Goal: Information Seeking & Learning: Learn about a topic

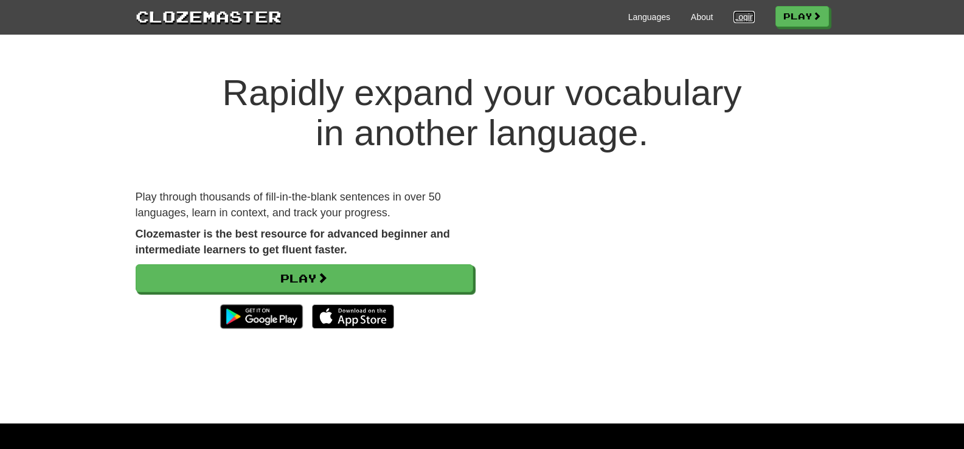
click at [736, 19] on link "Login" at bounding box center [743, 17] width 21 height 12
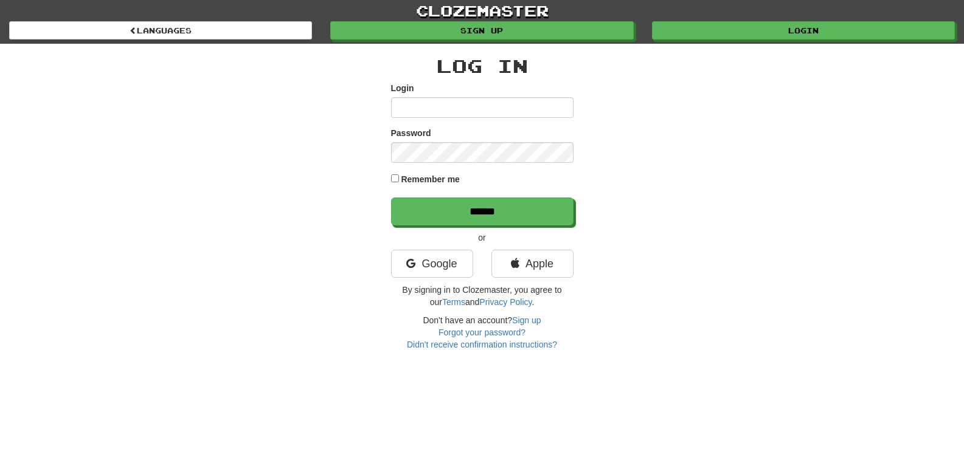
click at [486, 102] on input "Login" at bounding box center [482, 107] width 182 height 21
click at [235, 146] on div "Log In Login Password Remember me ****** or Google Apple By signing in to Cloze…" at bounding box center [481, 197] width 711 height 307
click at [823, 36] on link "Login" at bounding box center [803, 31] width 303 height 18
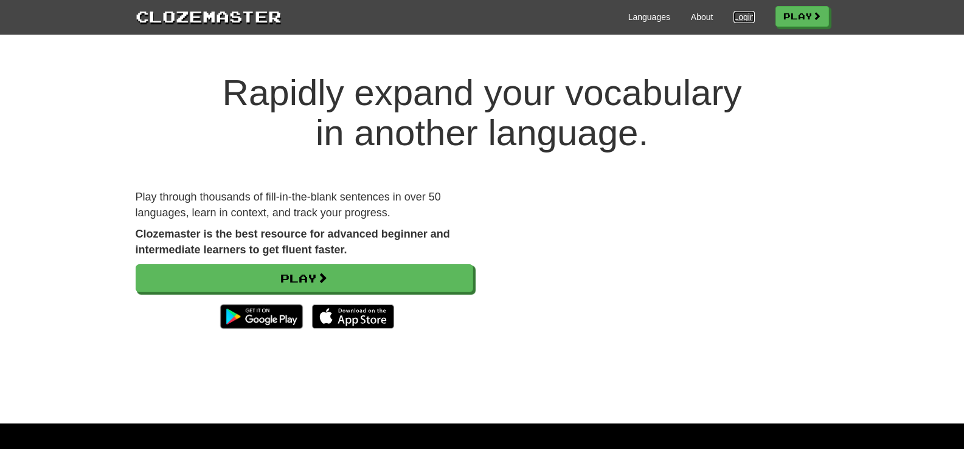
click at [733, 18] on link "Login" at bounding box center [743, 17] width 21 height 12
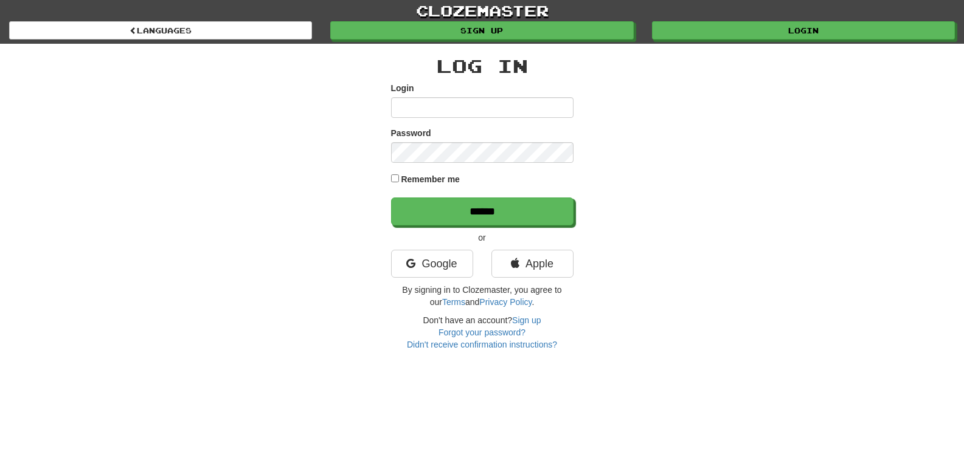
click at [471, 107] on input "Login" at bounding box center [482, 107] width 182 height 21
type input "********"
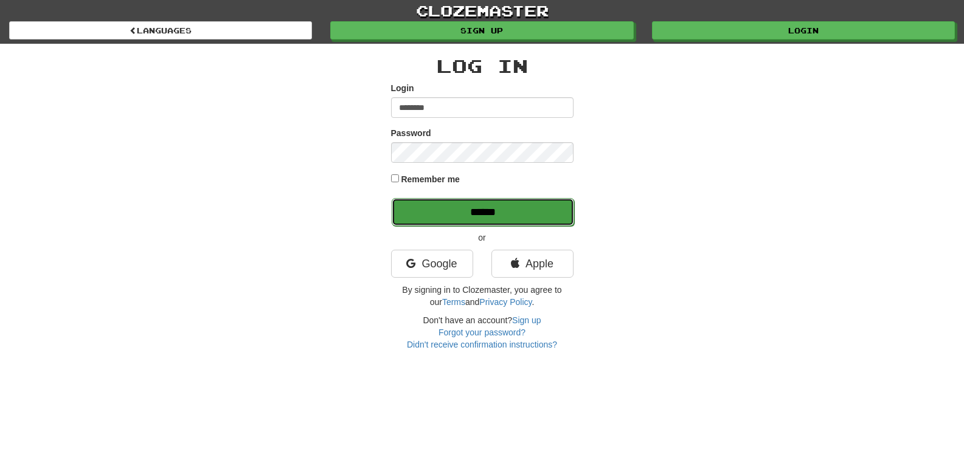
click at [475, 212] on input "******" at bounding box center [483, 212] width 182 height 28
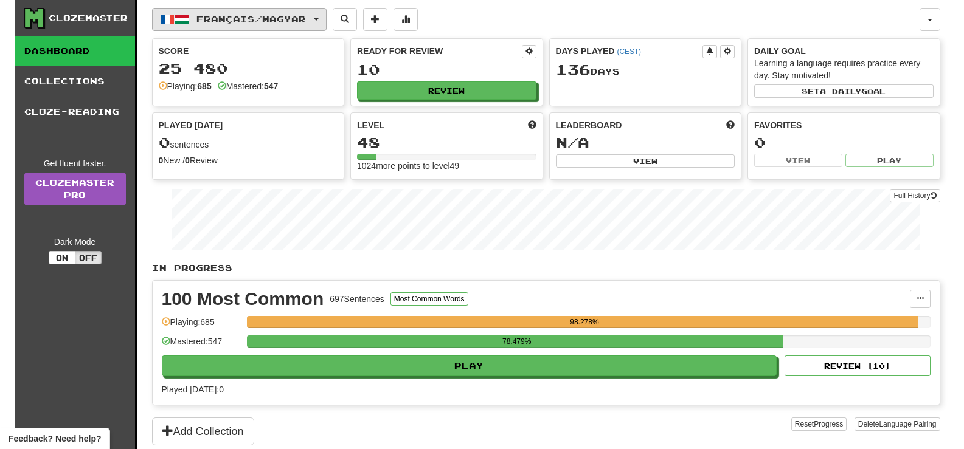
click at [304, 15] on span "Français / Magyar" at bounding box center [250, 19] width 109 height 10
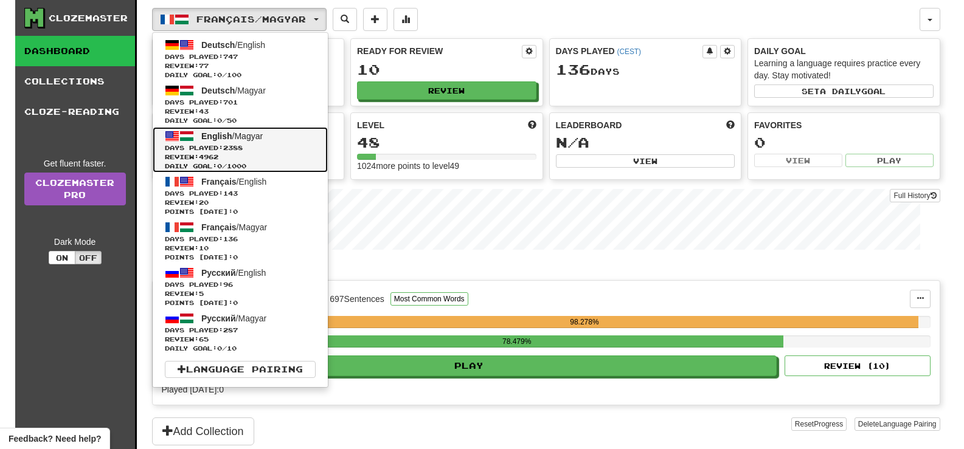
click at [289, 156] on span "Review: 4962" at bounding box center [240, 157] width 151 height 9
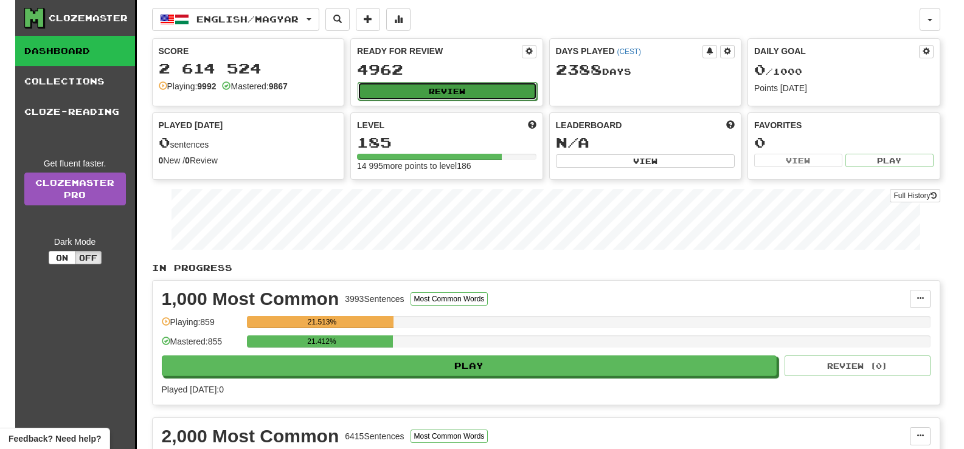
click at [499, 92] on button "Review" at bounding box center [447, 91] width 179 height 18
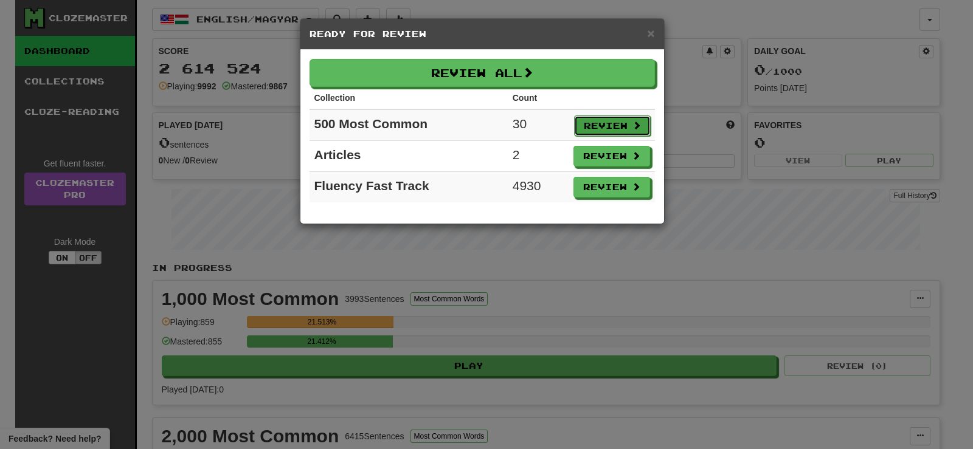
click at [624, 123] on button "Review" at bounding box center [612, 126] width 77 height 21
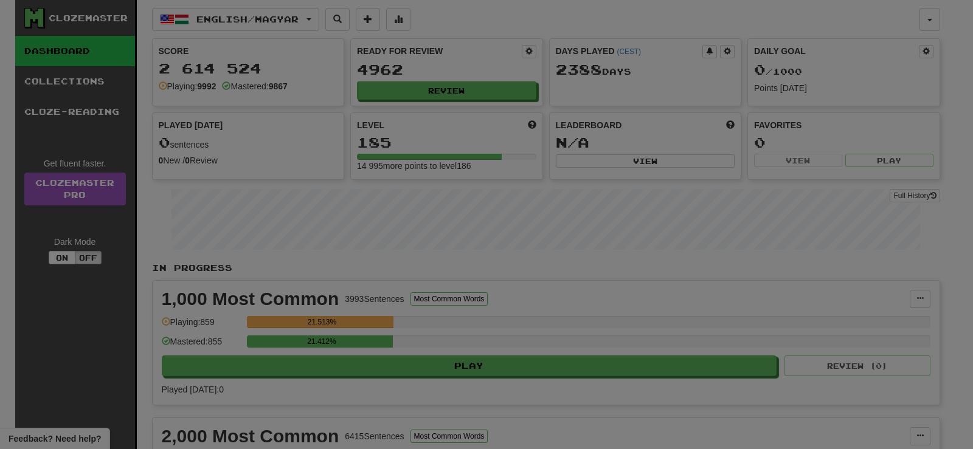
select select "**"
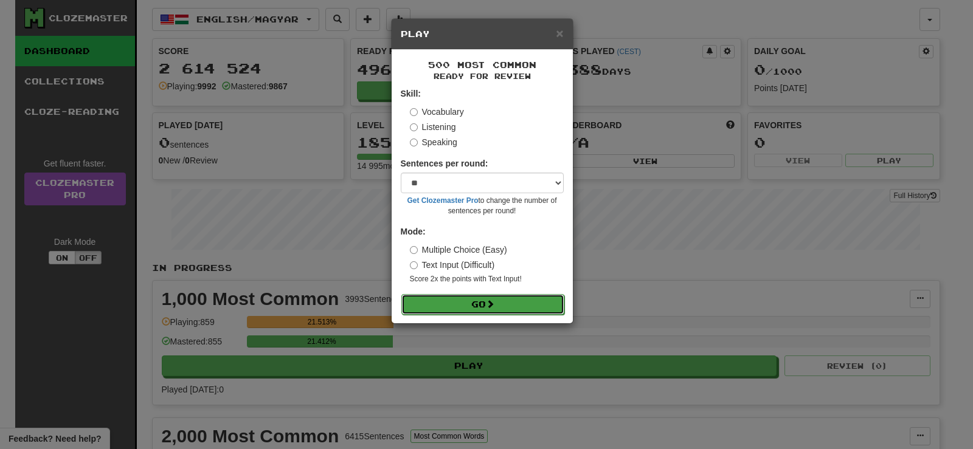
click at [483, 305] on button "Go" at bounding box center [482, 304] width 163 height 21
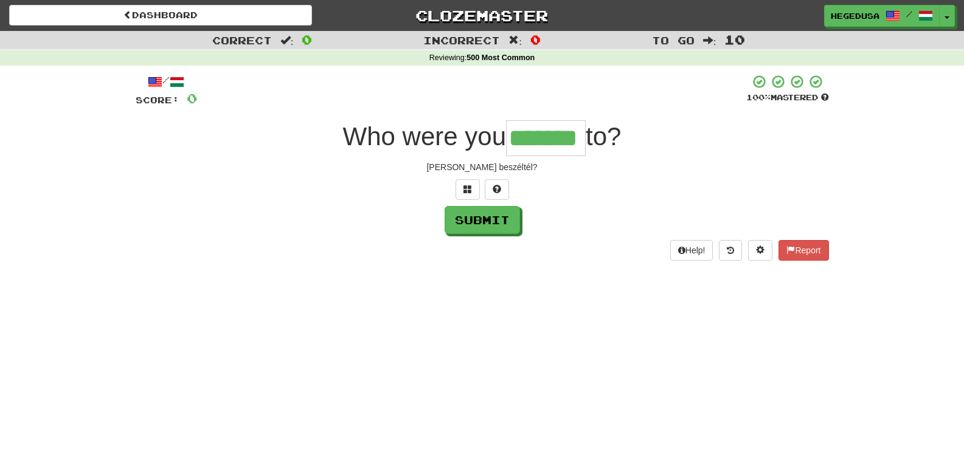
type input "*******"
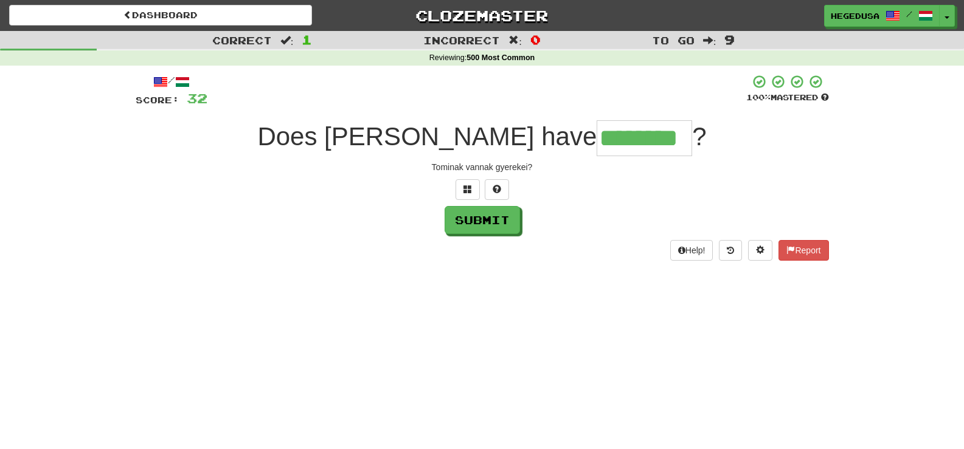
type input "********"
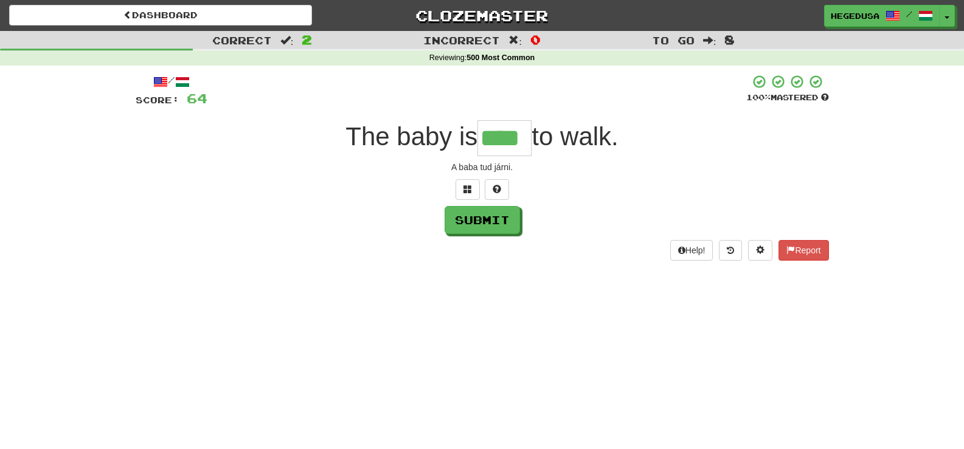
type input "****"
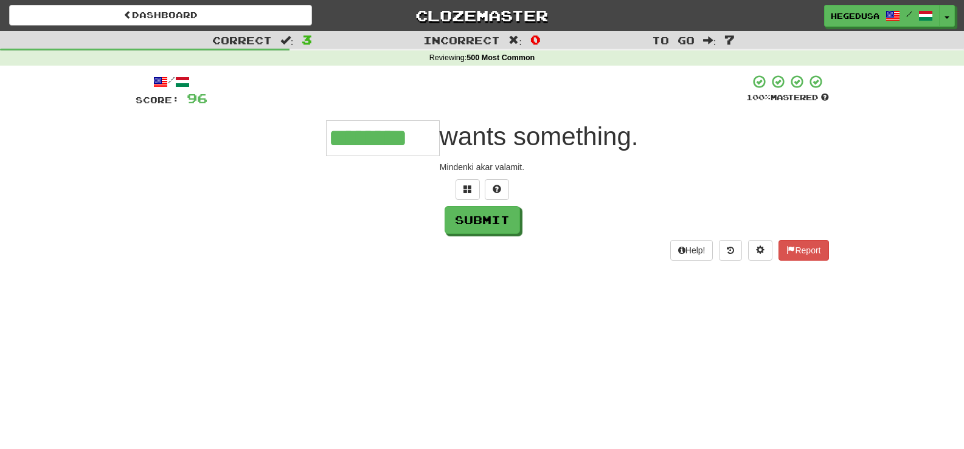
type input "********"
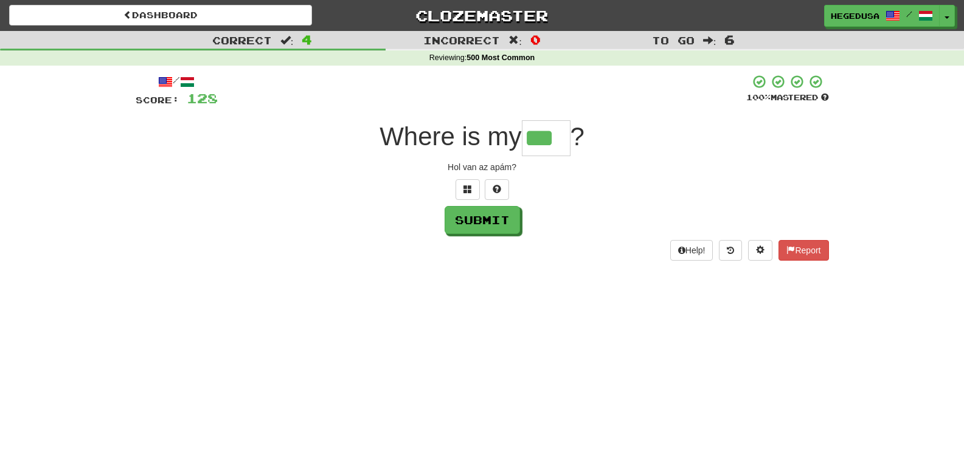
type input "***"
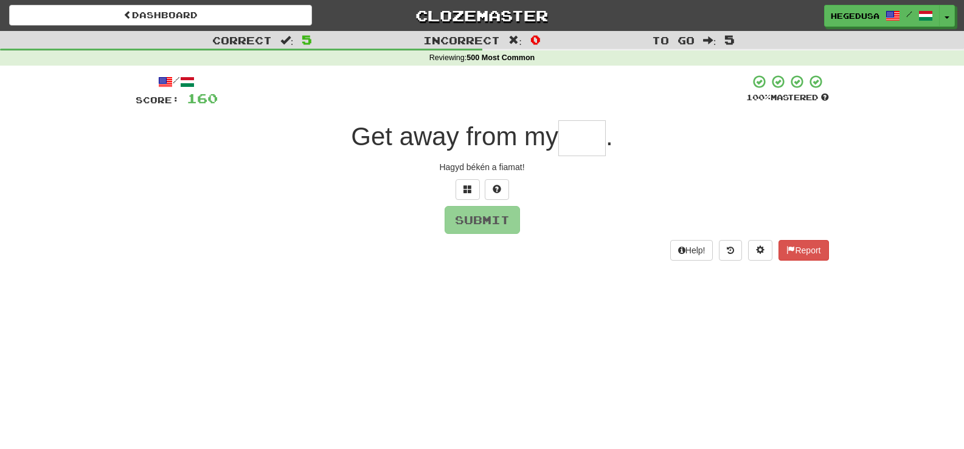
type input "*"
click at [478, 190] on button at bounding box center [467, 189] width 24 height 21
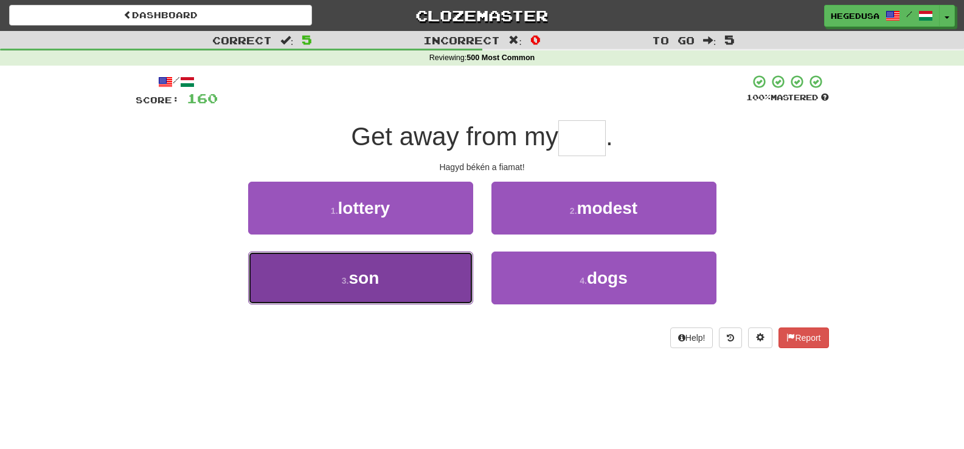
click at [413, 274] on button "3 . son" at bounding box center [360, 278] width 225 height 53
type input "***"
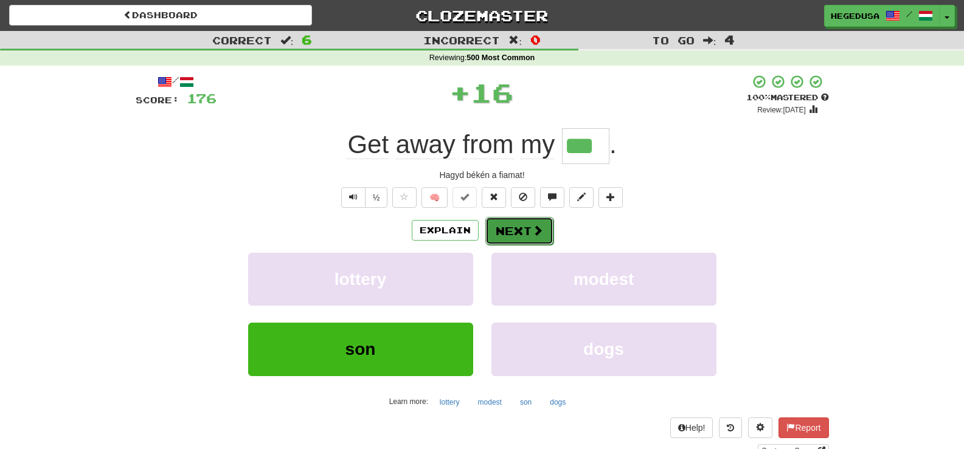
click at [523, 227] on button "Next" at bounding box center [519, 231] width 68 height 28
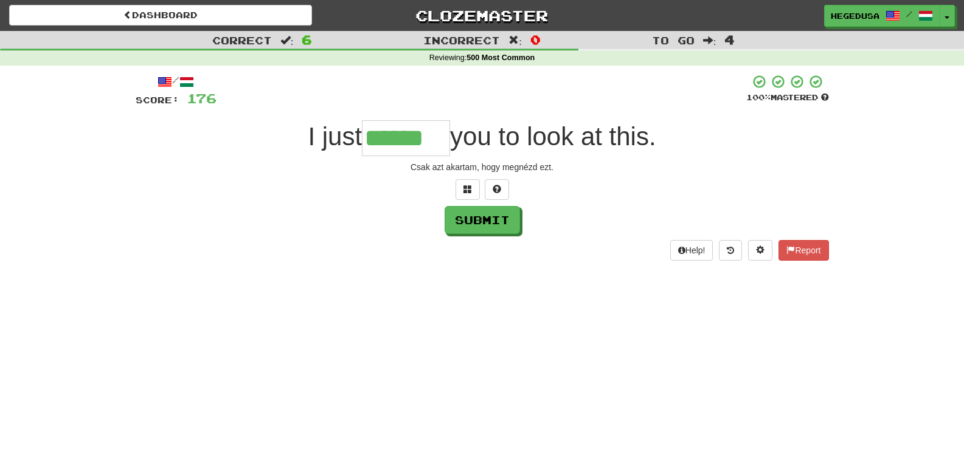
type input "******"
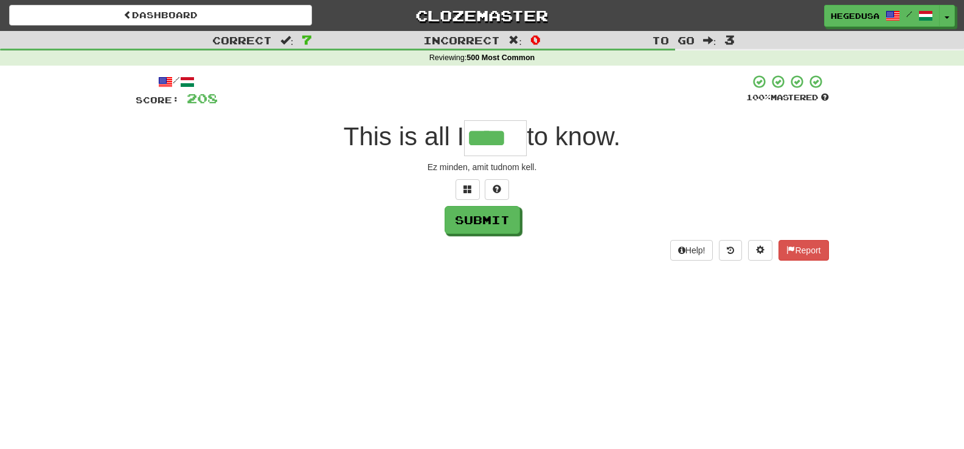
type input "****"
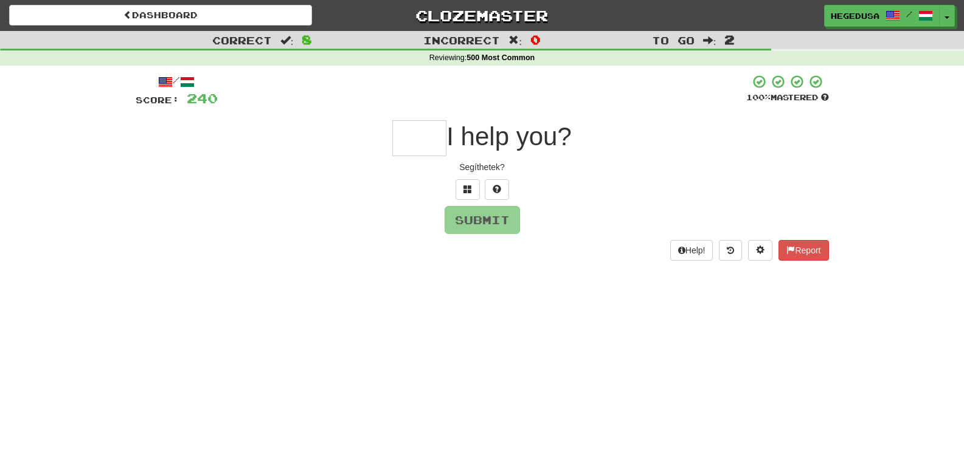
type input "*"
type input "***"
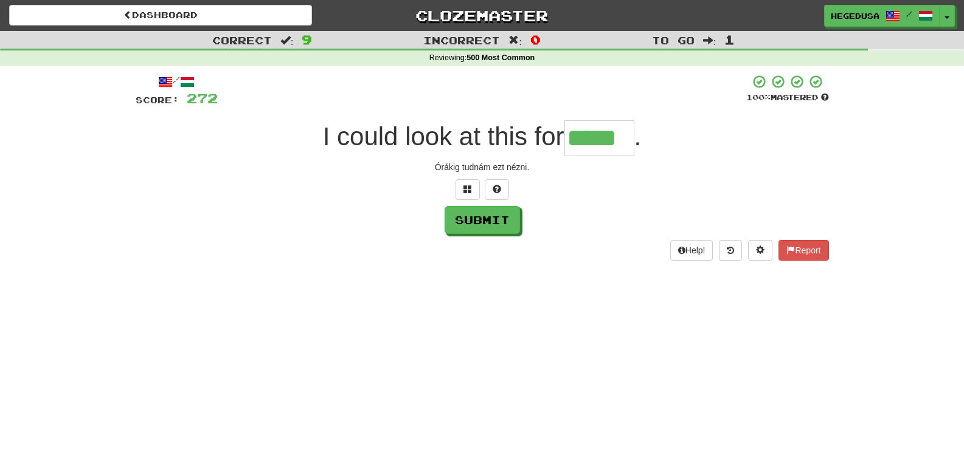
type input "*****"
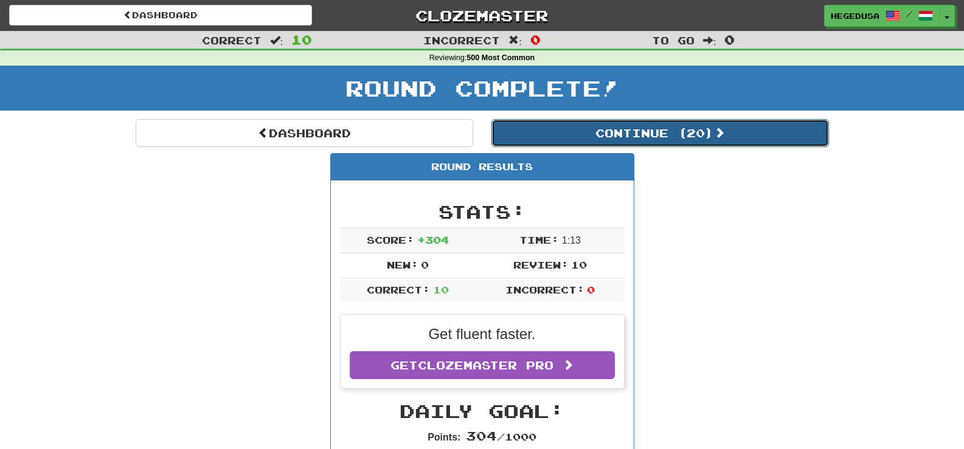
click at [734, 128] on button "Continue ( 20 )" at bounding box center [659, 133] width 337 height 28
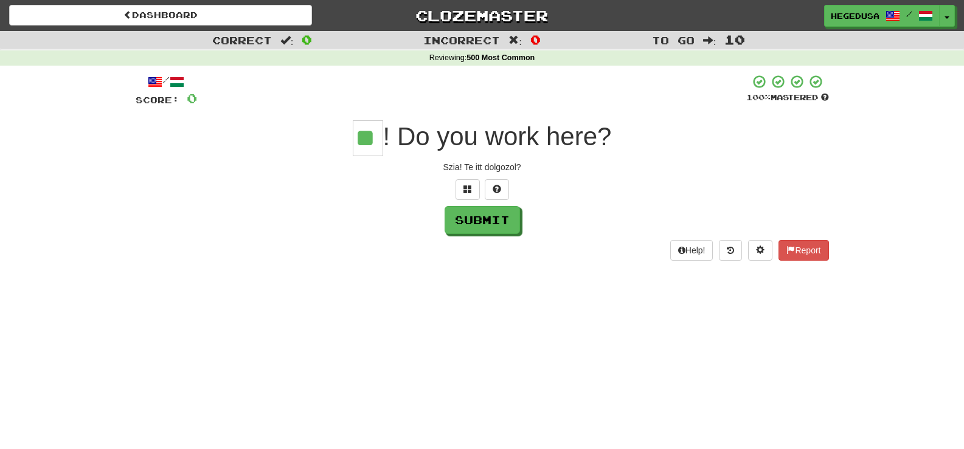
type input "**"
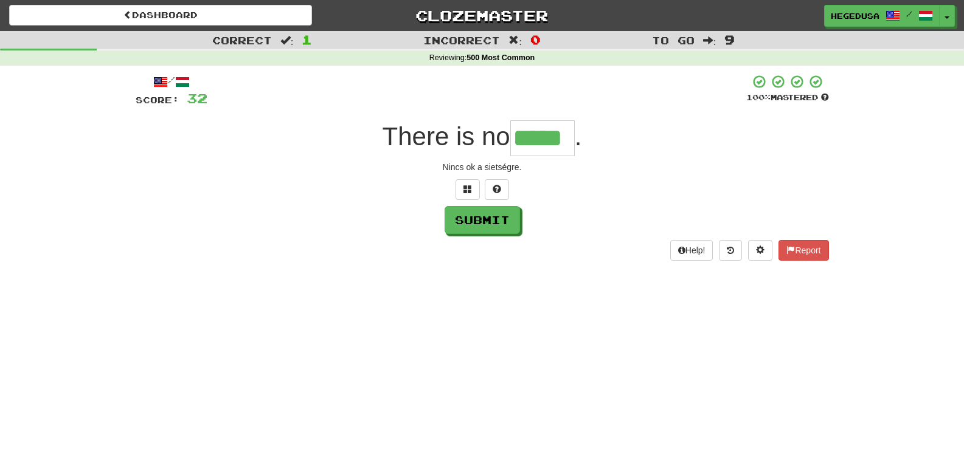
type input "*****"
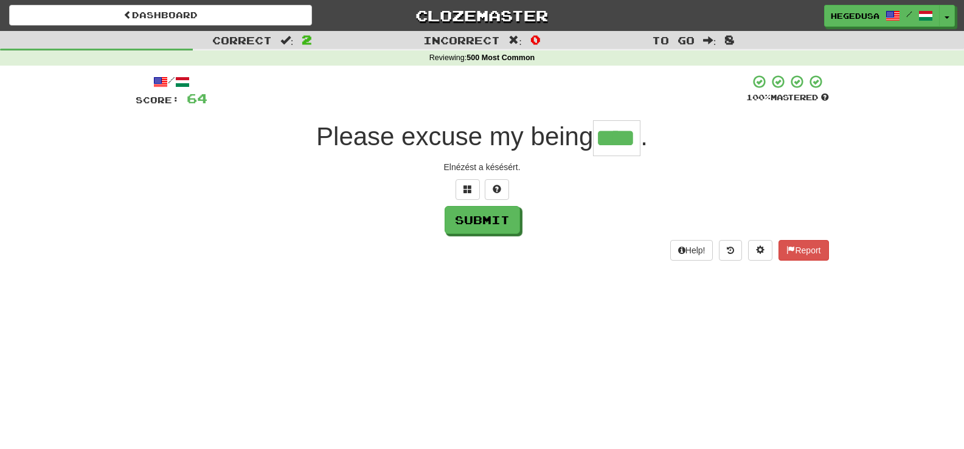
type input "****"
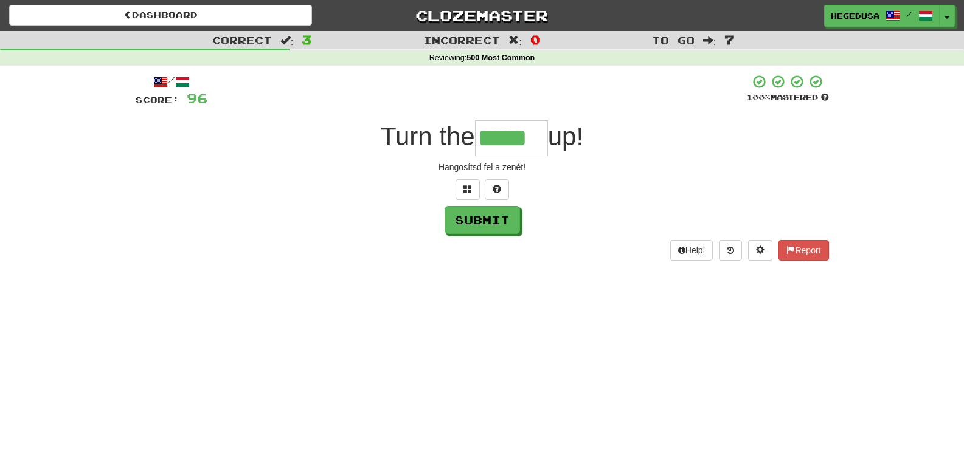
type input "*****"
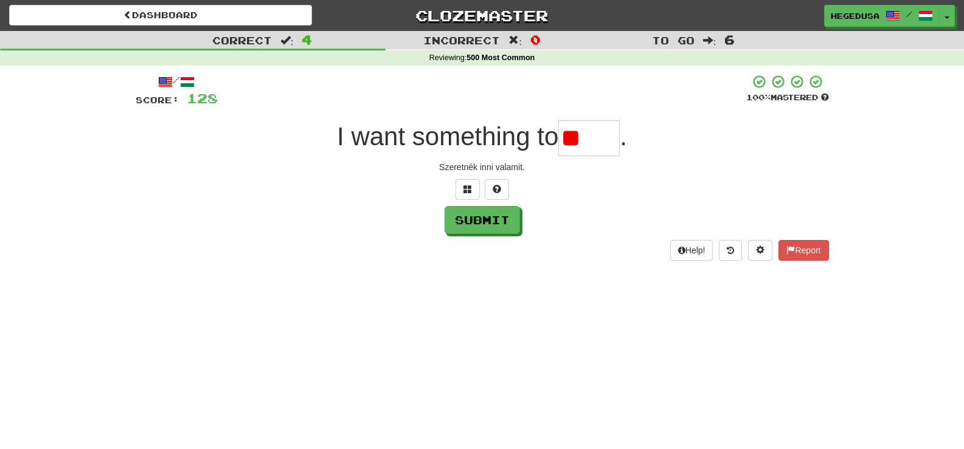
type input "*"
type input "*****"
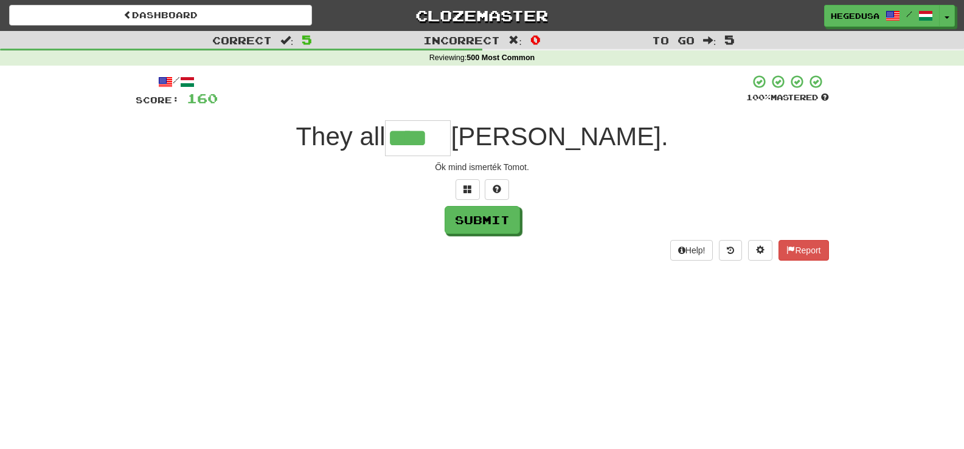
type input "****"
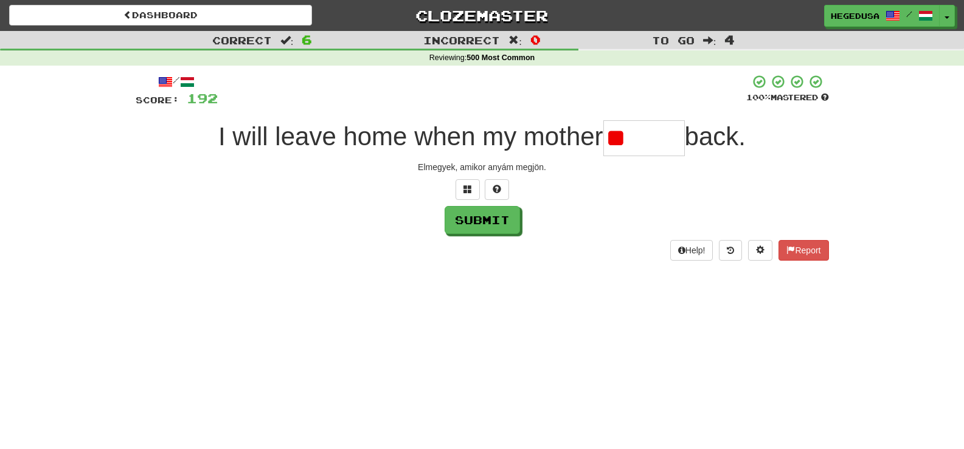
type input "*"
type input "*****"
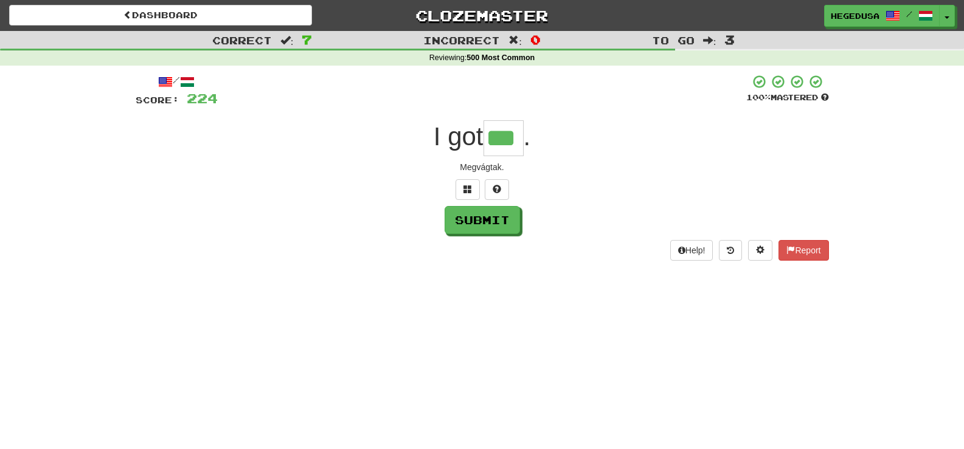
type input "***"
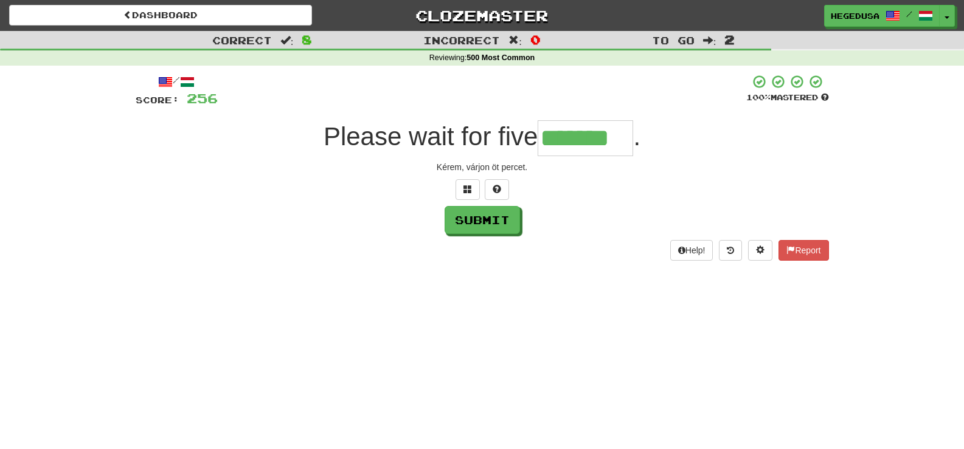
type input "*******"
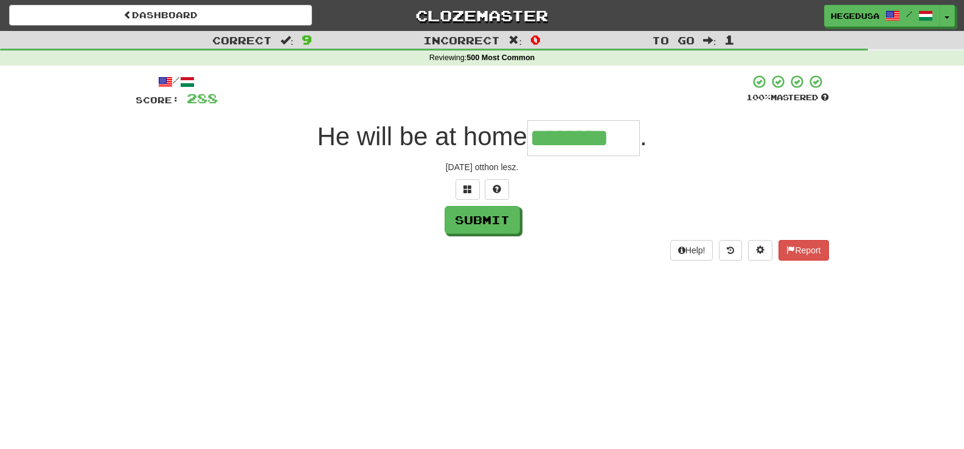
type input "********"
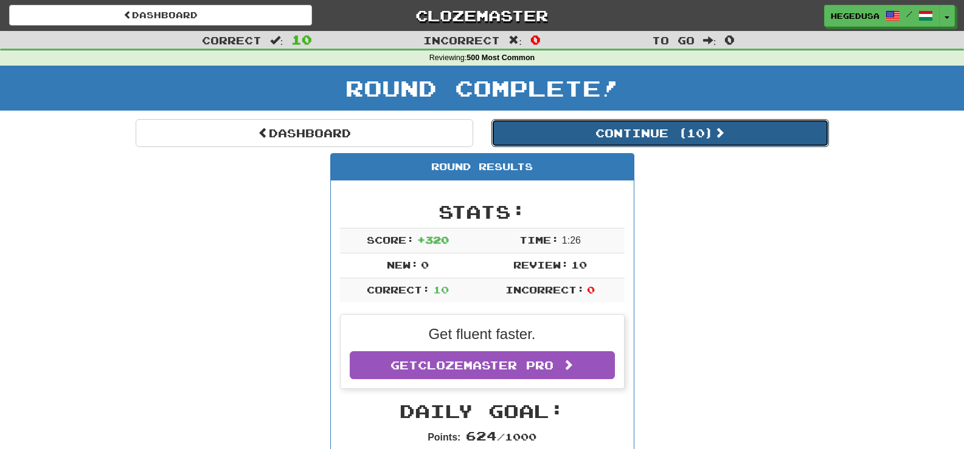
click at [734, 128] on button "Continue ( 10 )" at bounding box center [659, 133] width 337 height 28
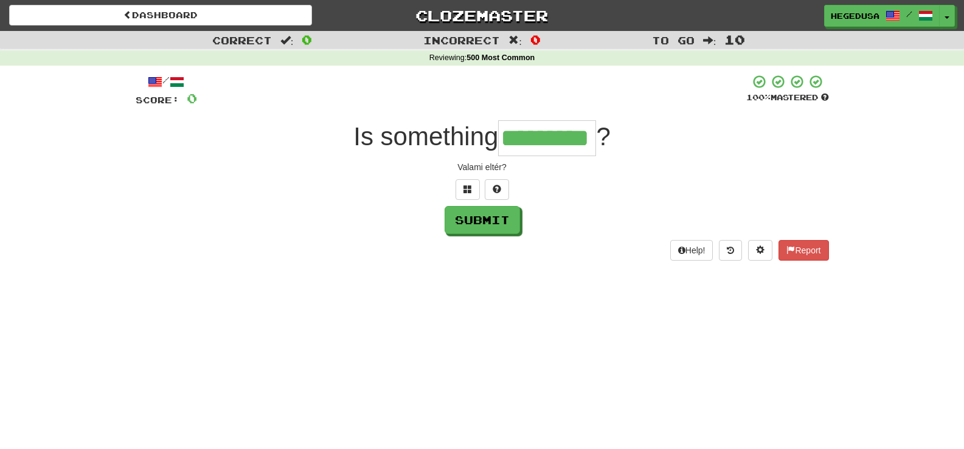
type input "*********"
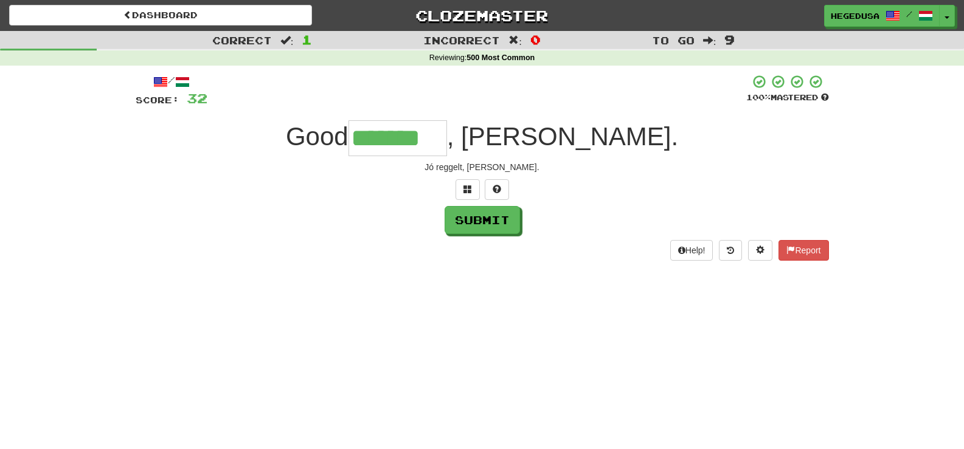
type input "*******"
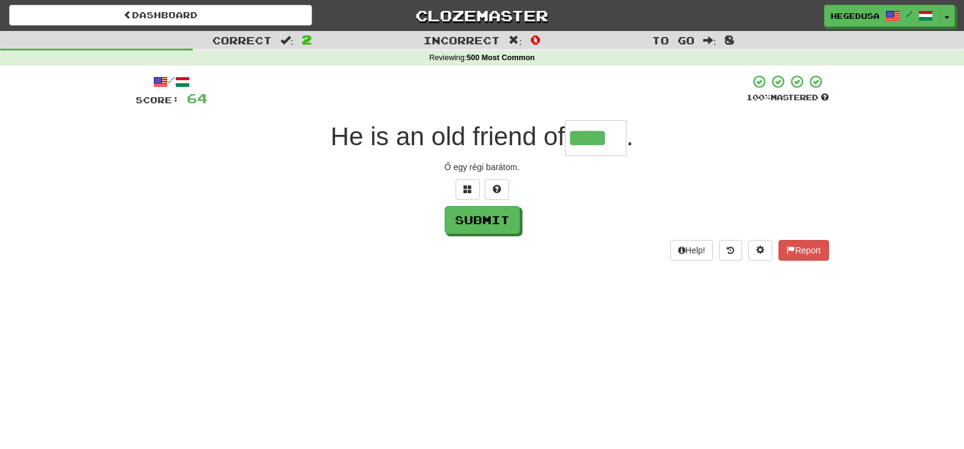
type input "****"
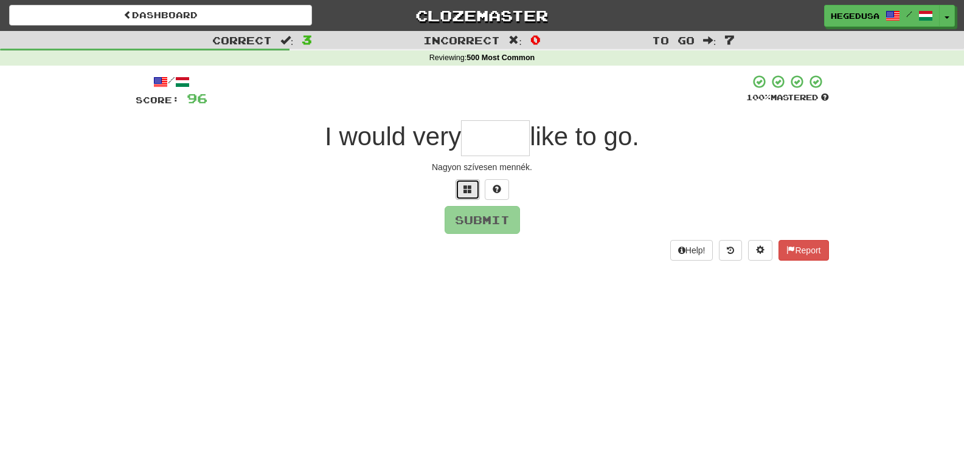
click at [460, 190] on button at bounding box center [467, 189] width 24 height 21
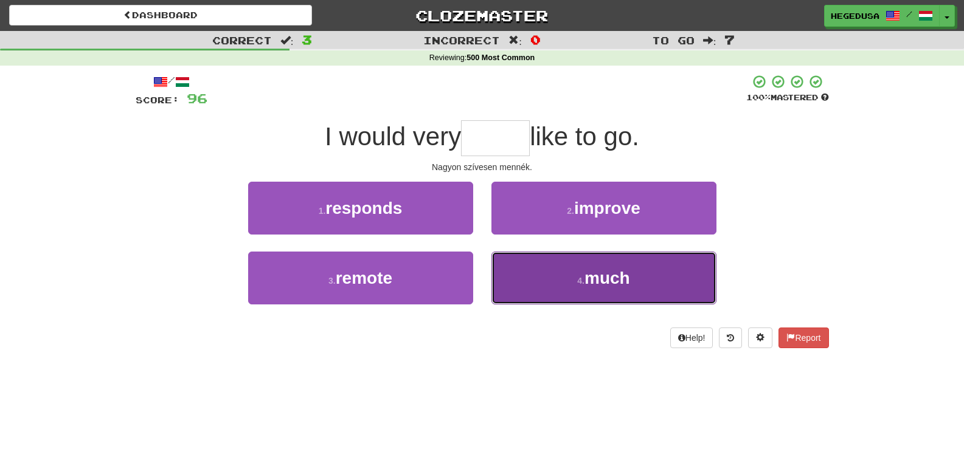
click at [543, 288] on button "4 . much" at bounding box center [603, 278] width 225 height 53
type input "****"
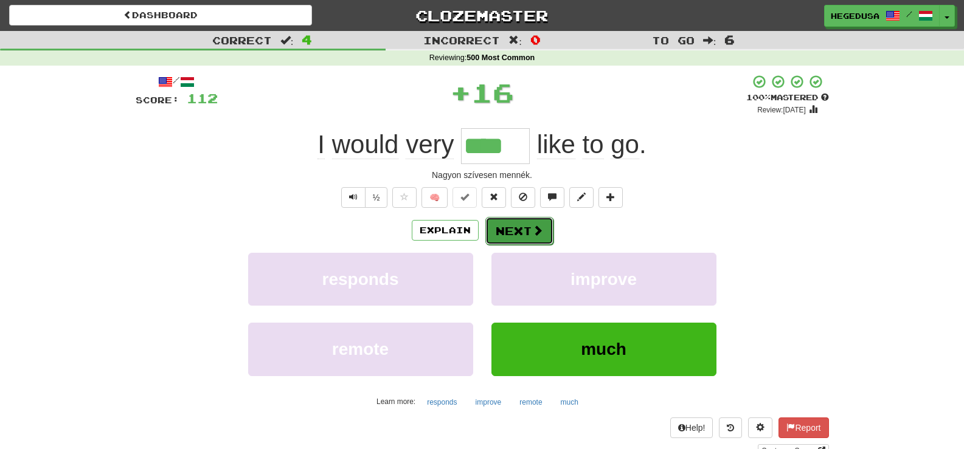
click at [528, 235] on button "Next" at bounding box center [519, 231] width 68 height 28
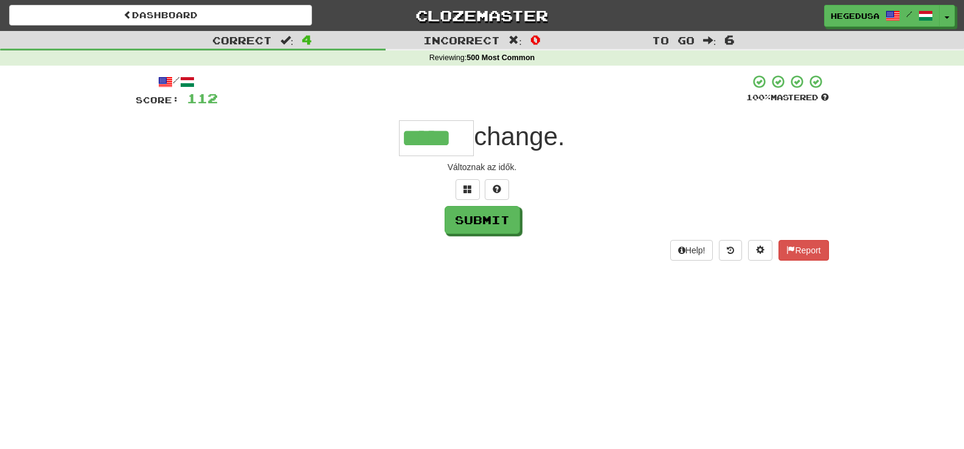
type input "*****"
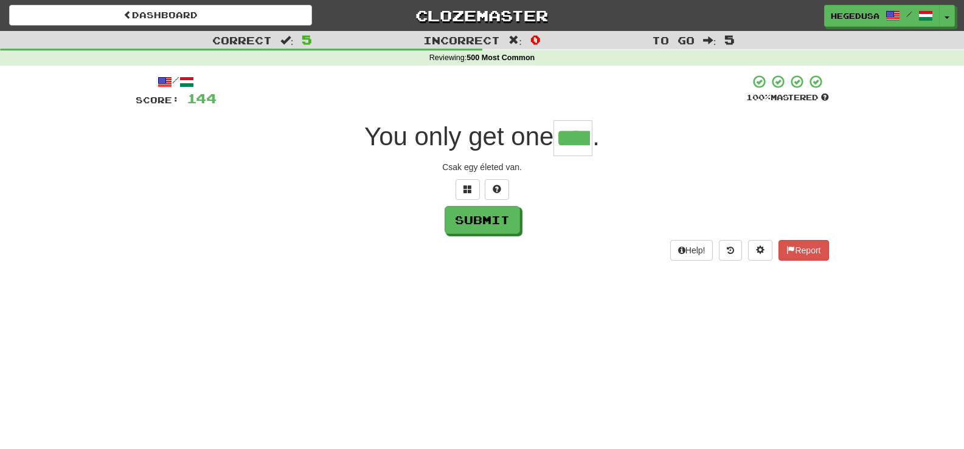
type input "****"
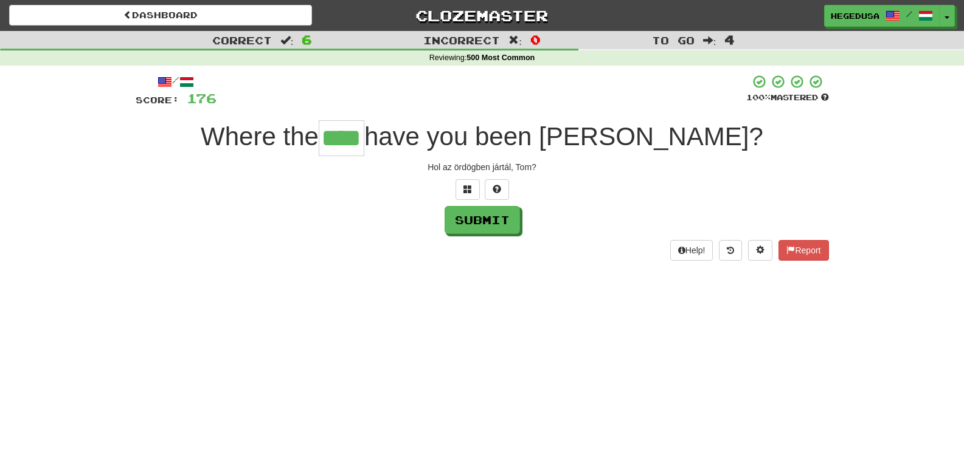
type input "****"
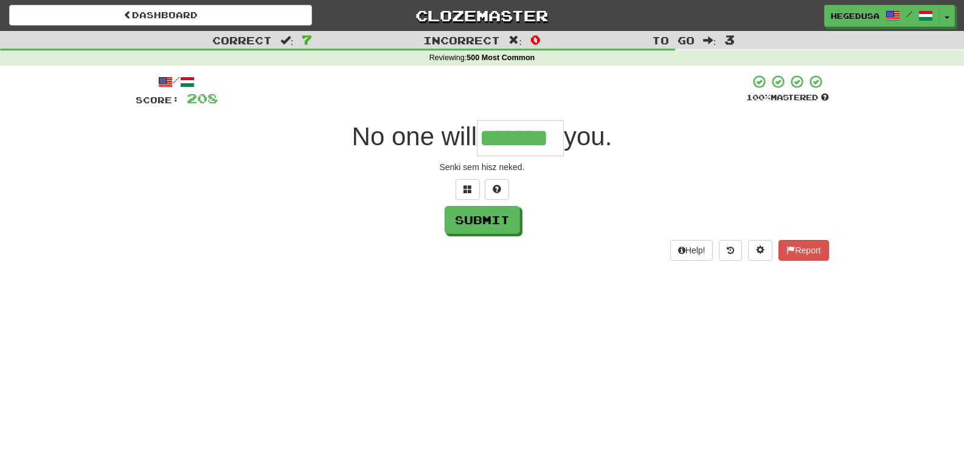
type input "*******"
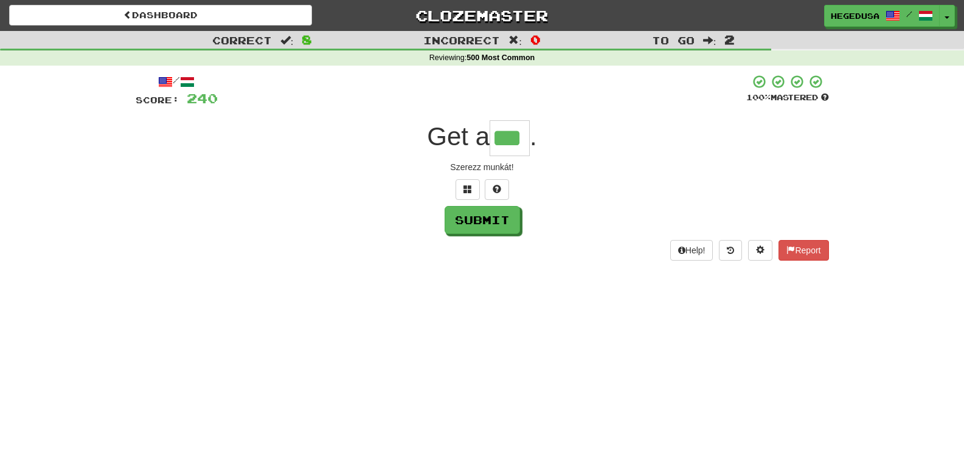
type input "***"
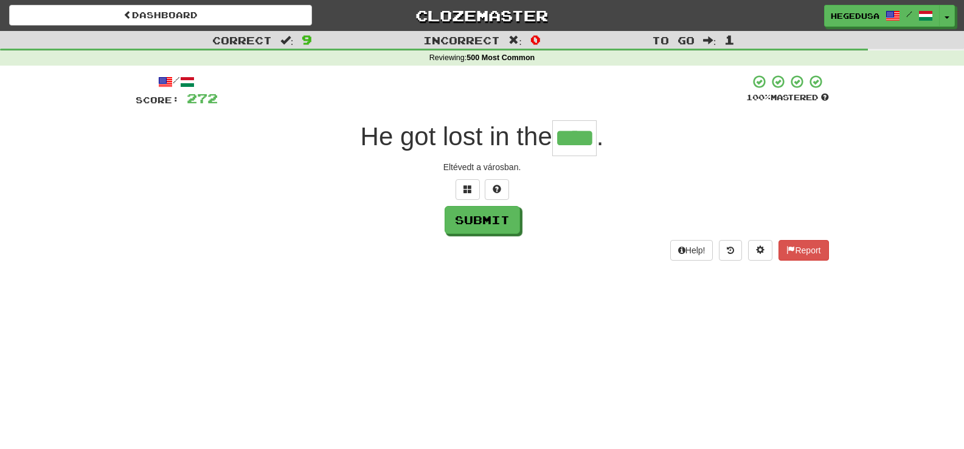
type input "****"
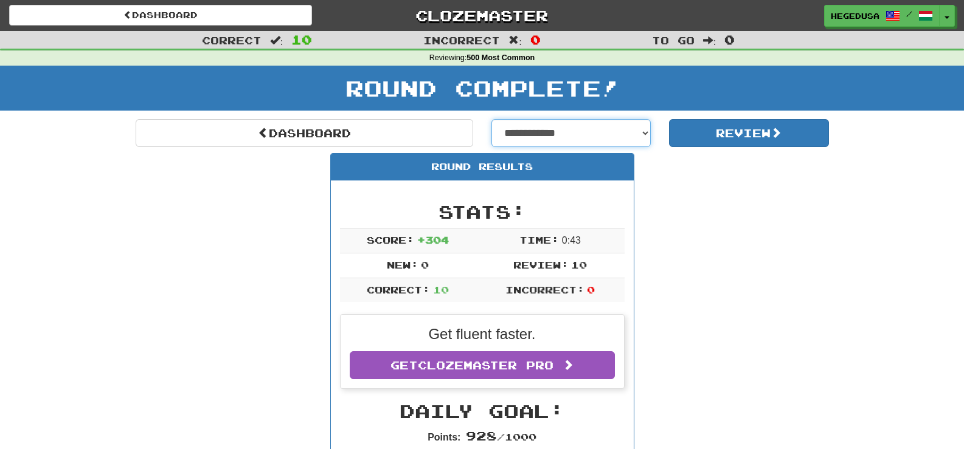
click at [627, 139] on select "**********" at bounding box center [571, 133] width 160 height 28
click at [491, 119] on select "**********" at bounding box center [571, 133] width 160 height 28
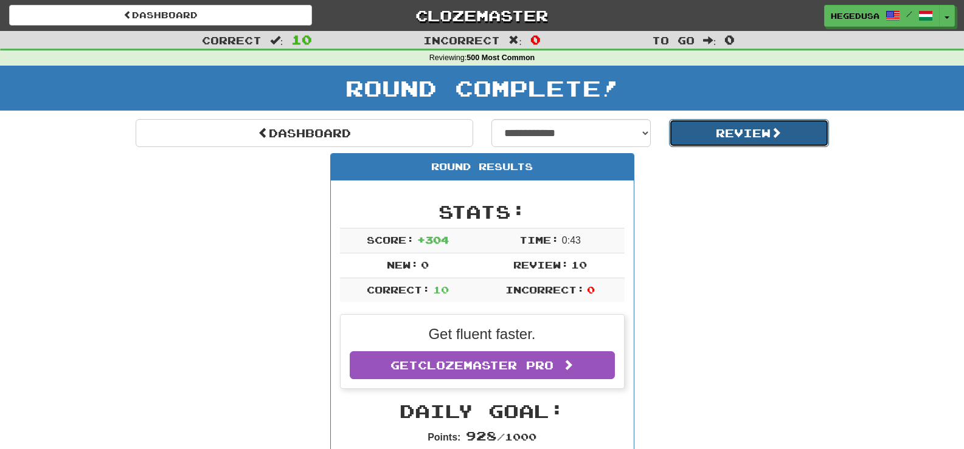
click at [733, 141] on button "Review" at bounding box center [749, 133] width 160 height 28
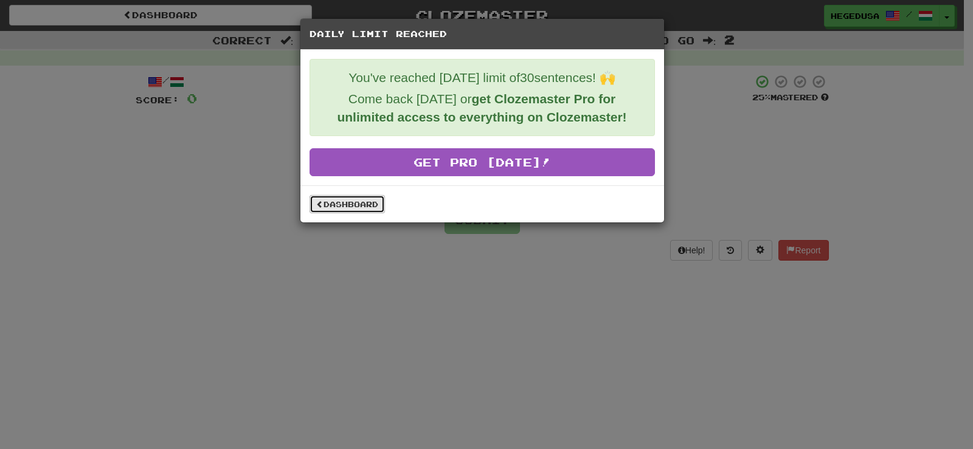
click at [358, 201] on link "Dashboard" at bounding box center [346, 204] width 75 height 18
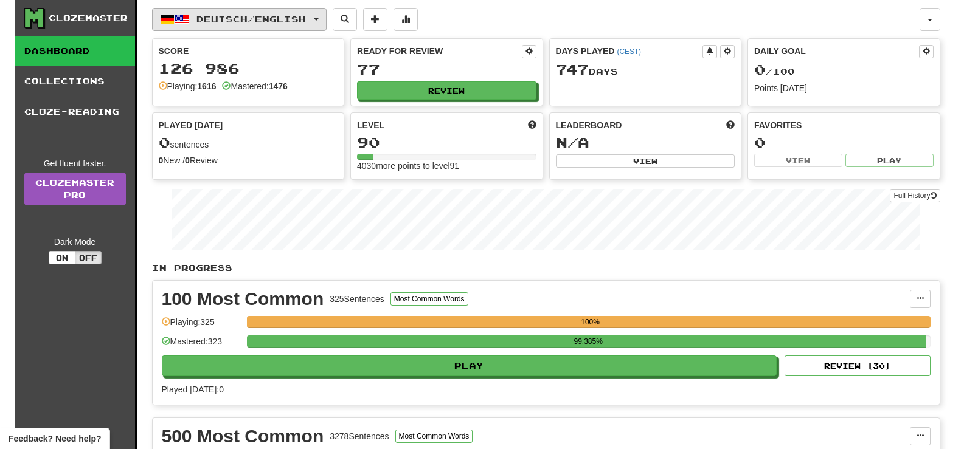
click at [322, 24] on button "Deutsch / English" at bounding box center [239, 19] width 174 height 23
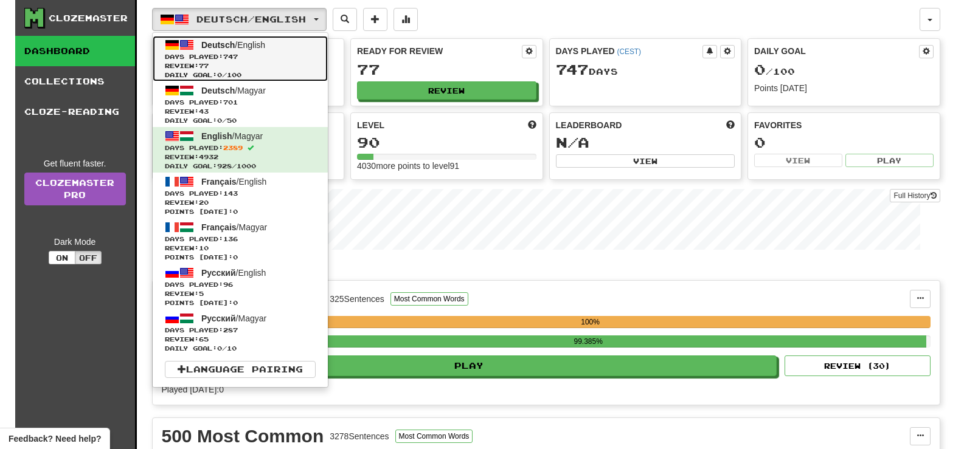
click at [311, 61] on span "Review: 77" at bounding box center [240, 65] width 151 height 9
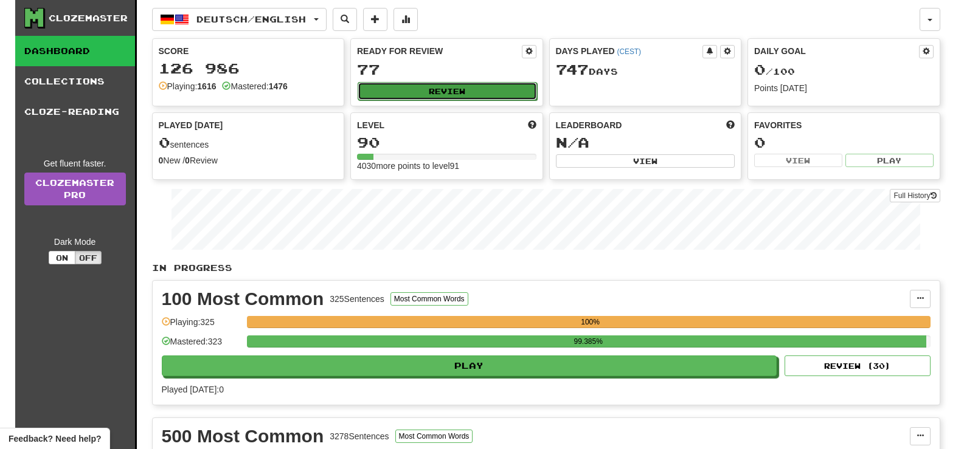
click at [482, 92] on button "Review" at bounding box center [447, 91] width 179 height 18
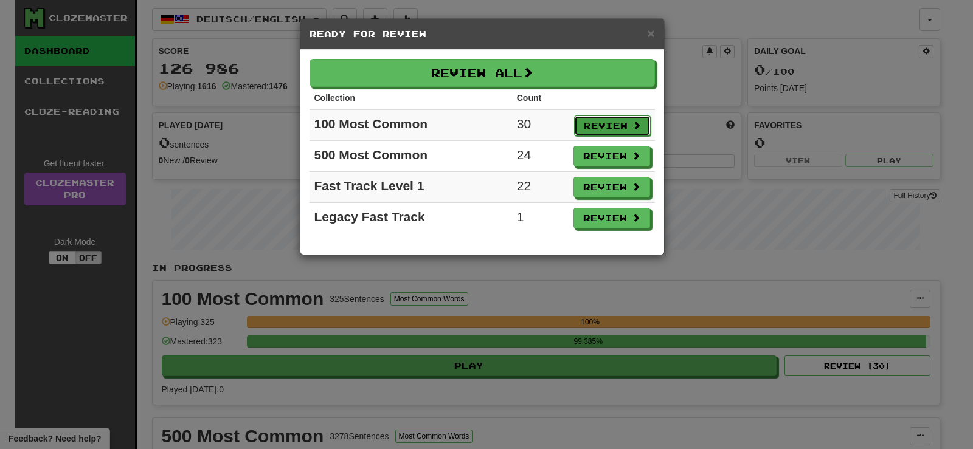
click at [632, 129] on span at bounding box center [636, 125] width 9 height 9
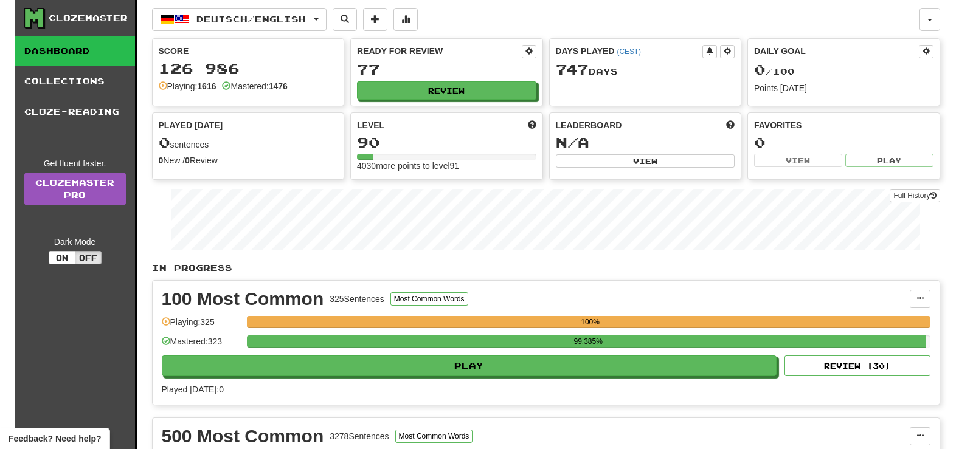
select select "**"
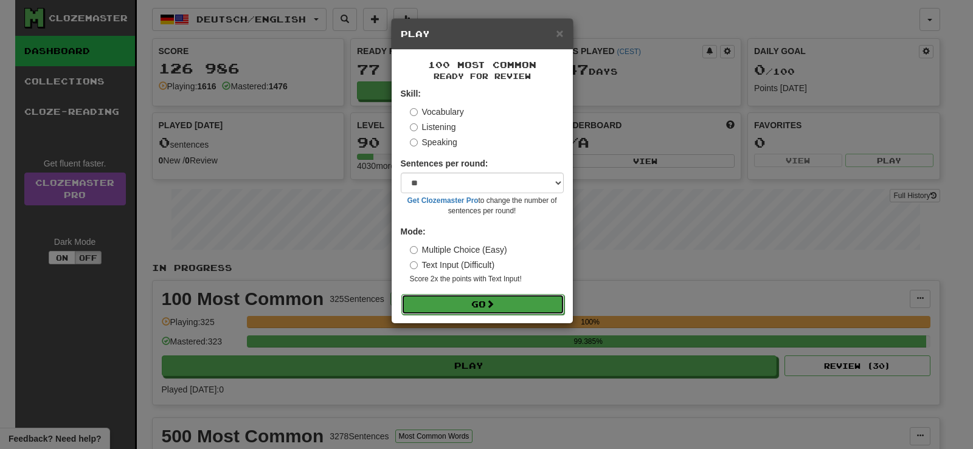
click at [551, 297] on button "Go" at bounding box center [482, 304] width 163 height 21
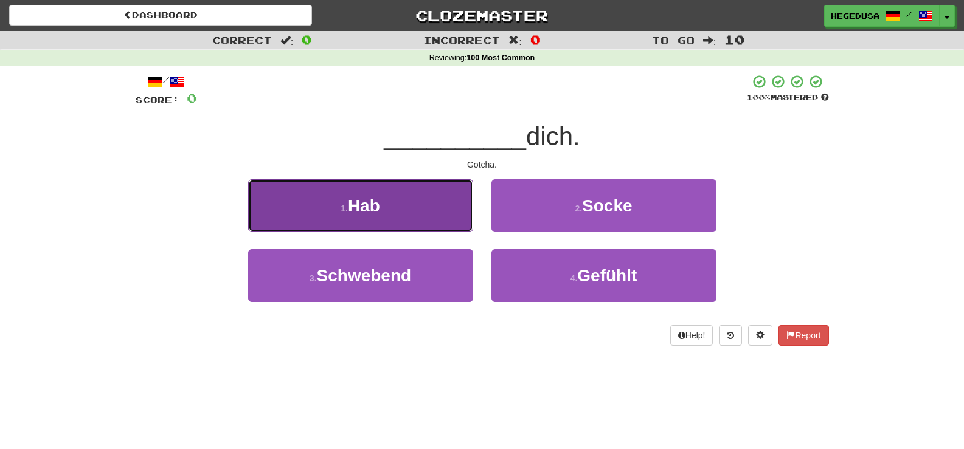
click at [391, 213] on button "1 . Hab" at bounding box center [360, 205] width 225 height 53
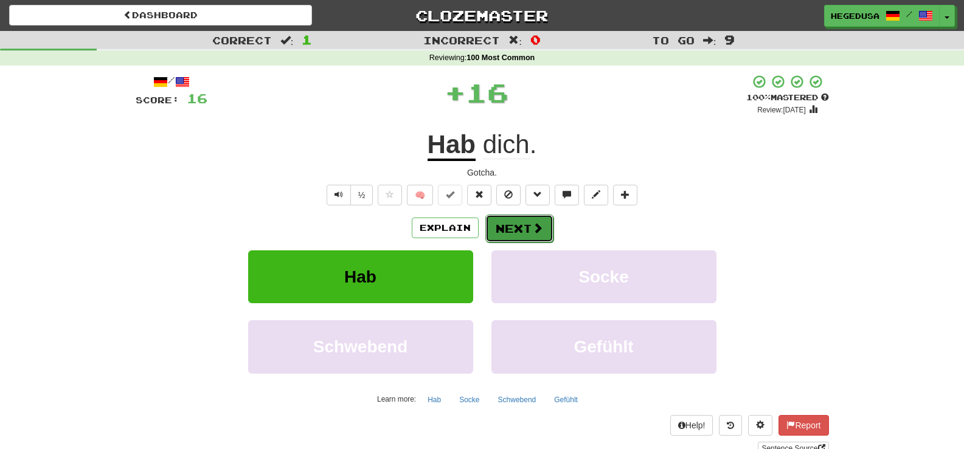
click at [506, 215] on button "Next" at bounding box center [519, 229] width 68 height 28
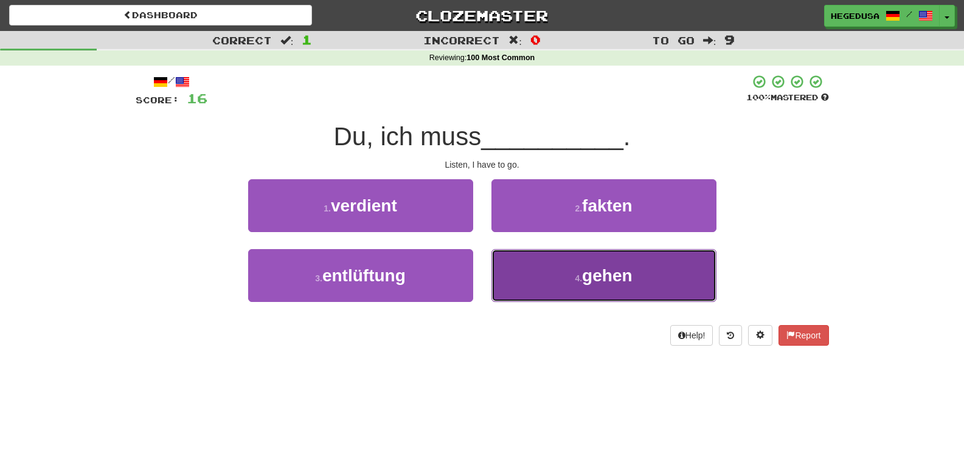
click at [553, 275] on button "4 . gehen" at bounding box center [603, 275] width 225 height 53
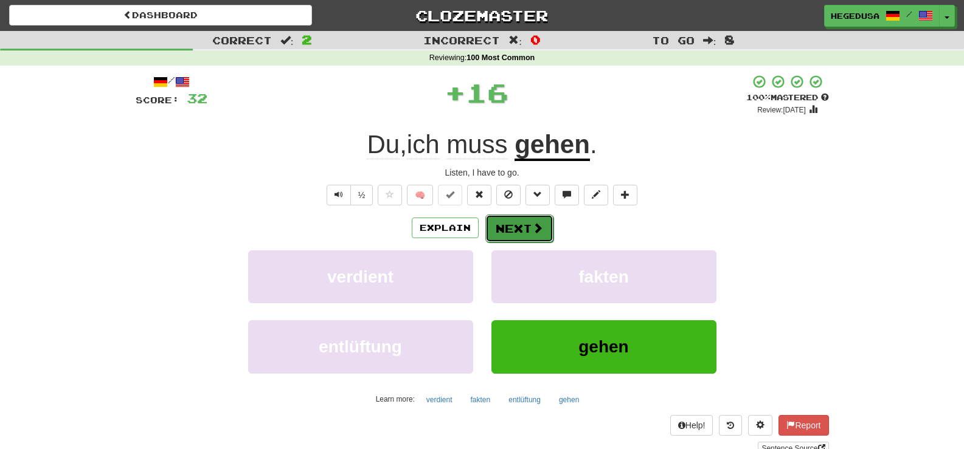
click at [505, 230] on button "Next" at bounding box center [519, 229] width 68 height 28
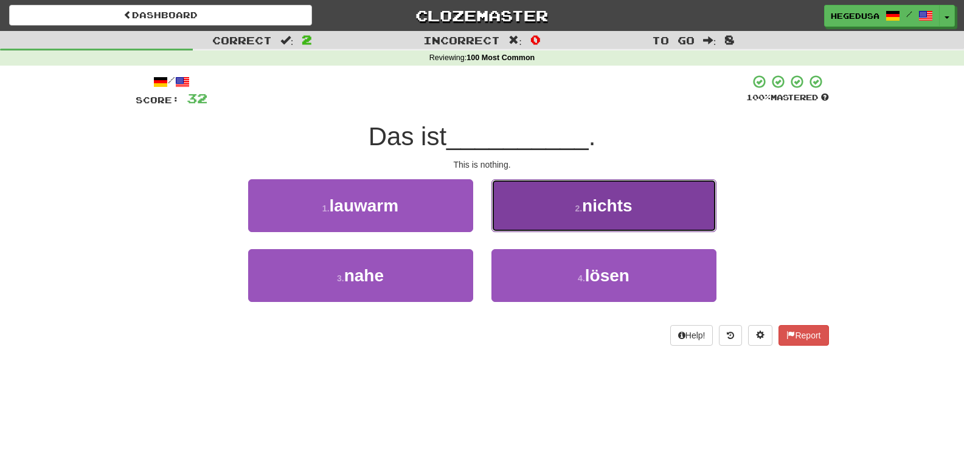
click at [601, 221] on button "2 . nichts" at bounding box center [603, 205] width 225 height 53
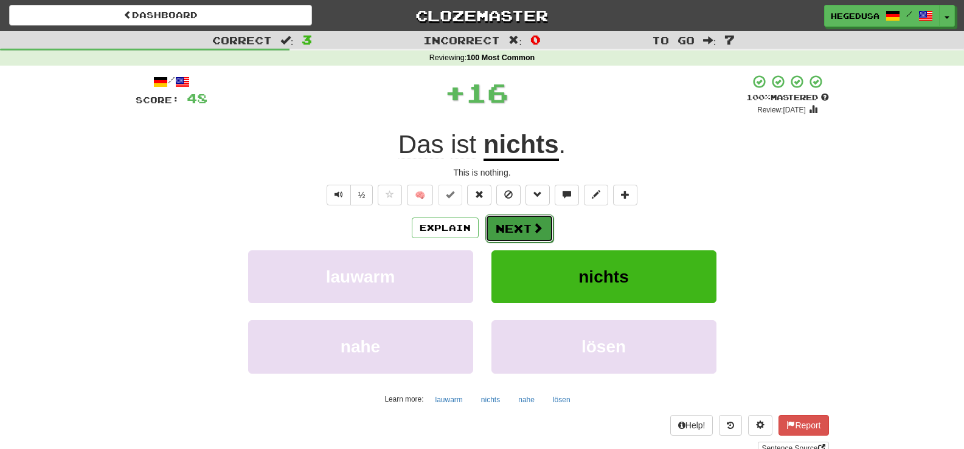
click at [514, 220] on button "Next" at bounding box center [519, 229] width 68 height 28
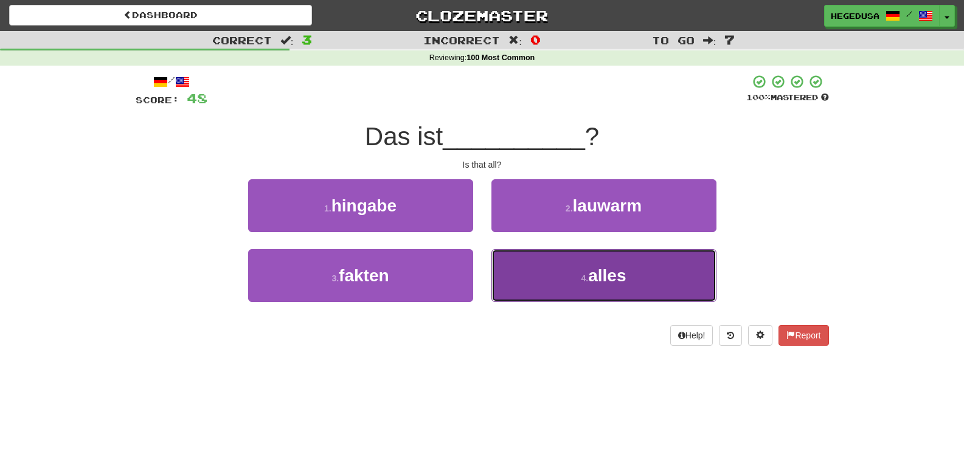
click at [544, 274] on button "4 . alles" at bounding box center [603, 275] width 225 height 53
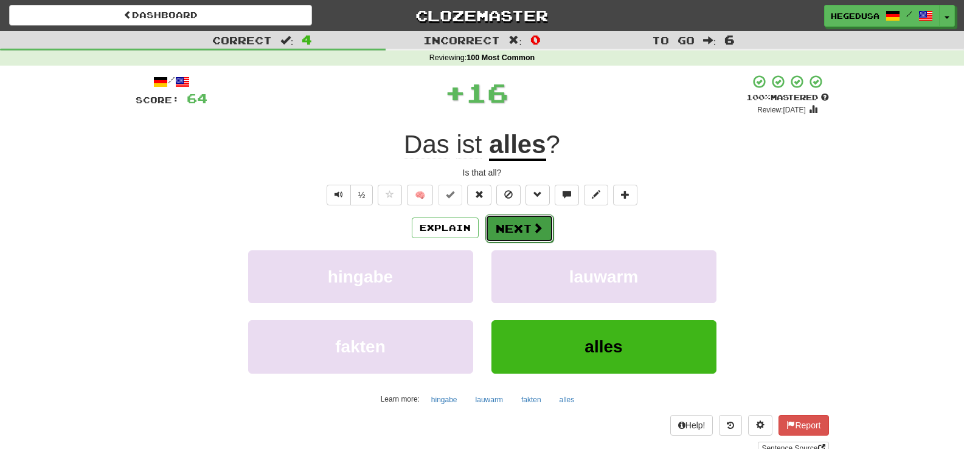
click at [519, 222] on button "Next" at bounding box center [519, 229] width 68 height 28
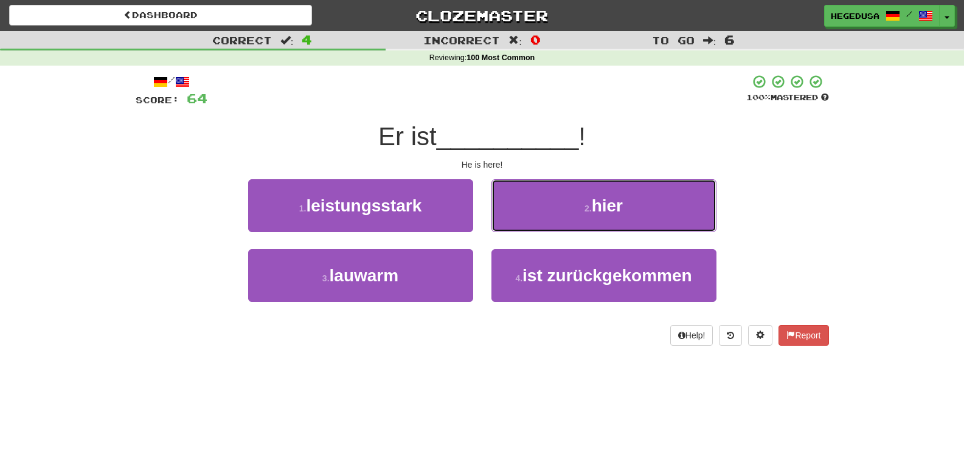
click at [519, 222] on button "2 . hier" at bounding box center [603, 205] width 225 height 53
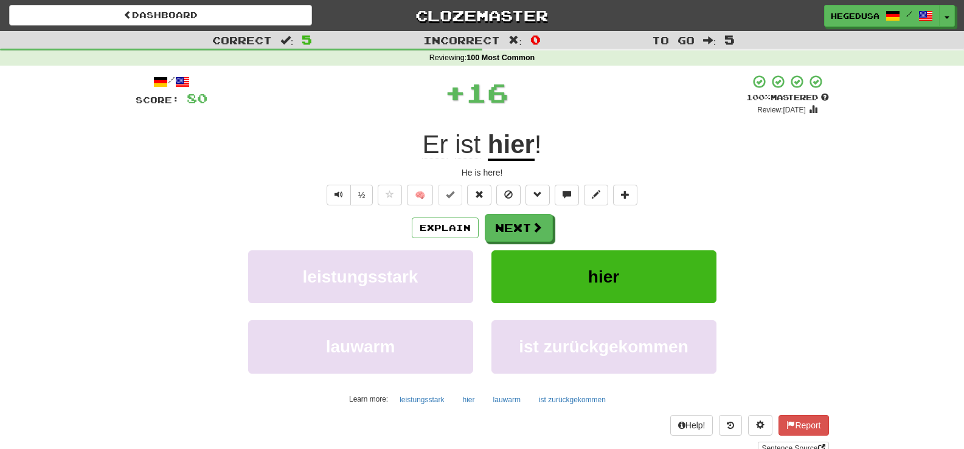
click at [519, 222] on button "Next" at bounding box center [519, 228] width 68 height 28
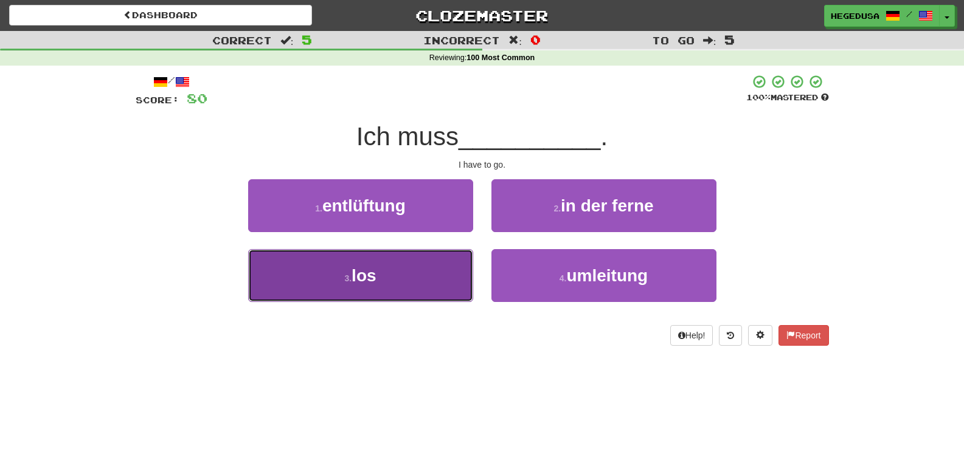
click at [427, 281] on button "3 . los" at bounding box center [360, 275] width 225 height 53
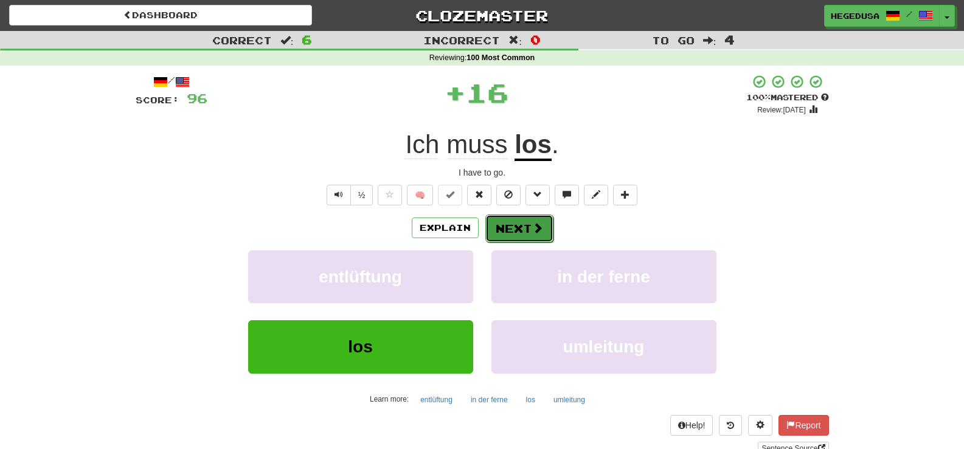
click at [505, 231] on button "Next" at bounding box center [519, 229] width 68 height 28
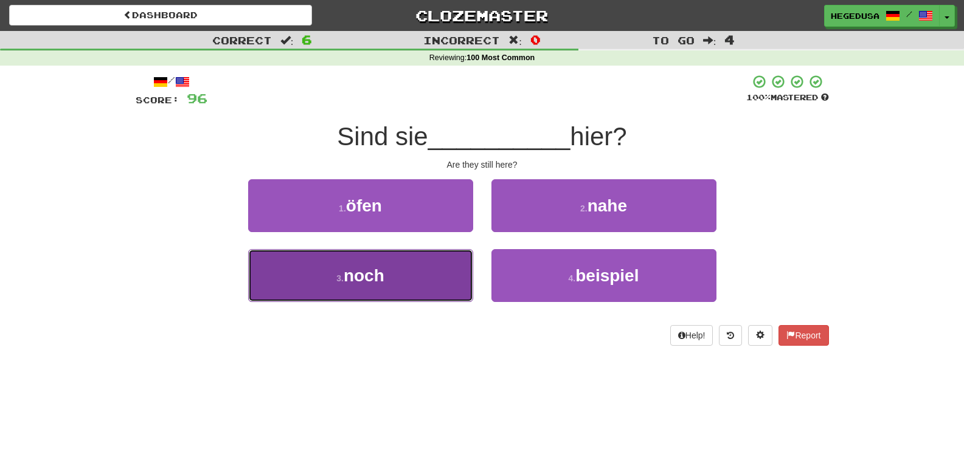
click at [434, 295] on button "3 . noch" at bounding box center [360, 275] width 225 height 53
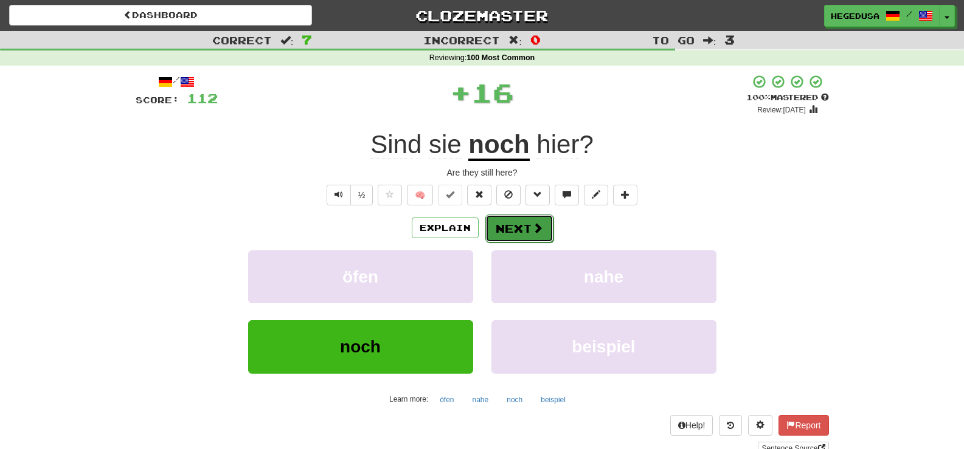
click at [494, 237] on button "Next" at bounding box center [519, 229] width 68 height 28
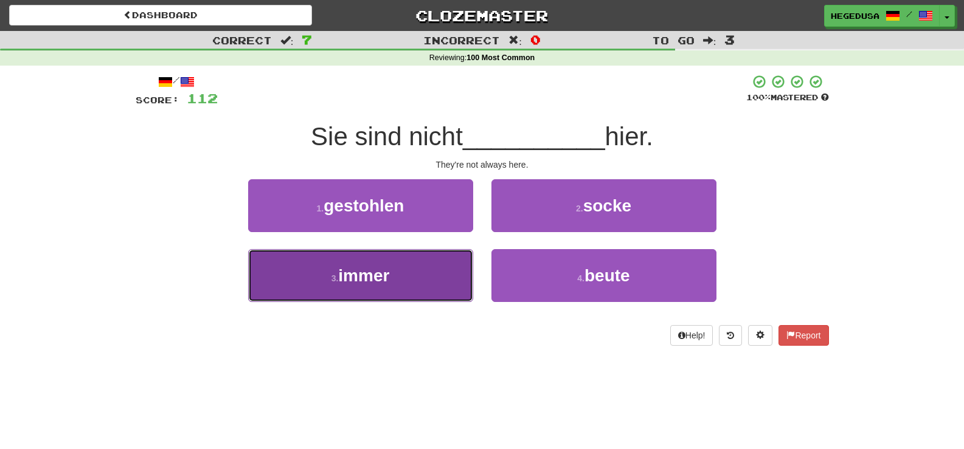
click at [401, 265] on button "3 . immer" at bounding box center [360, 275] width 225 height 53
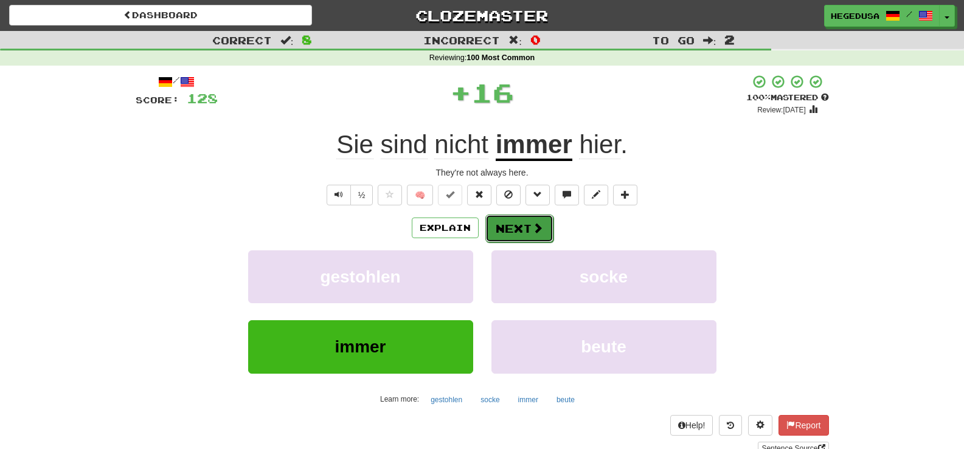
click at [528, 229] on button "Next" at bounding box center [519, 229] width 68 height 28
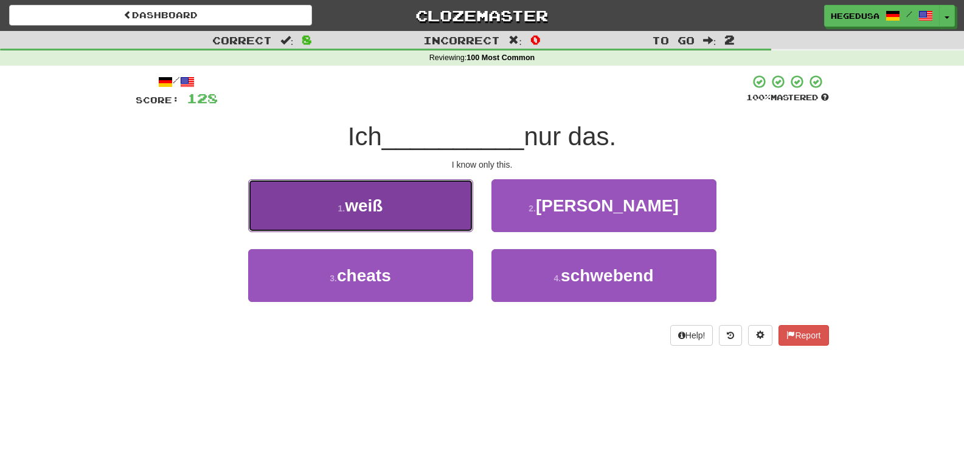
click at [454, 216] on button "1 . weiß" at bounding box center [360, 205] width 225 height 53
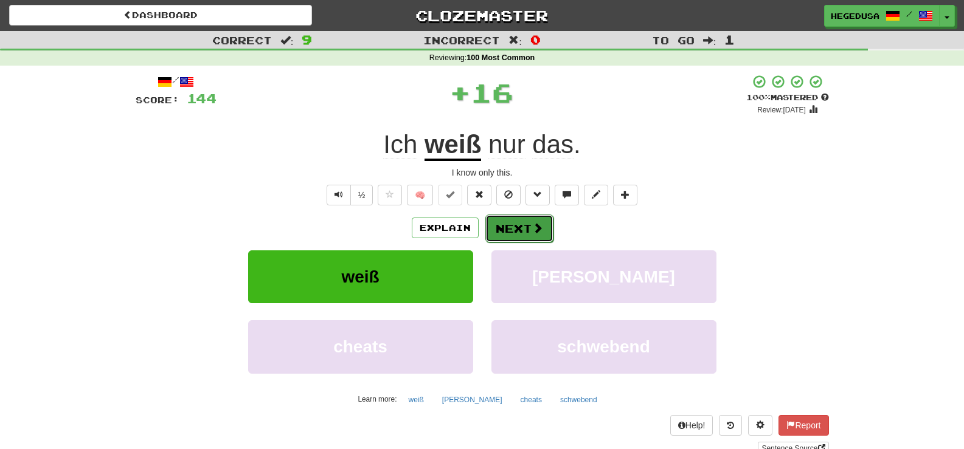
click at [519, 215] on button "Next" at bounding box center [519, 229] width 68 height 28
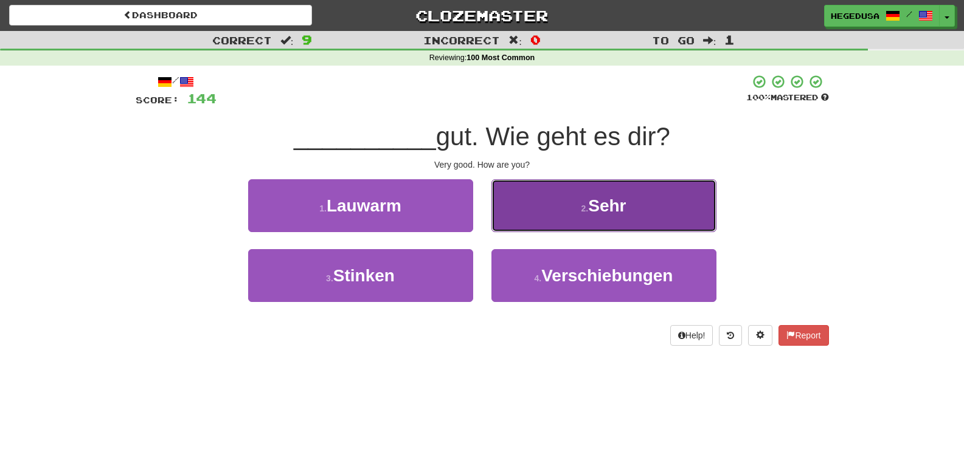
click at [555, 218] on button "2 . Sehr" at bounding box center [603, 205] width 225 height 53
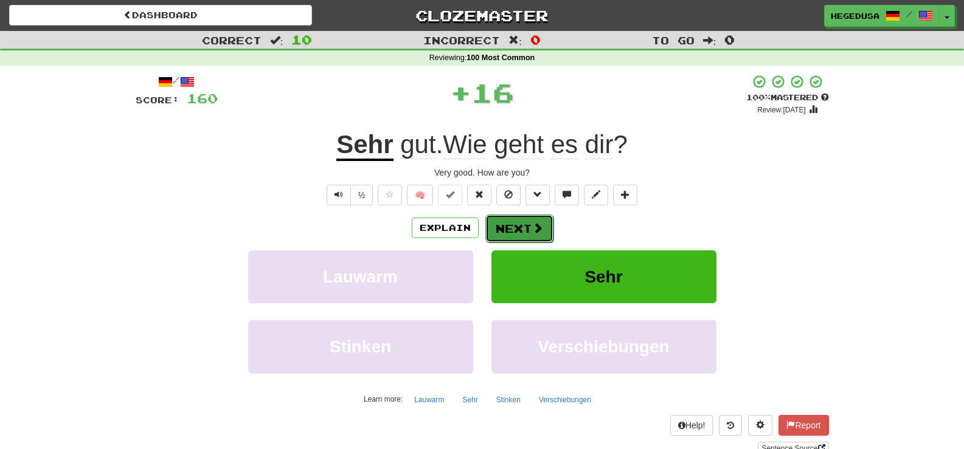
click at [515, 226] on button "Next" at bounding box center [519, 229] width 68 height 28
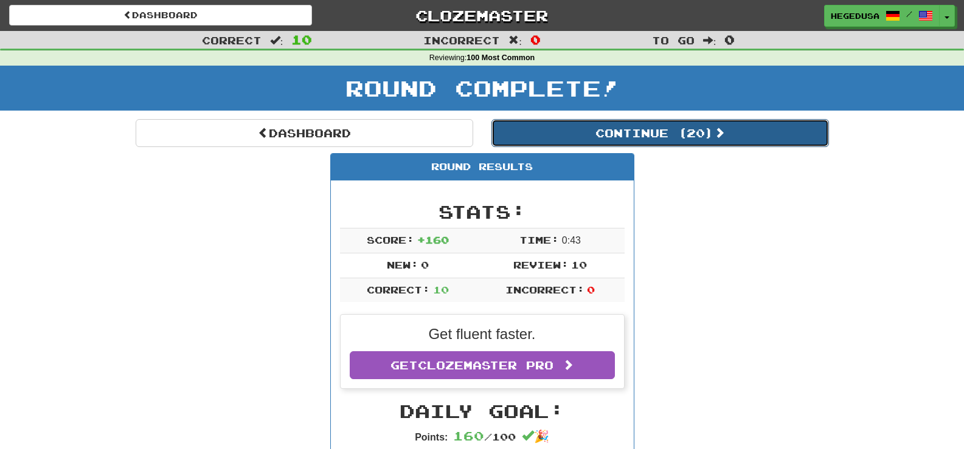
click at [731, 133] on button "Continue ( 20 )" at bounding box center [659, 133] width 337 height 28
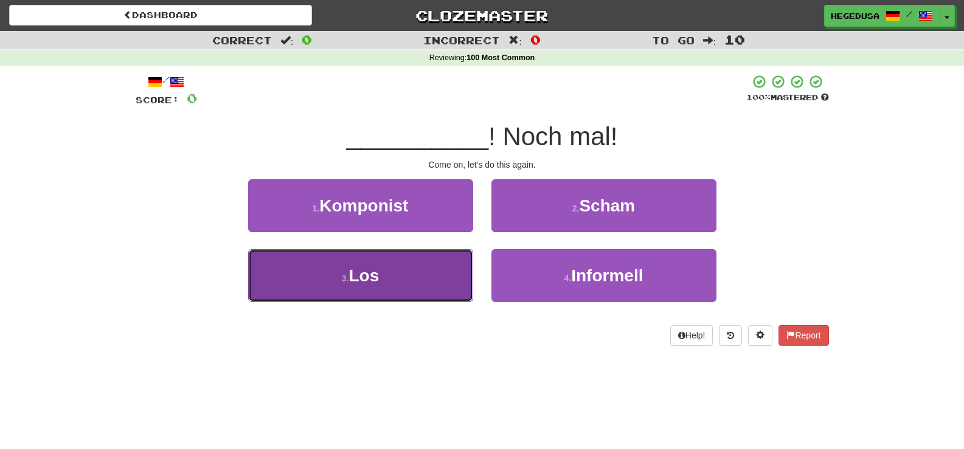
click at [386, 270] on button "3 . Los" at bounding box center [360, 275] width 225 height 53
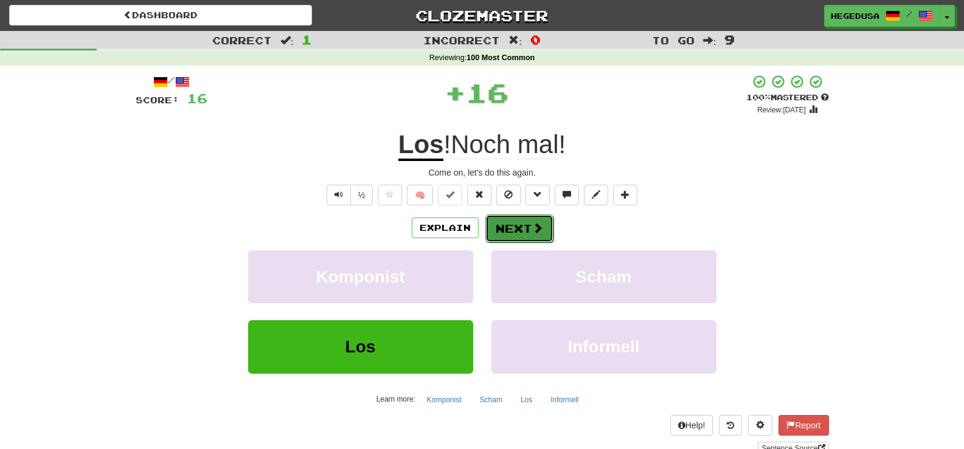
click at [527, 219] on button "Next" at bounding box center [519, 229] width 68 height 28
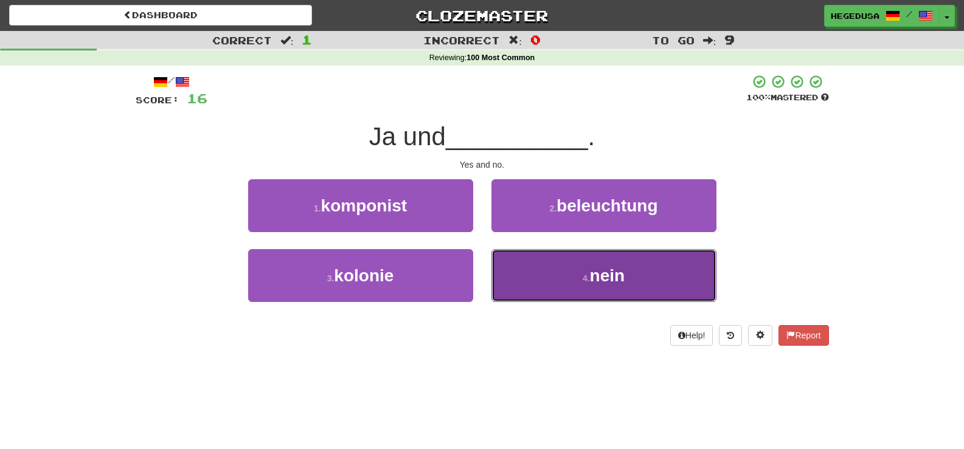
click at [554, 291] on button "4 . nein" at bounding box center [603, 275] width 225 height 53
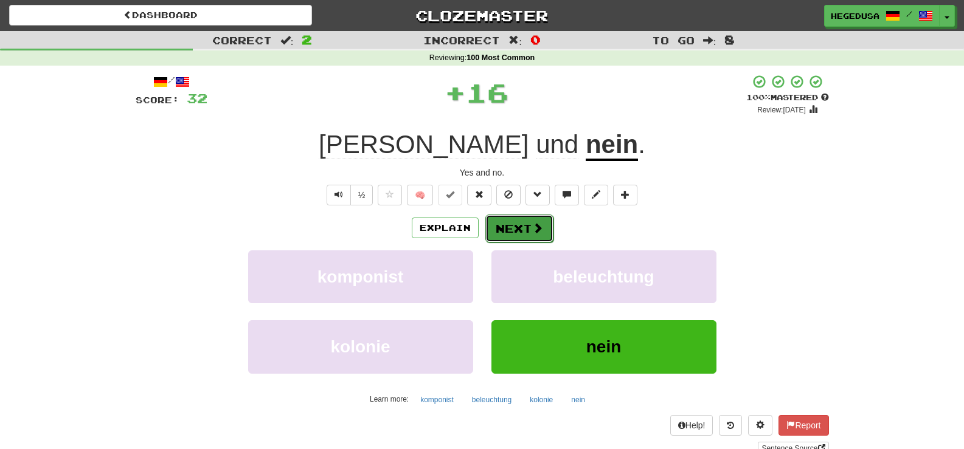
click at [518, 229] on button "Next" at bounding box center [519, 229] width 68 height 28
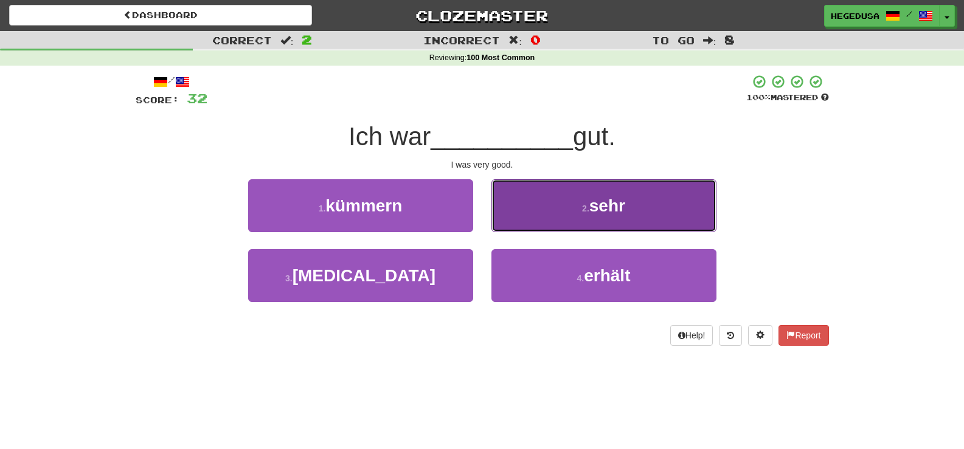
click at [553, 210] on button "2 . sehr" at bounding box center [603, 205] width 225 height 53
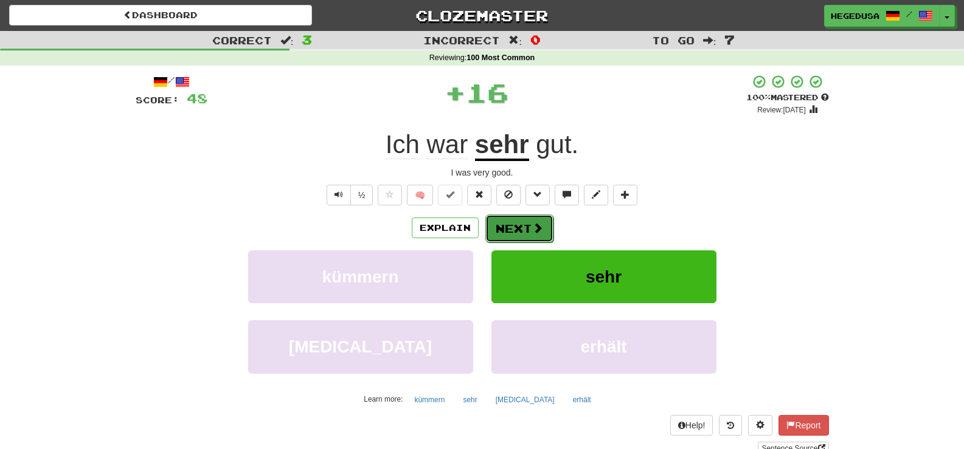
click at [520, 216] on button "Next" at bounding box center [519, 229] width 68 height 28
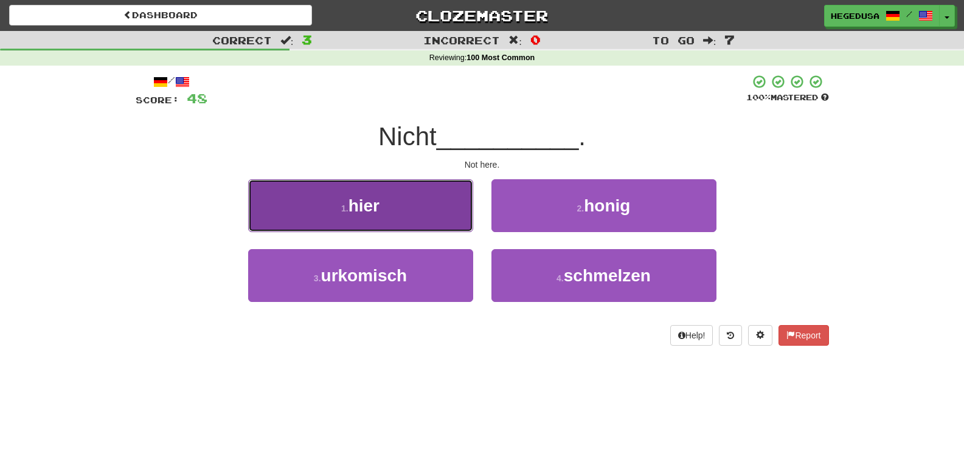
click at [452, 219] on button "1 . hier" at bounding box center [360, 205] width 225 height 53
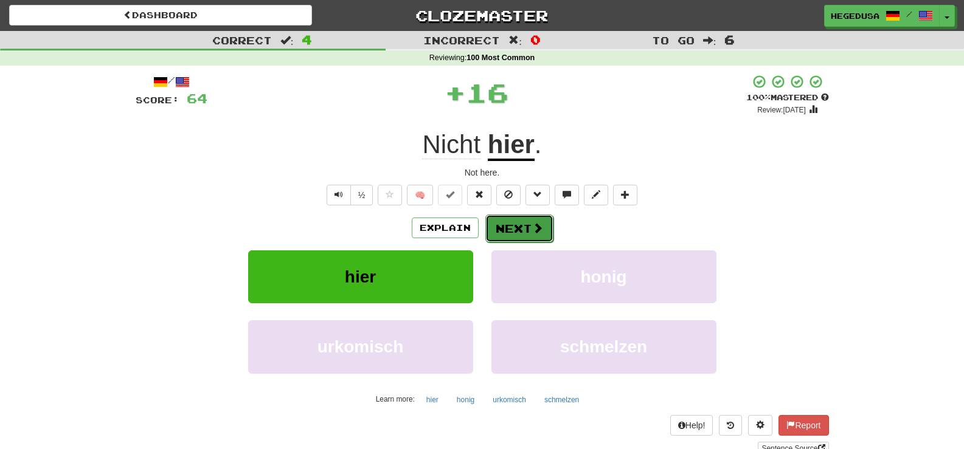
click at [513, 218] on button "Next" at bounding box center [519, 229] width 68 height 28
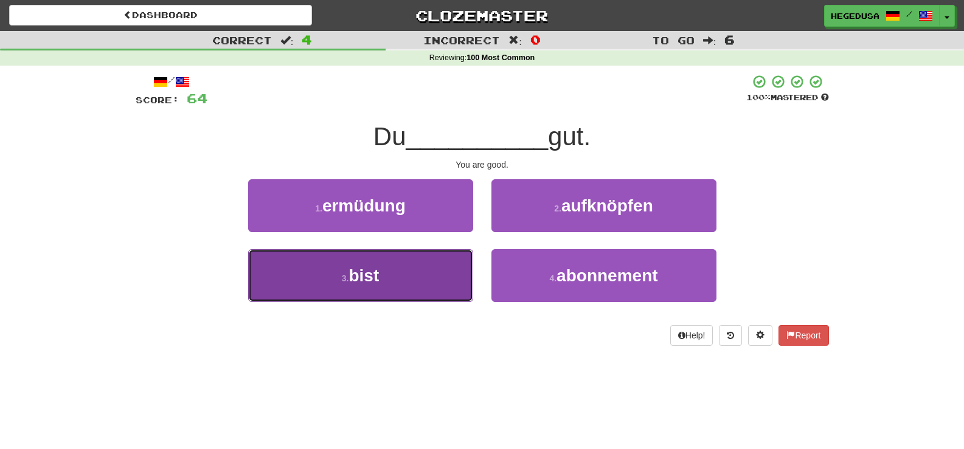
click at [466, 254] on button "3 . bist" at bounding box center [360, 275] width 225 height 53
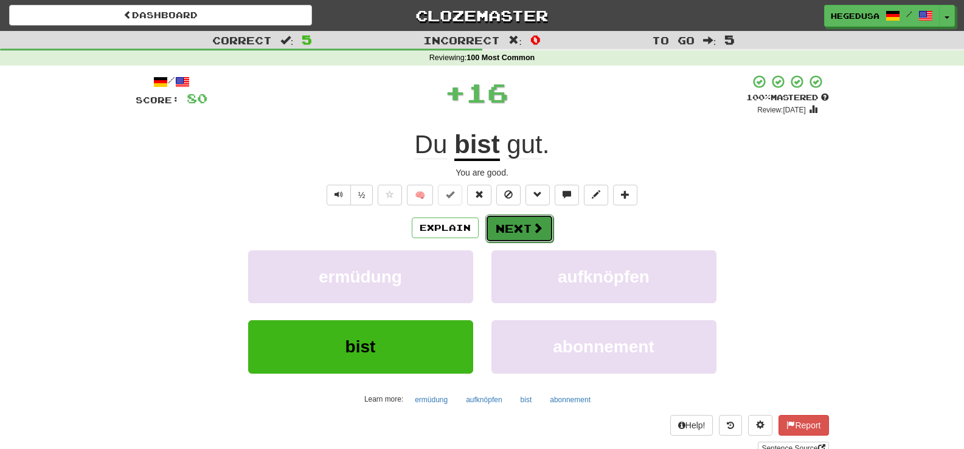
click at [516, 230] on button "Next" at bounding box center [519, 229] width 68 height 28
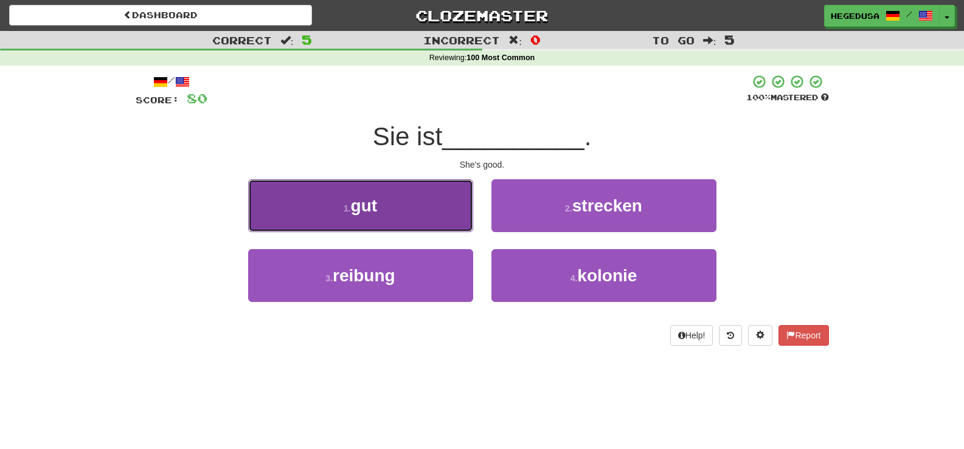
click at [416, 203] on button "1 . gut" at bounding box center [360, 205] width 225 height 53
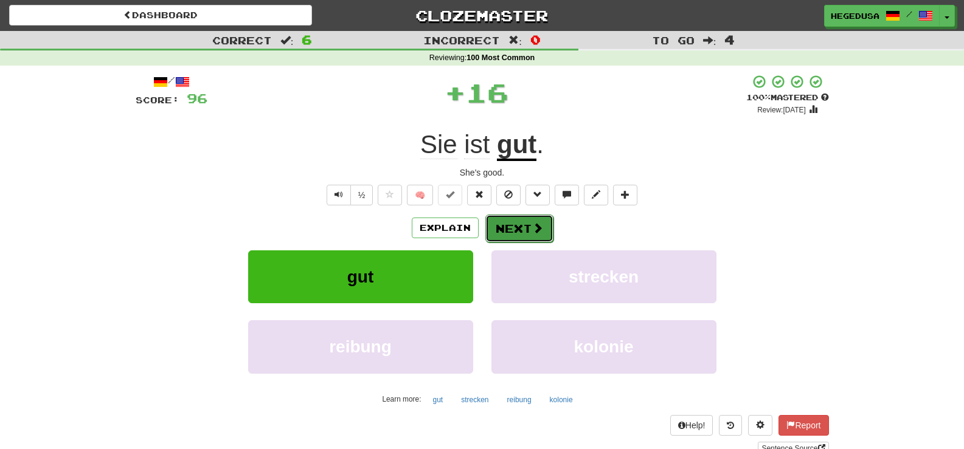
click at [521, 238] on button "Next" at bounding box center [519, 229] width 68 height 28
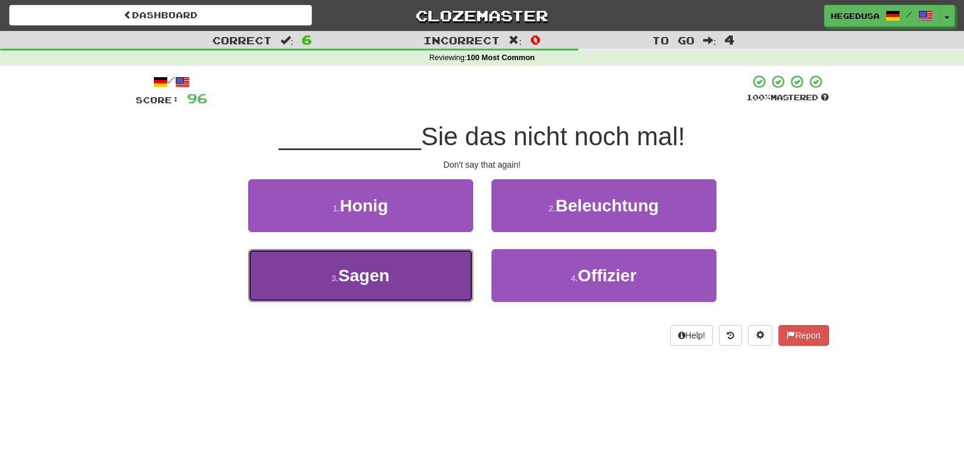
click at [453, 264] on button "3 . Sagen" at bounding box center [360, 275] width 225 height 53
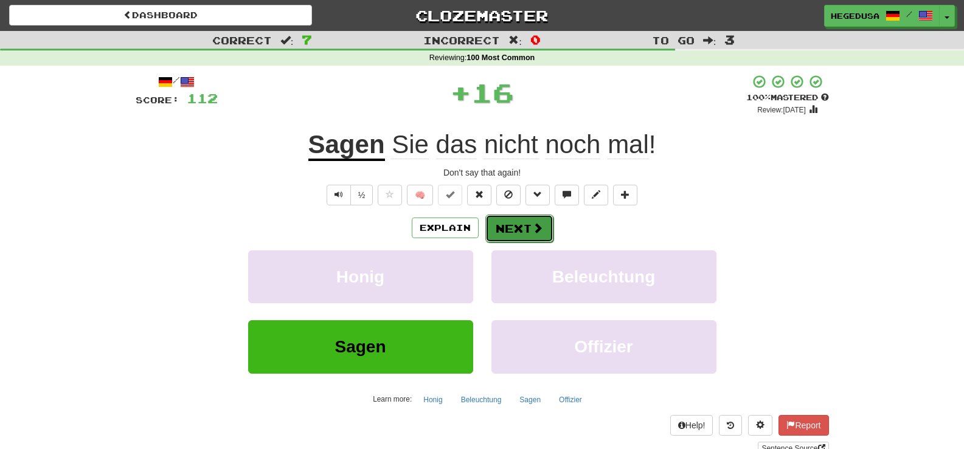
click at [519, 235] on button "Next" at bounding box center [519, 229] width 68 height 28
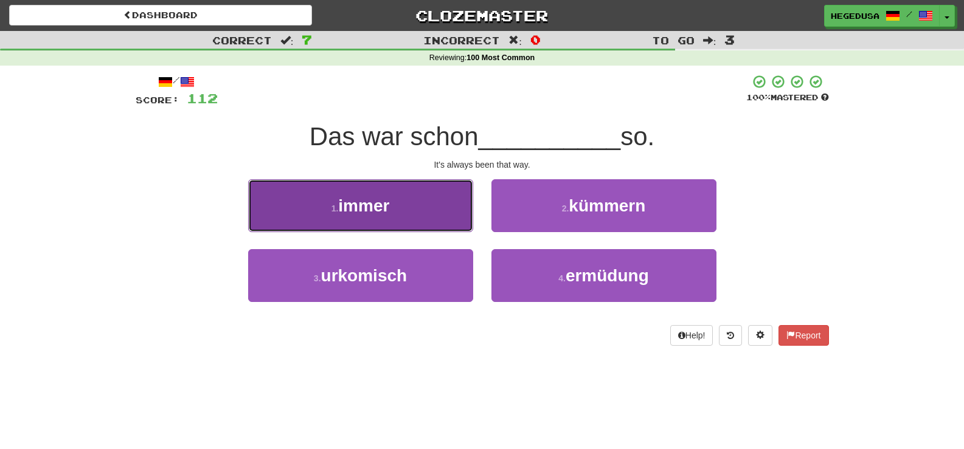
click at [447, 211] on button "1 . immer" at bounding box center [360, 205] width 225 height 53
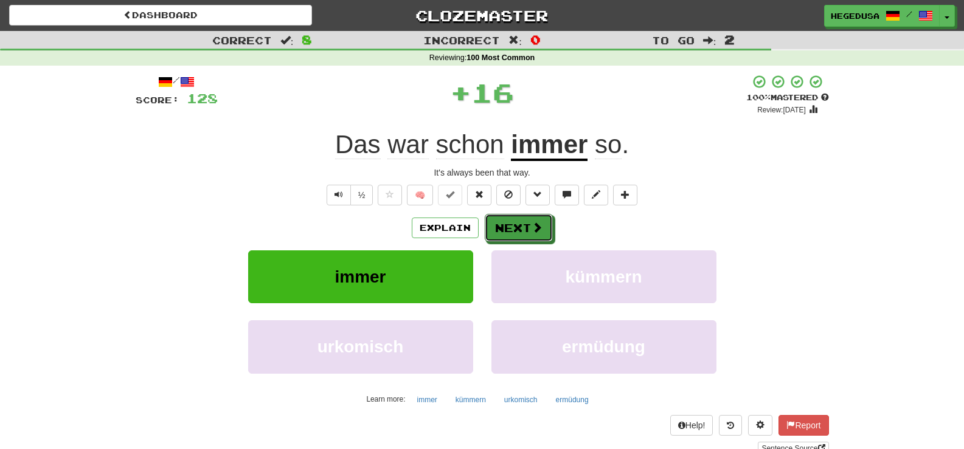
click at [504, 230] on button "Next" at bounding box center [519, 228] width 68 height 28
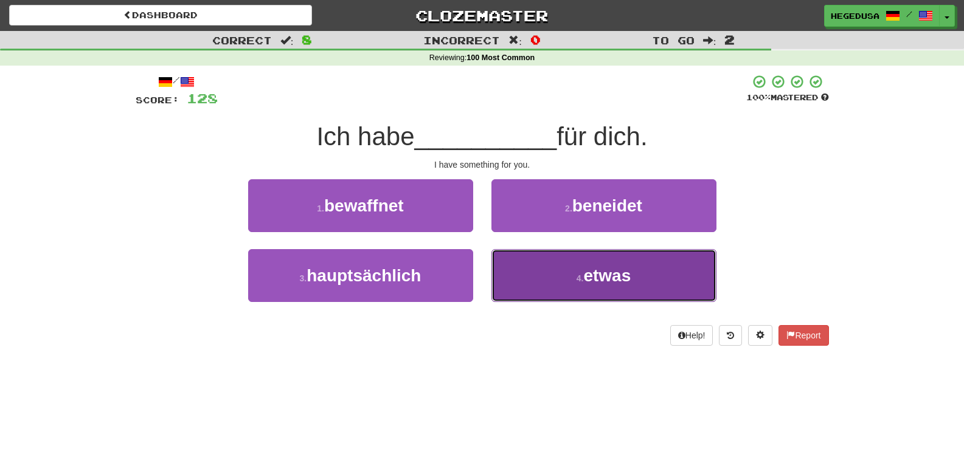
click at [537, 286] on button "4 . etwas" at bounding box center [603, 275] width 225 height 53
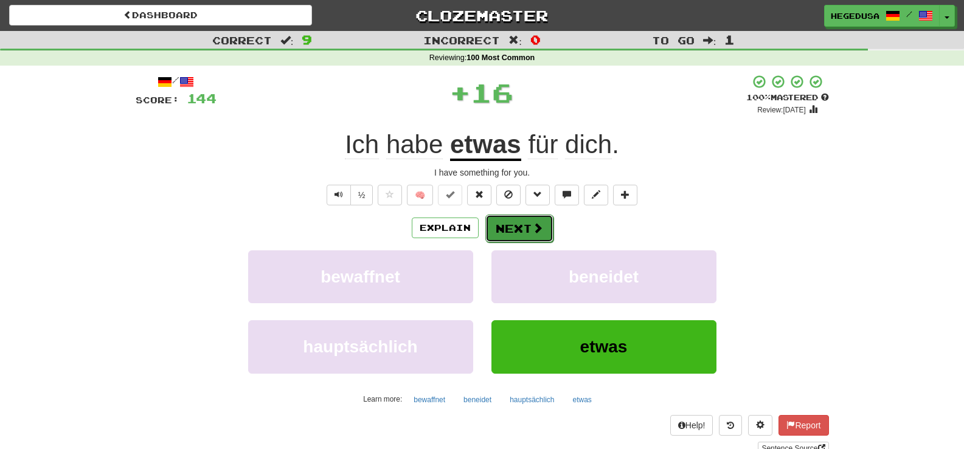
click at [510, 233] on button "Next" at bounding box center [519, 229] width 68 height 28
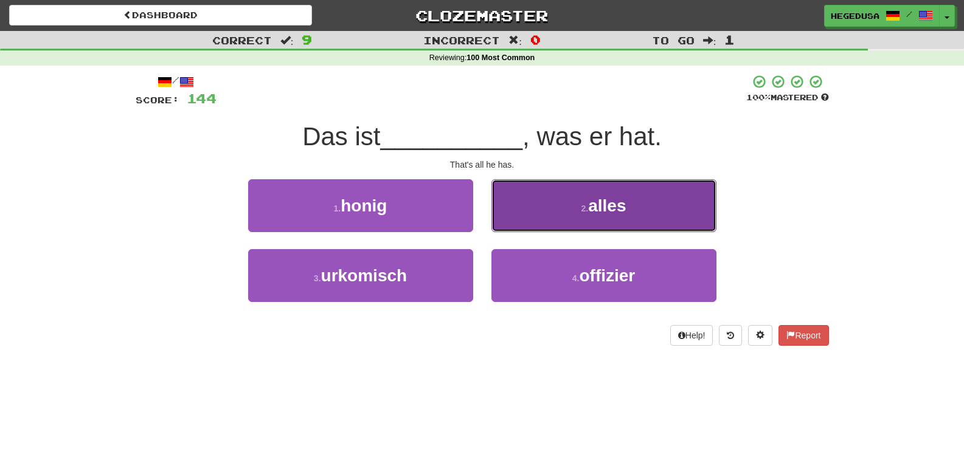
click at [555, 217] on button "2 . alles" at bounding box center [603, 205] width 225 height 53
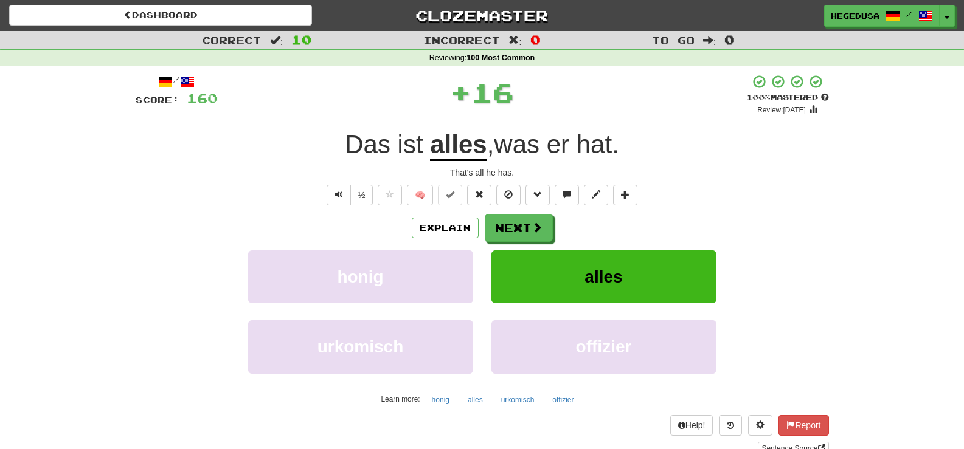
click at [507, 213] on div "/ Score: 160 + 16 100 % Mastered Review: 2026-03-21 Das ist alles , was er hat …" at bounding box center [482, 264] width 693 height 381
click at [518, 225] on button "Next" at bounding box center [519, 228] width 68 height 28
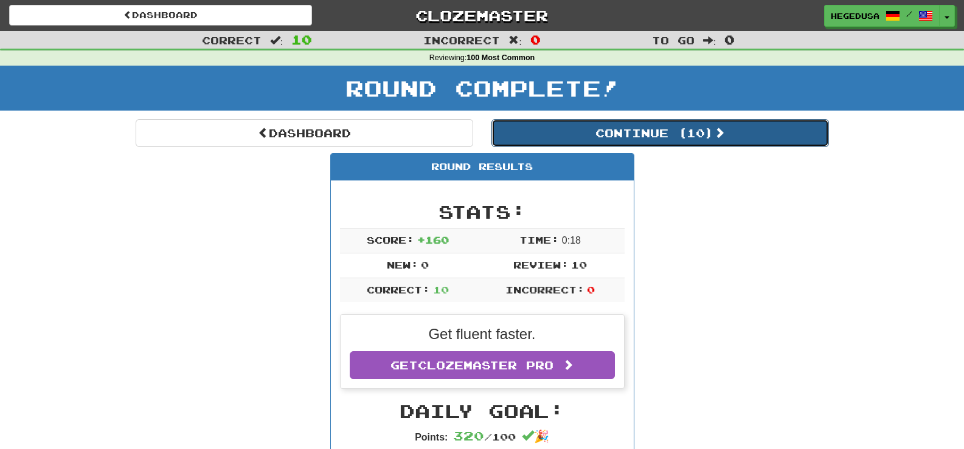
click at [599, 137] on button "Continue ( 10 )" at bounding box center [659, 133] width 337 height 28
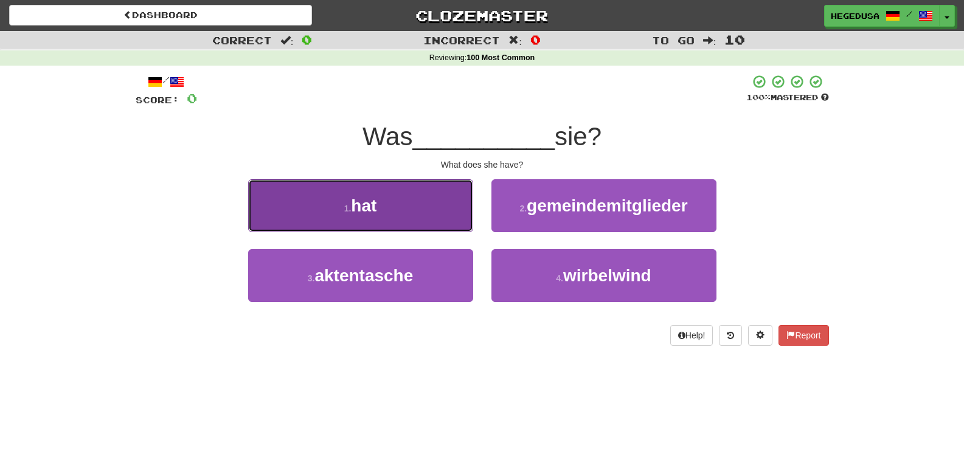
click at [388, 196] on button "1 . hat" at bounding box center [360, 205] width 225 height 53
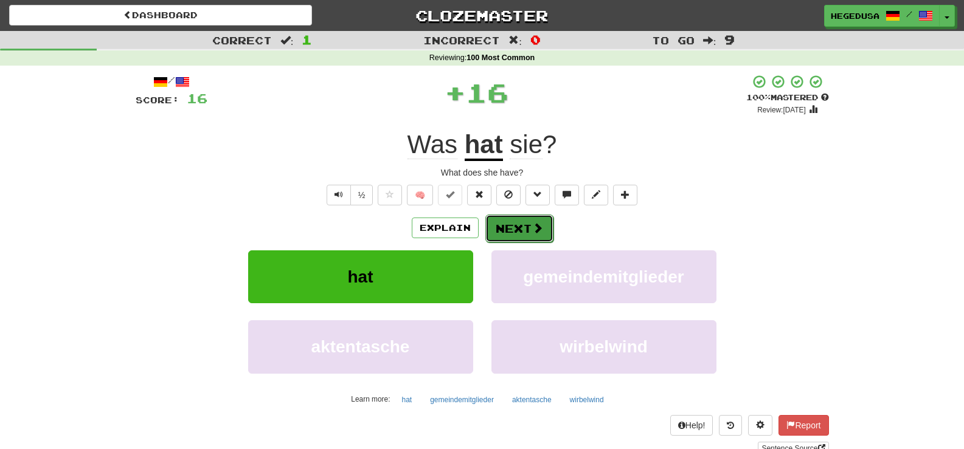
click at [510, 233] on button "Next" at bounding box center [519, 229] width 68 height 28
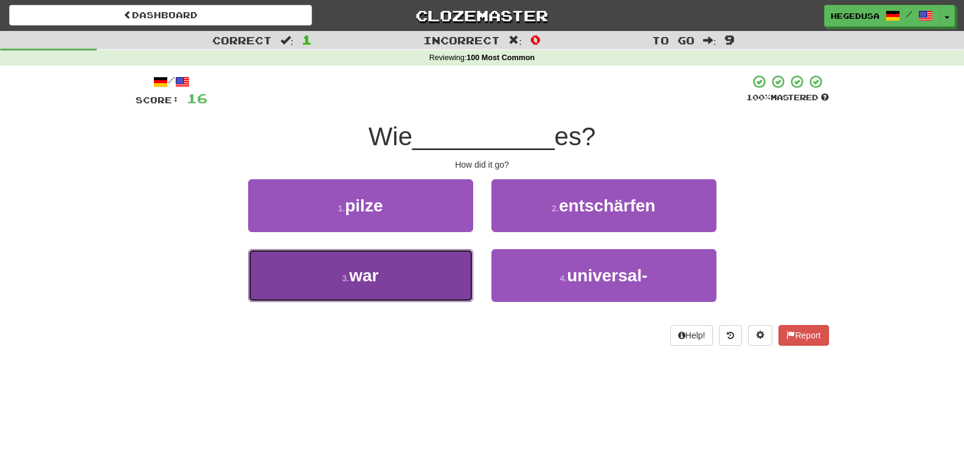
click at [426, 278] on button "3 . war" at bounding box center [360, 275] width 225 height 53
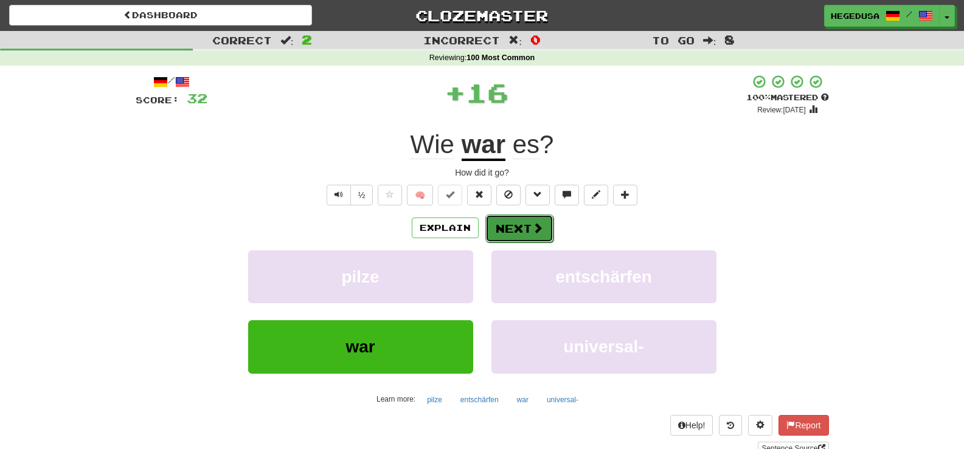
click at [532, 227] on span at bounding box center [537, 228] width 11 height 11
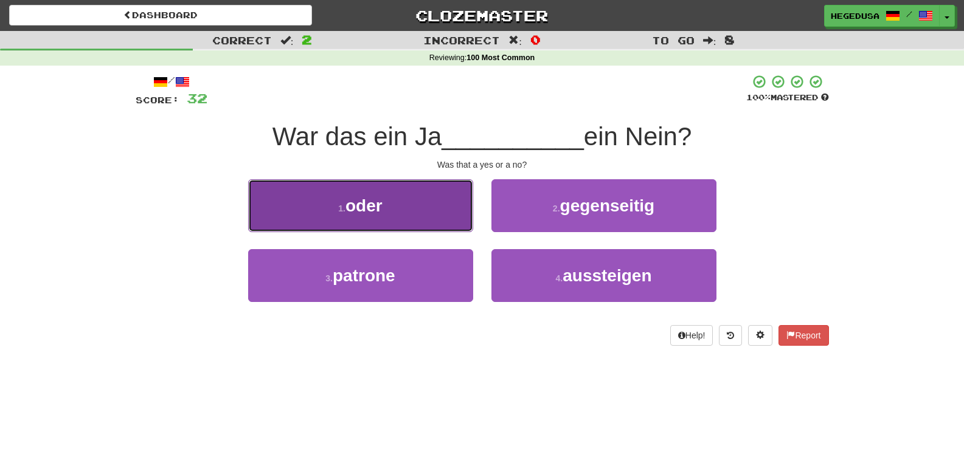
click at [389, 221] on button "1 . oder" at bounding box center [360, 205] width 225 height 53
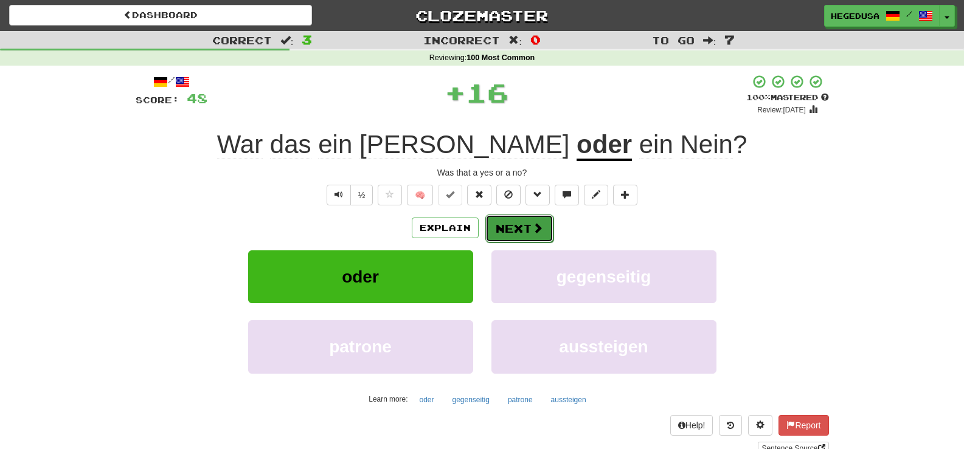
click at [548, 235] on button "Next" at bounding box center [519, 229] width 68 height 28
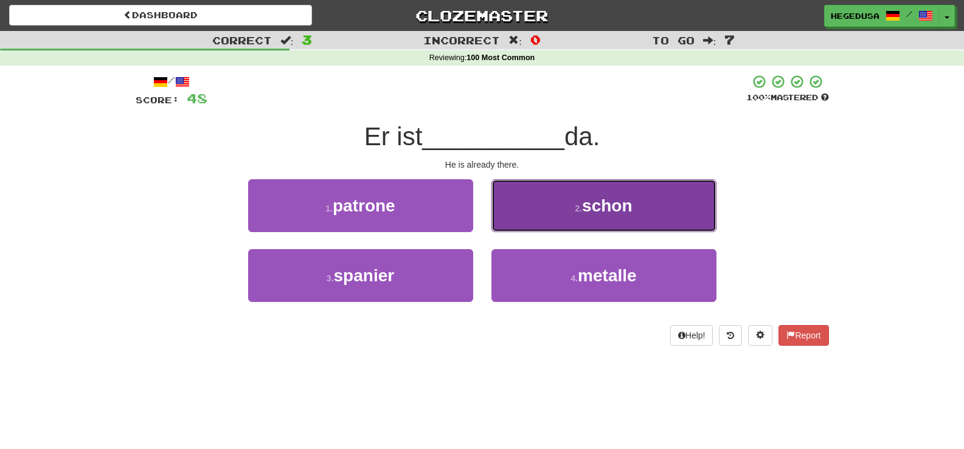
click at [565, 227] on button "2 . schon" at bounding box center [603, 205] width 225 height 53
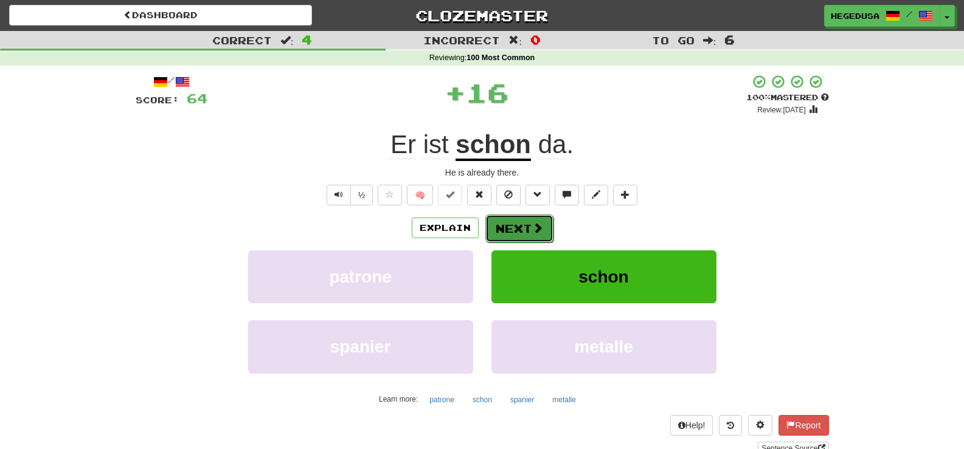
click at [518, 232] on button "Next" at bounding box center [519, 229] width 68 height 28
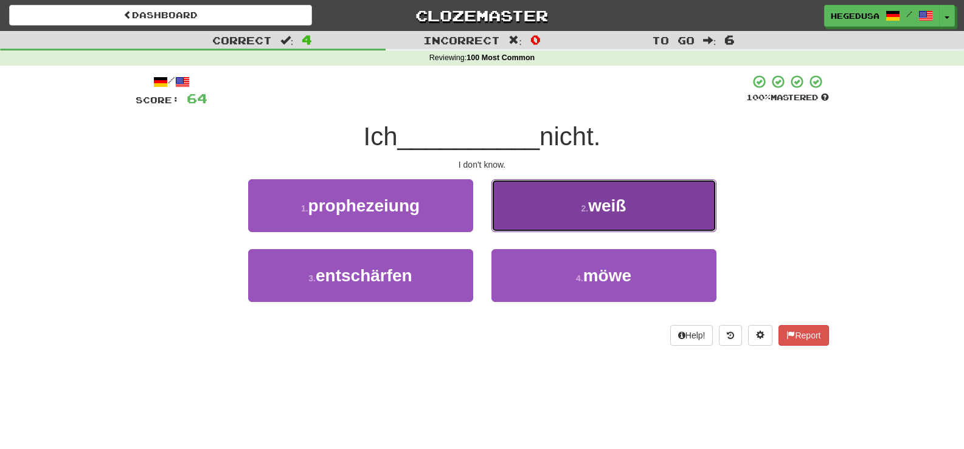
click at [528, 213] on button "2 . weiß" at bounding box center [603, 205] width 225 height 53
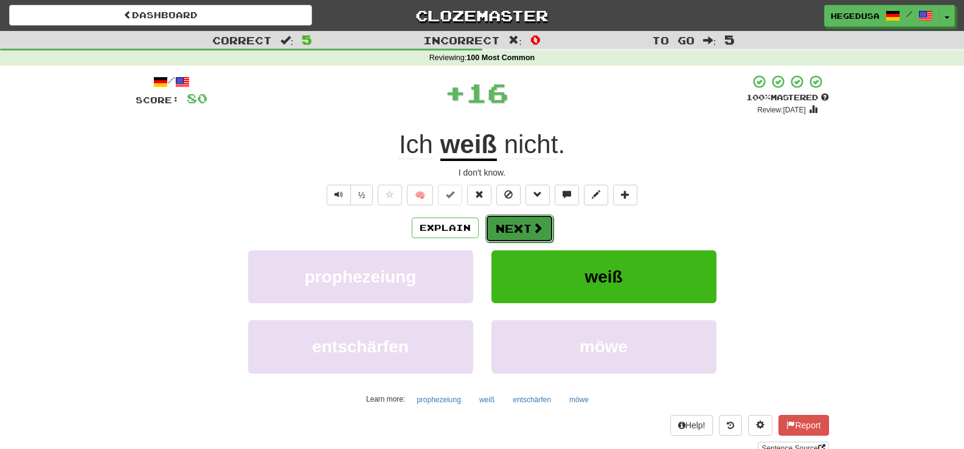
click at [506, 235] on button "Next" at bounding box center [519, 229] width 68 height 28
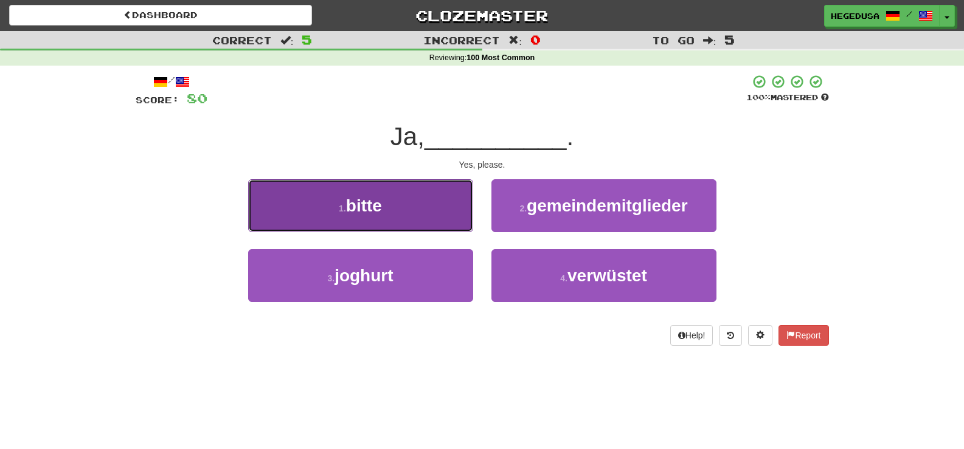
click at [359, 199] on span "bitte" at bounding box center [364, 205] width 36 height 19
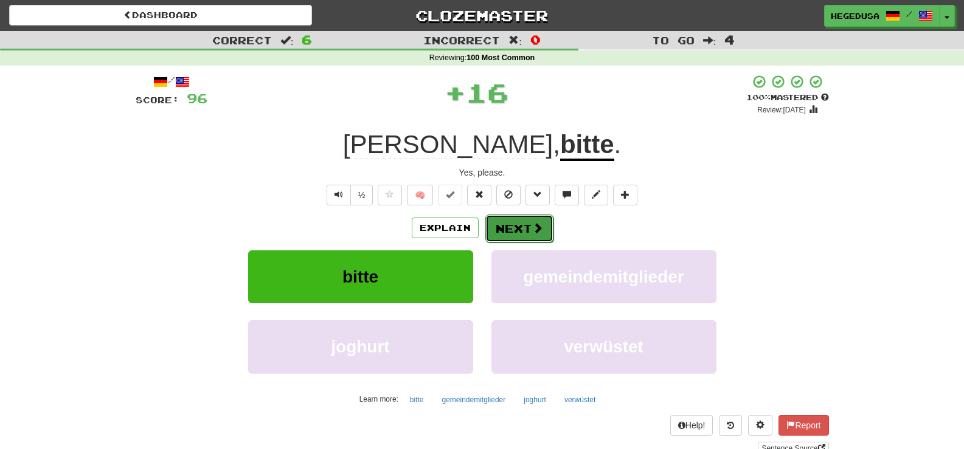
click at [538, 237] on button "Next" at bounding box center [519, 229] width 68 height 28
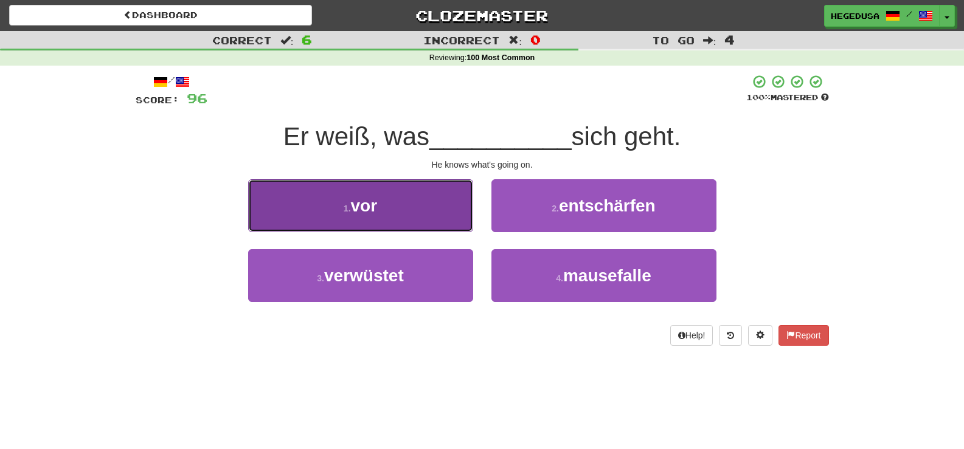
click at [366, 213] on span "vor" at bounding box center [364, 205] width 27 height 19
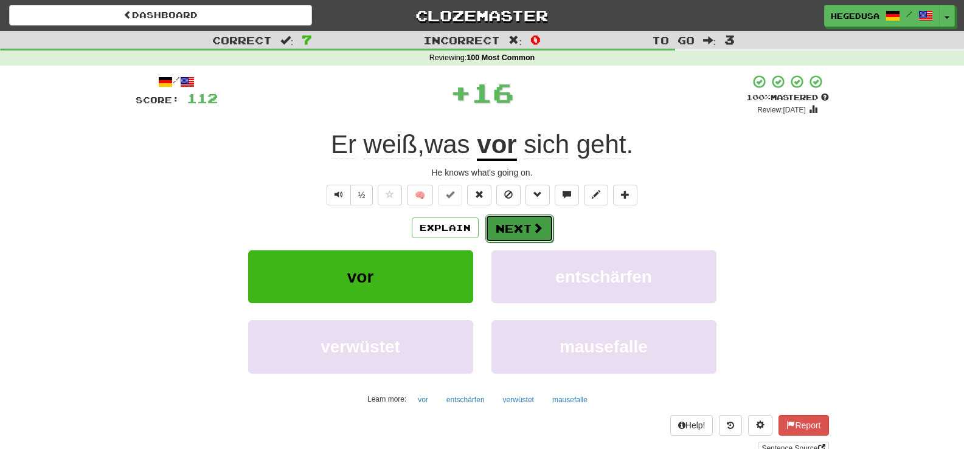
click at [505, 220] on button "Next" at bounding box center [519, 229] width 68 height 28
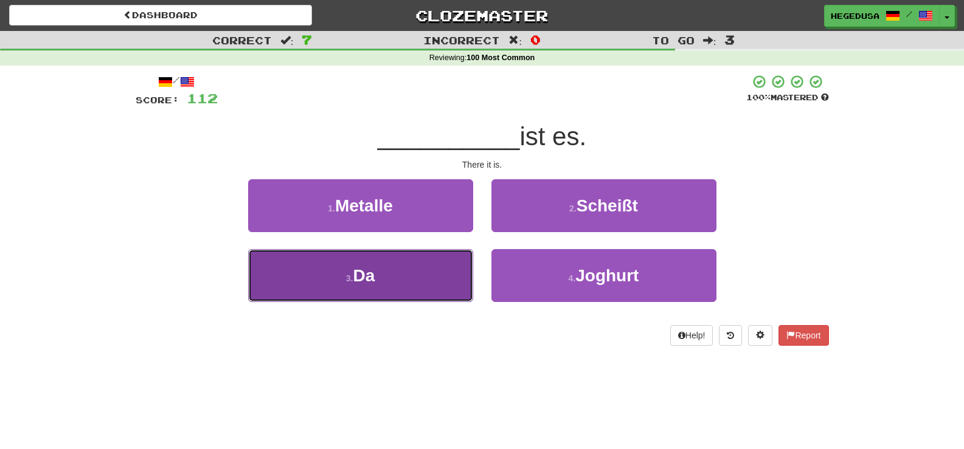
click at [434, 286] on button "3 . Da" at bounding box center [360, 275] width 225 height 53
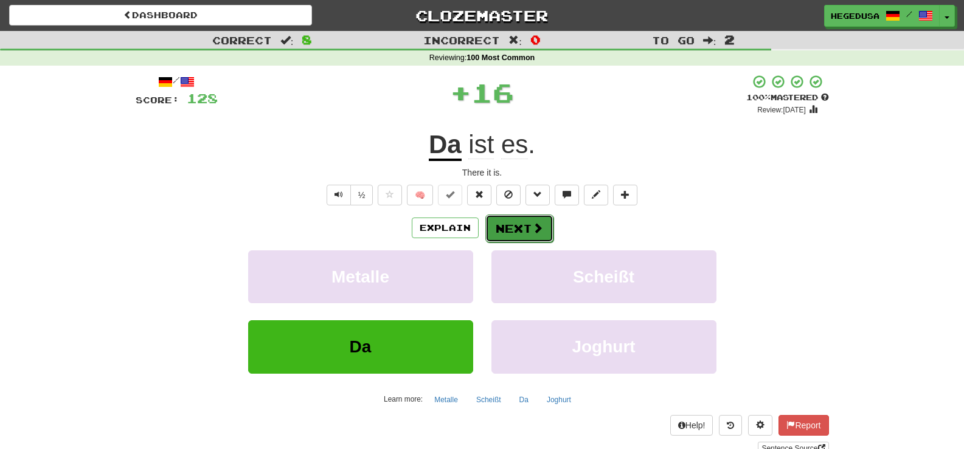
click at [489, 229] on button "Next" at bounding box center [519, 229] width 68 height 28
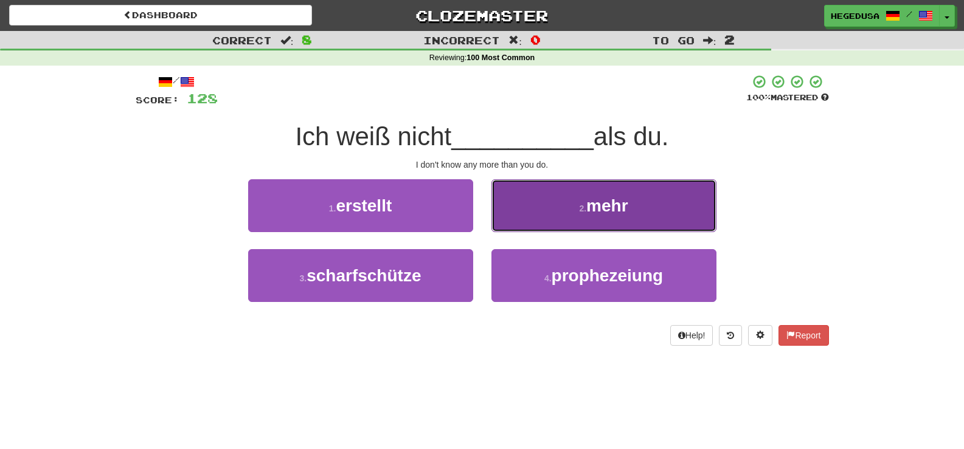
click at [502, 219] on button "2 . mehr" at bounding box center [603, 205] width 225 height 53
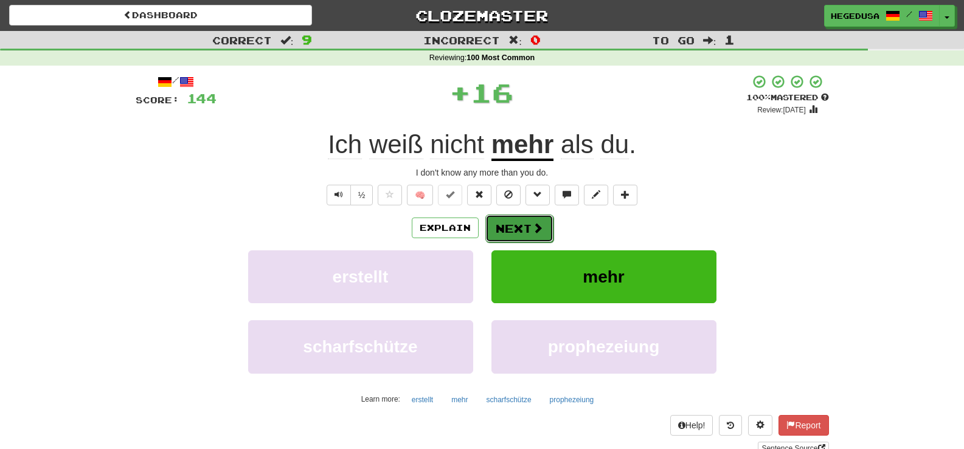
click at [500, 232] on button "Next" at bounding box center [519, 229] width 68 height 28
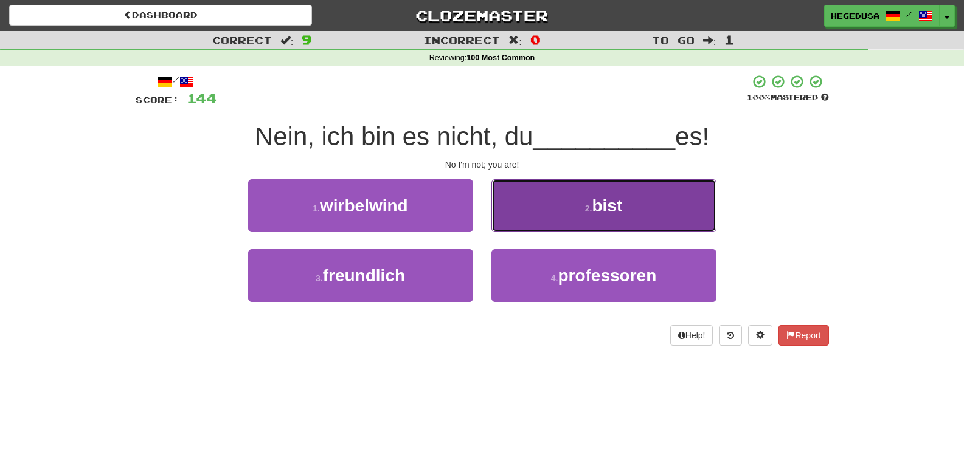
click at [514, 216] on button "2 . bist" at bounding box center [603, 205] width 225 height 53
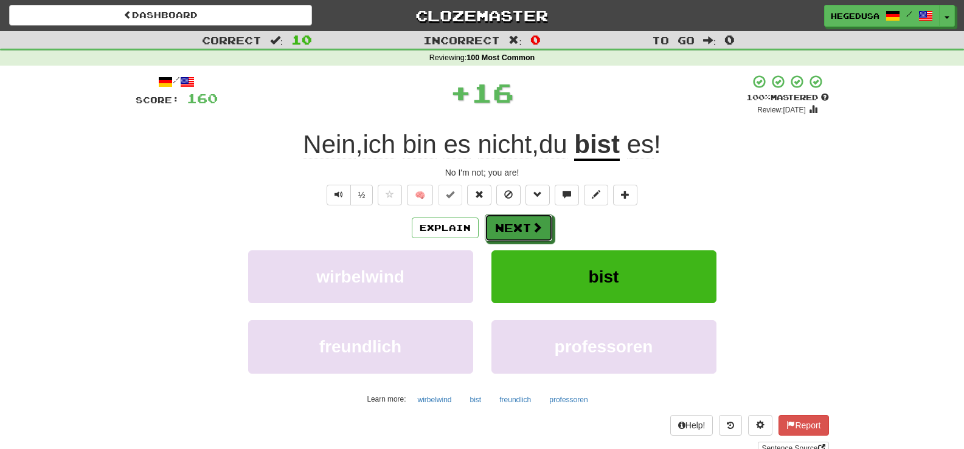
click at [514, 216] on button "Next" at bounding box center [519, 228] width 68 height 28
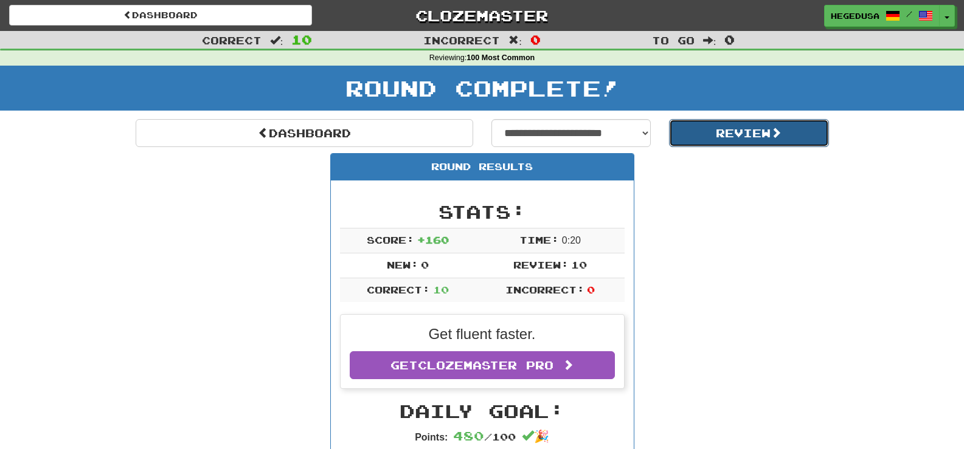
click at [712, 136] on button "Review" at bounding box center [749, 133] width 160 height 28
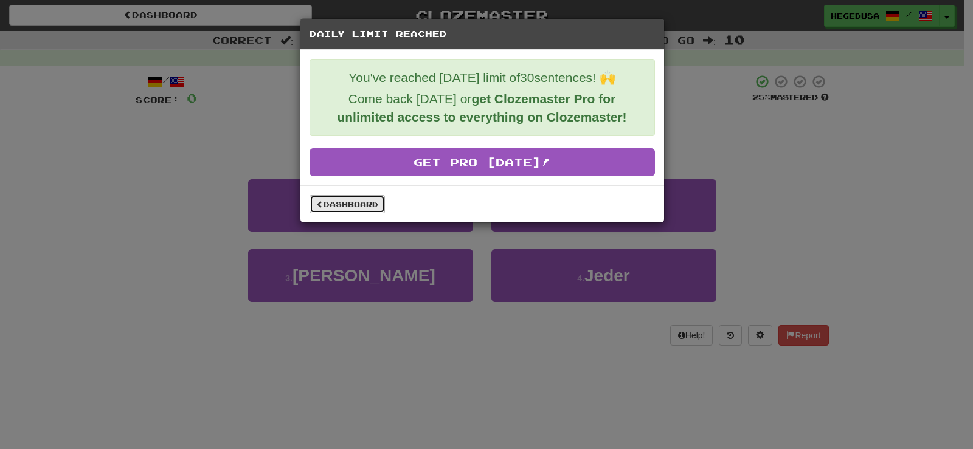
click at [336, 203] on link "Dashboard" at bounding box center [346, 204] width 75 height 18
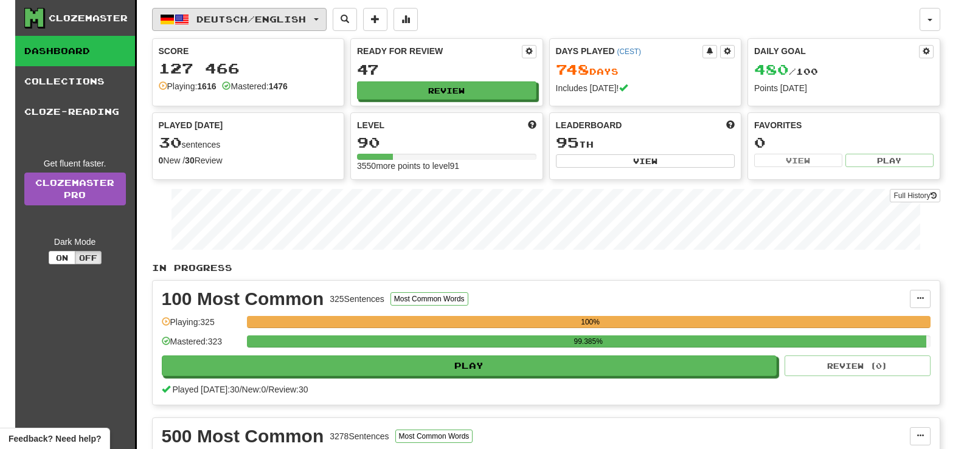
click at [305, 26] on button "Deutsch / English" at bounding box center [239, 19] width 174 height 23
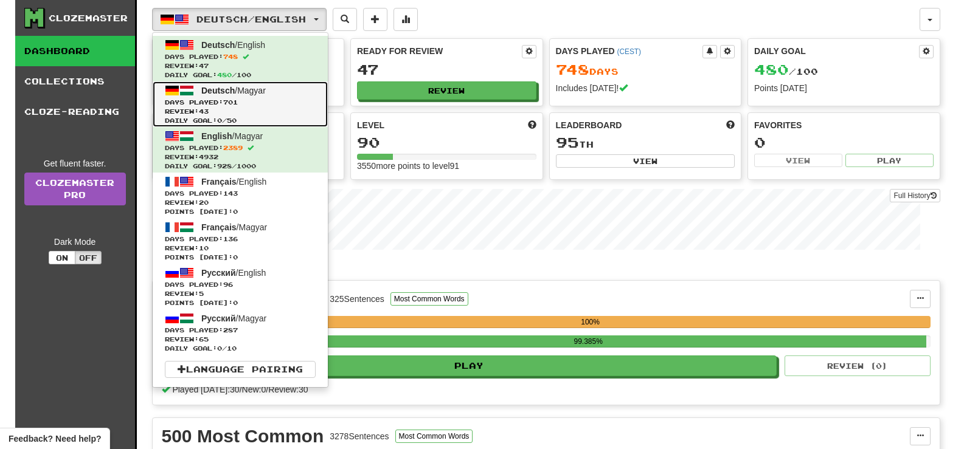
click at [293, 100] on span "Days Played: 701" at bounding box center [240, 102] width 151 height 9
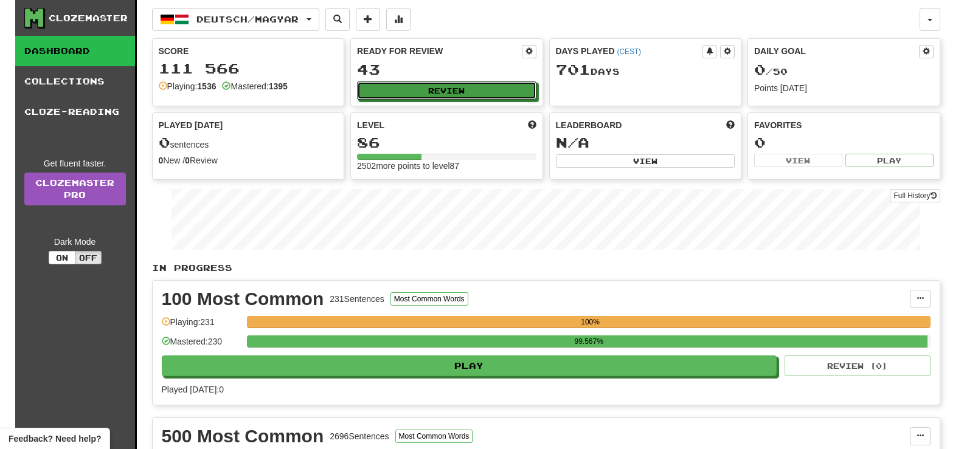
click at [480, 95] on button "Review" at bounding box center [446, 90] width 179 height 18
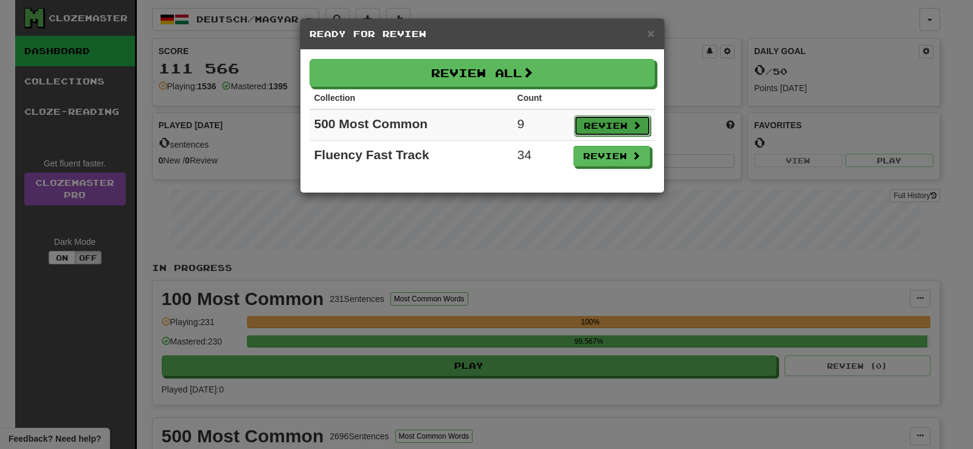
click at [623, 131] on button "Review" at bounding box center [612, 126] width 77 height 21
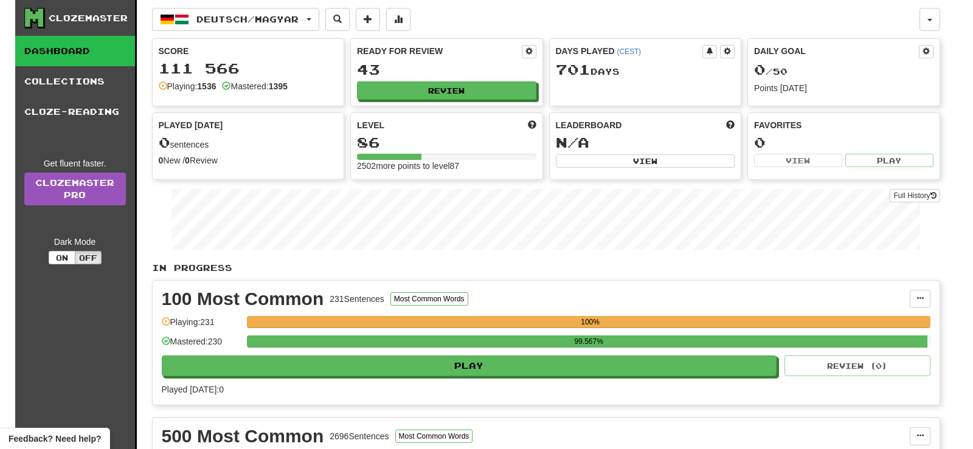
select select "**"
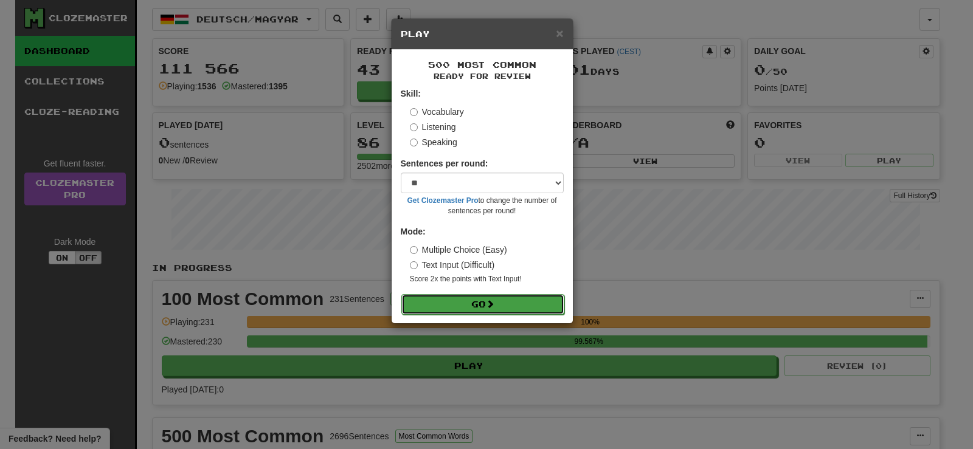
click at [508, 302] on button "Go" at bounding box center [482, 304] width 163 height 21
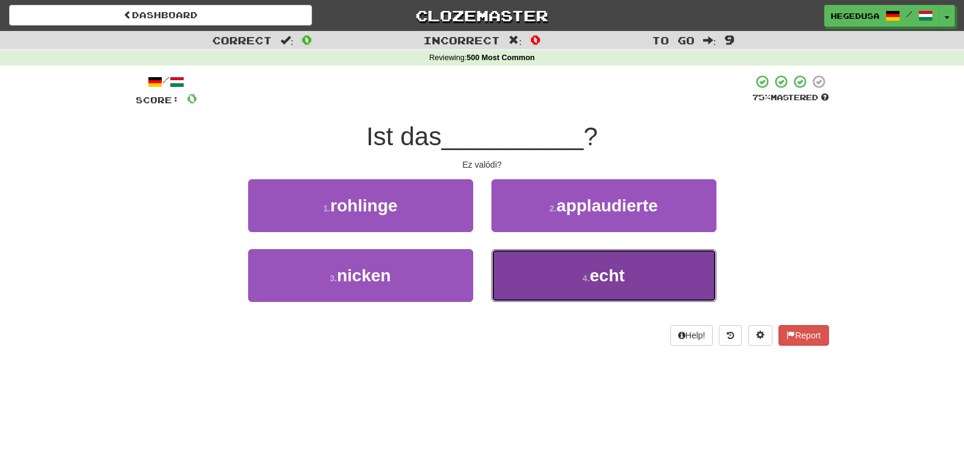
click at [556, 275] on button "4 . echt" at bounding box center [603, 275] width 225 height 53
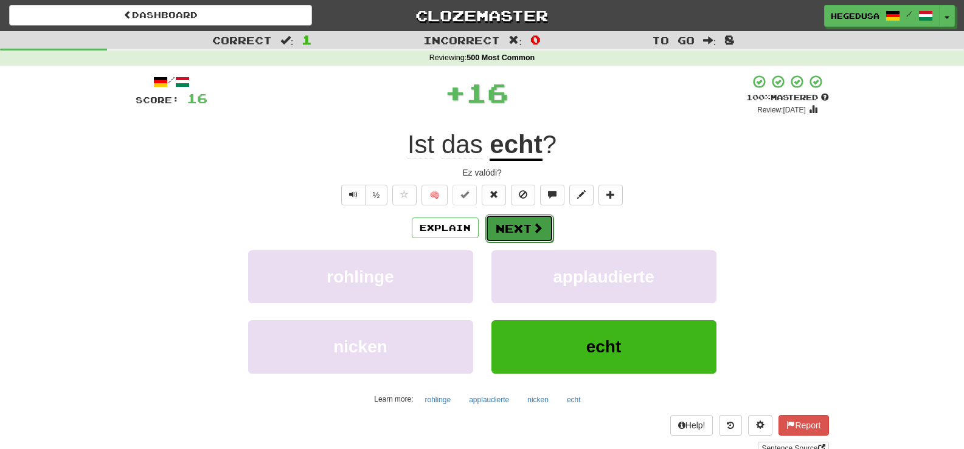
click at [541, 238] on button "Next" at bounding box center [519, 229] width 68 height 28
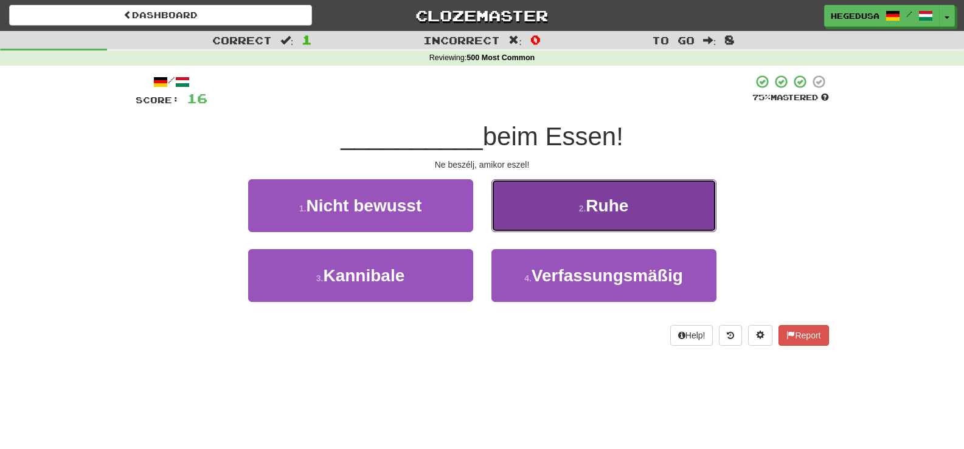
click at [556, 224] on button "2 . Ruhe" at bounding box center [603, 205] width 225 height 53
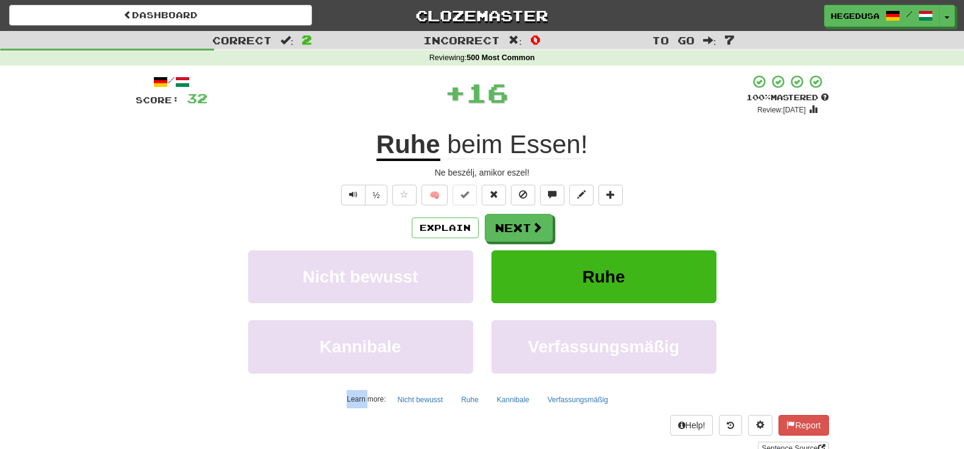
click at [556, 224] on div "Explain Next" at bounding box center [482, 228] width 693 height 28
click at [513, 226] on button "Next" at bounding box center [519, 229] width 68 height 28
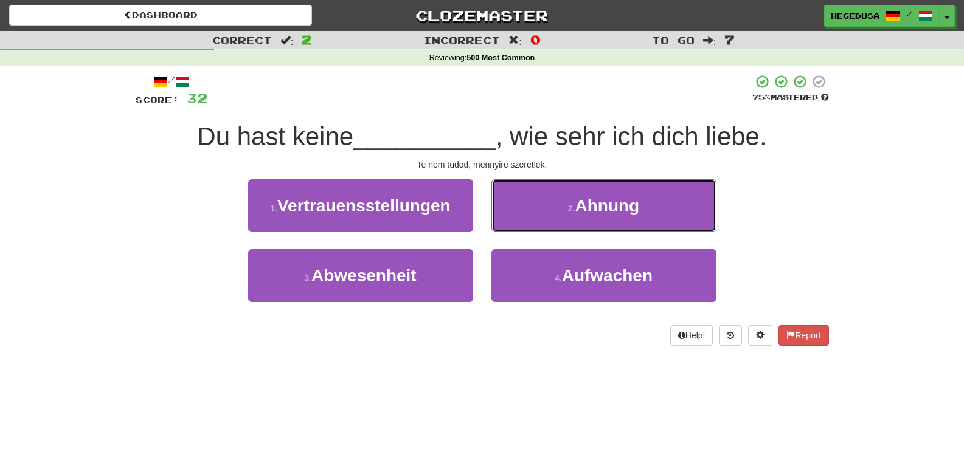
click at [513, 226] on button "2 . Ahnung" at bounding box center [603, 205] width 225 height 53
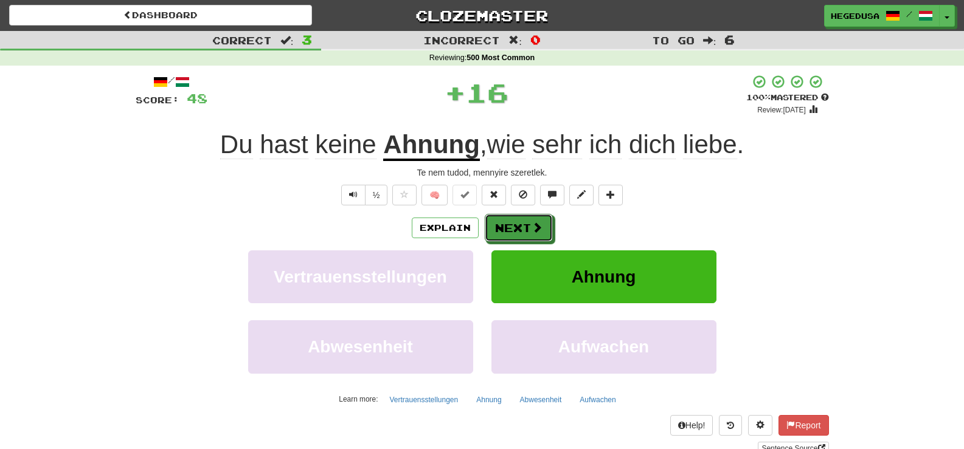
click at [513, 226] on button "Next" at bounding box center [519, 228] width 68 height 28
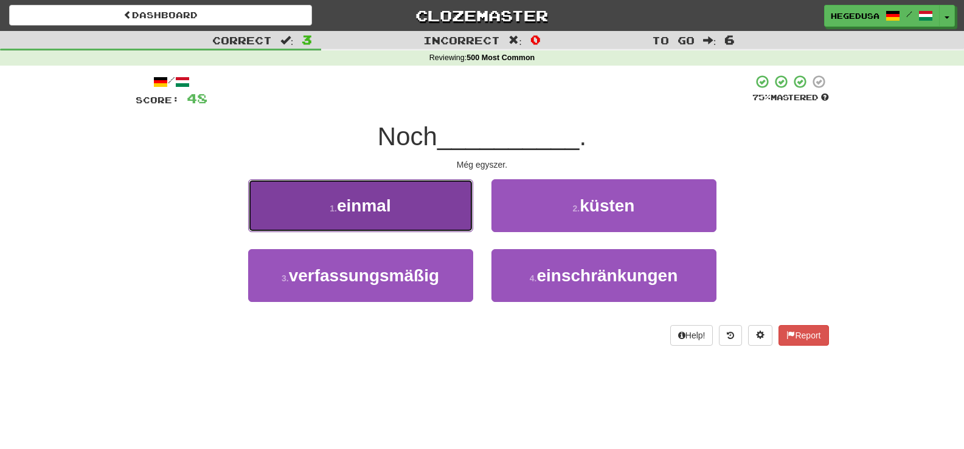
click at [441, 224] on button "1 . einmal" at bounding box center [360, 205] width 225 height 53
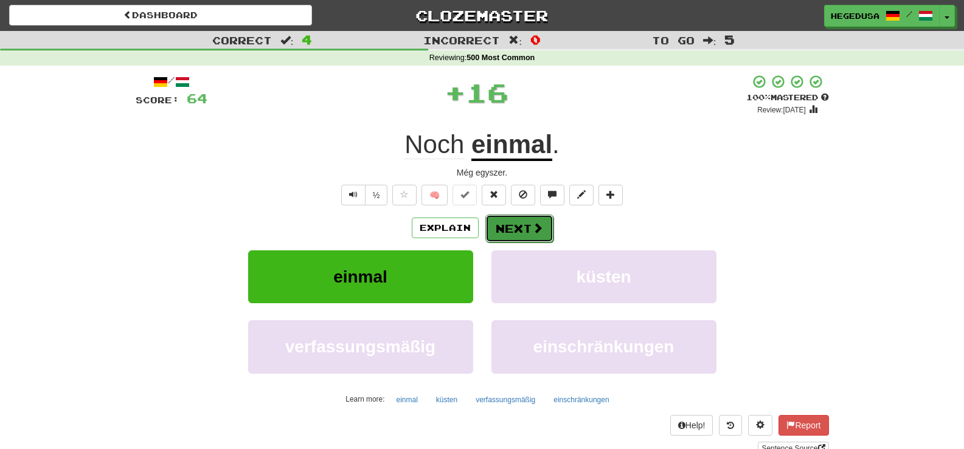
click at [536, 236] on button "Next" at bounding box center [519, 229] width 68 height 28
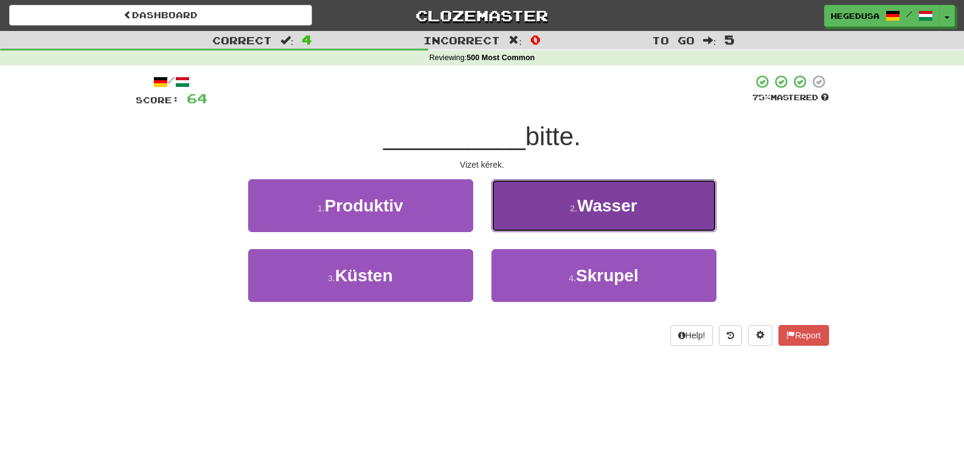
click at [593, 218] on button "2 . Wasser" at bounding box center [603, 205] width 225 height 53
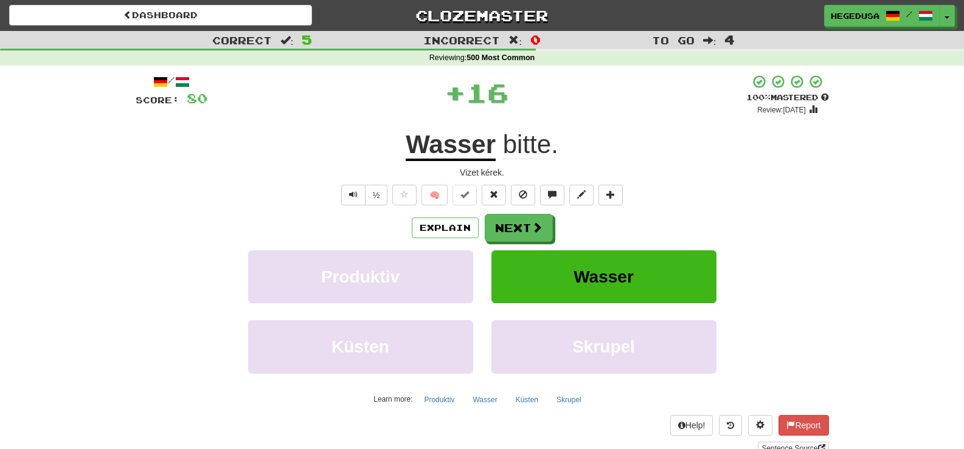
click at [537, 228] on span at bounding box center [536, 227] width 11 height 11
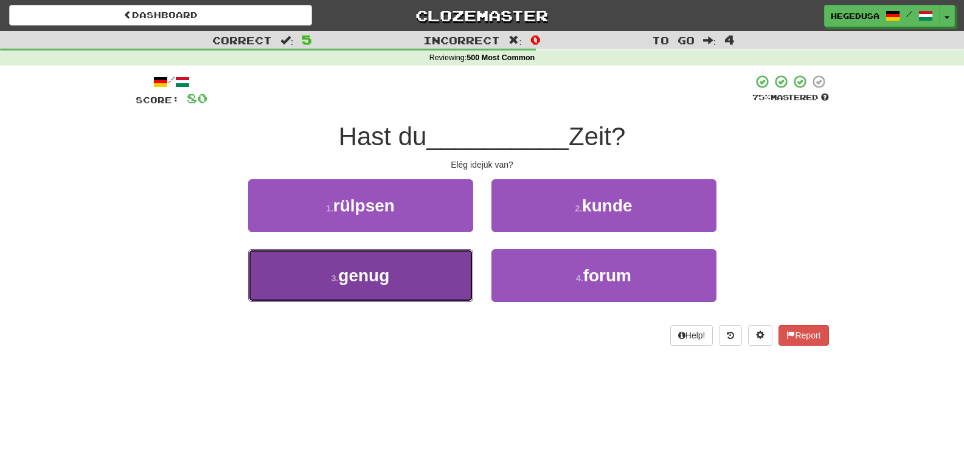
click at [367, 285] on span "genug" at bounding box center [363, 275] width 51 height 19
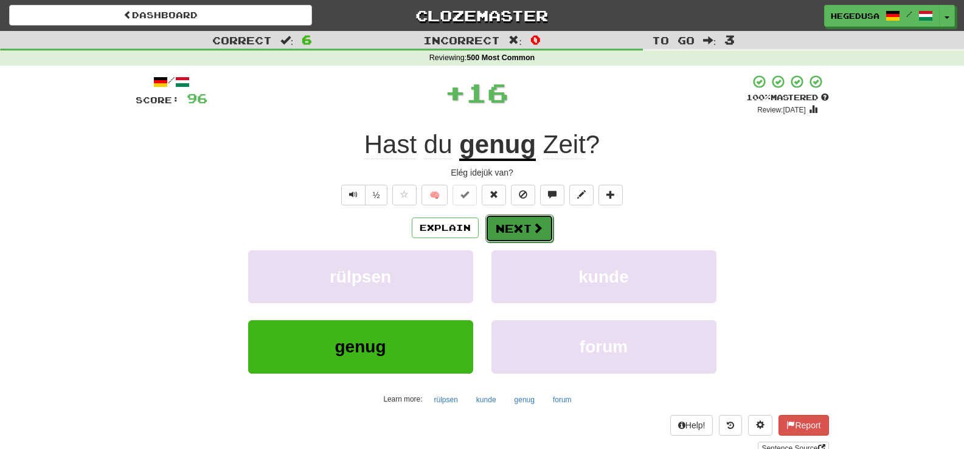
click at [531, 235] on button "Next" at bounding box center [519, 229] width 68 height 28
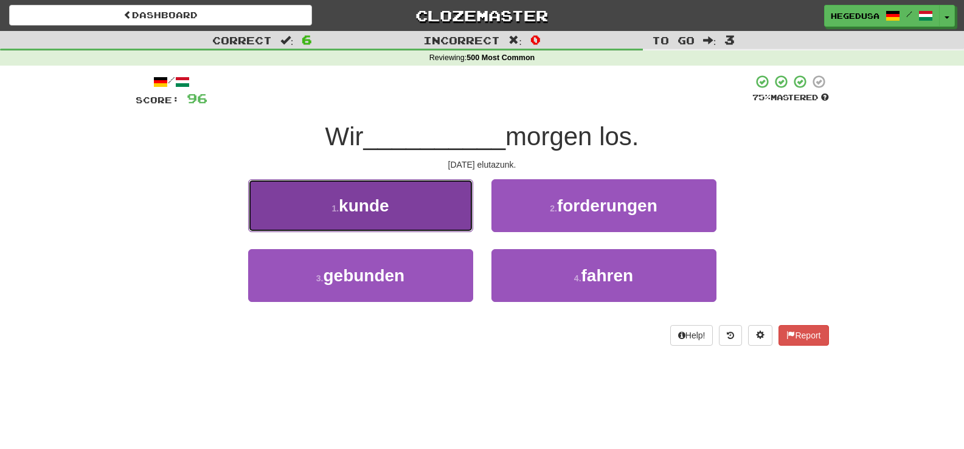
click at [431, 226] on button "1 . kunde" at bounding box center [360, 205] width 225 height 53
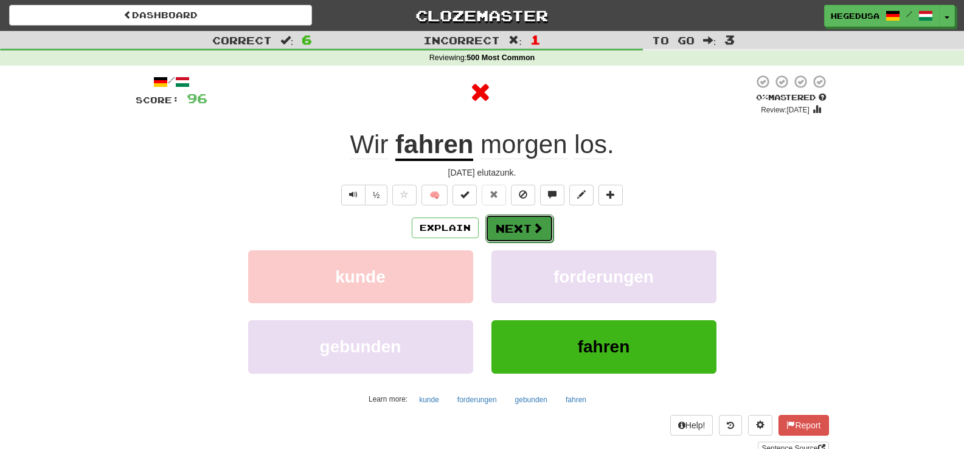
click at [489, 227] on button "Next" at bounding box center [519, 229] width 68 height 28
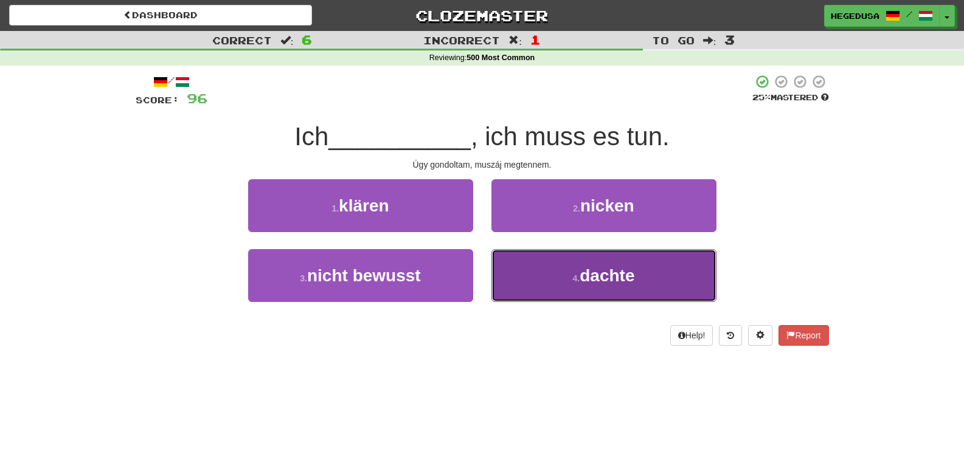
click at [516, 279] on button "4 . dachte" at bounding box center [603, 275] width 225 height 53
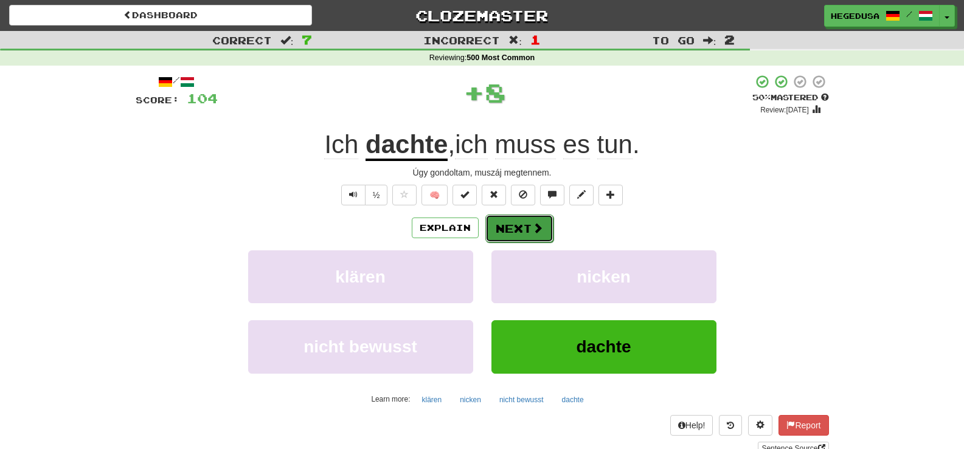
click at [513, 233] on button "Next" at bounding box center [519, 229] width 68 height 28
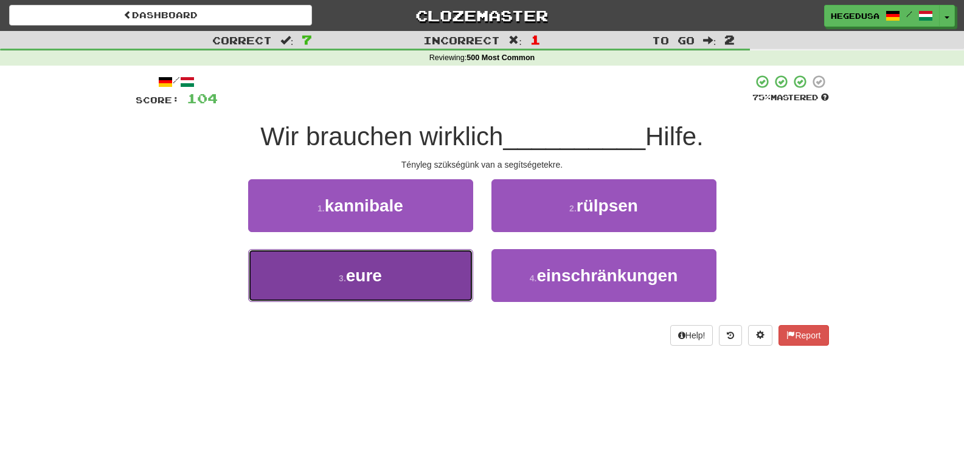
click at [449, 264] on button "3 . eure" at bounding box center [360, 275] width 225 height 53
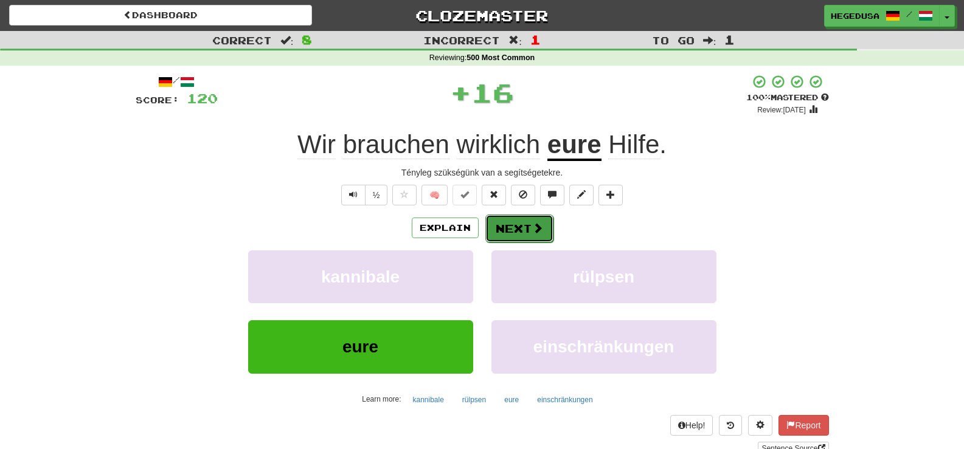
click at [514, 237] on button "Next" at bounding box center [519, 229] width 68 height 28
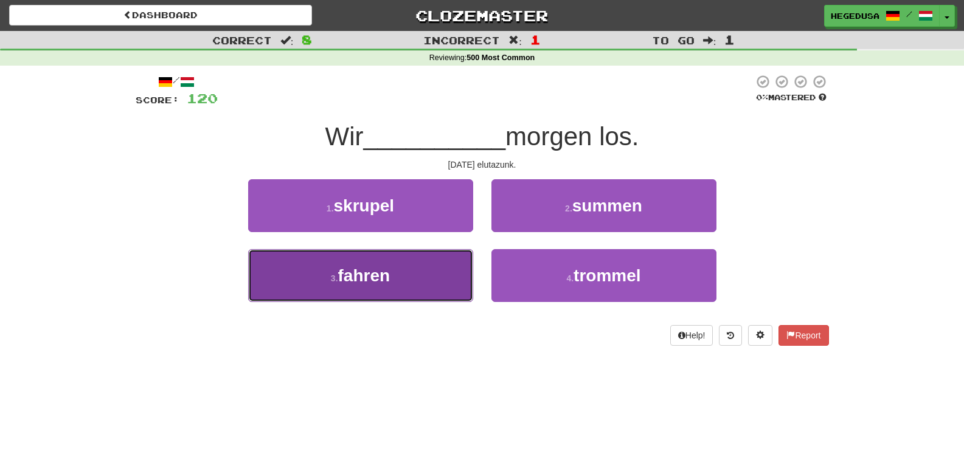
click at [434, 264] on button "3 . fahren" at bounding box center [360, 275] width 225 height 53
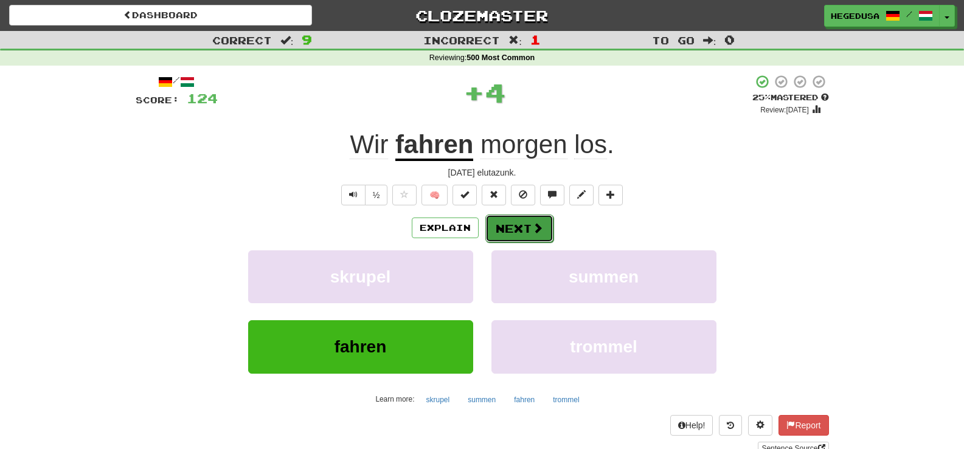
click at [537, 217] on button "Next" at bounding box center [519, 229] width 68 height 28
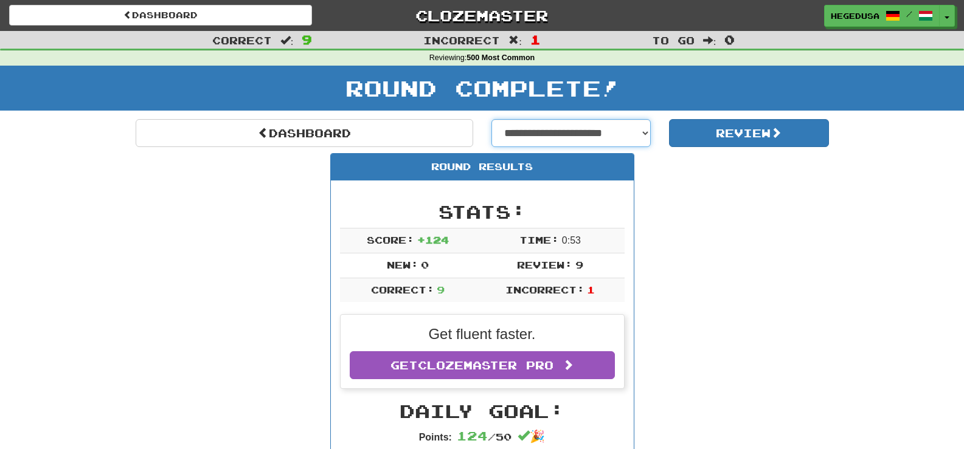
click at [613, 133] on select "**********" at bounding box center [571, 133] width 160 height 28
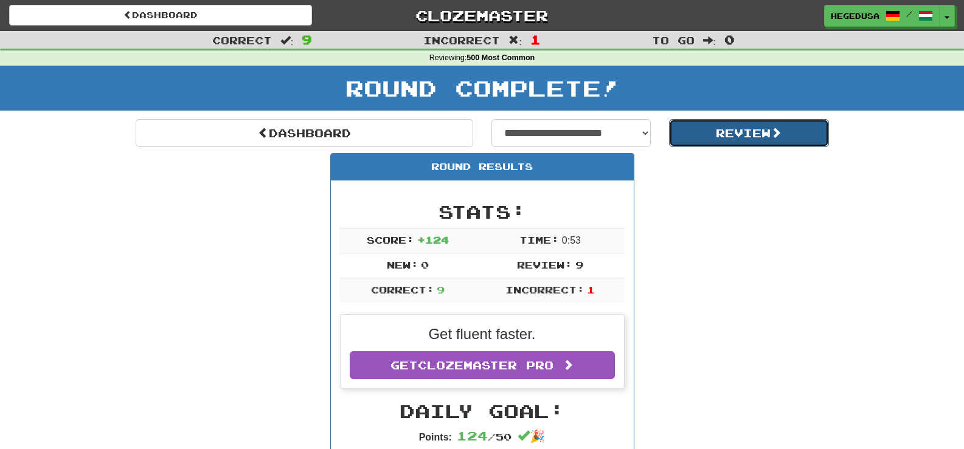
click at [722, 131] on button "Review" at bounding box center [749, 133] width 160 height 28
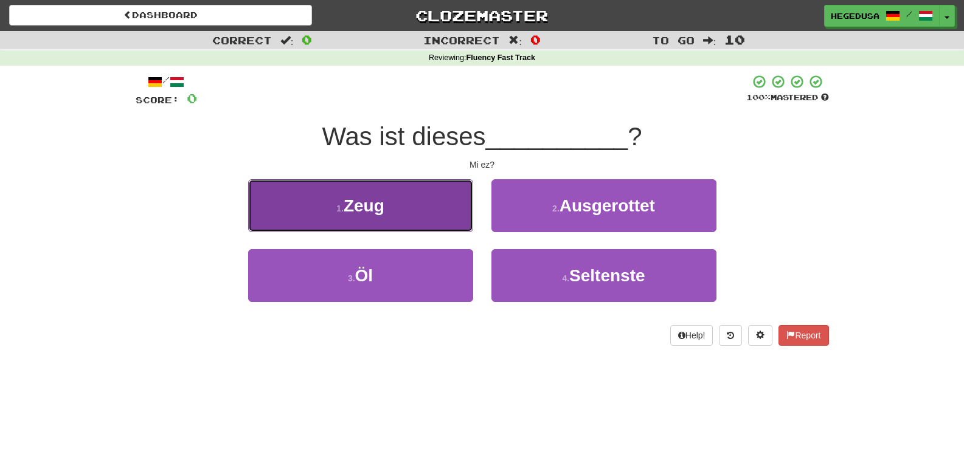
click at [364, 204] on span "Zeug" at bounding box center [364, 205] width 41 height 19
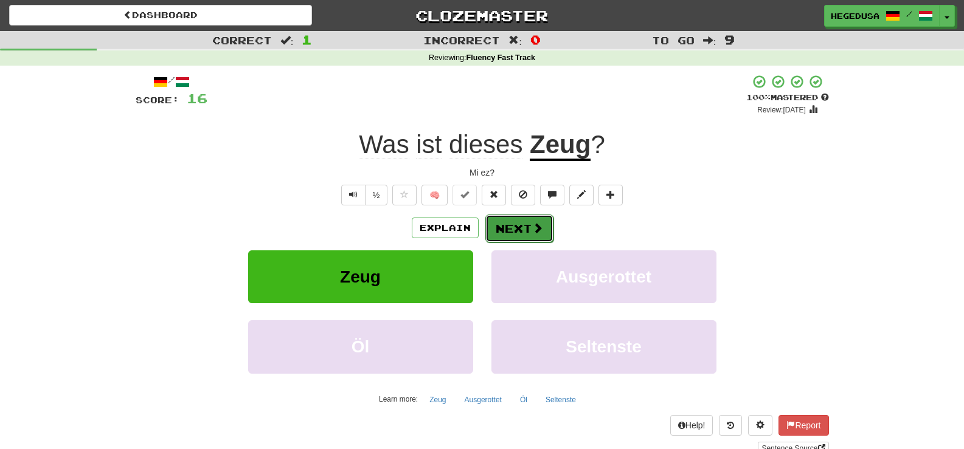
click at [524, 226] on button "Next" at bounding box center [519, 229] width 68 height 28
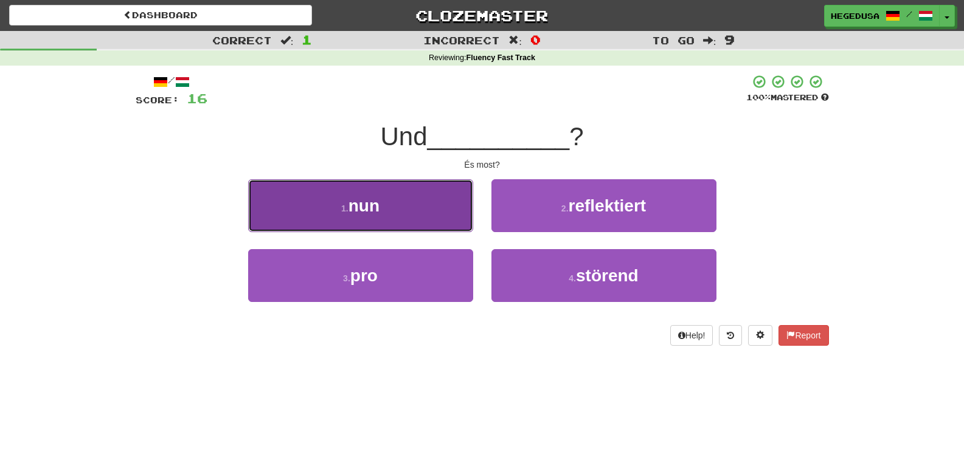
click at [407, 215] on button "1 . nun" at bounding box center [360, 205] width 225 height 53
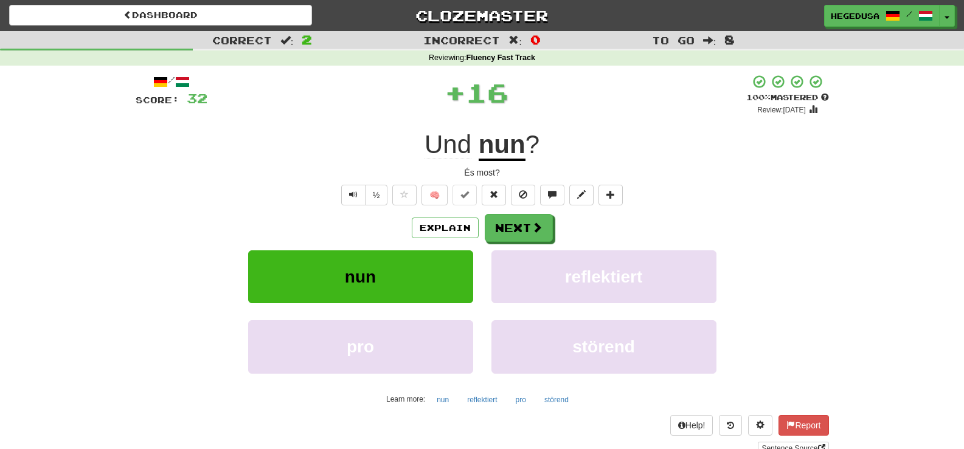
click at [532, 245] on div "Explain Next nun reflektiert pro störend Learn more: nun reflektiert pro störend" at bounding box center [482, 311] width 693 height 195
click at [529, 235] on button "Next" at bounding box center [519, 229] width 68 height 28
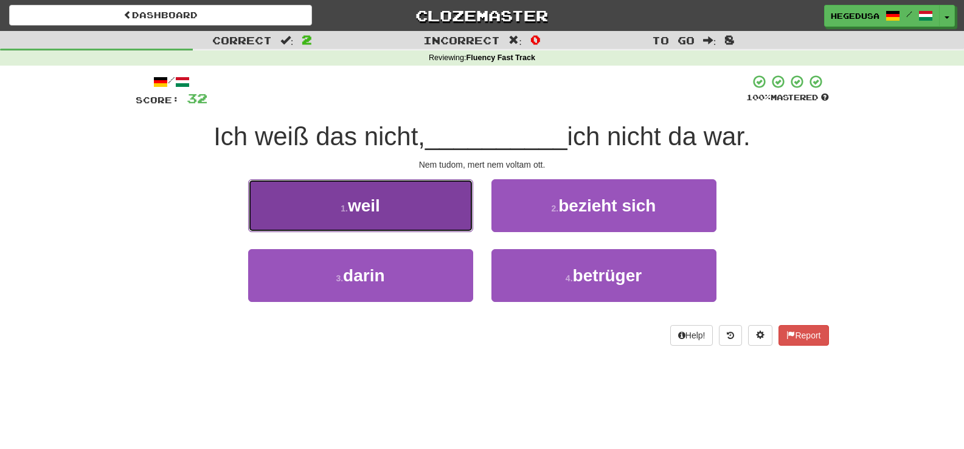
click at [409, 207] on button "1 . [PERSON_NAME]" at bounding box center [360, 205] width 225 height 53
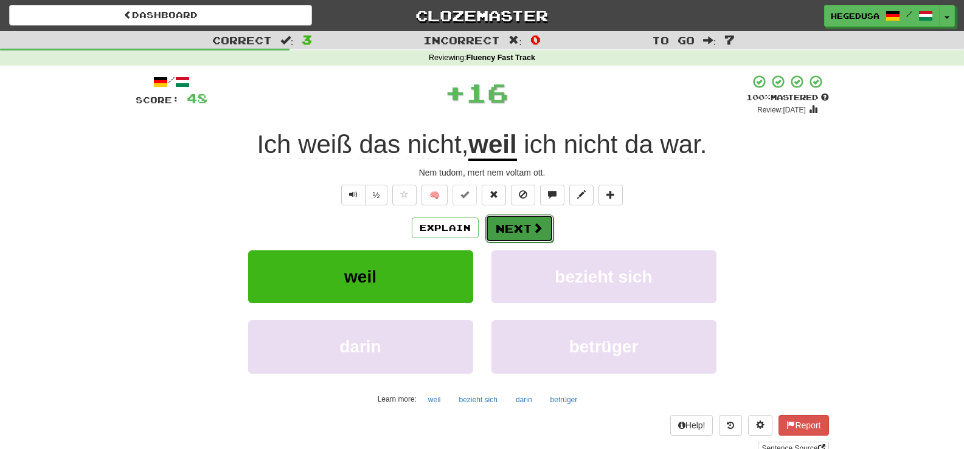
click at [515, 227] on button "Next" at bounding box center [519, 229] width 68 height 28
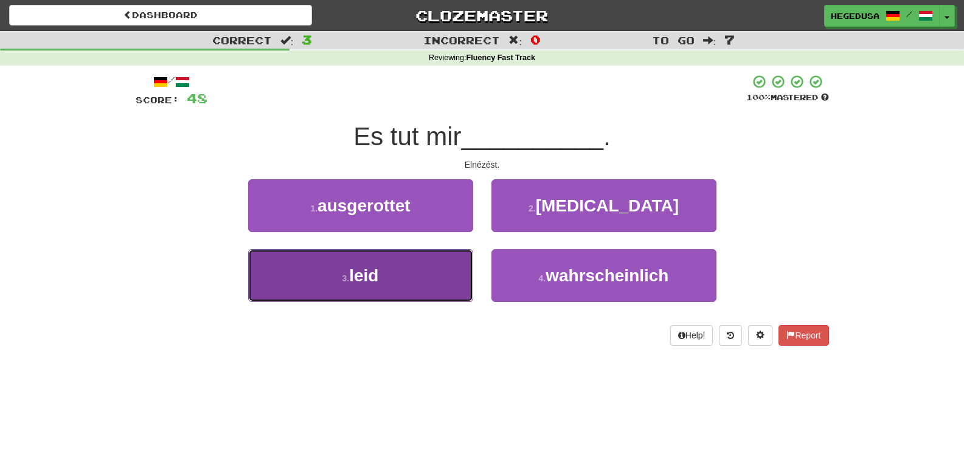
click at [423, 264] on button "3 . leid" at bounding box center [360, 275] width 225 height 53
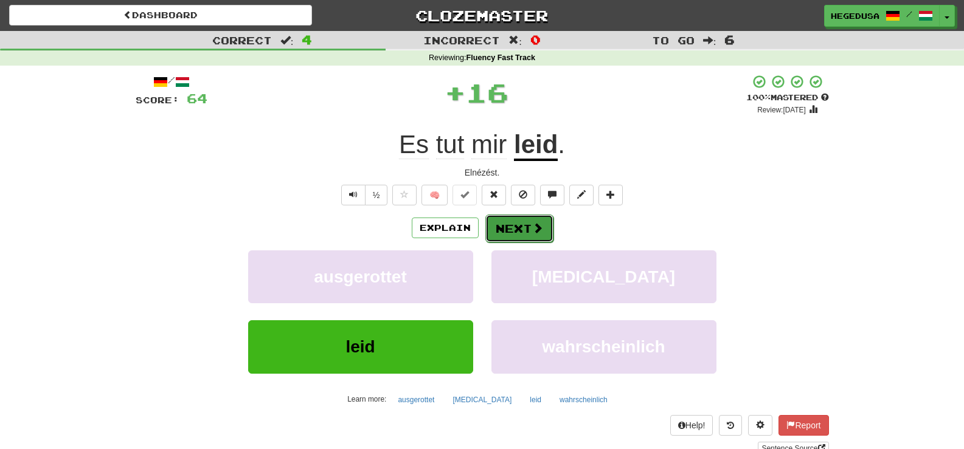
click at [532, 224] on span at bounding box center [537, 228] width 11 height 11
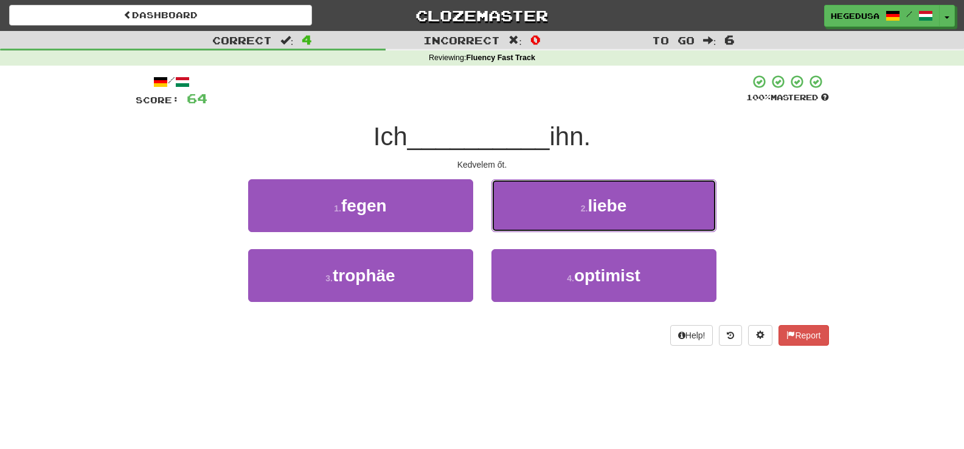
click at [531, 224] on button "2 . liebe" at bounding box center [603, 205] width 225 height 53
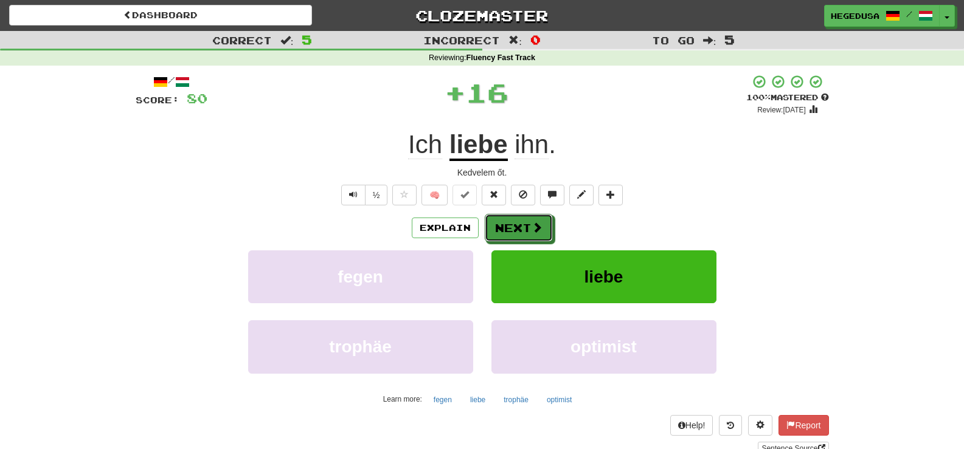
click at [531, 224] on span at bounding box center [536, 227] width 11 height 11
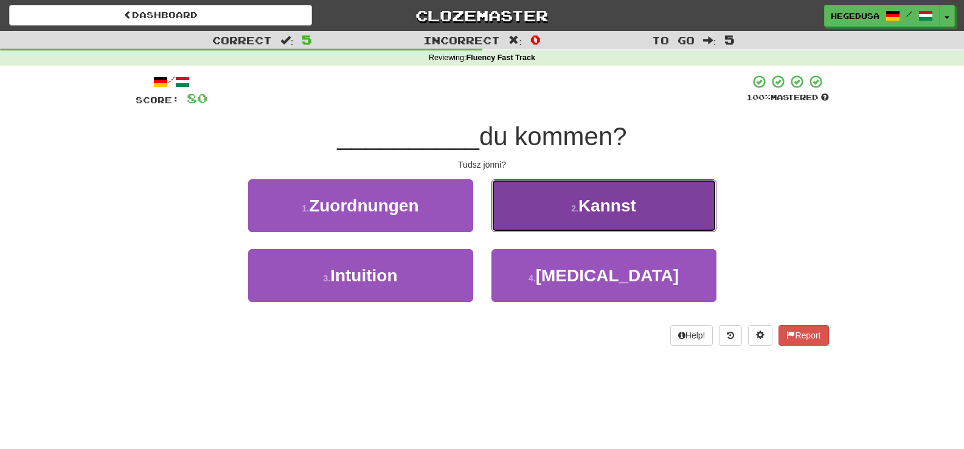
click at [536, 216] on button "2 . Kannst" at bounding box center [603, 205] width 225 height 53
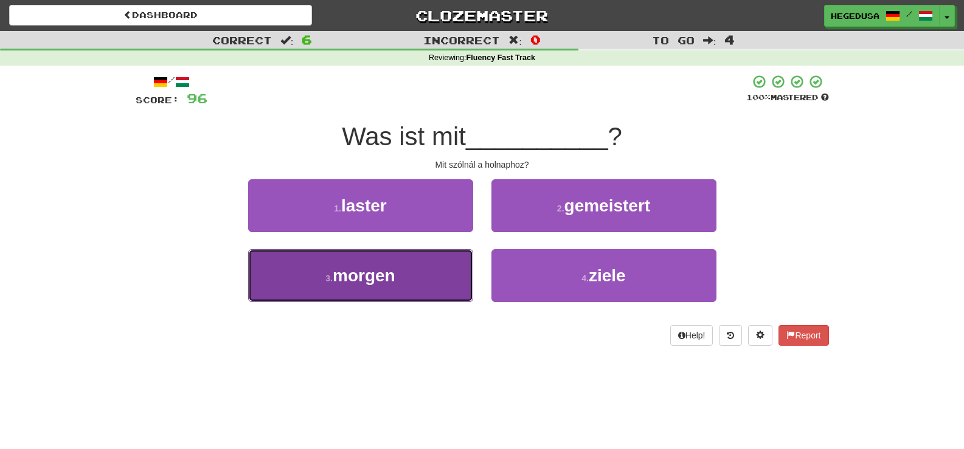
click at [432, 283] on button "3 . morgen" at bounding box center [360, 275] width 225 height 53
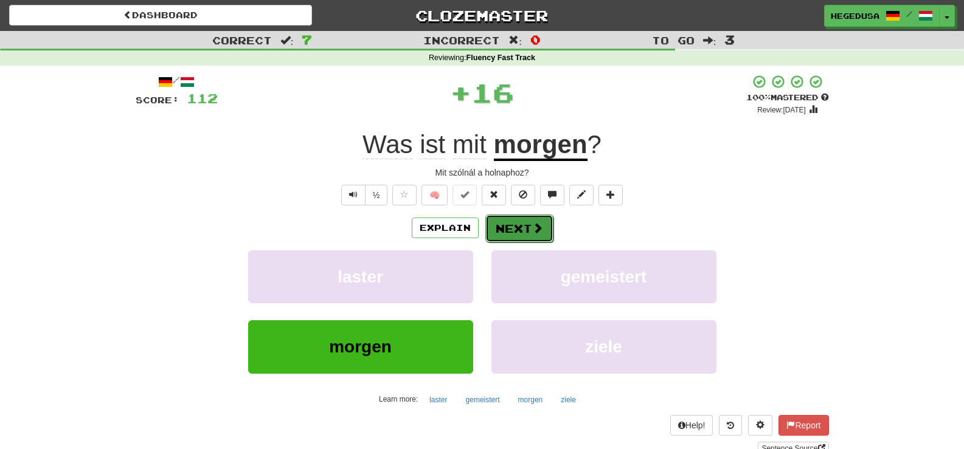
click at [499, 239] on button "Next" at bounding box center [519, 229] width 68 height 28
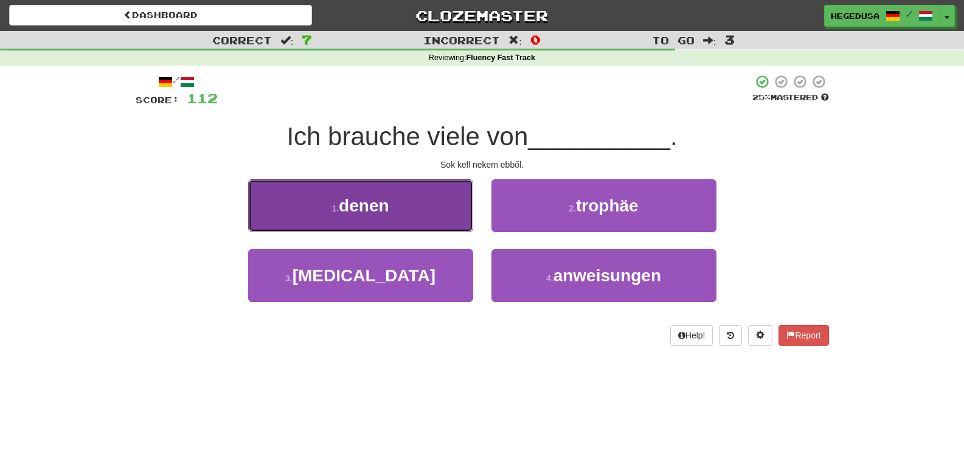
click at [394, 200] on button "1 . denen" at bounding box center [360, 205] width 225 height 53
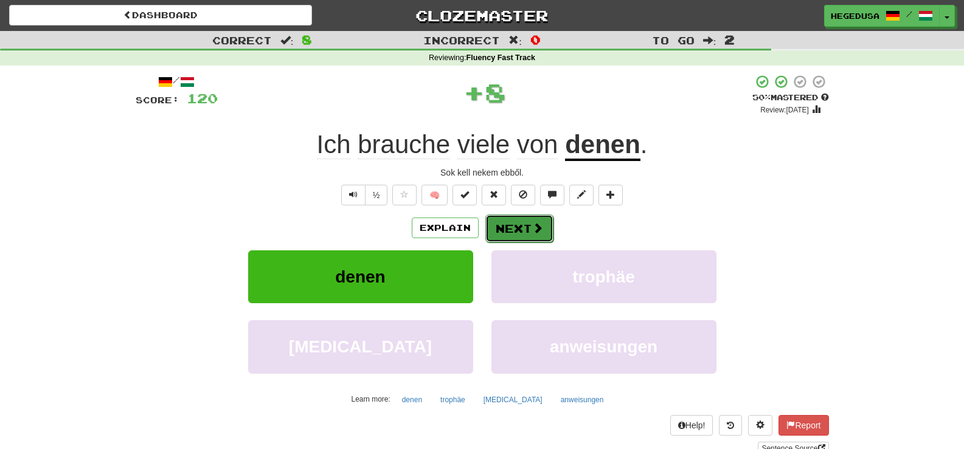
click at [548, 231] on button "Next" at bounding box center [519, 229] width 68 height 28
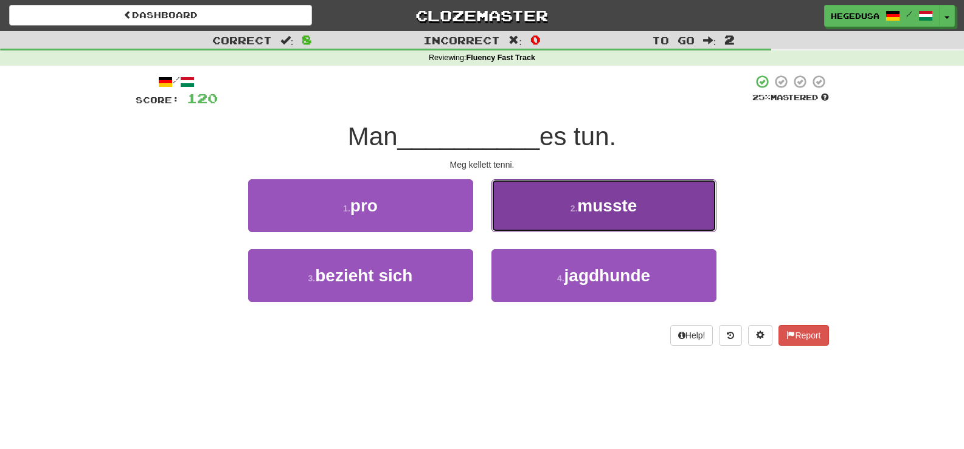
click at [530, 224] on button "2 . musste" at bounding box center [603, 205] width 225 height 53
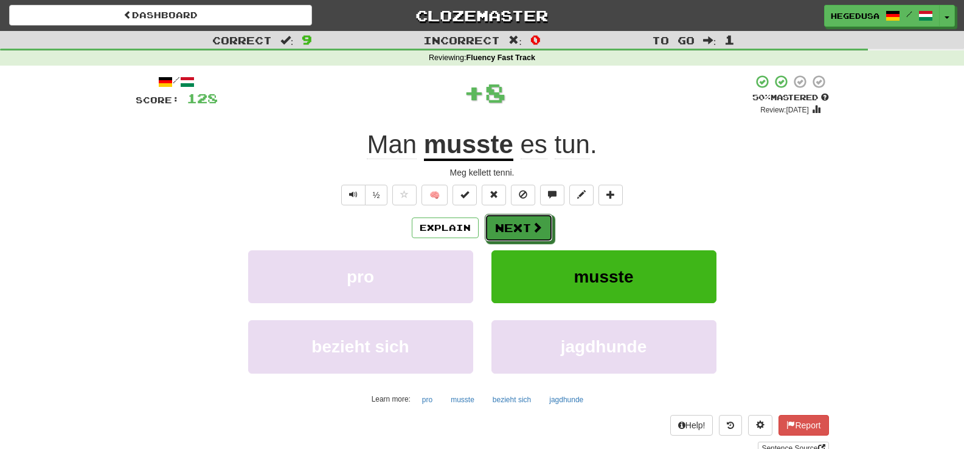
click at [530, 224] on button "Next" at bounding box center [519, 228] width 68 height 28
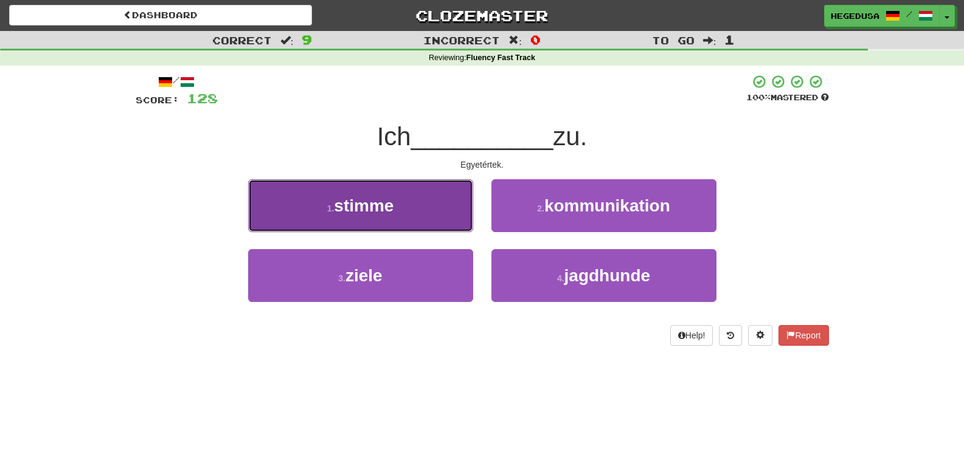
click at [441, 220] on button "1 . stimme" at bounding box center [360, 205] width 225 height 53
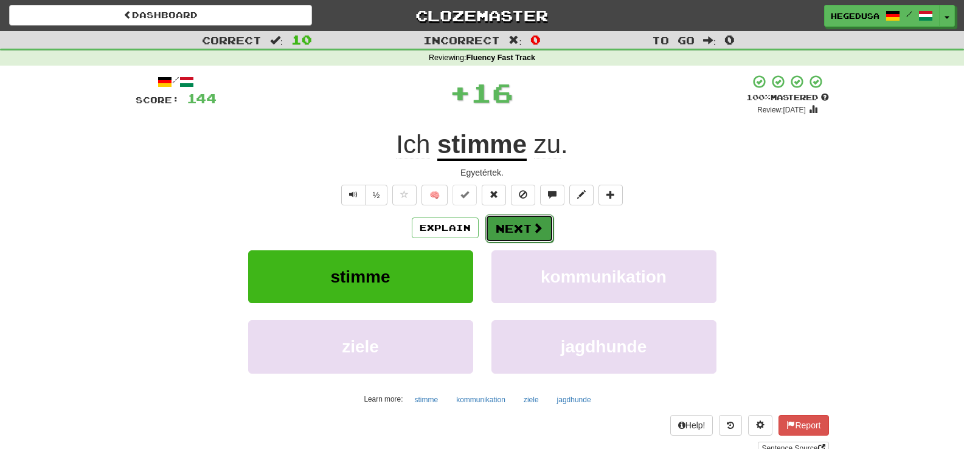
click at [523, 223] on button "Next" at bounding box center [519, 229] width 68 height 28
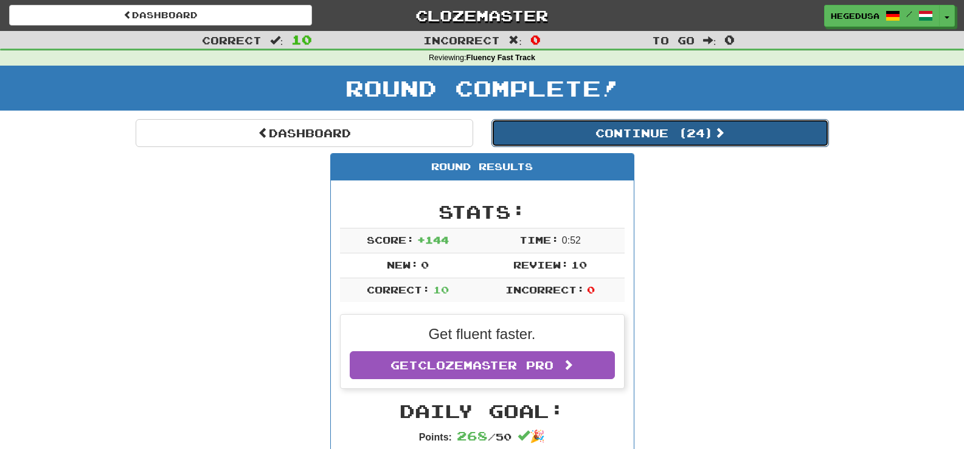
click at [693, 127] on button "Continue ( 24 )" at bounding box center [659, 133] width 337 height 28
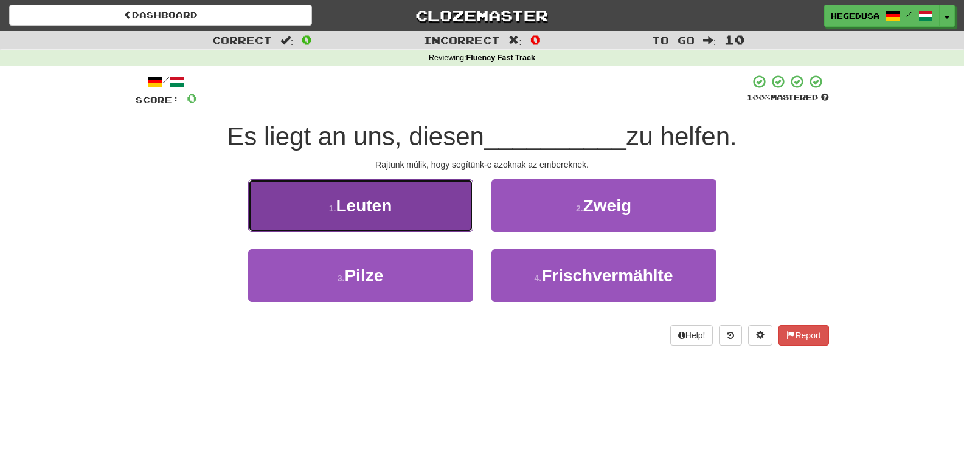
click at [433, 204] on button "1 . Leuten" at bounding box center [360, 205] width 225 height 53
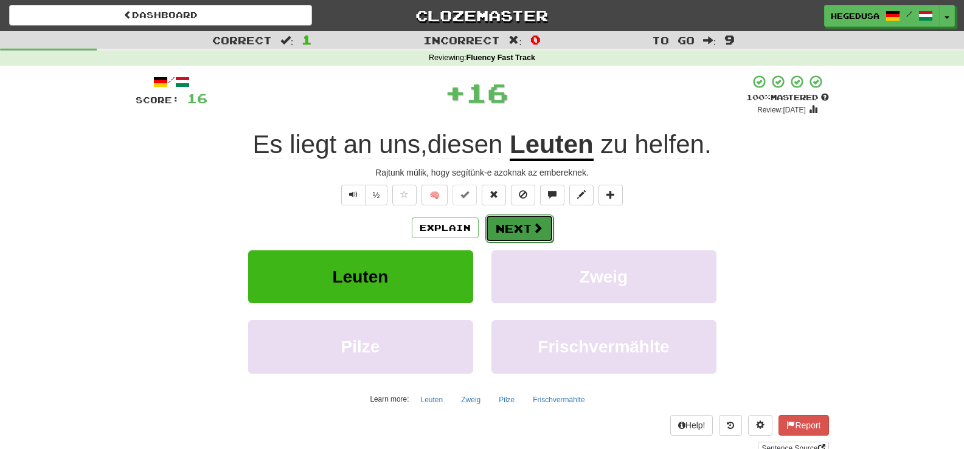
click at [526, 217] on button "Next" at bounding box center [519, 229] width 68 height 28
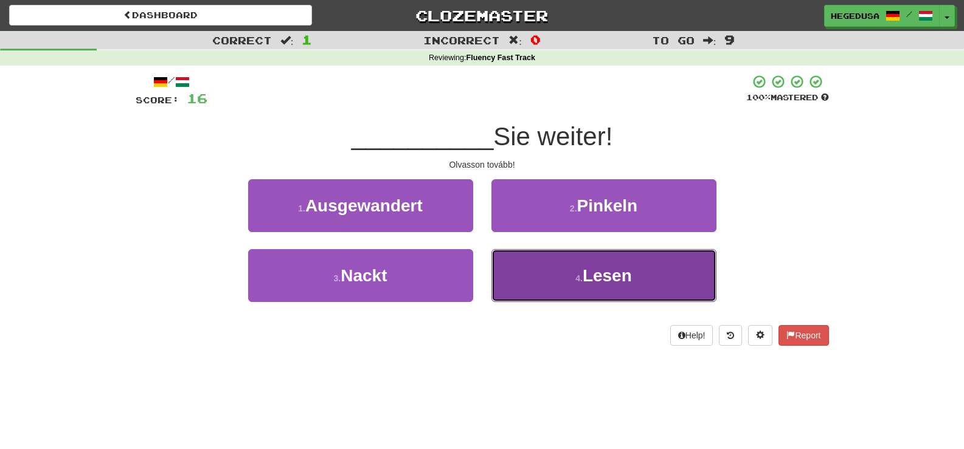
click at [540, 275] on button "4 . Lesen" at bounding box center [603, 275] width 225 height 53
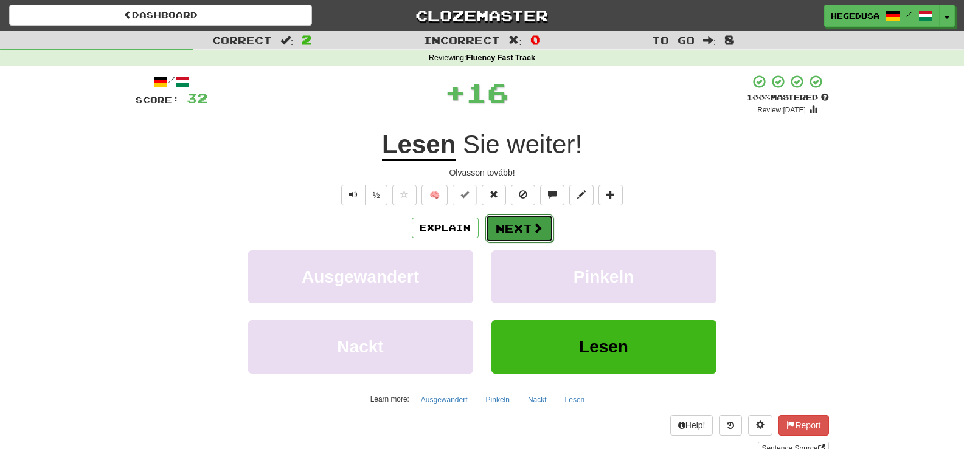
click at [519, 219] on button "Next" at bounding box center [519, 229] width 68 height 28
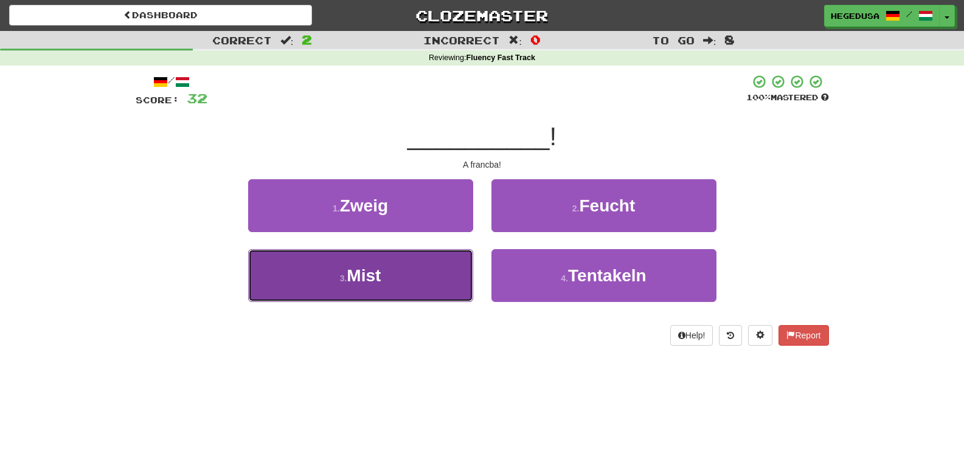
click at [406, 278] on button "3 . Mist" at bounding box center [360, 275] width 225 height 53
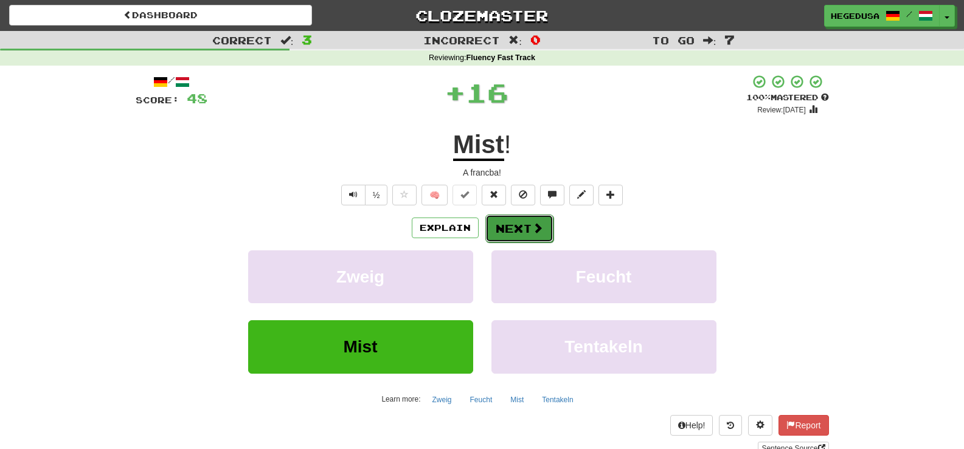
click at [522, 229] on button "Next" at bounding box center [519, 229] width 68 height 28
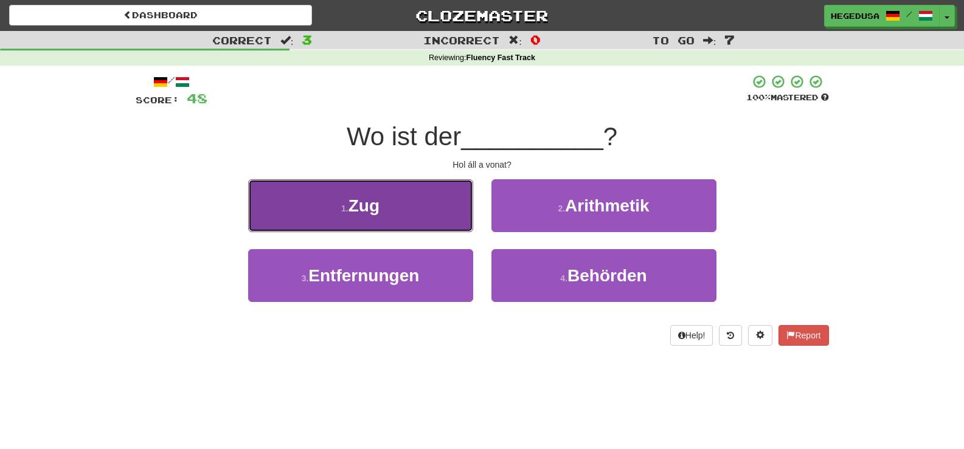
click at [440, 212] on button "1 . Zug" at bounding box center [360, 205] width 225 height 53
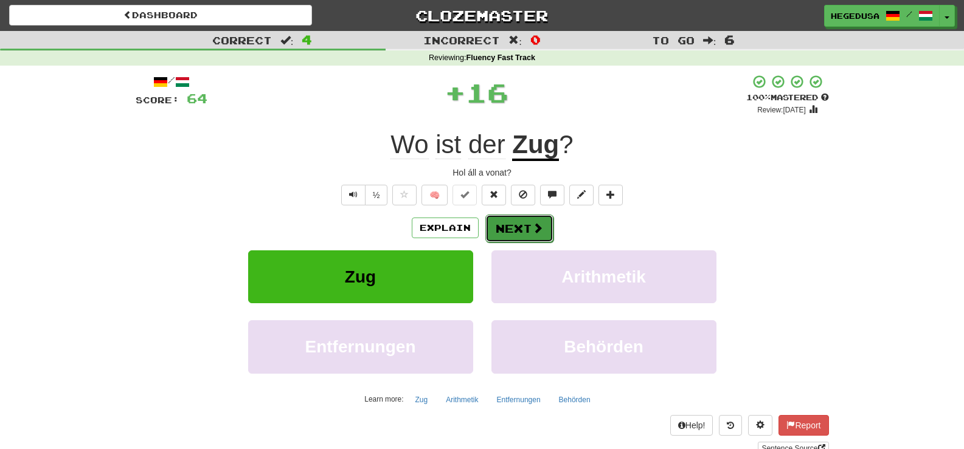
click at [510, 220] on button "Next" at bounding box center [519, 229] width 68 height 28
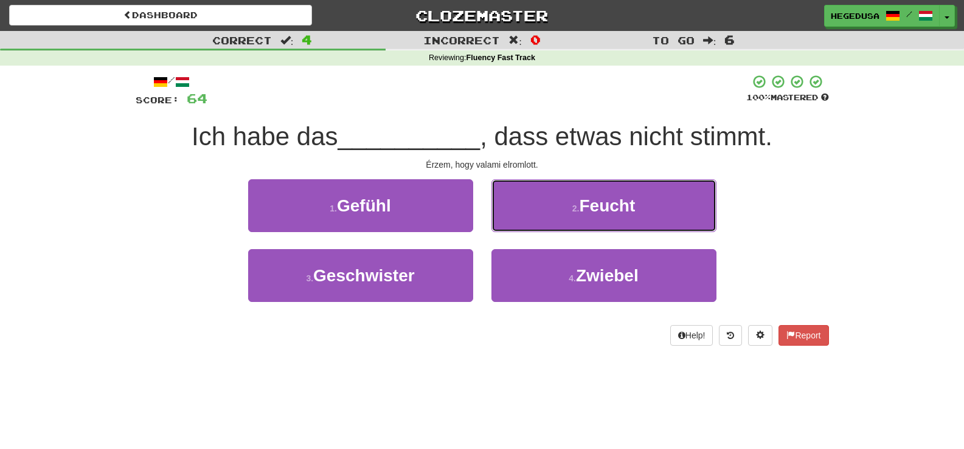
click at [510, 220] on button "2 . Feucht" at bounding box center [603, 205] width 225 height 53
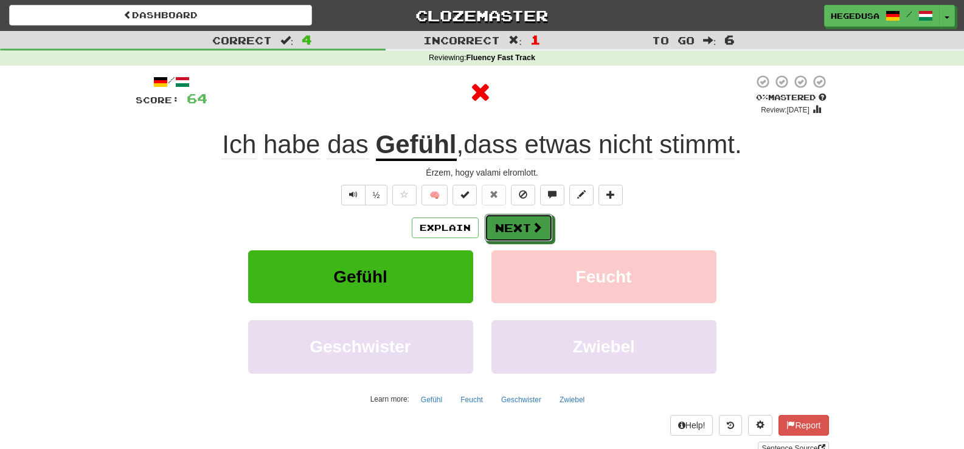
click at [510, 220] on button "Next" at bounding box center [519, 228] width 68 height 28
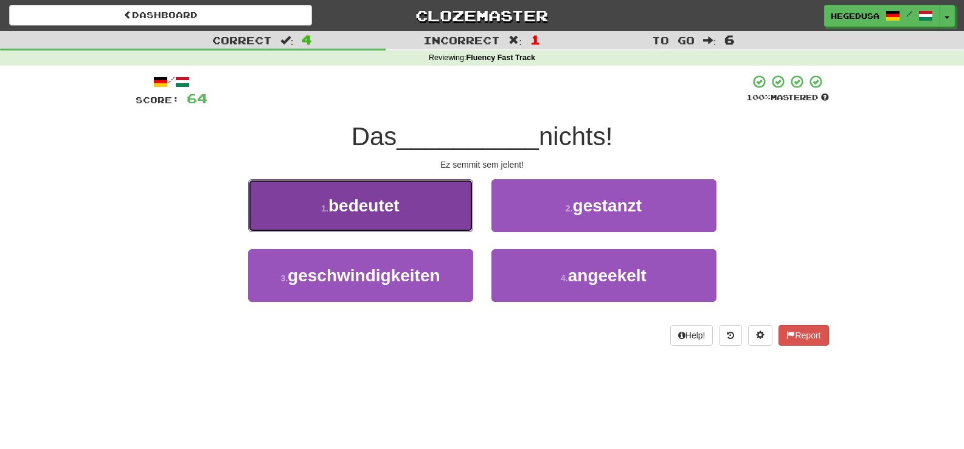
click at [396, 216] on button "1 . bedeutet" at bounding box center [360, 205] width 225 height 53
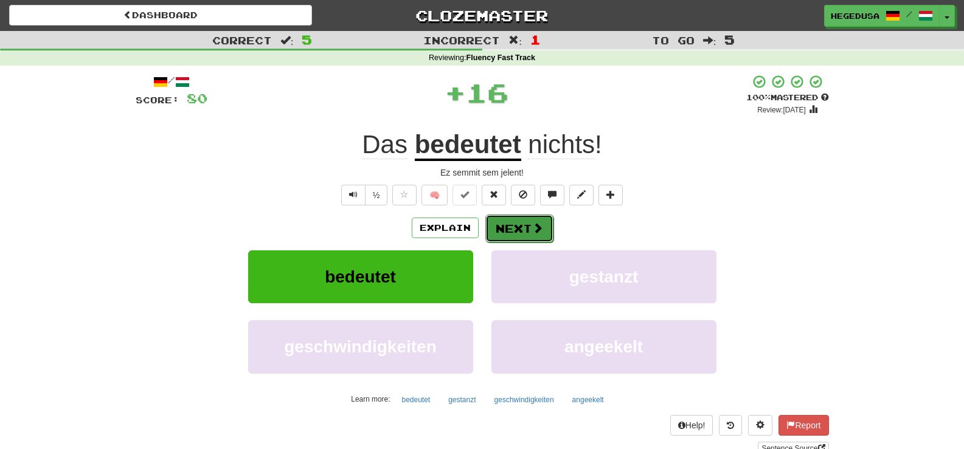
click at [530, 227] on button "Next" at bounding box center [519, 229] width 68 height 28
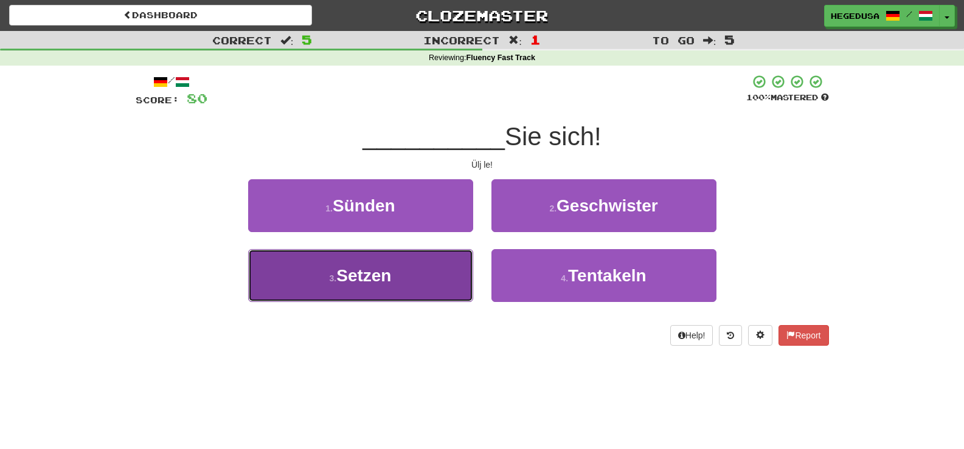
click at [438, 266] on button "3 . Setzen" at bounding box center [360, 275] width 225 height 53
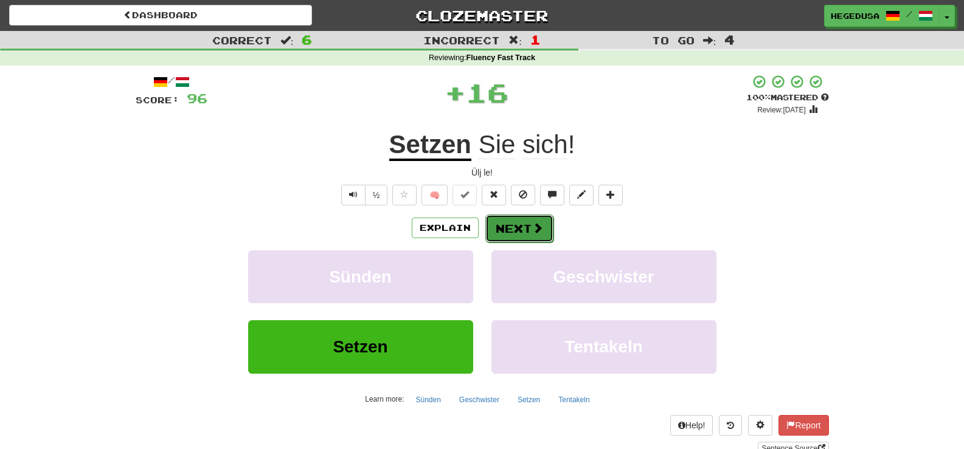
click at [525, 219] on button "Next" at bounding box center [519, 229] width 68 height 28
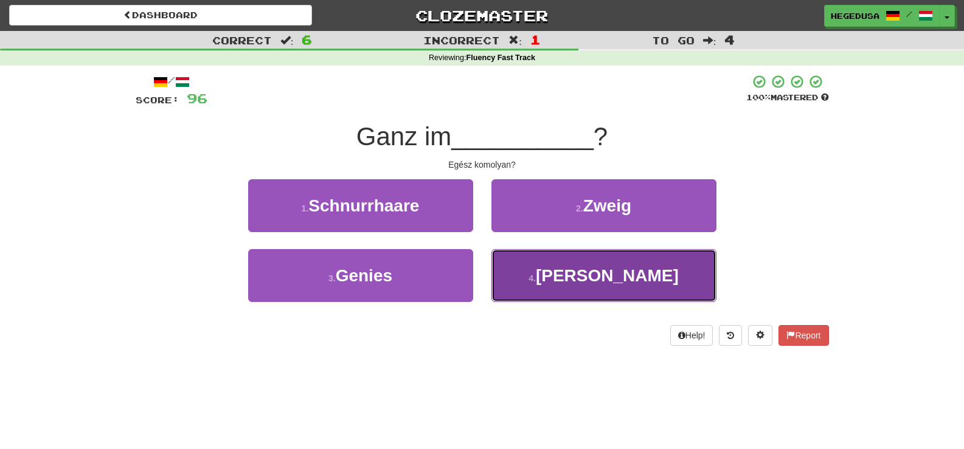
click at [544, 268] on button "4 . Ernst" at bounding box center [603, 275] width 225 height 53
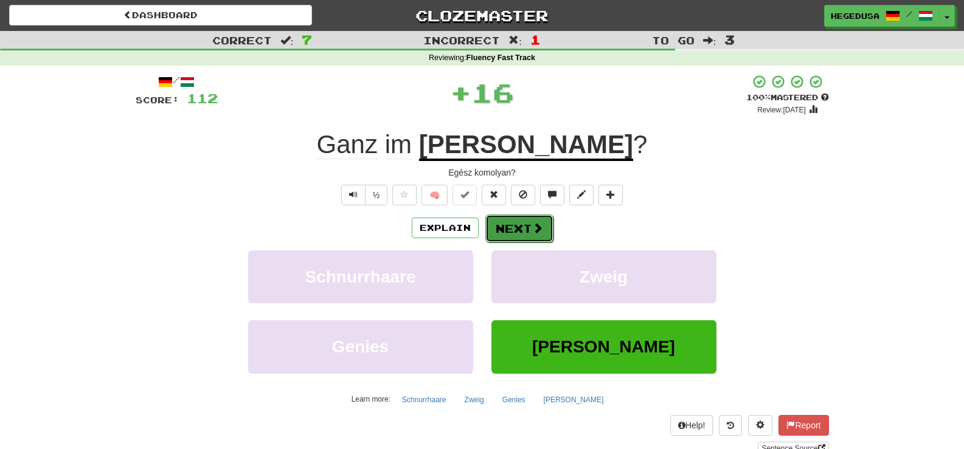
click at [512, 227] on button "Next" at bounding box center [519, 229] width 68 height 28
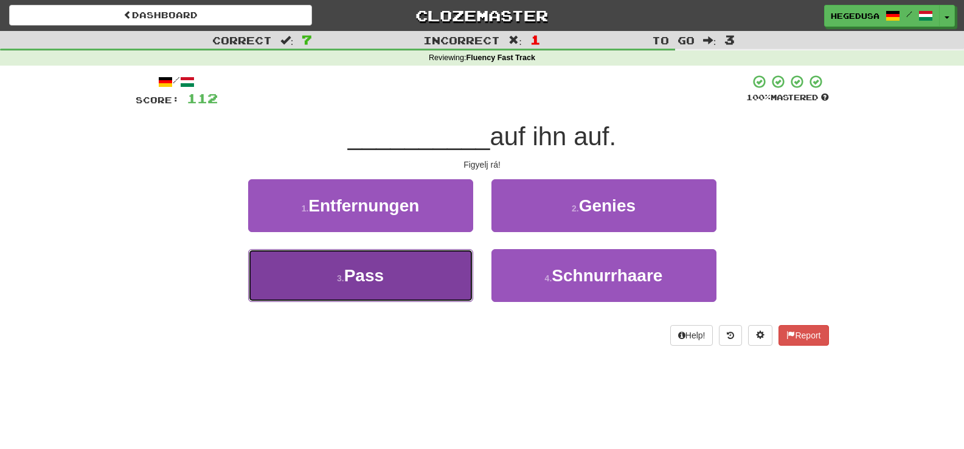
click at [434, 272] on button "3 . Pass" at bounding box center [360, 275] width 225 height 53
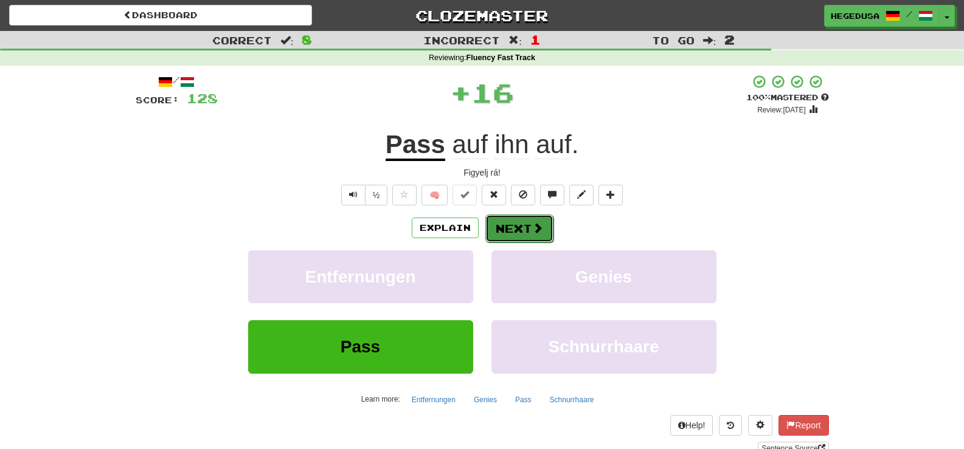
click at [517, 231] on button "Next" at bounding box center [519, 229] width 68 height 28
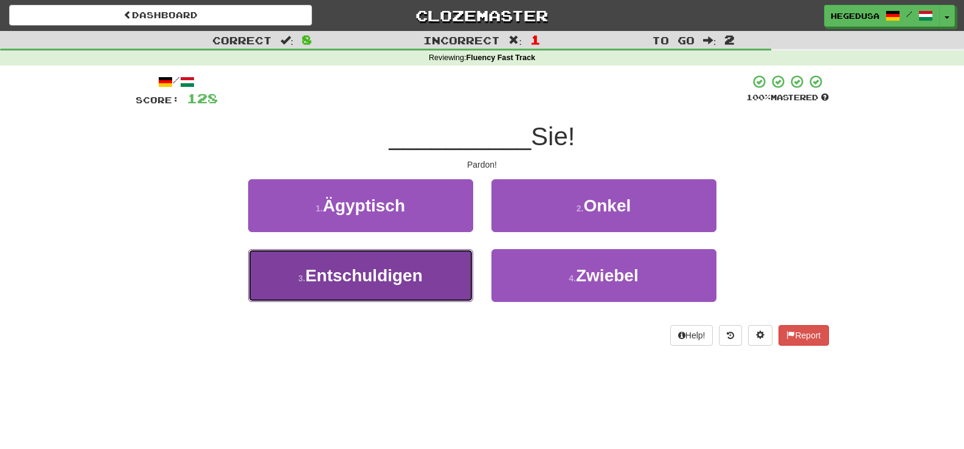
click at [457, 270] on button "3 . Entschuldigen" at bounding box center [360, 275] width 225 height 53
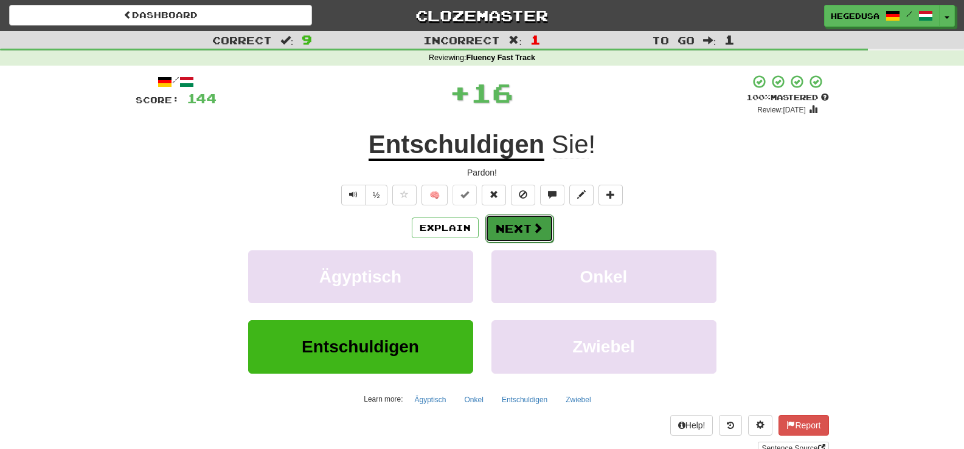
click at [533, 235] on button "Next" at bounding box center [519, 229] width 68 height 28
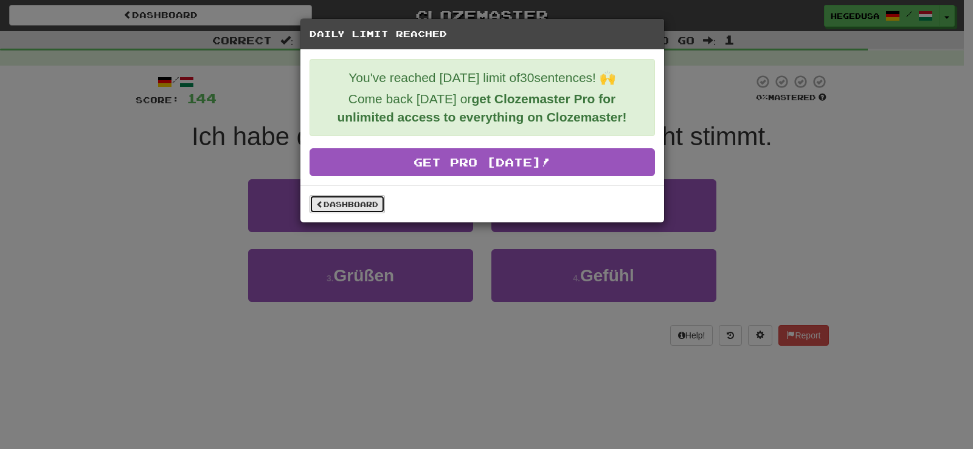
click at [369, 201] on link "Dashboard" at bounding box center [346, 204] width 75 height 18
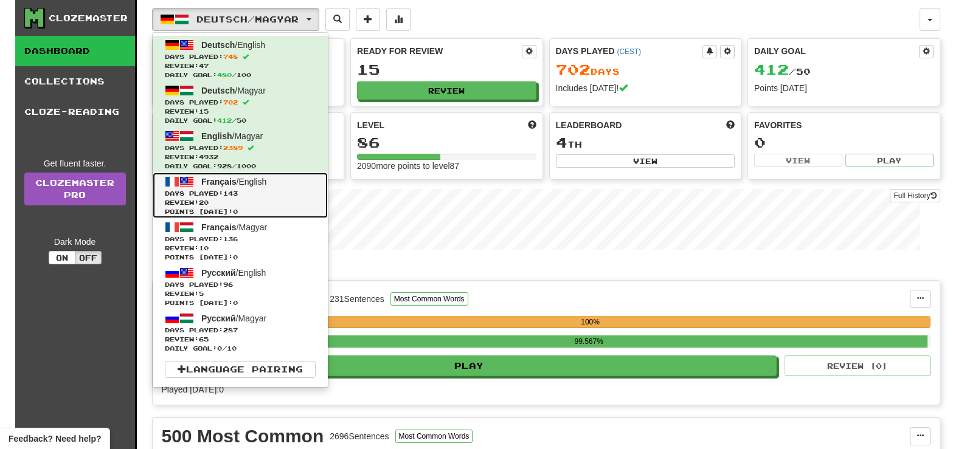
click at [280, 185] on link "Français / English Days Played: 143 Review: 20 Points [DATE]: 0" at bounding box center [240, 196] width 175 height 46
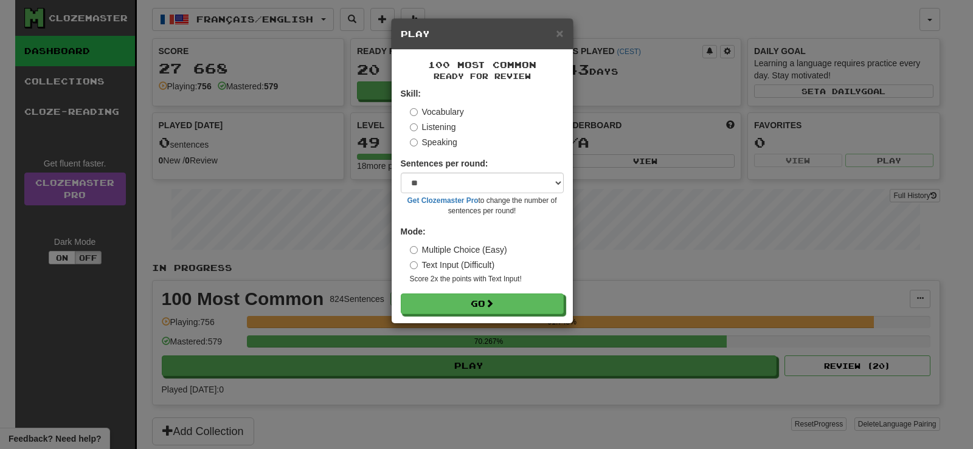
select select "**"
click at [475, 300] on button "Go" at bounding box center [482, 304] width 163 height 21
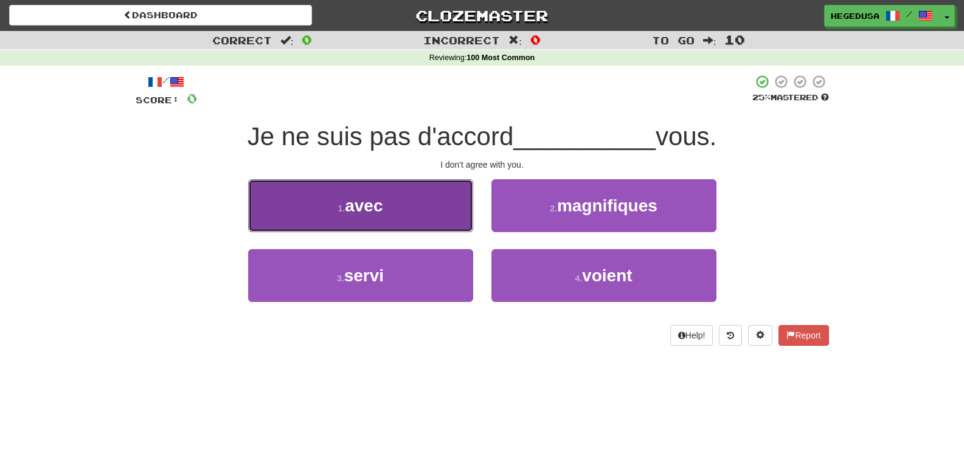
click at [431, 210] on button "1 . avec" at bounding box center [360, 205] width 225 height 53
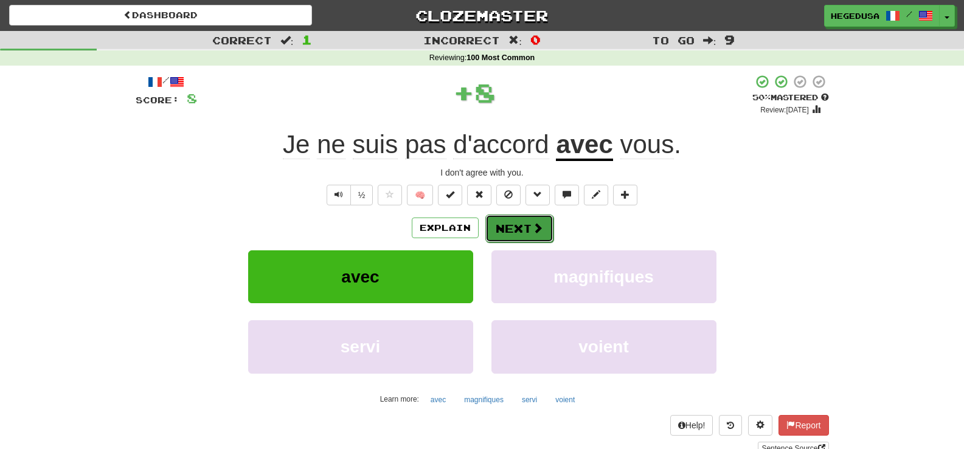
click at [502, 236] on button "Next" at bounding box center [519, 229] width 68 height 28
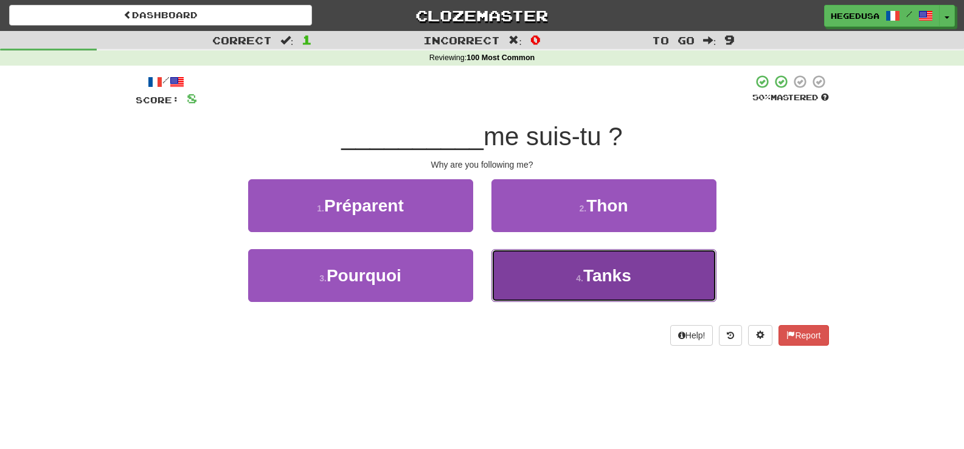
click at [587, 282] on span "Tanks" at bounding box center [607, 275] width 48 height 19
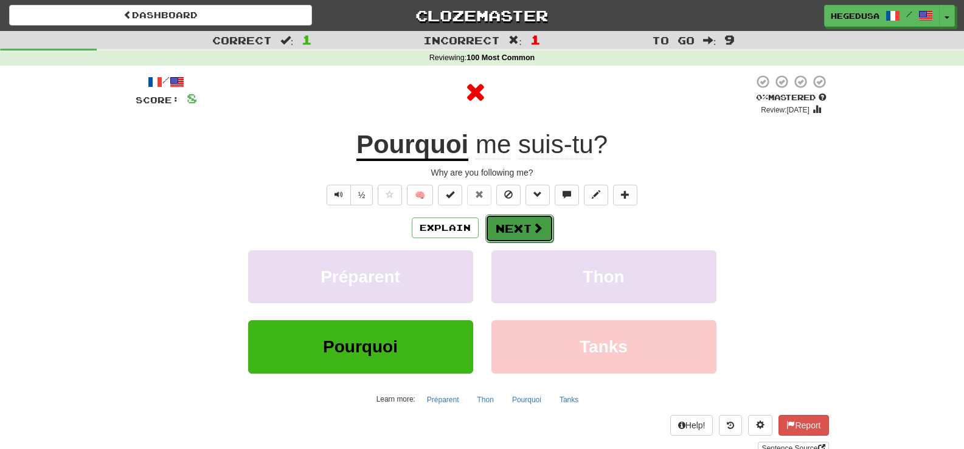
click at [519, 230] on button "Next" at bounding box center [519, 229] width 68 height 28
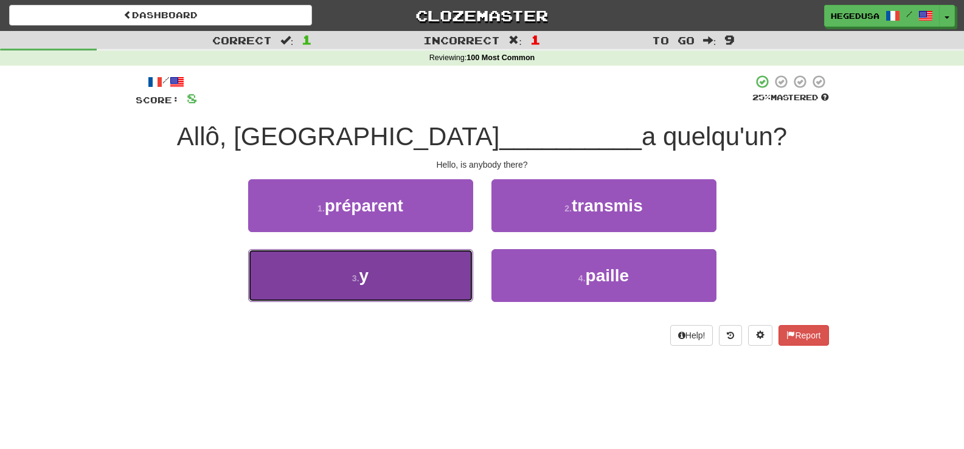
click at [425, 279] on button "3 . y" at bounding box center [360, 275] width 225 height 53
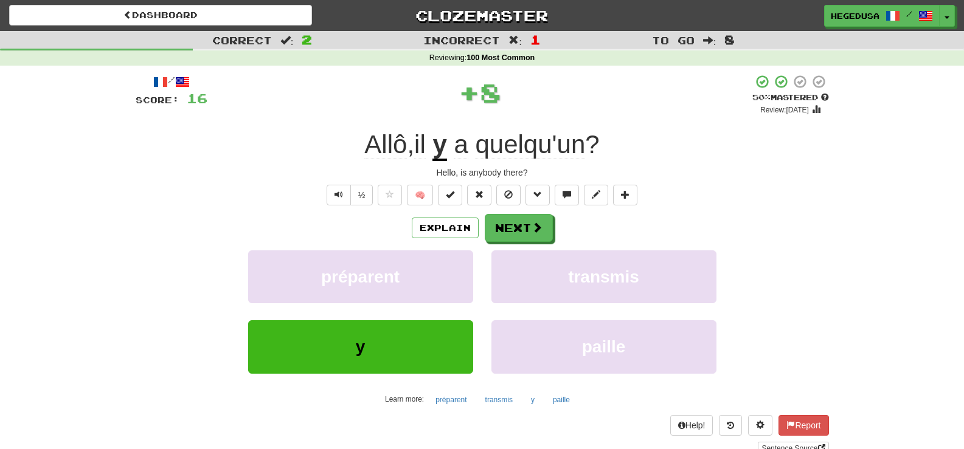
click at [540, 227] on span at bounding box center [536, 227] width 11 height 11
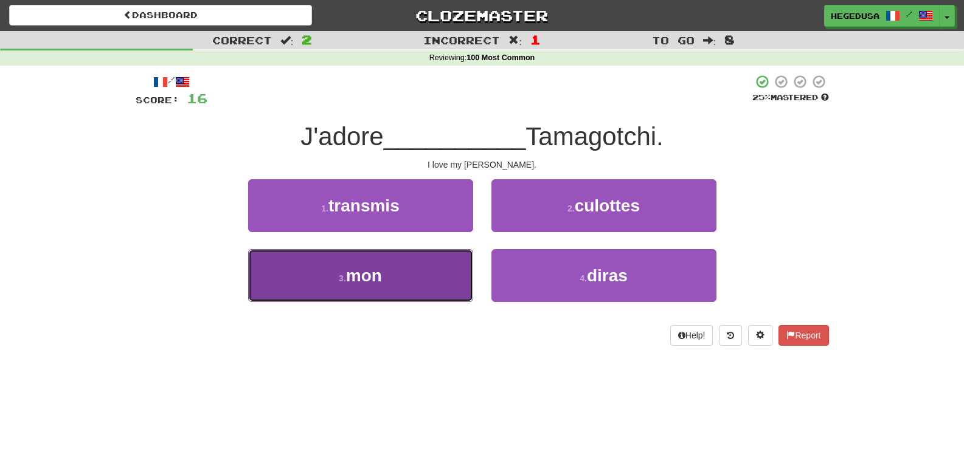
click at [445, 275] on button "3 . mon" at bounding box center [360, 275] width 225 height 53
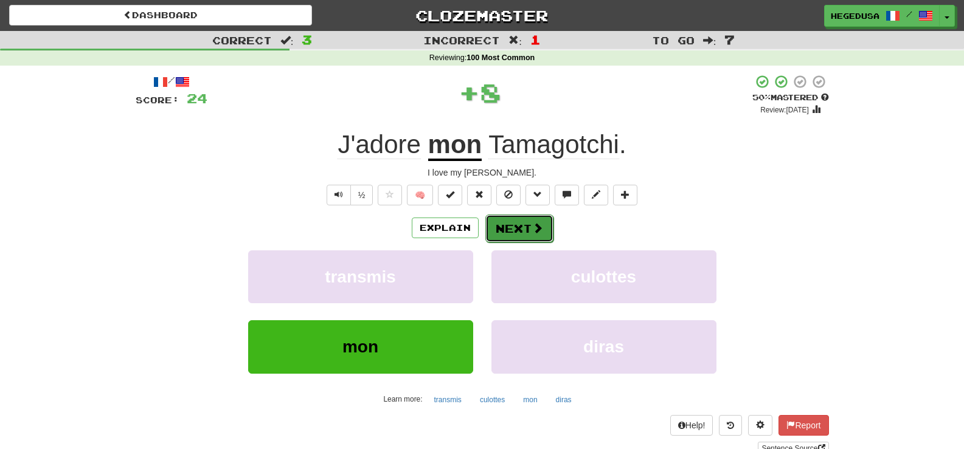
click at [507, 230] on button "Next" at bounding box center [519, 229] width 68 height 28
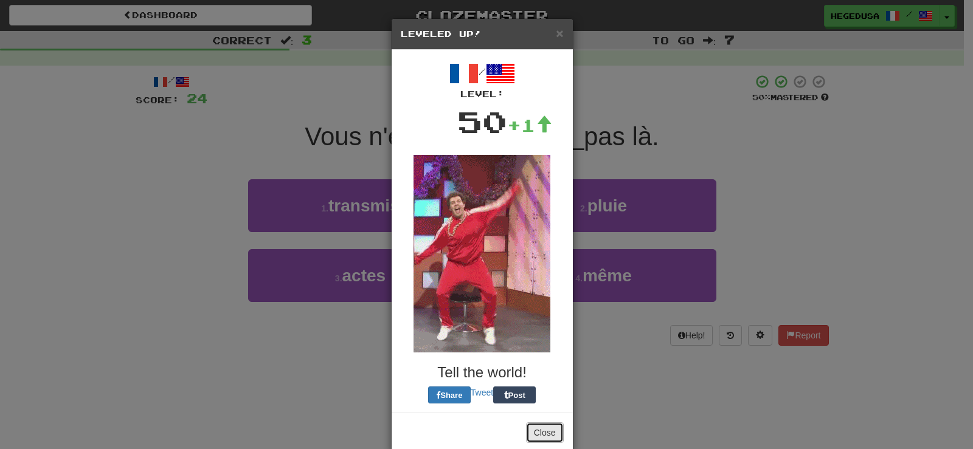
click at [544, 434] on button "Close" at bounding box center [545, 433] width 38 height 21
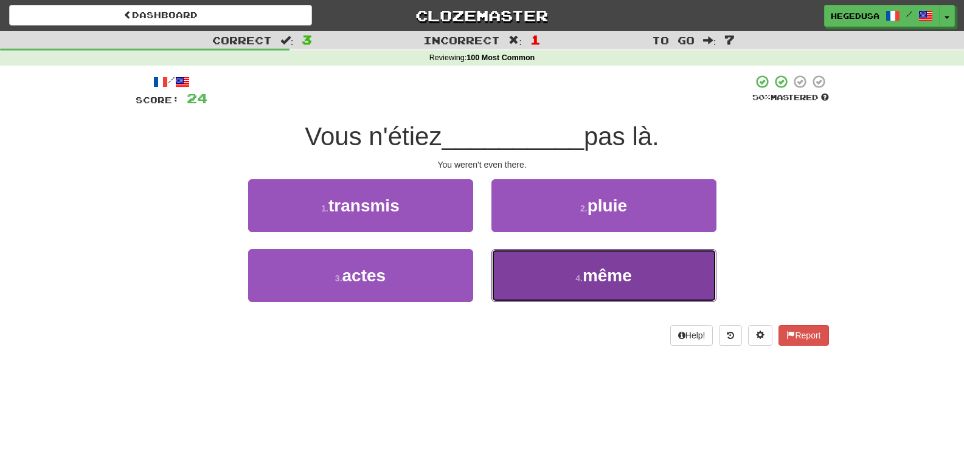
click at [595, 290] on button "4 . même" at bounding box center [603, 275] width 225 height 53
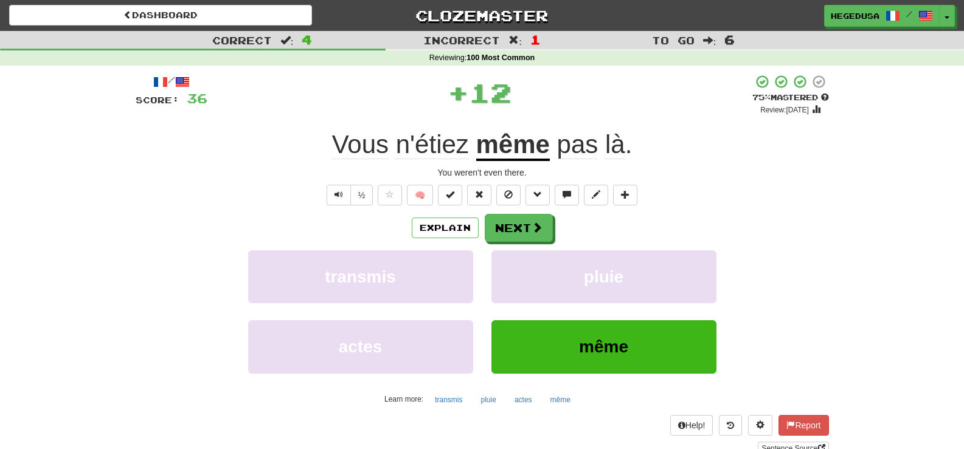
click at [531, 233] on span at bounding box center [536, 227] width 11 height 11
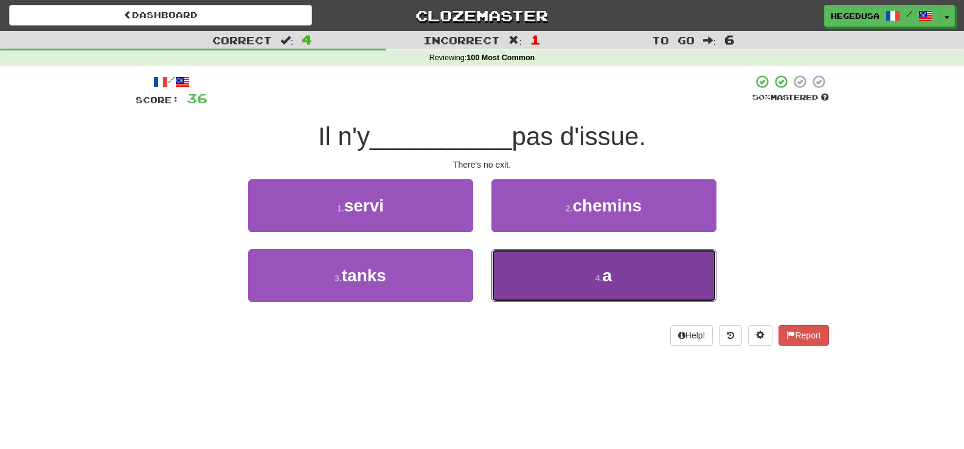
click at [535, 257] on button "4 . a" at bounding box center [603, 275] width 225 height 53
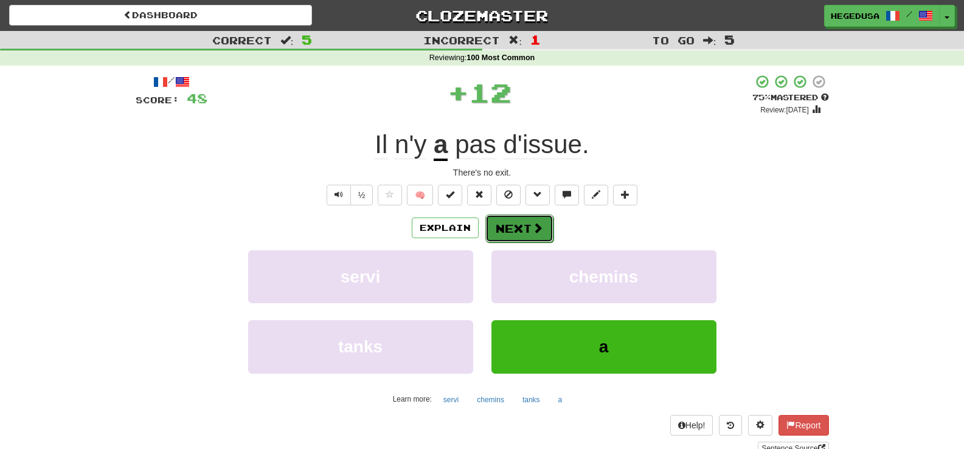
click at [541, 229] on span at bounding box center [537, 228] width 11 height 11
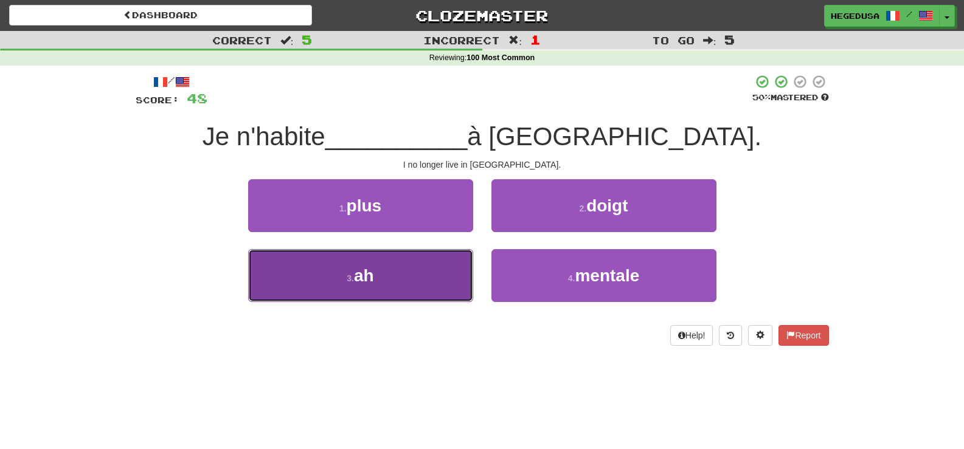
click at [348, 271] on button "3 . ah" at bounding box center [360, 275] width 225 height 53
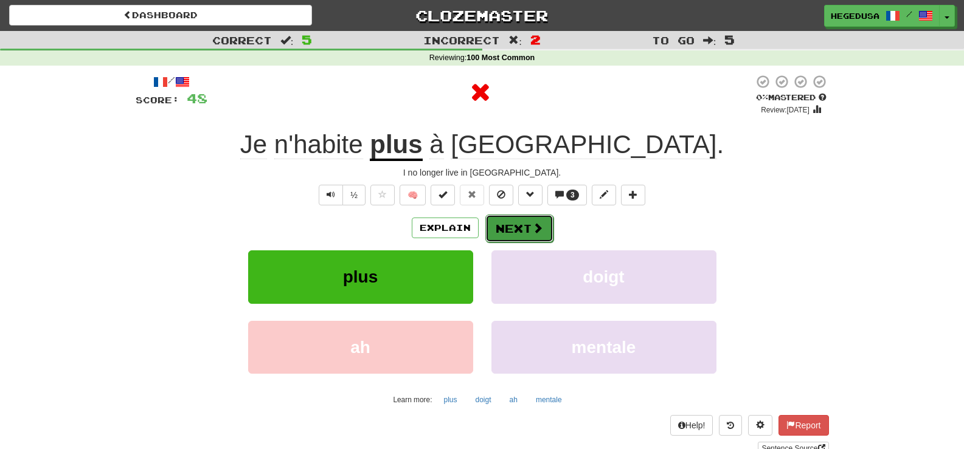
click at [521, 233] on button "Next" at bounding box center [519, 229] width 68 height 28
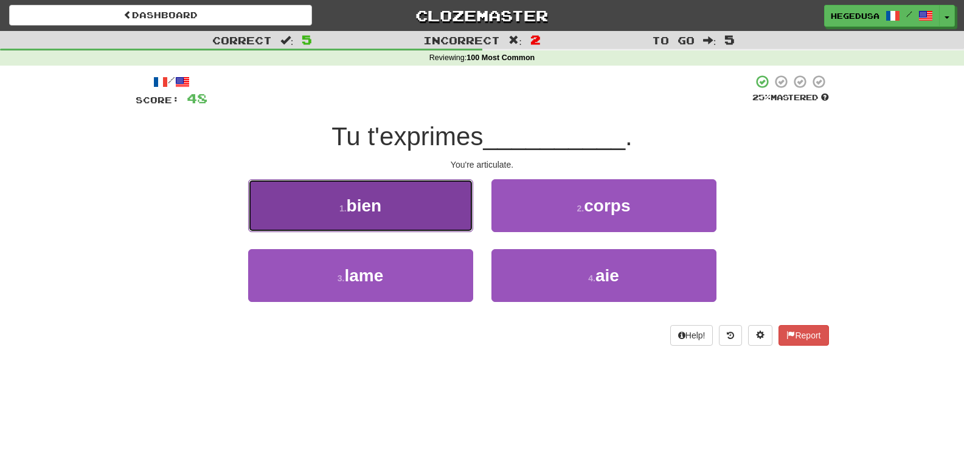
click at [387, 213] on button "1 . bien" at bounding box center [360, 205] width 225 height 53
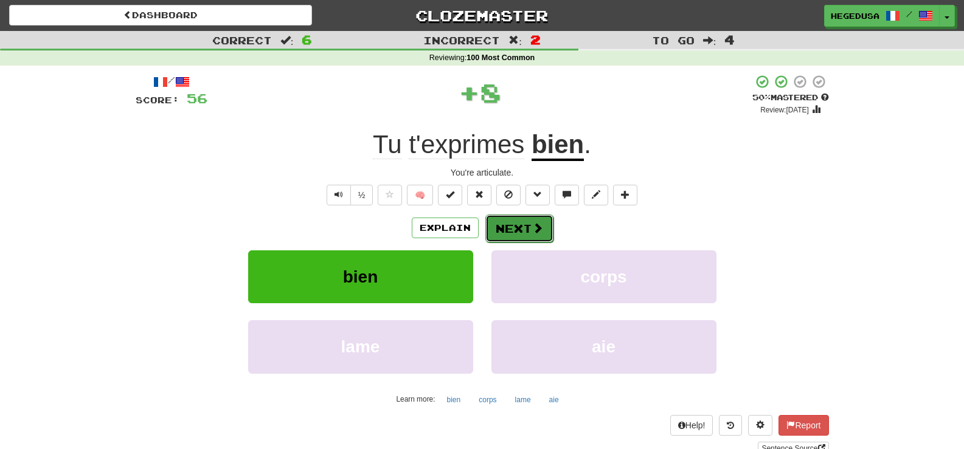
click at [503, 224] on button "Next" at bounding box center [519, 229] width 68 height 28
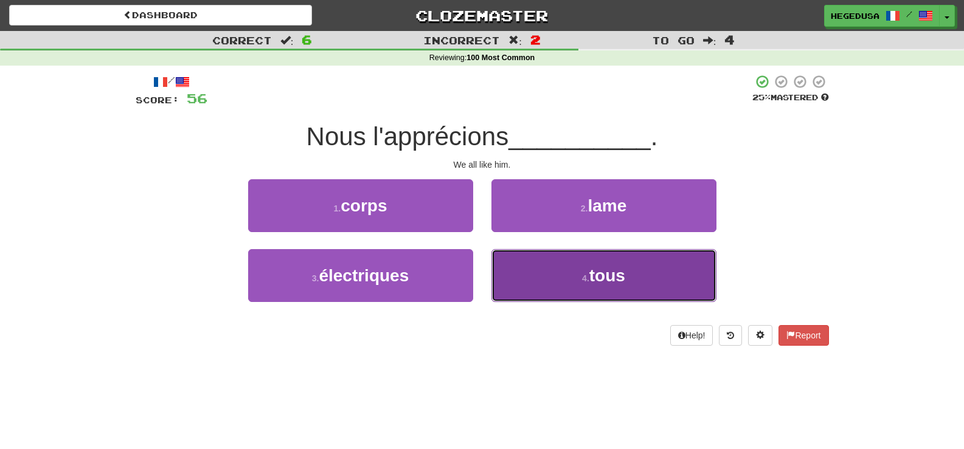
click at [560, 278] on button "4 . tous" at bounding box center [603, 275] width 225 height 53
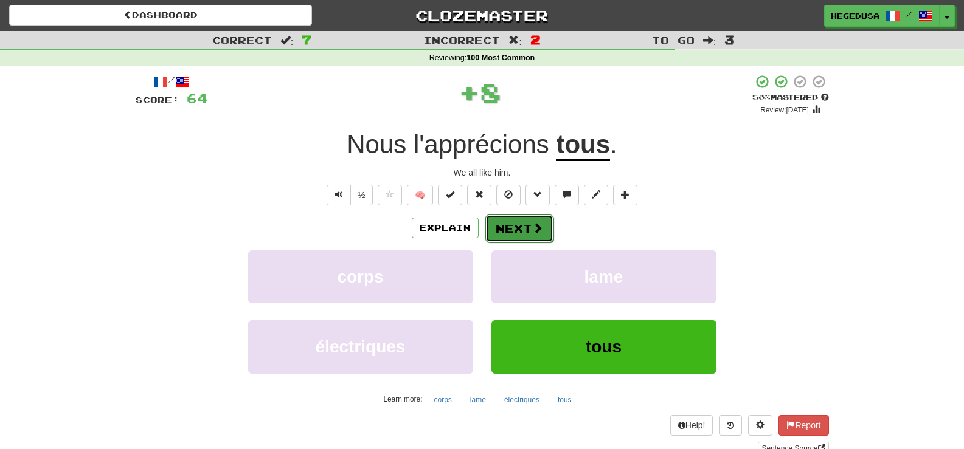
click at [537, 225] on span at bounding box center [537, 228] width 11 height 11
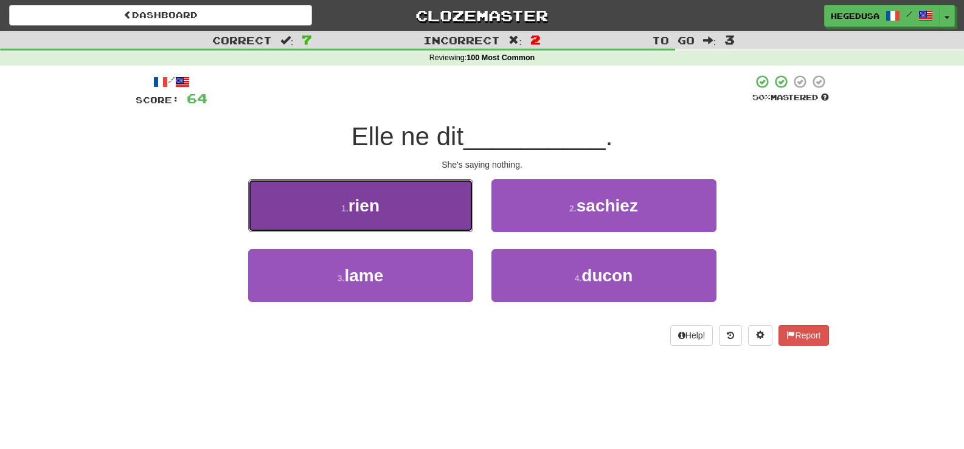
click at [455, 218] on button "1 . rien" at bounding box center [360, 205] width 225 height 53
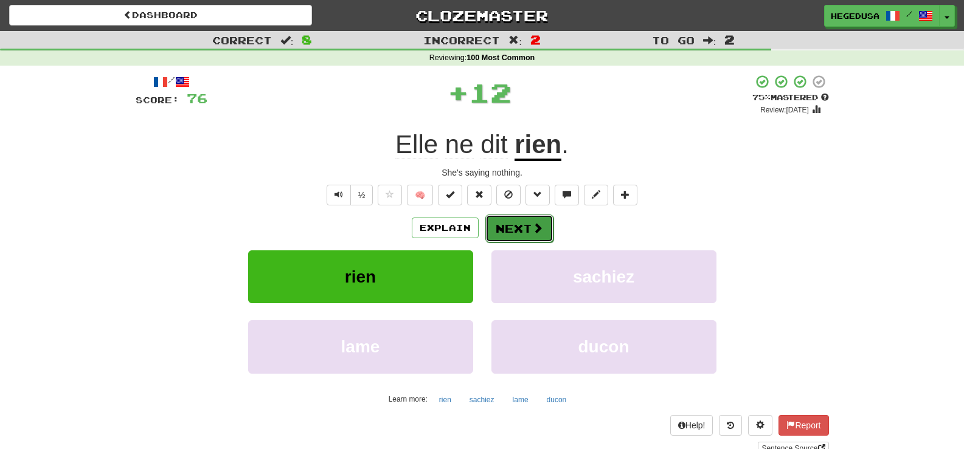
click at [533, 219] on button "Next" at bounding box center [519, 229] width 68 height 28
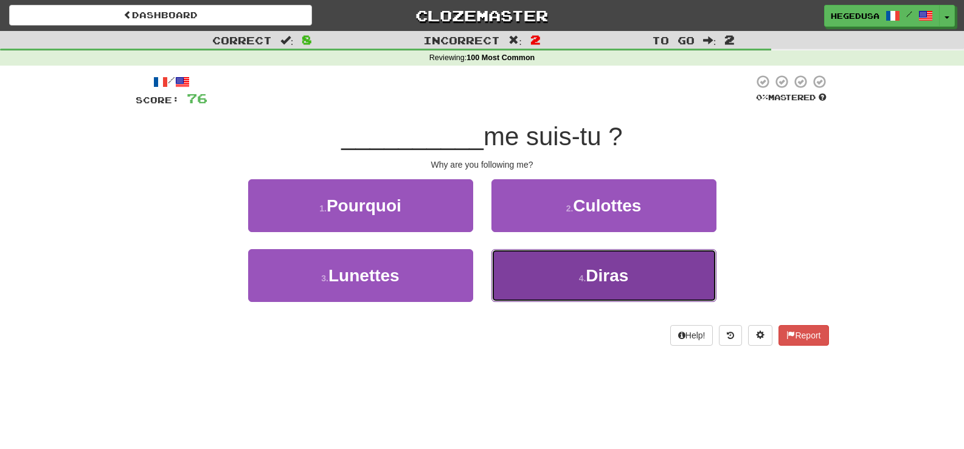
click at [557, 283] on button "4 . Diras" at bounding box center [603, 275] width 225 height 53
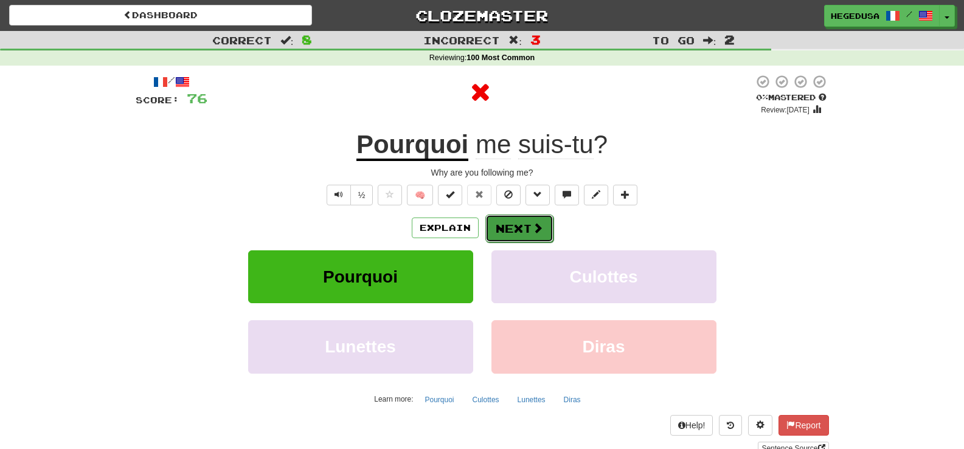
click at [534, 229] on span at bounding box center [537, 228] width 11 height 11
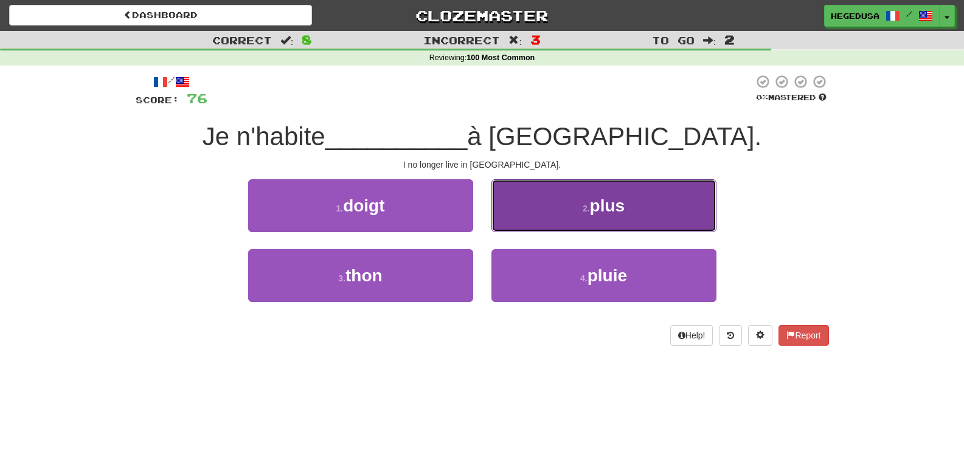
click at [551, 212] on button "2 . plus" at bounding box center [603, 205] width 225 height 53
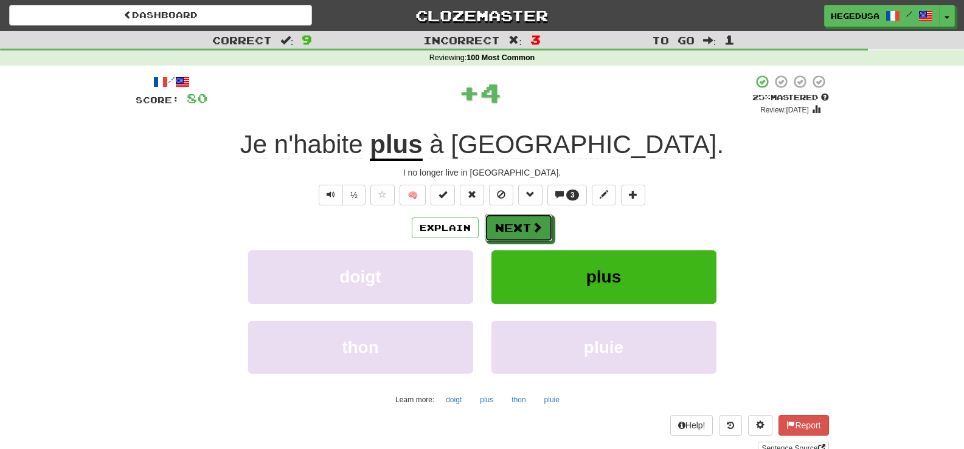
click at [519, 226] on button "Next" at bounding box center [519, 228] width 68 height 28
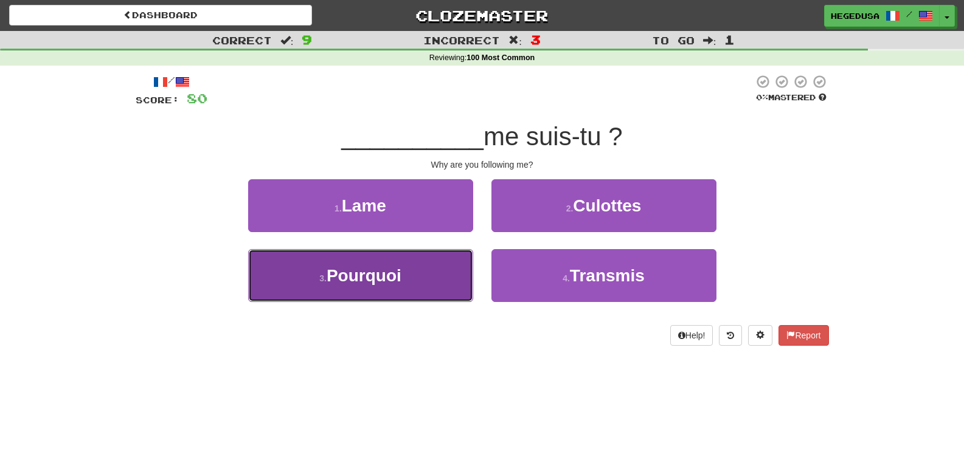
click at [443, 295] on button "3 . Pourquoi" at bounding box center [360, 275] width 225 height 53
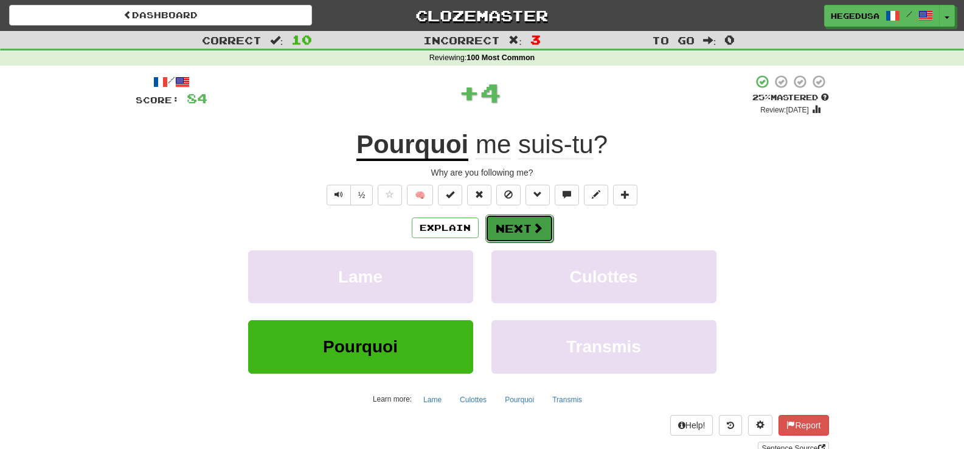
click at [522, 216] on button "Next" at bounding box center [519, 229] width 68 height 28
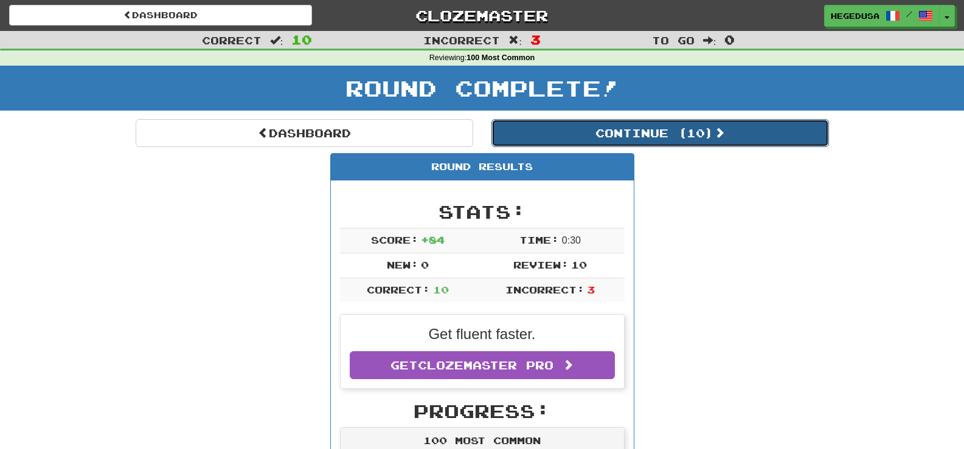
click at [655, 134] on button "Continue ( 10 )" at bounding box center [659, 133] width 337 height 28
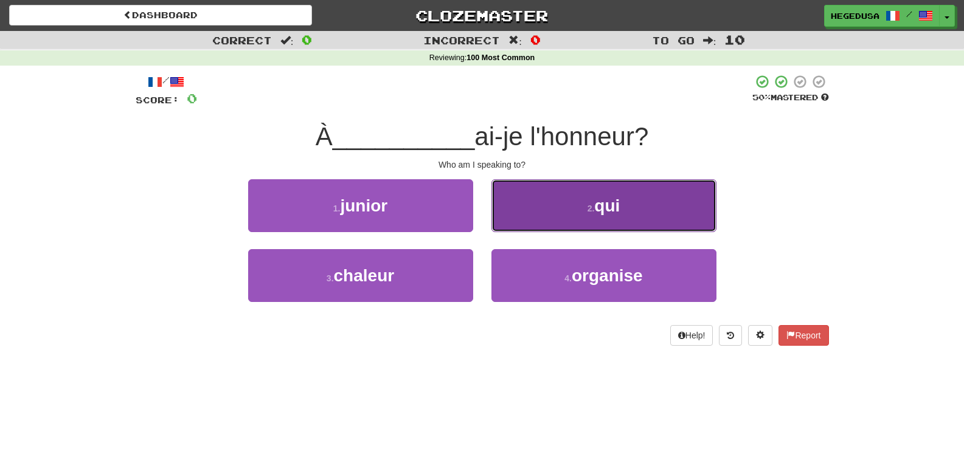
click at [626, 196] on button "2 . qui" at bounding box center [603, 205] width 225 height 53
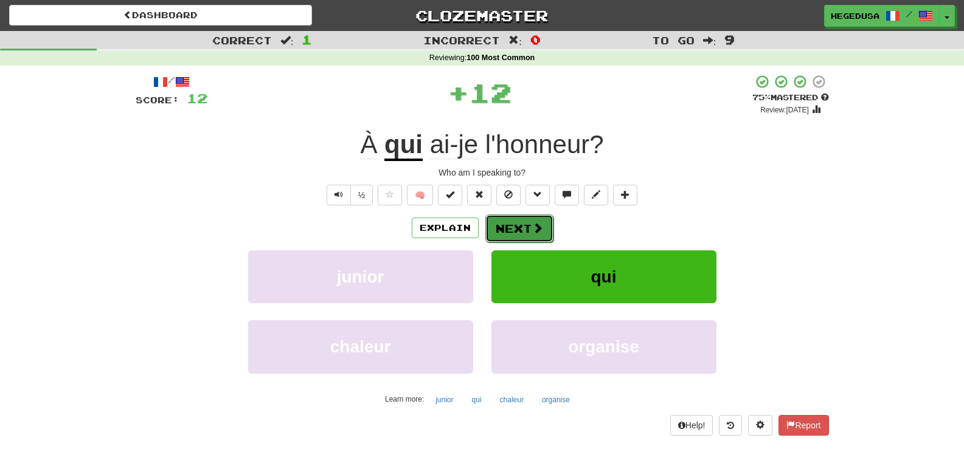
click at [531, 238] on button "Next" at bounding box center [519, 229] width 68 height 28
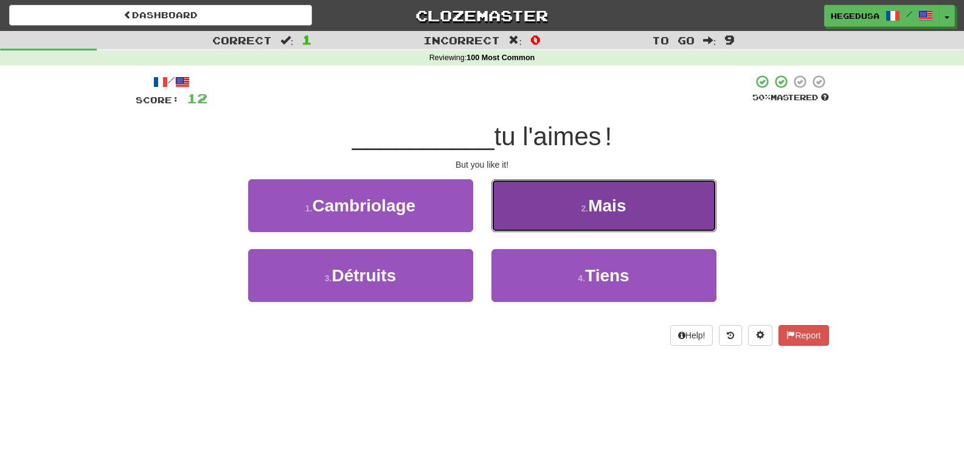
click at [568, 199] on button "2 . Mais" at bounding box center [603, 205] width 225 height 53
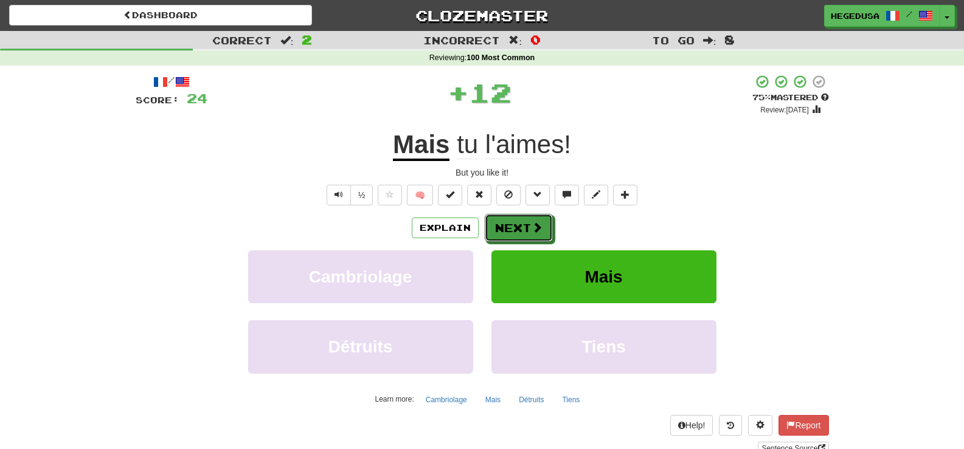
click at [546, 224] on button "Next" at bounding box center [519, 228] width 68 height 28
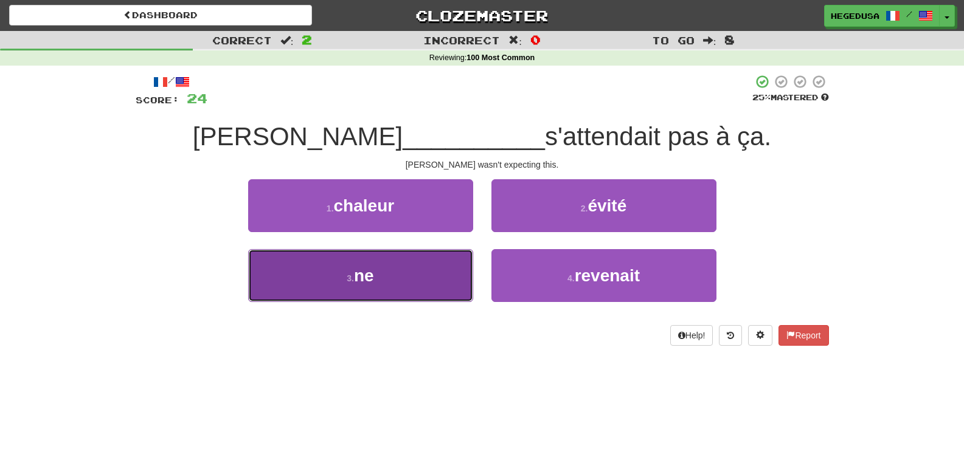
click at [443, 254] on button "3 . ne" at bounding box center [360, 275] width 225 height 53
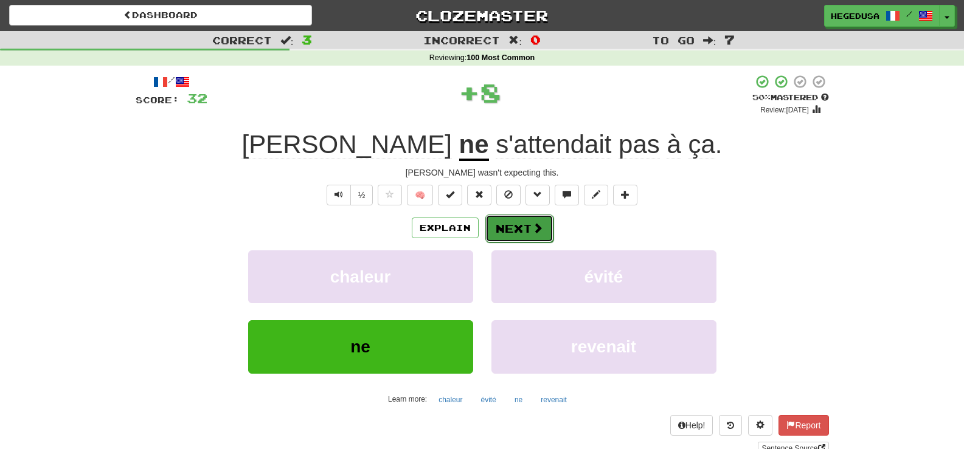
click at [501, 223] on button "Next" at bounding box center [519, 229] width 68 height 28
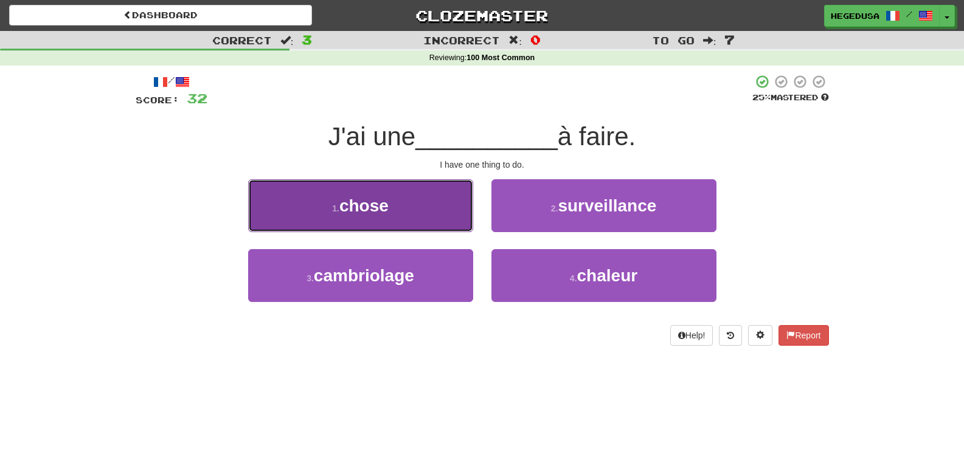
click at [458, 216] on button "1 . chose" at bounding box center [360, 205] width 225 height 53
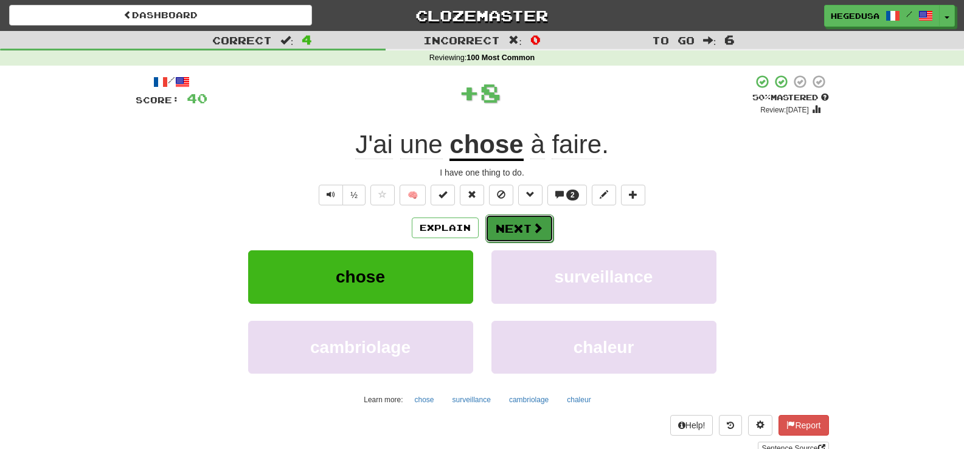
click at [528, 224] on button "Next" at bounding box center [519, 229] width 68 height 28
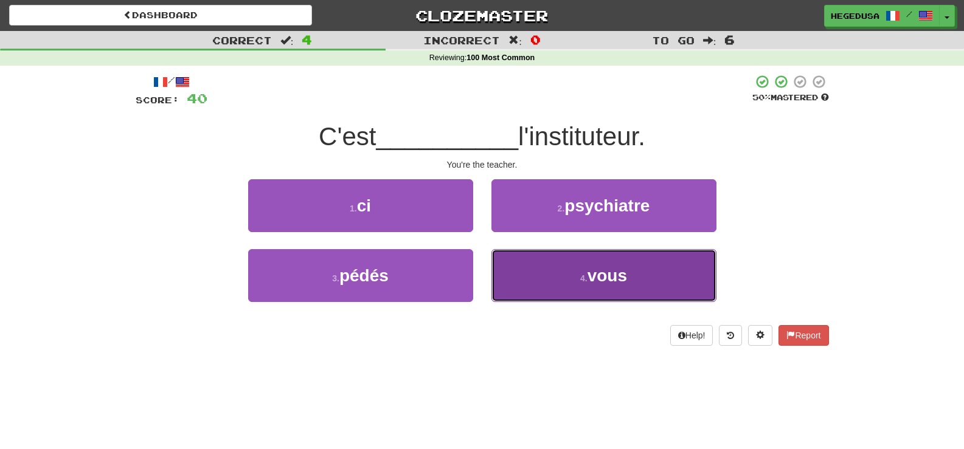
click at [545, 261] on button "4 . vous" at bounding box center [603, 275] width 225 height 53
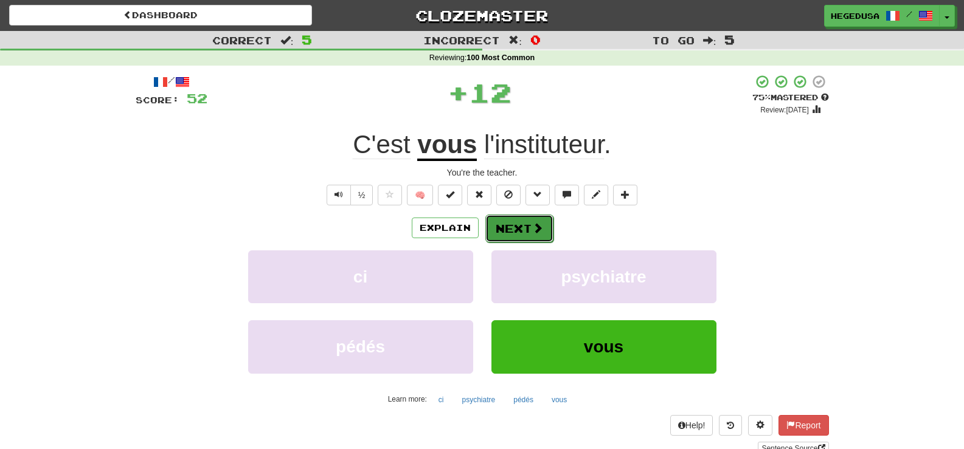
click at [533, 241] on button "Next" at bounding box center [519, 229] width 68 height 28
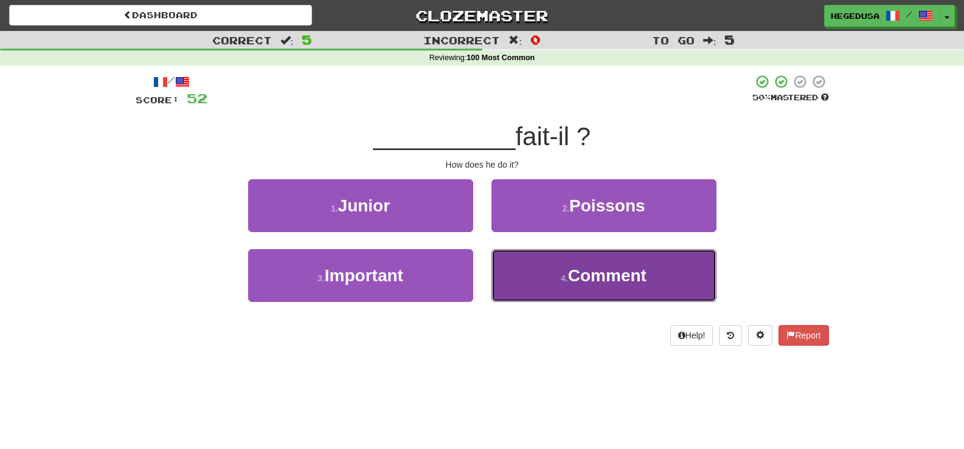
click at [555, 274] on button "4 . Comment" at bounding box center [603, 275] width 225 height 53
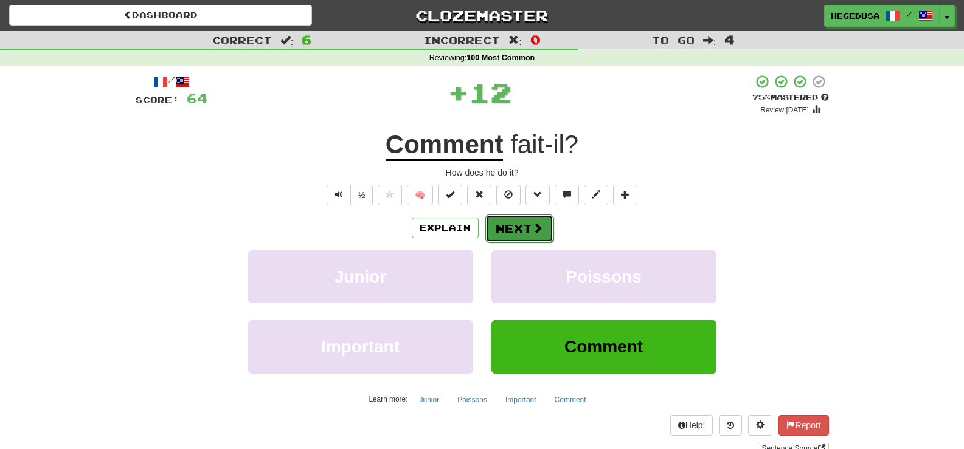
click at [534, 237] on button "Next" at bounding box center [519, 229] width 68 height 28
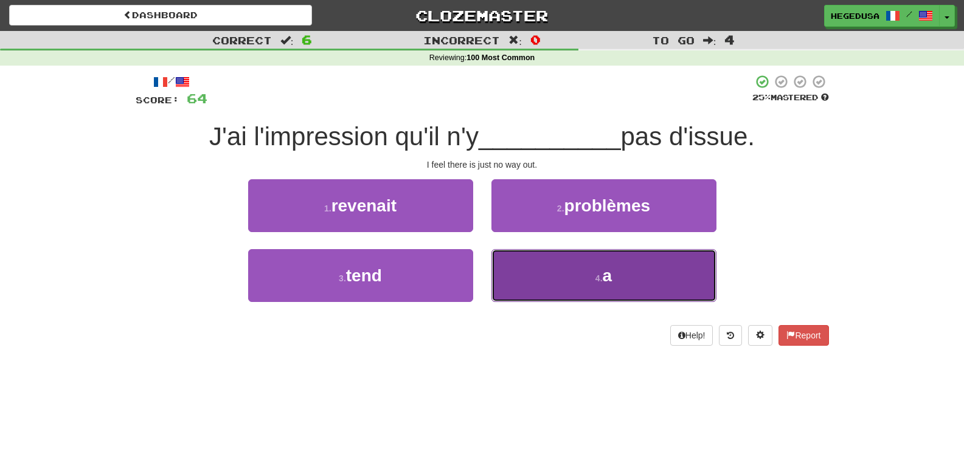
click at [571, 296] on button "4 . a" at bounding box center [603, 275] width 225 height 53
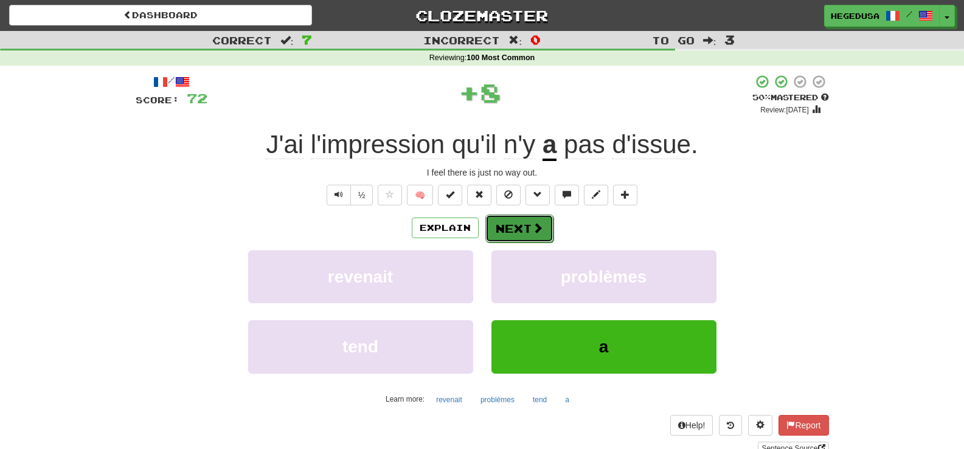
click at [523, 230] on button "Next" at bounding box center [519, 229] width 68 height 28
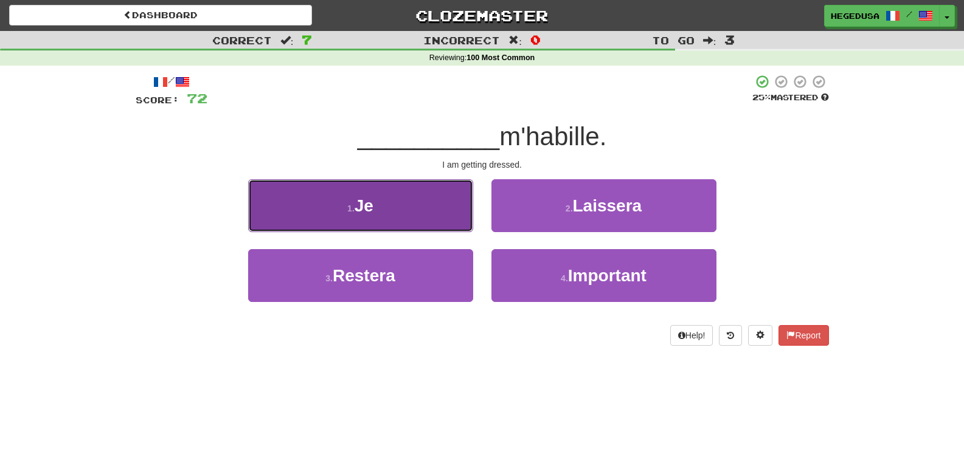
click at [413, 207] on button "1 . Je" at bounding box center [360, 205] width 225 height 53
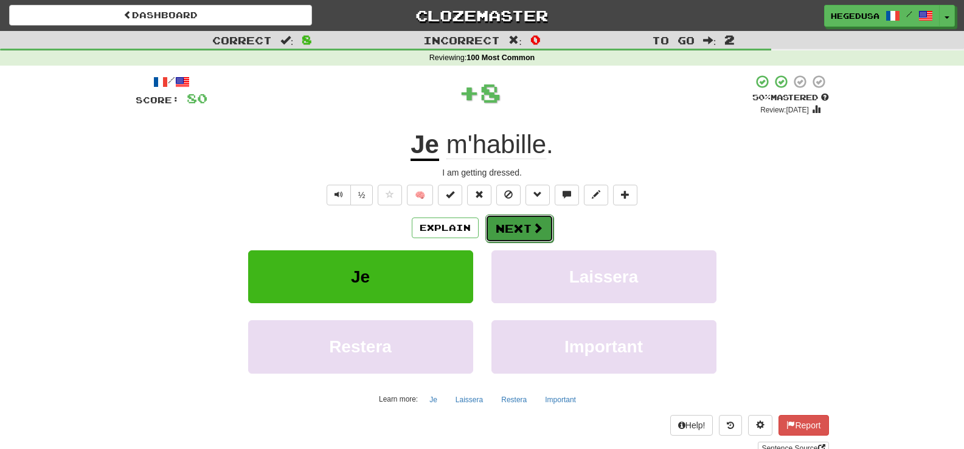
click at [544, 228] on button "Next" at bounding box center [519, 229] width 68 height 28
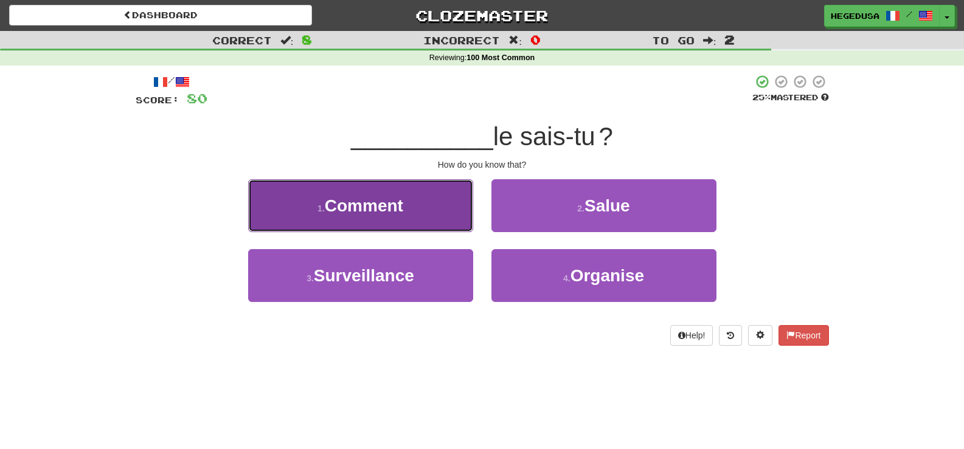
click at [359, 203] on span "Comment" at bounding box center [364, 205] width 78 height 19
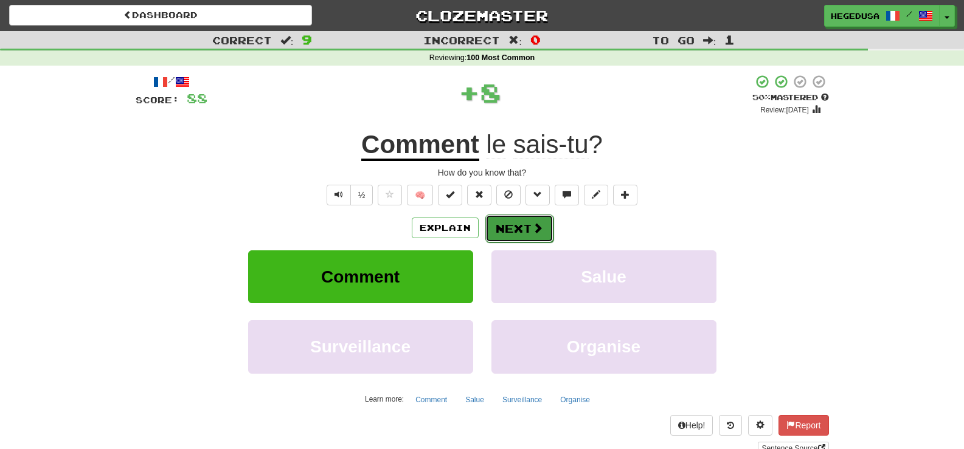
click at [527, 230] on button "Next" at bounding box center [519, 229] width 68 height 28
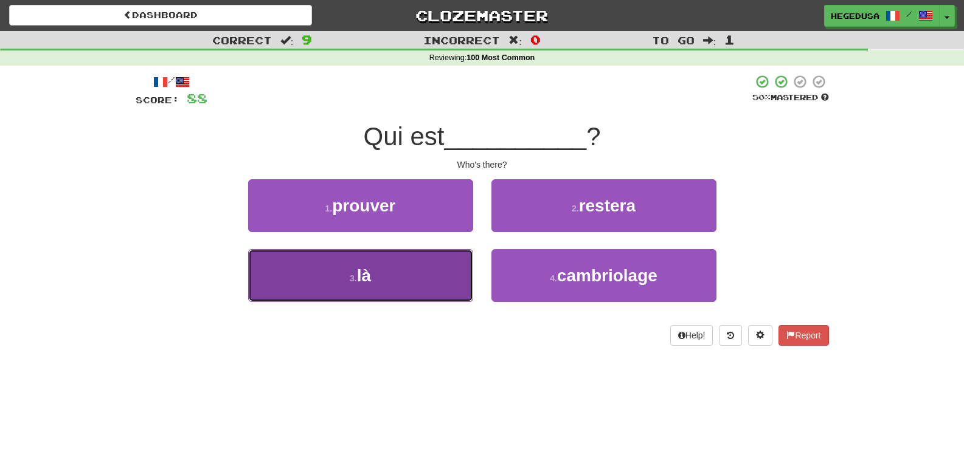
click at [396, 274] on button "3 . là" at bounding box center [360, 275] width 225 height 53
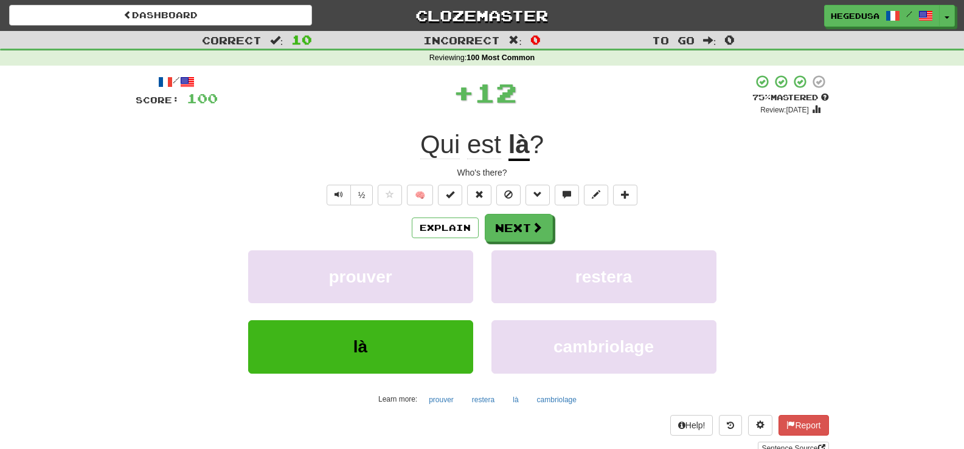
click at [566, 218] on div "Explain Next" at bounding box center [482, 228] width 693 height 28
click at [527, 232] on button "Next" at bounding box center [519, 229] width 68 height 28
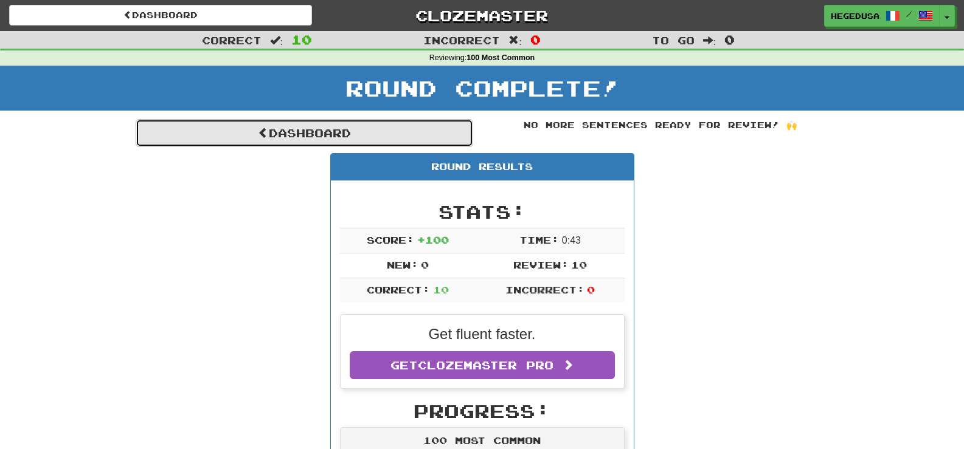
click at [415, 129] on link "Dashboard" at bounding box center [304, 133] width 337 height 28
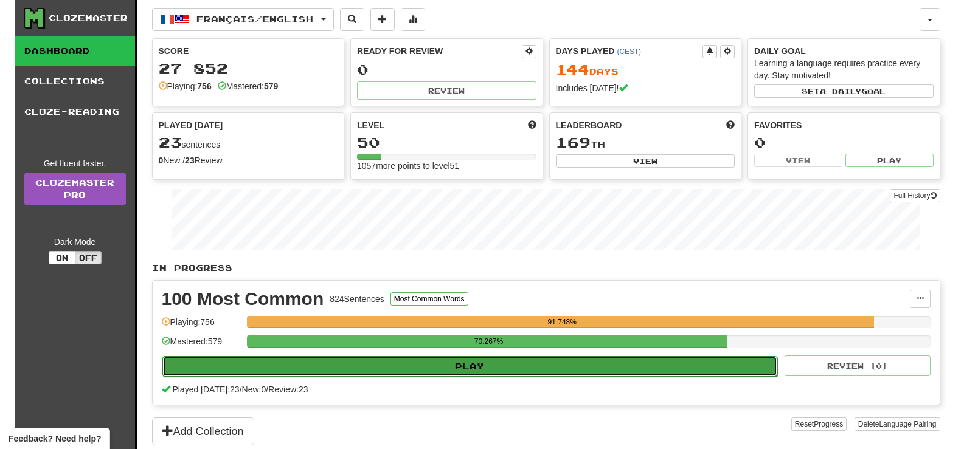
click at [398, 365] on button "Play" at bounding box center [469, 366] width 615 height 21
select select "**"
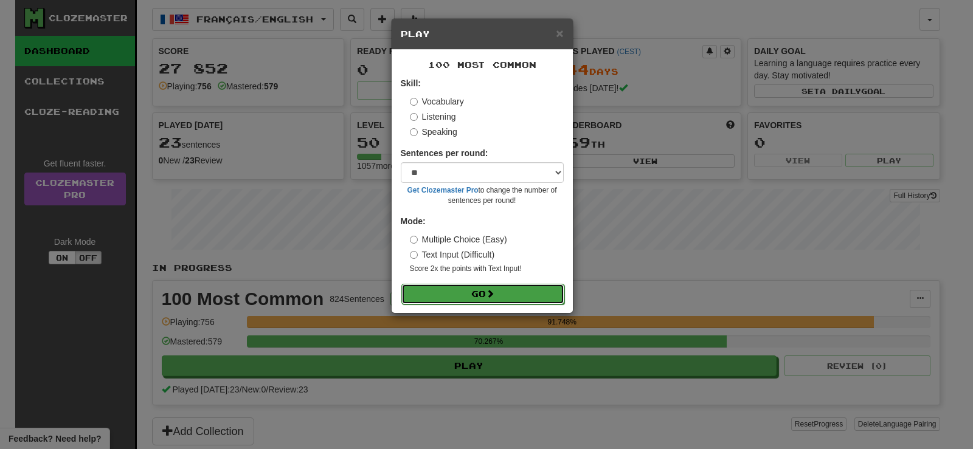
click at [503, 295] on button "Go" at bounding box center [482, 294] width 163 height 21
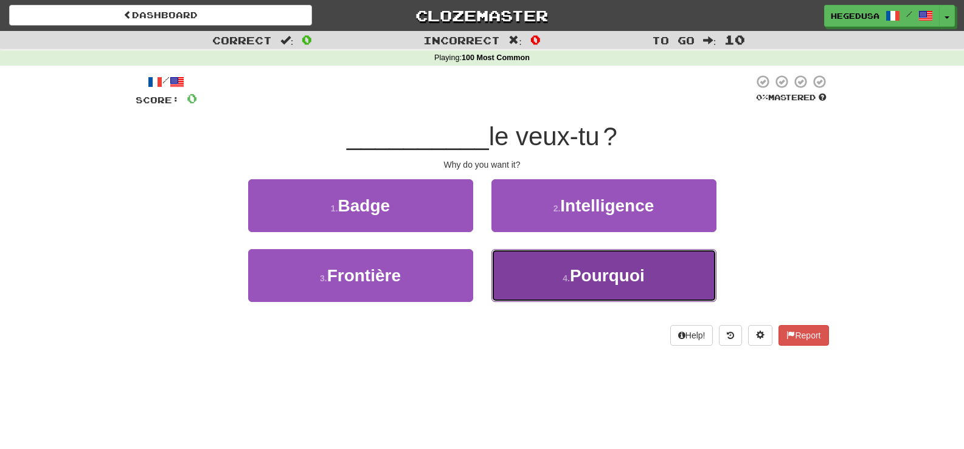
click at [568, 278] on small "4 ." at bounding box center [565, 279] width 7 height 10
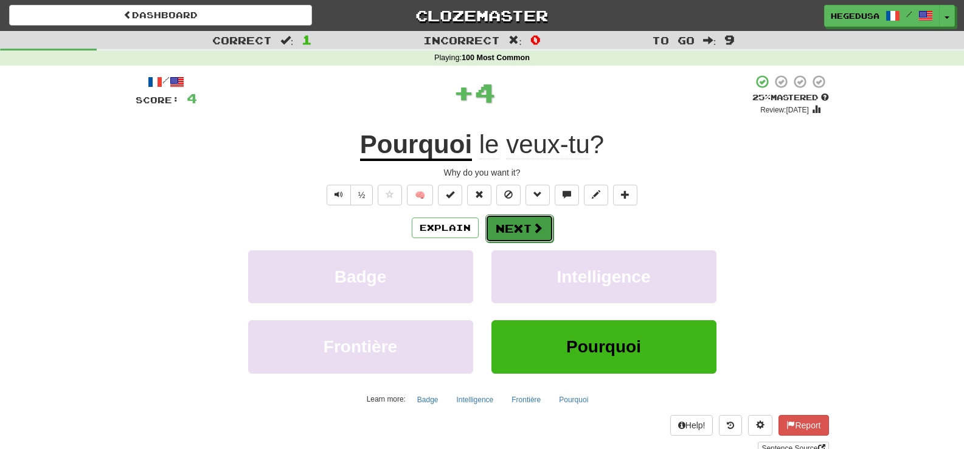
click at [522, 241] on button "Next" at bounding box center [519, 229] width 68 height 28
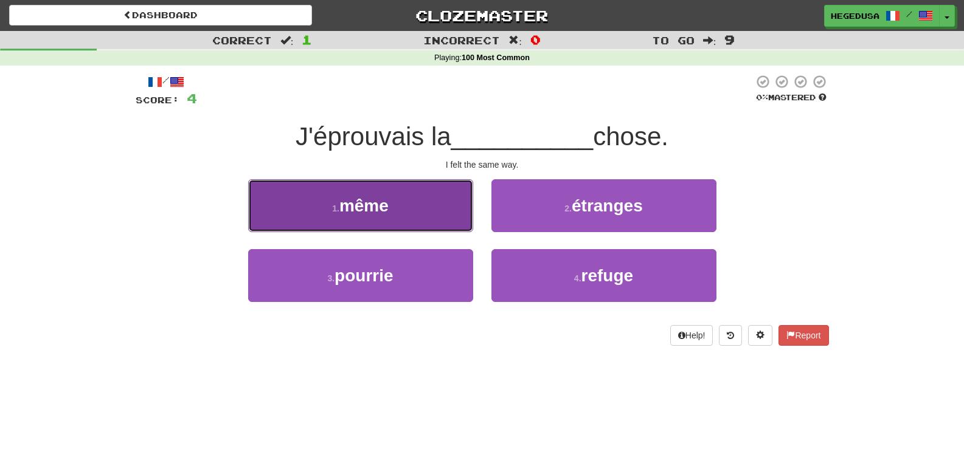
click at [427, 207] on button "1 . même" at bounding box center [360, 205] width 225 height 53
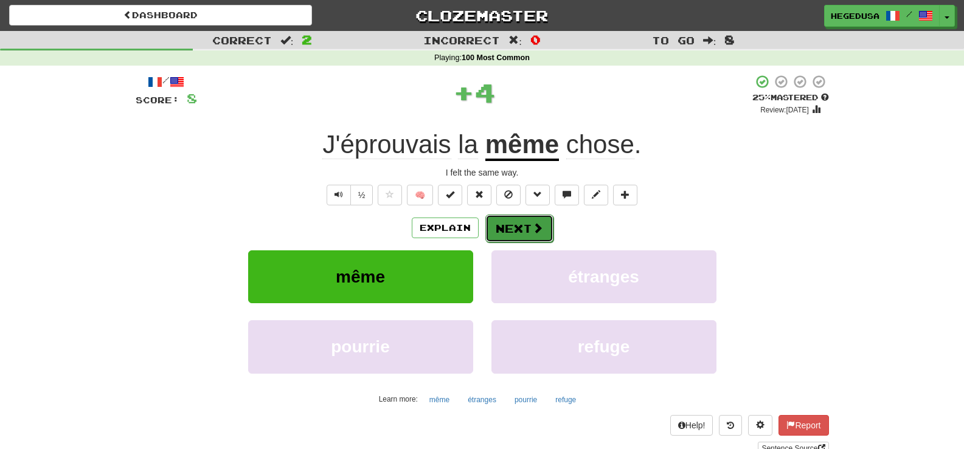
click at [526, 222] on button "Next" at bounding box center [519, 229] width 68 height 28
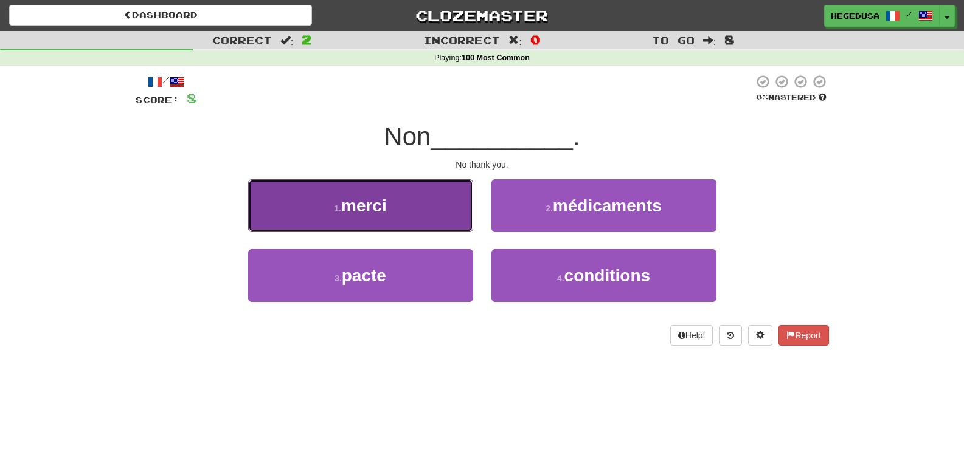
click at [413, 209] on button "1 . merci" at bounding box center [360, 205] width 225 height 53
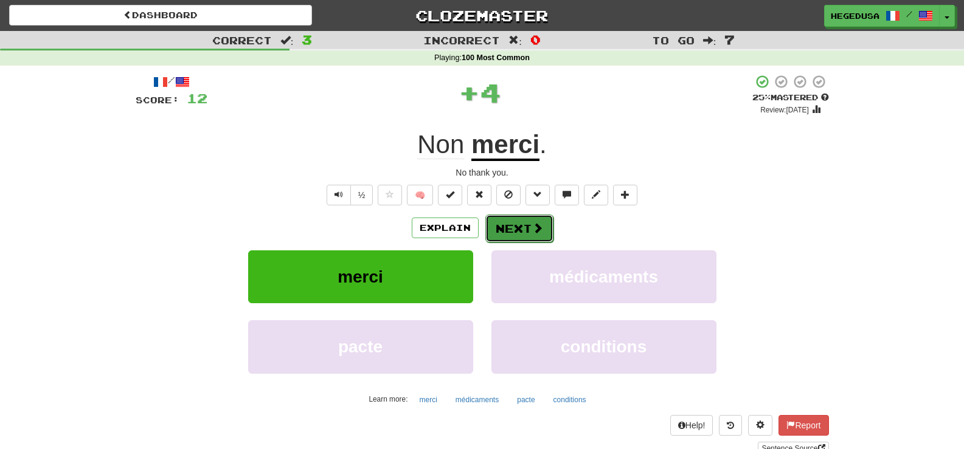
click at [529, 221] on button "Next" at bounding box center [519, 229] width 68 height 28
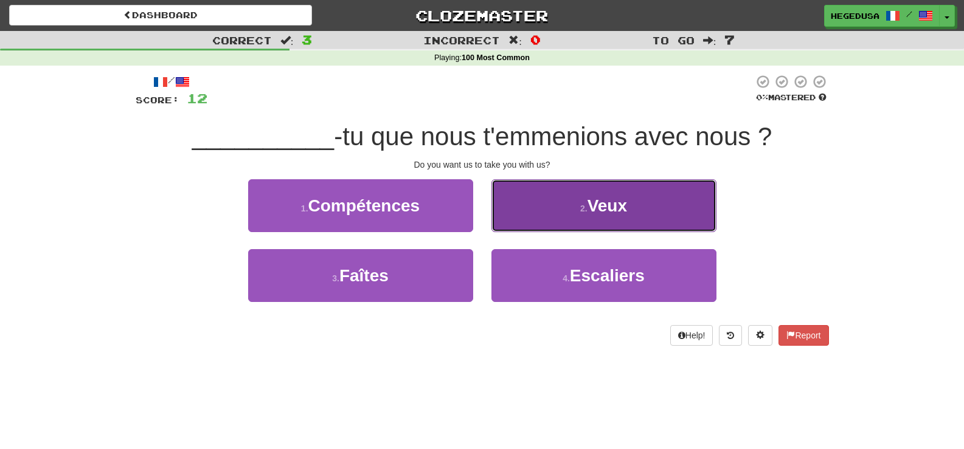
click at [539, 214] on button "2 . Veux" at bounding box center [603, 205] width 225 height 53
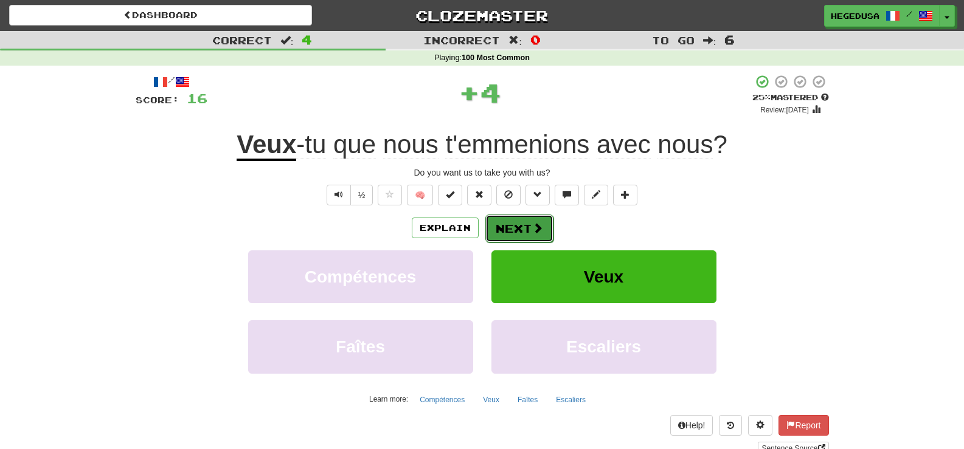
click at [520, 219] on button "Next" at bounding box center [519, 229] width 68 height 28
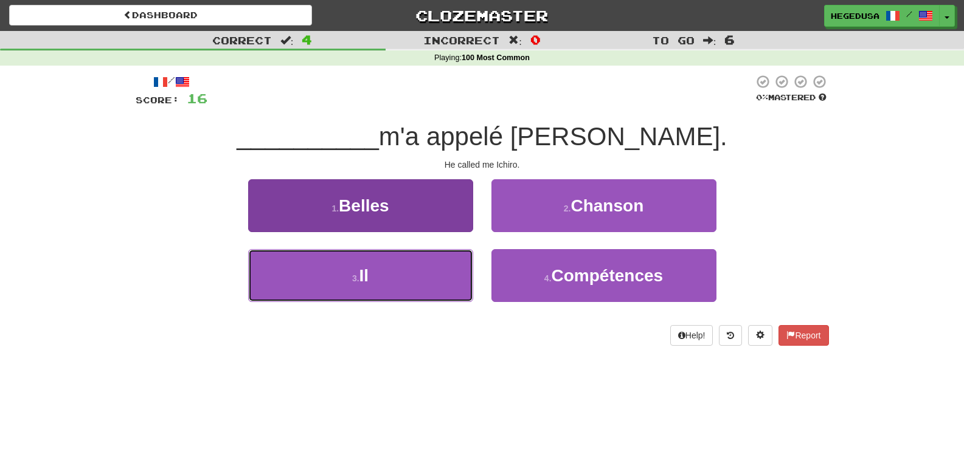
click at [446, 270] on button "3 . Il" at bounding box center [360, 275] width 225 height 53
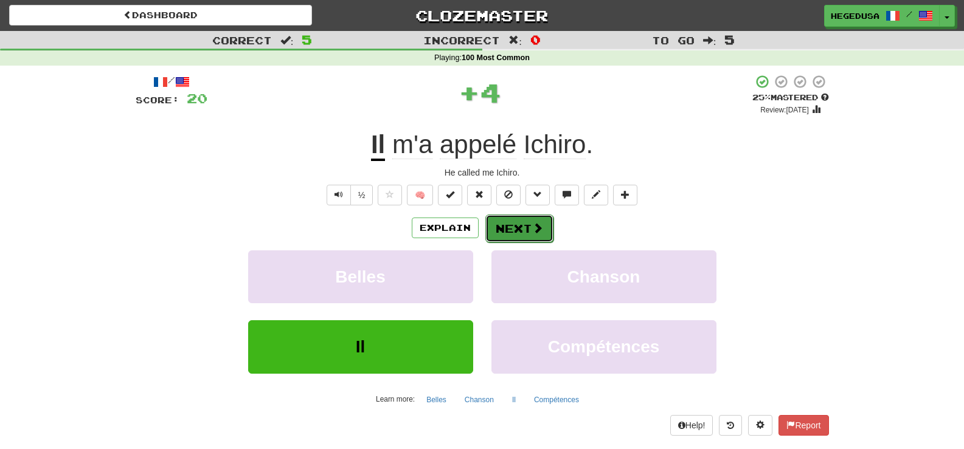
click at [536, 215] on button "Next" at bounding box center [519, 229] width 68 height 28
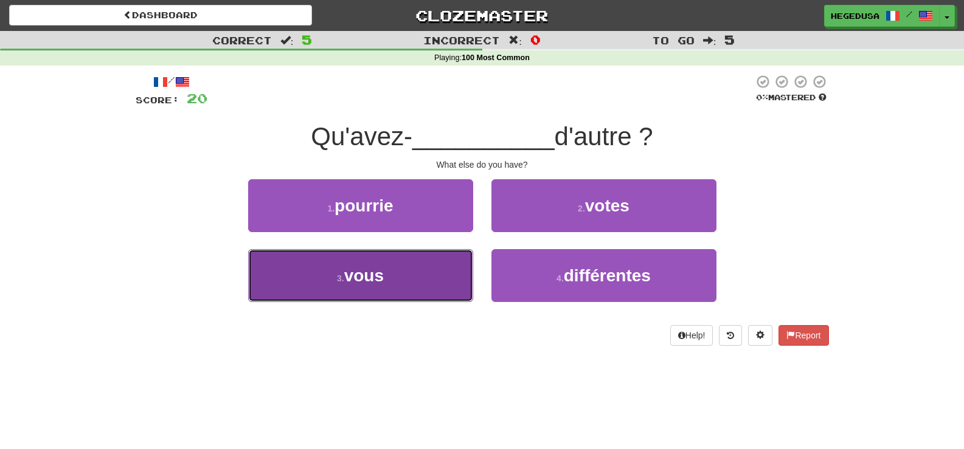
click at [431, 278] on button "3 . vous" at bounding box center [360, 275] width 225 height 53
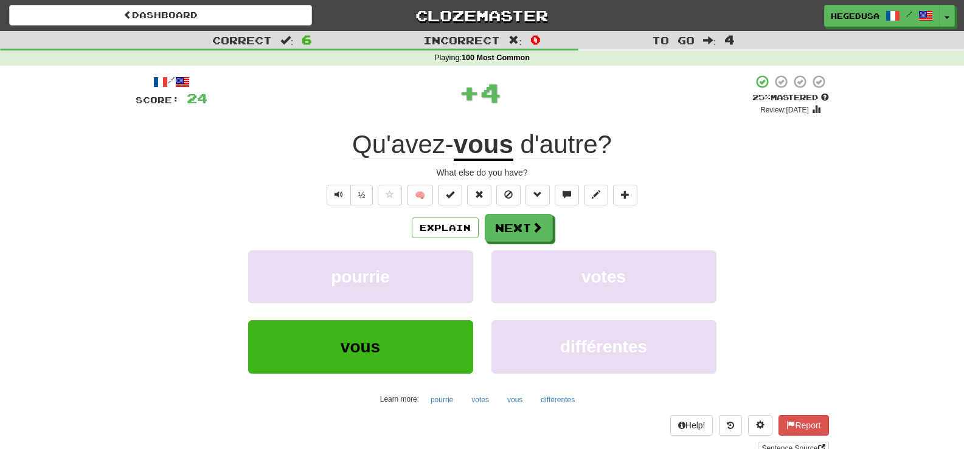
click at [542, 210] on div "/ Score: 24 + 4 25 % Mastered Review: 2025-09-23 Qu'avez- vous d'autre ? What e…" at bounding box center [482, 264] width 693 height 381
click at [535, 215] on button "Next" at bounding box center [519, 229] width 68 height 28
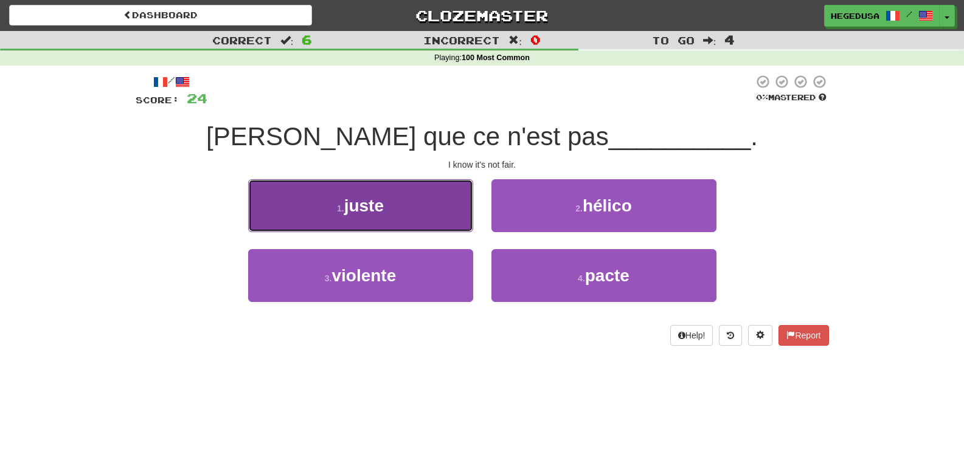
click at [446, 215] on button "1 . juste" at bounding box center [360, 205] width 225 height 53
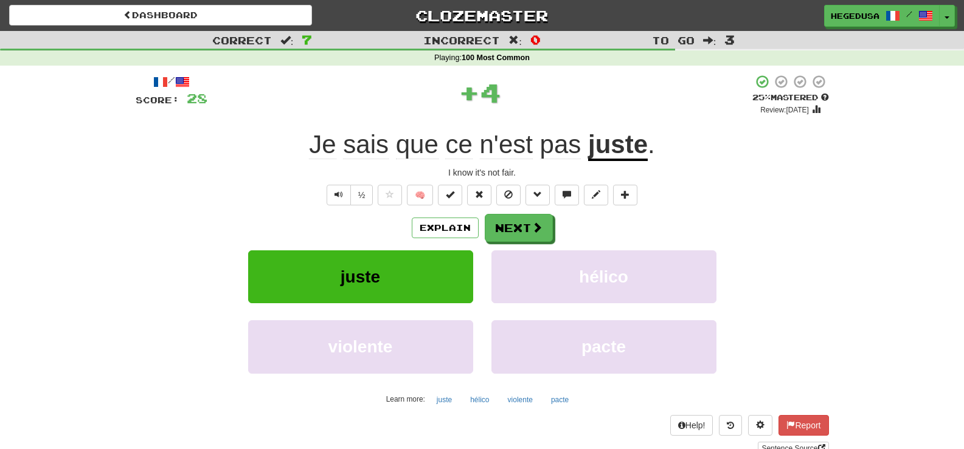
click at [553, 224] on div "Explain Next" at bounding box center [482, 228] width 693 height 28
click at [512, 227] on button "Next" at bounding box center [519, 229] width 68 height 28
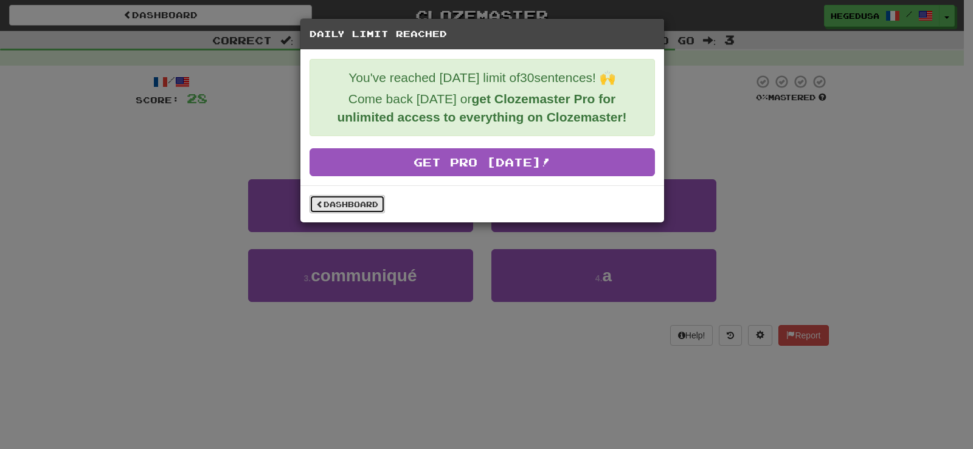
click at [325, 210] on link "Dashboard" at bounding box center [346, 204] width 75 height 18
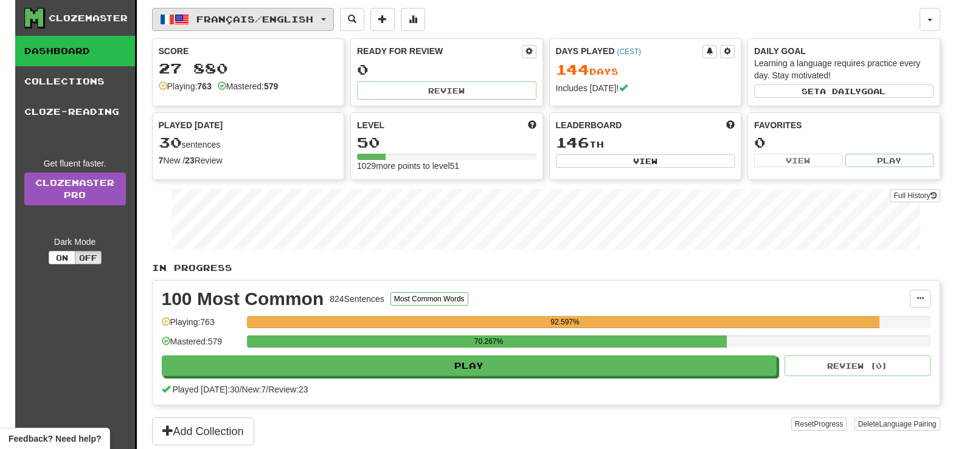
click at [230, 22] on span "Français / English" at bounding box center [254, 19] width 117 height 10
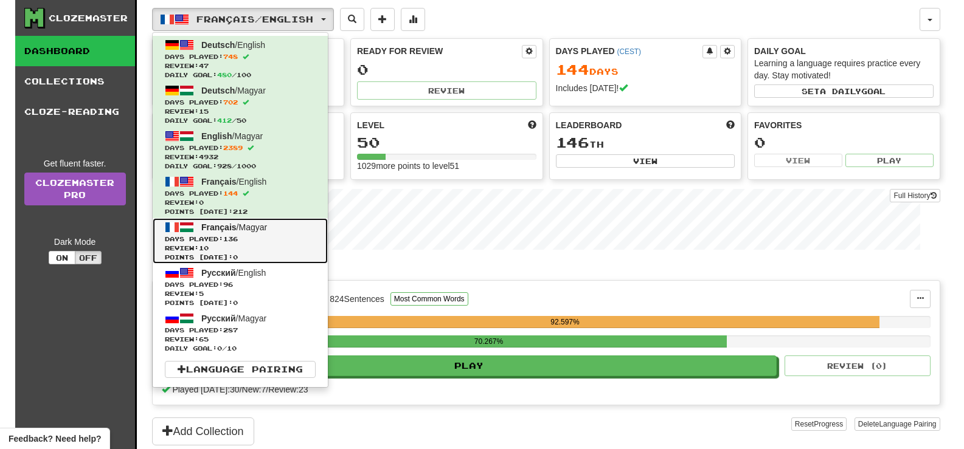
click at [281, 244] on span "Review: 10" at bounding box center [240, 248] width 151 height 9
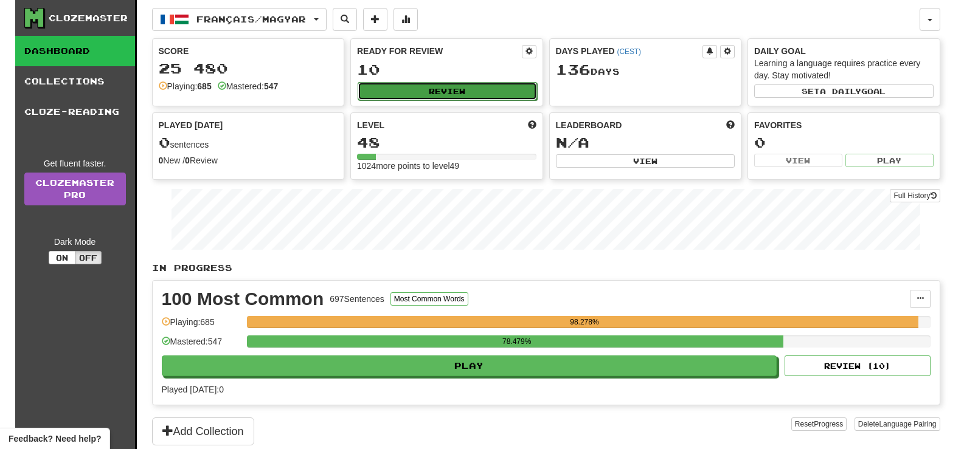
click at [435, 96] on button "Review" at bounding box center [447, 91] width 179 height 18
select select "**"
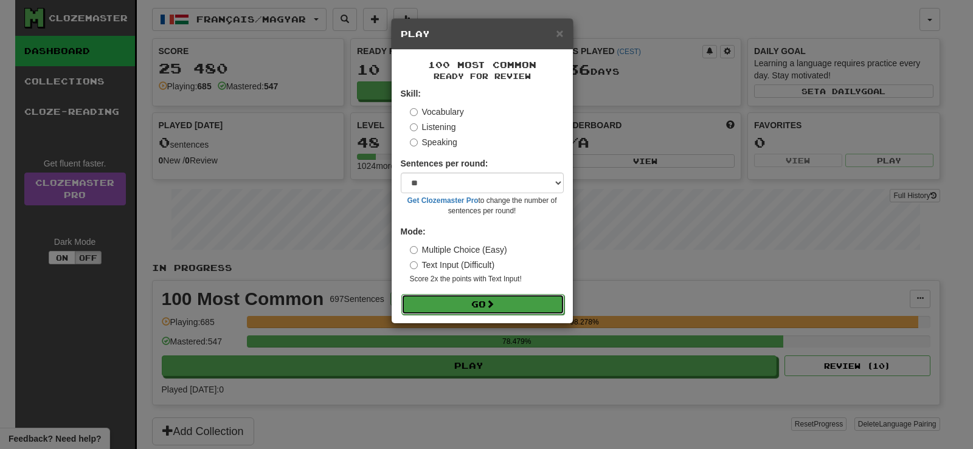
click at [544, 302] on button "Go" at bounding box center [482, 304] width 163 height 21
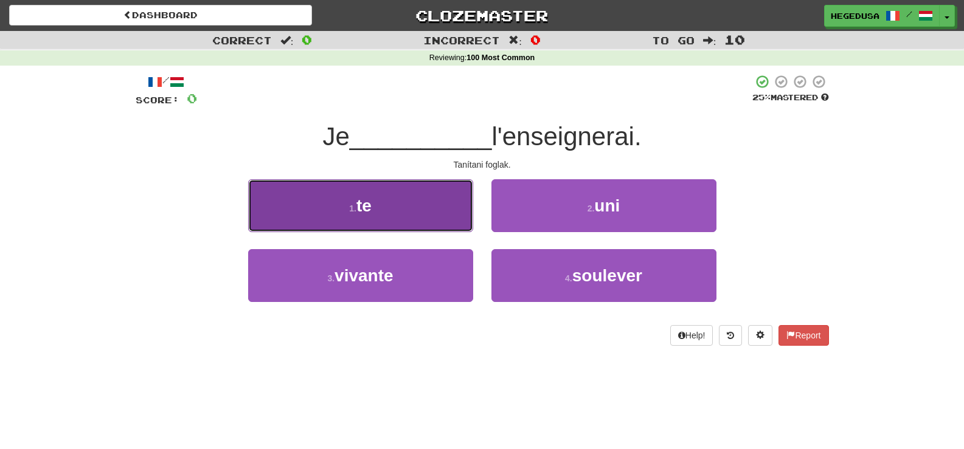
click at [354, 198] on button "1 . te" at bounding box center [360, 205] width 225 height 53
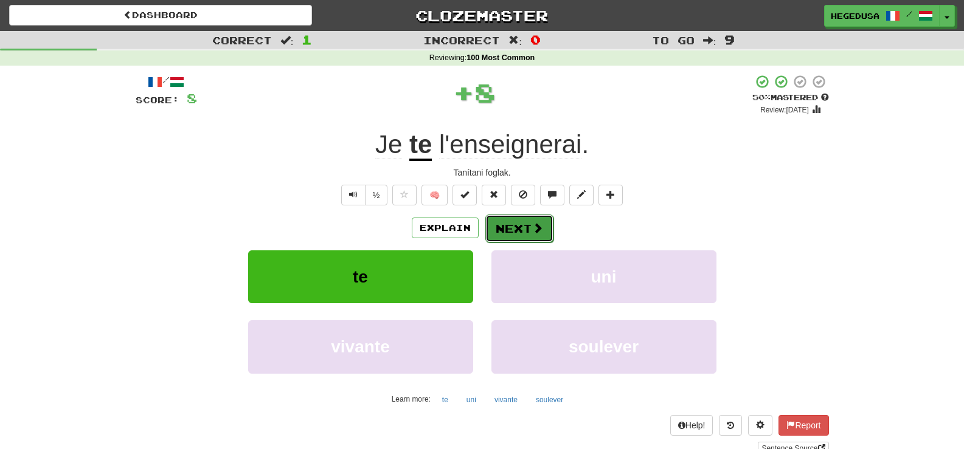
click at [532, 225] on span at bounding box center [537, 228] width 11 height 11
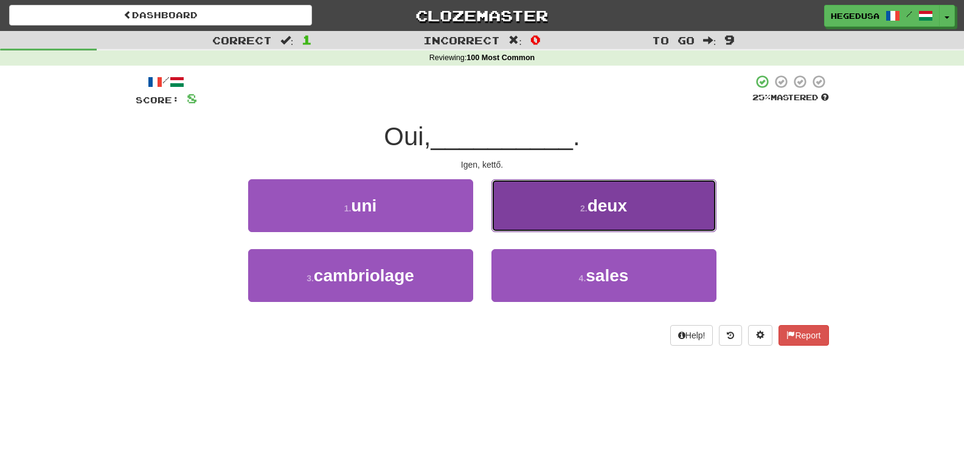
click at [536, 224] on button "2 . deux" at bounding box center [603, 205] width 225 height 53
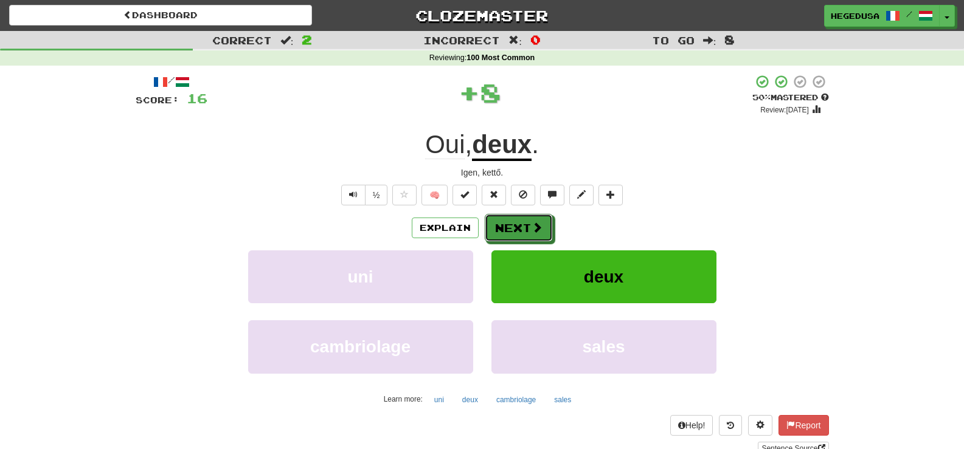
click at [536, 224] on span at bounding box center [536, 227] width 11 height 11
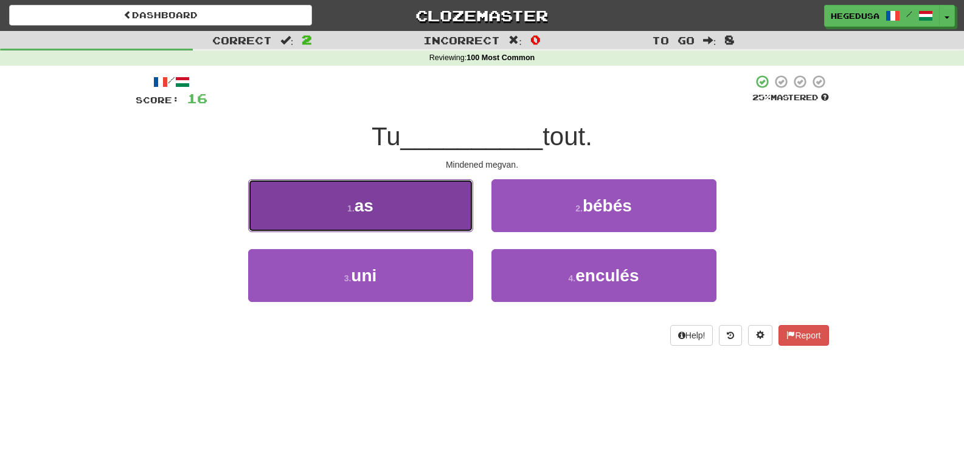
click at [418, 213] on button "1 . as" at bounding box center [360, 205] width 225 height 53
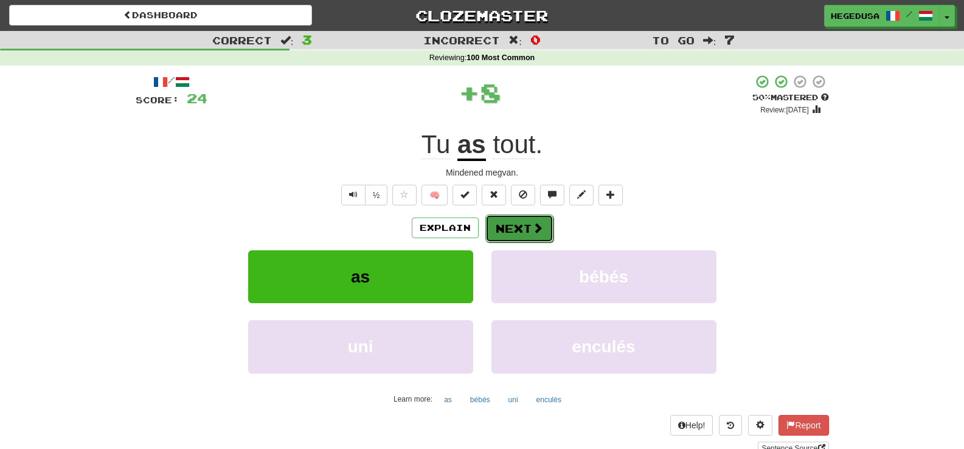
click at [534, 230] on span at bounding box center [537, 228] width 11 height 11
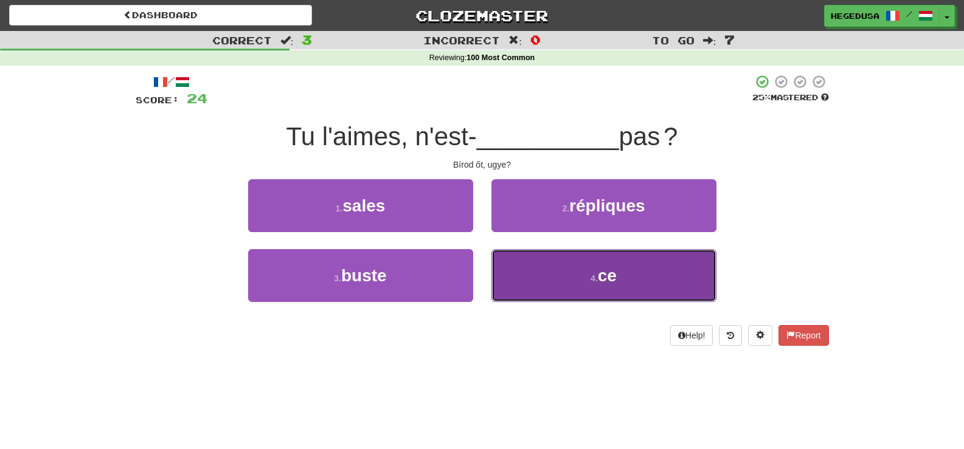
click at [546, 269] on button "4 . ce" at bounding box center [603, 275] width 225 height 53
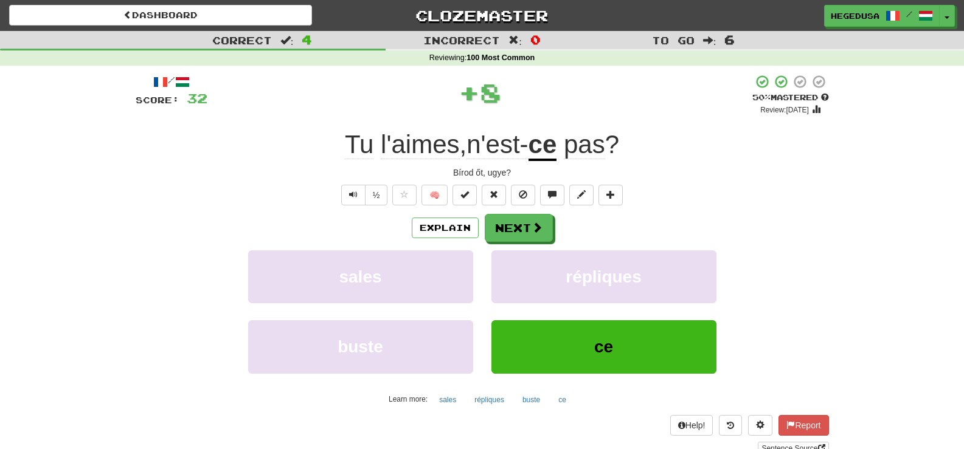
click at [536, 215] on button "Next" at bounding box center [519, 228] width 68 height 28
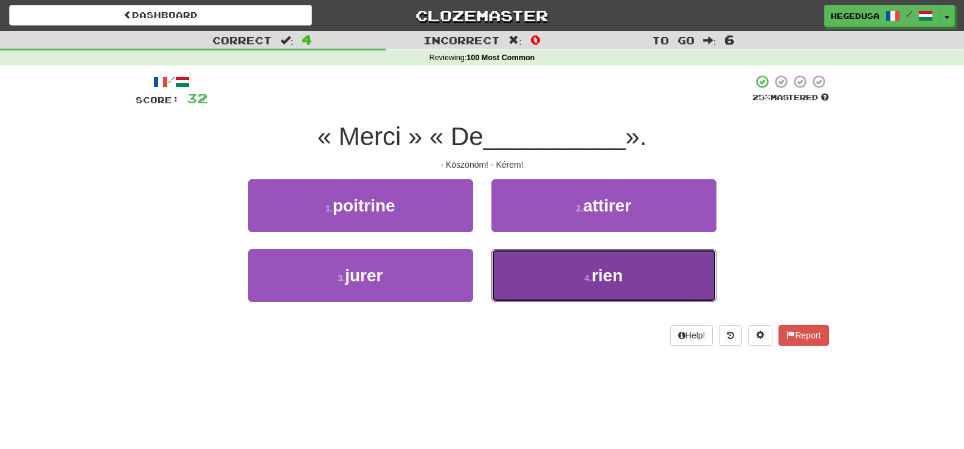
click at [562, 264] on button "4 . rien" at bounding box center [603, 275] width 225 height 53
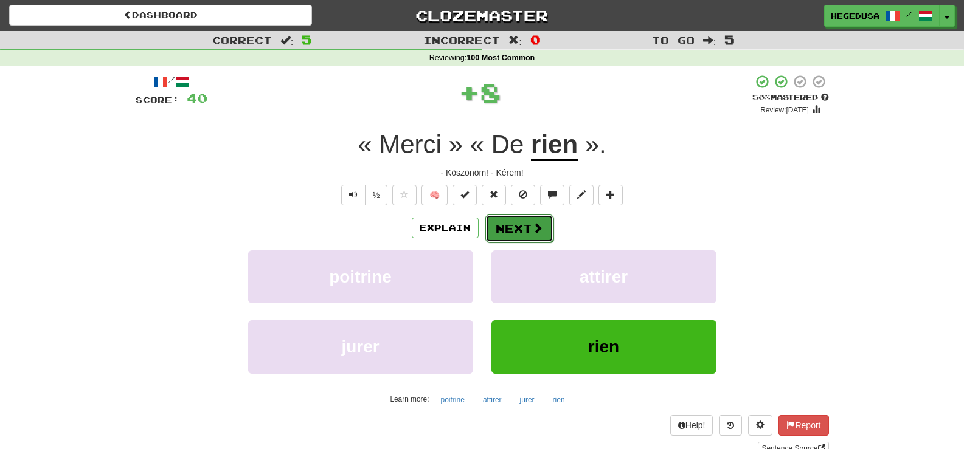
click at [544, 222] on button "Next" at bounding box center [519, 229] width 68 height 28
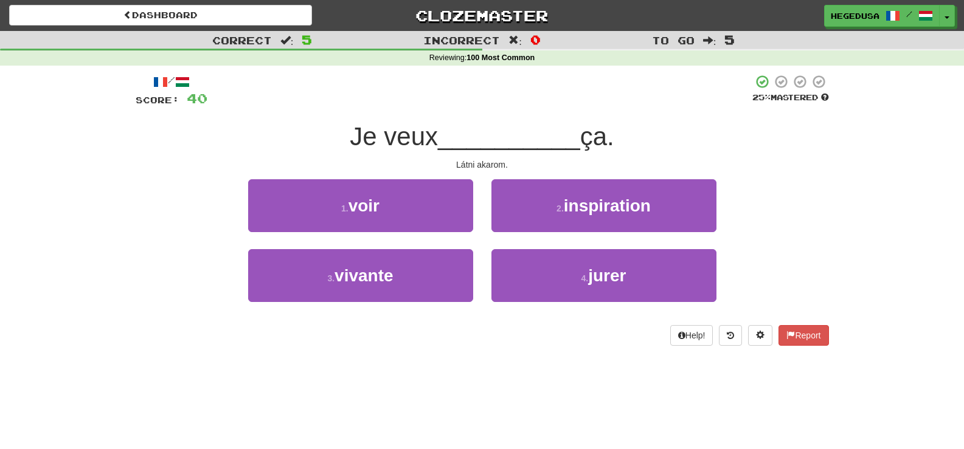
click at [336, 175] on div "/ Score: 40 25 % Mastered Je veux __________ ça. Látni akarom. 1 . voir 2 . ins…" at bounding box center [482, 210] width 693 height 272
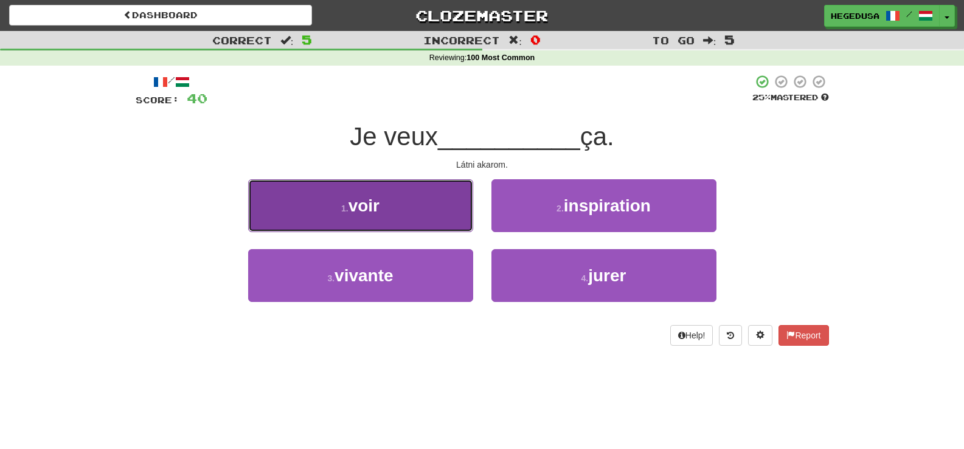
click at [408, 199] on button "1 . voir" at bounding box center [360, 205] width 225 height 53
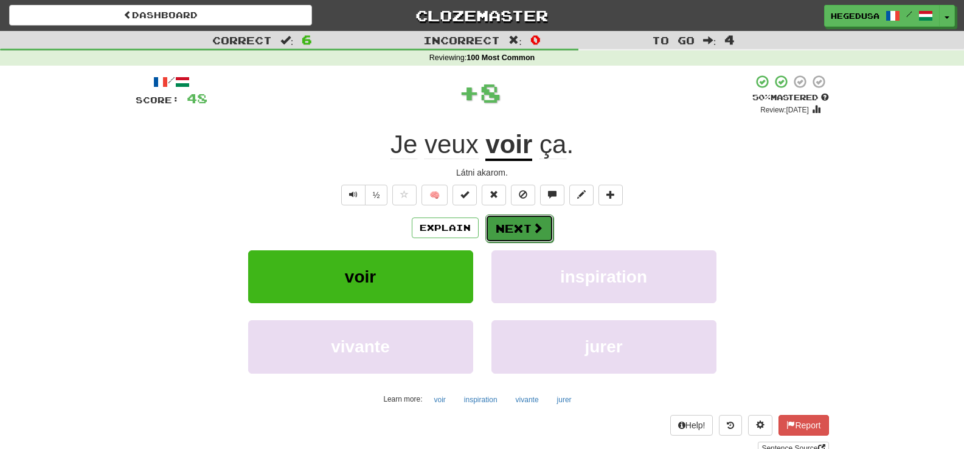
click at [530, 215] on button "Next" at bounding box center [519, 229] width 68 height 28
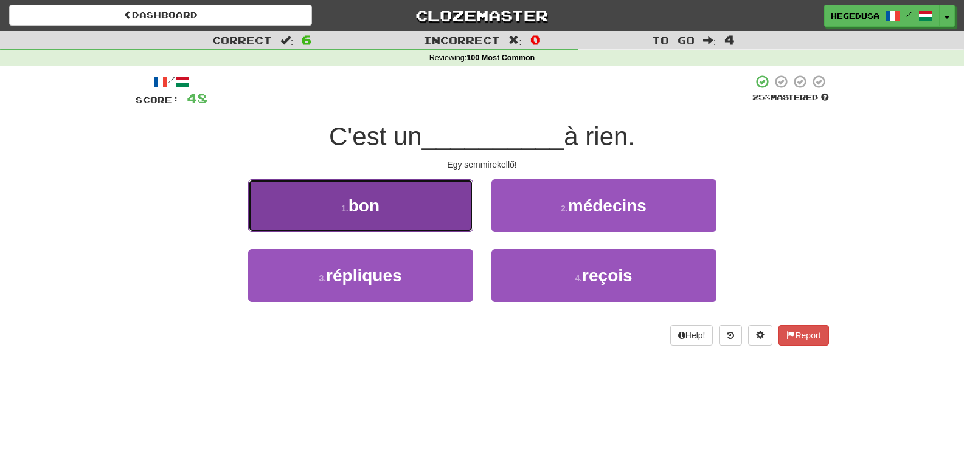
click at [412, 215] on button "1 . bon" at bounding box center [360, 205] width 225 height 53
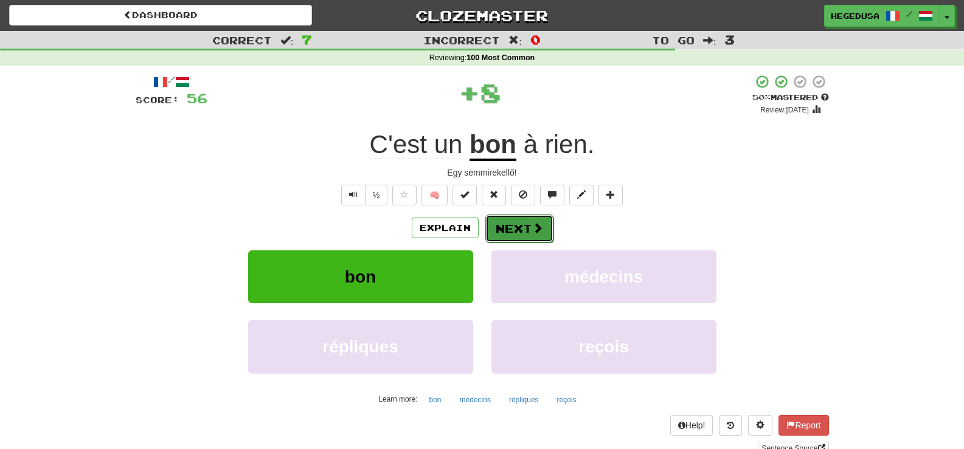
click at [528, 233] on button "Next" at bounding box center [519, 229] width 68 height 28
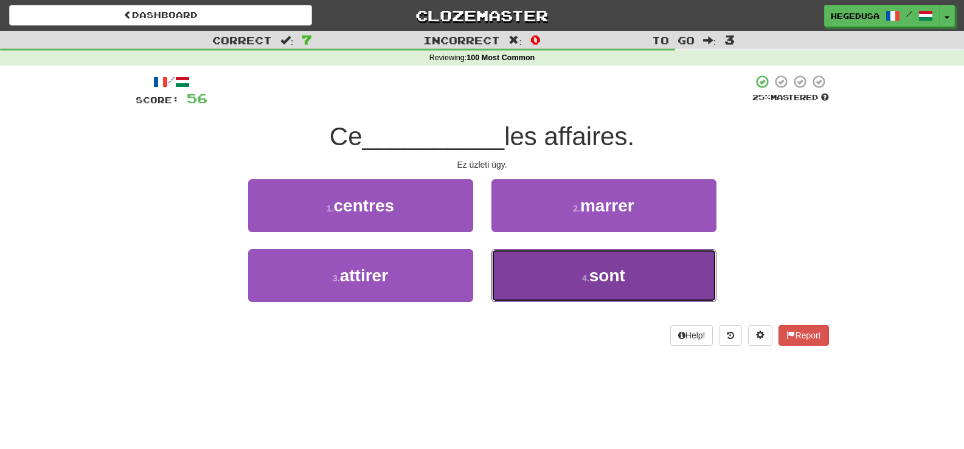
click at [520, 280] on button "4 . sont" at bounding box center [603, 275] width 225 height 53
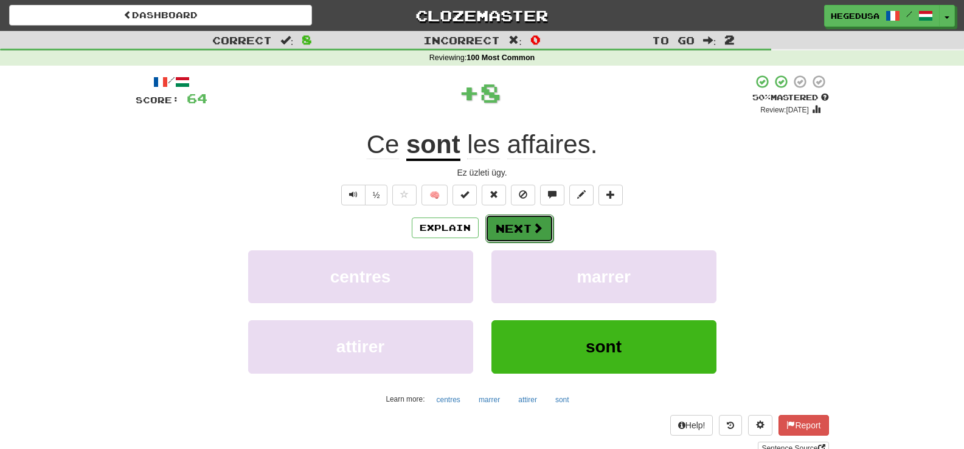
click at [516, 229] on button "Next" at bounding box center [519, 229] width 68 height 28
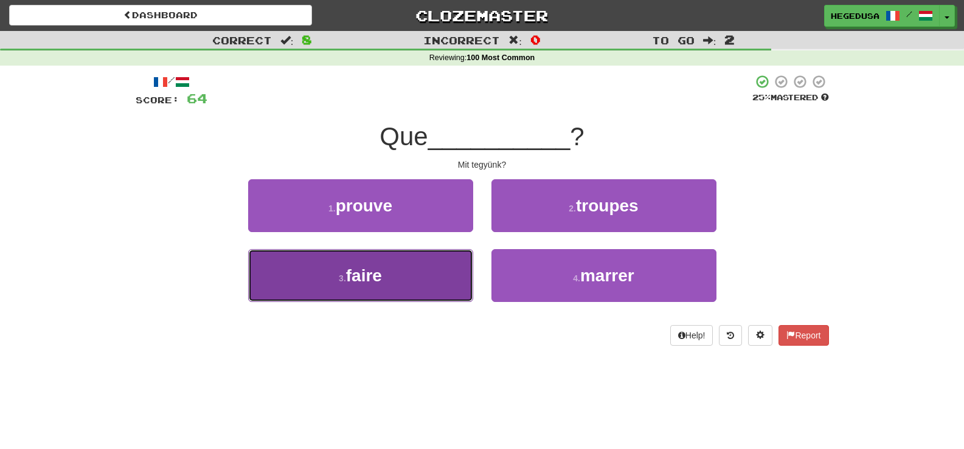
click at [404, 266] on button "3 . faire" at bounding box center [360, 275] width 225 height 53
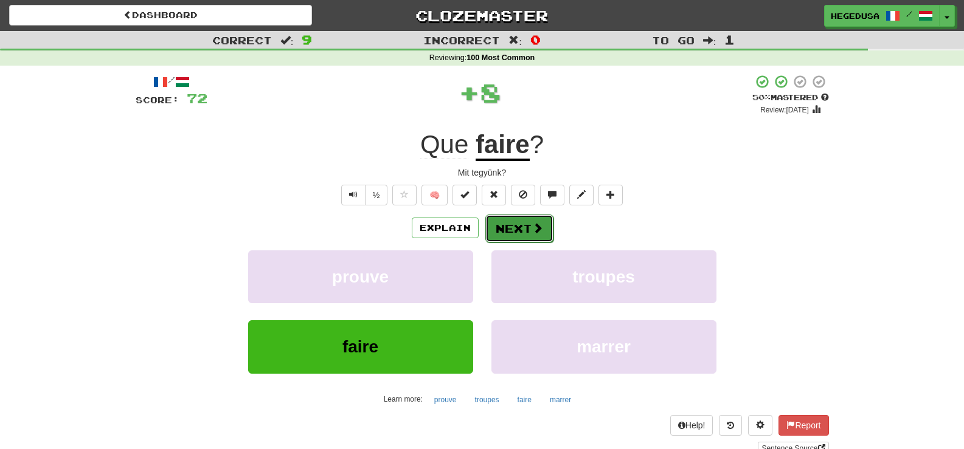
click at [538, 236] on button "Next" at bounding box center [519, 229] width 68 height 28
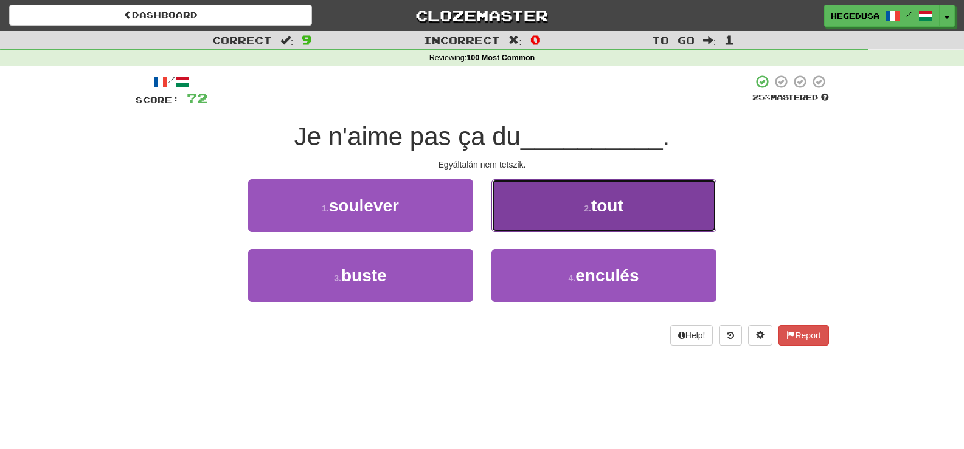
click at [541, 228] on button "2 . tout" at bounding box center [603, 205] width 225 height 53
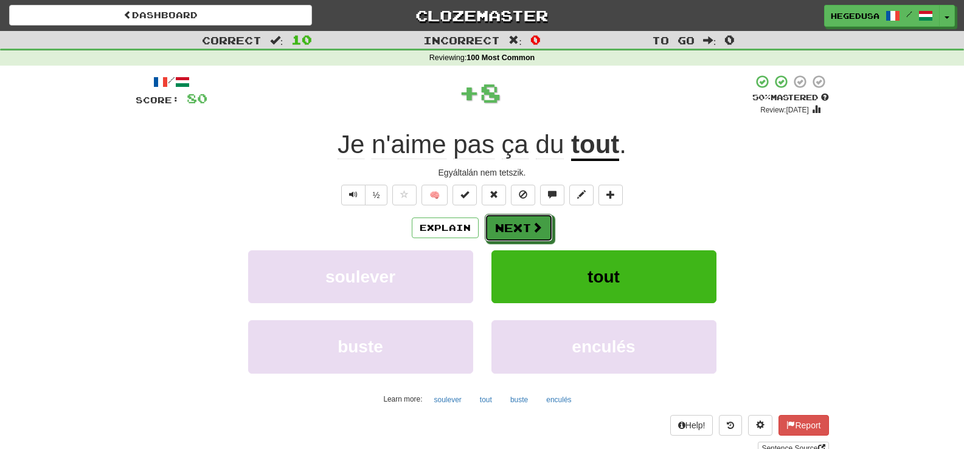
click at [541, 228] on span at bounding box center [536, 227] width 11 height 11
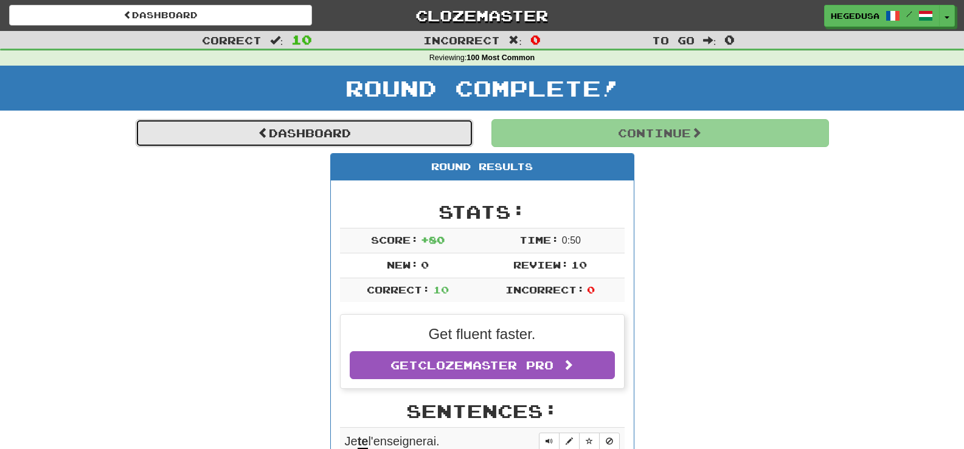
click at [384, 134] on link "Dashboard" at bounding box center [304, 133] width 337 height 28
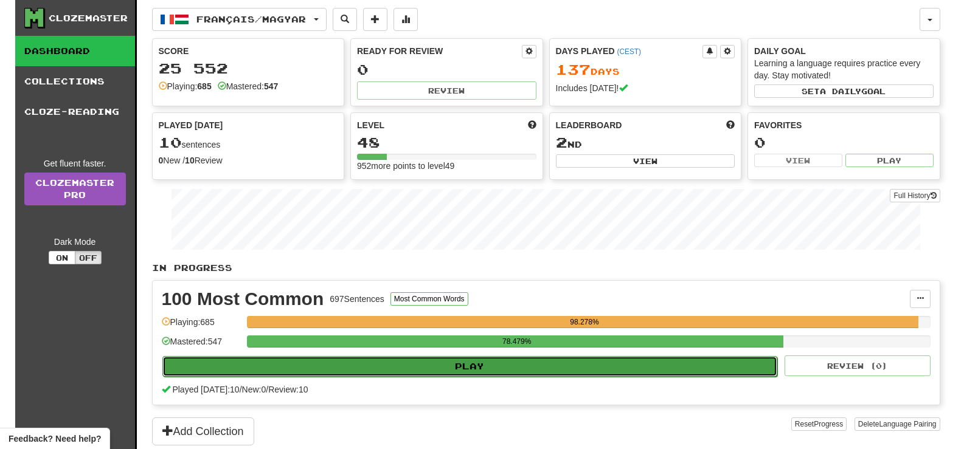
click at [460, 373] on button "Play" at bounding box center [469, 366] width 615 height 21
select select "**"
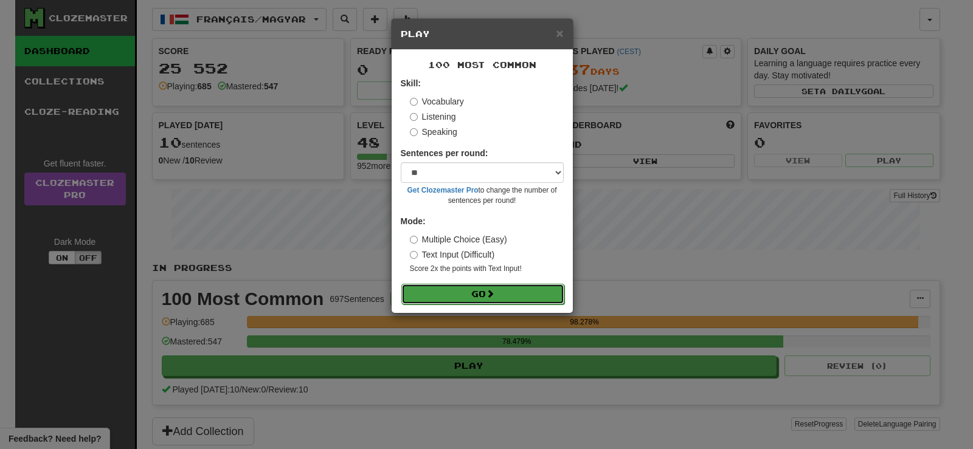
click at [501, 300] on button "Go" at bounding box center [482, 294] width 163 height 21
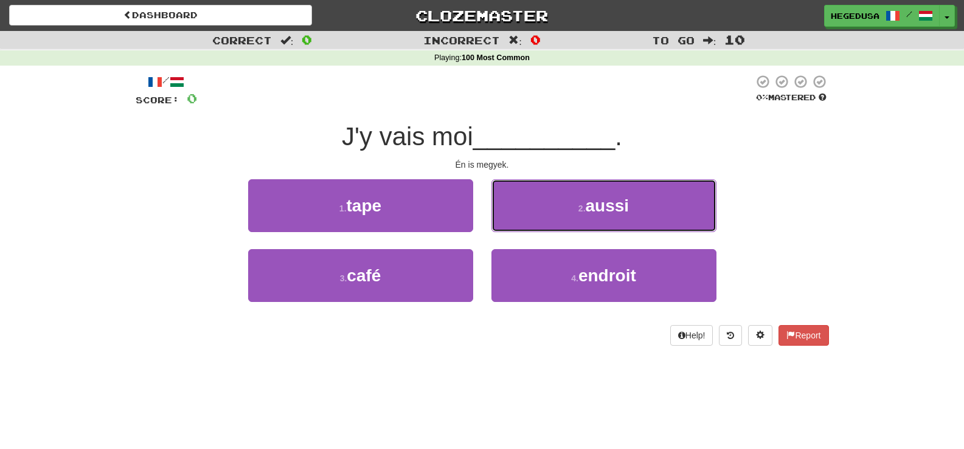
click at [561, 197] on button "2 . aussi" at bounding box center [603, 205] width 225 height 53
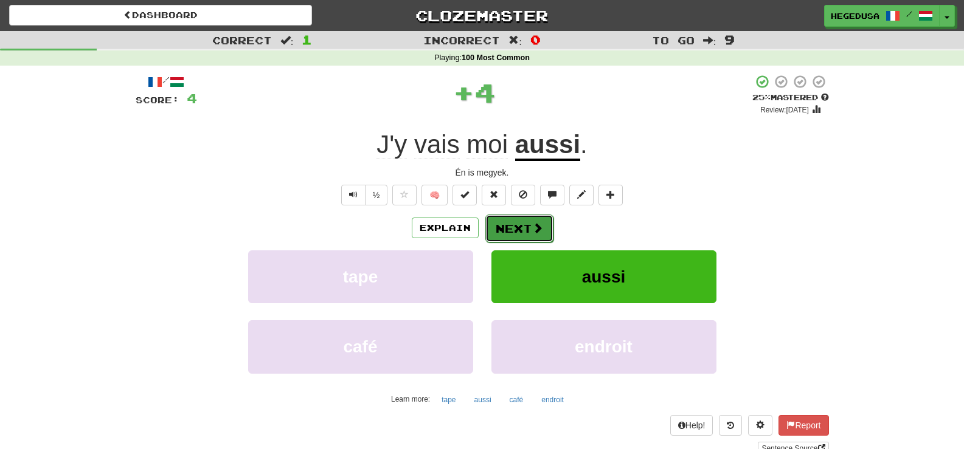
click at [546, 226] on button "Next" at bounding box center [519, 229] width 68 height 28
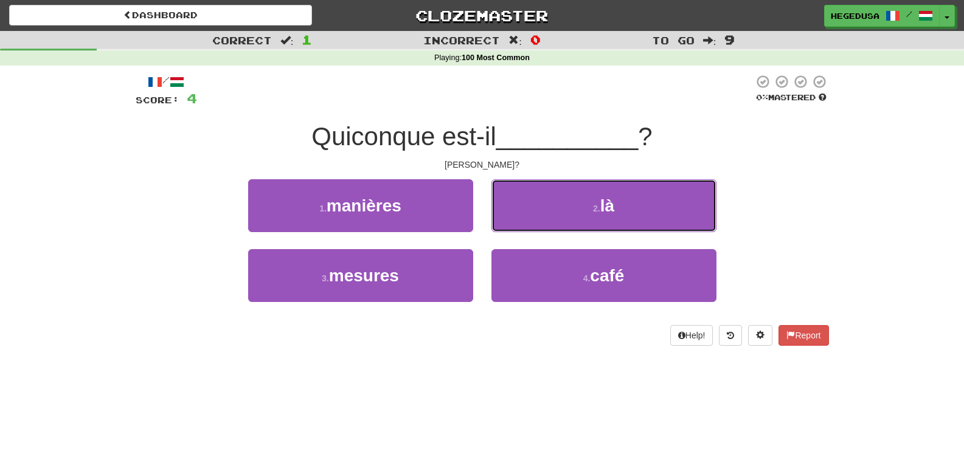
click at [546, 226] on button "2 . là" at bounding box center [603, 205] width 225 height 53
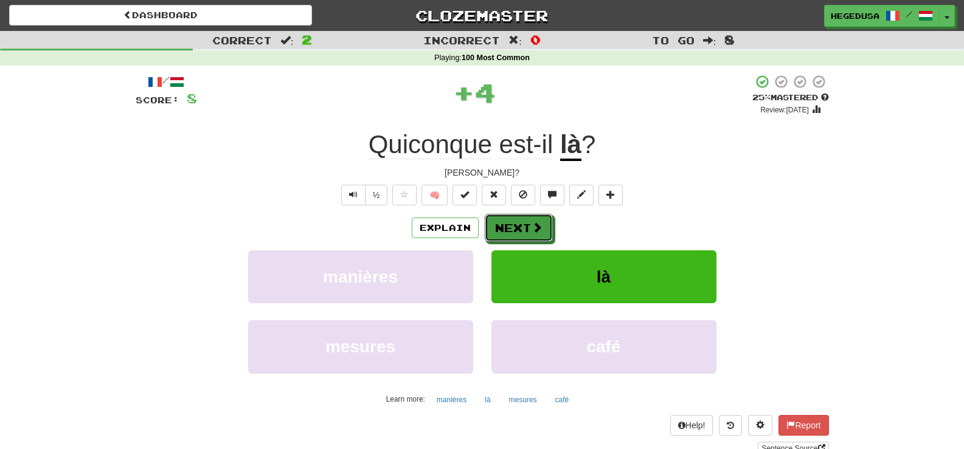
click at [546, 226] on button "Next" at bounding box center [519, 228] width 68 height 28
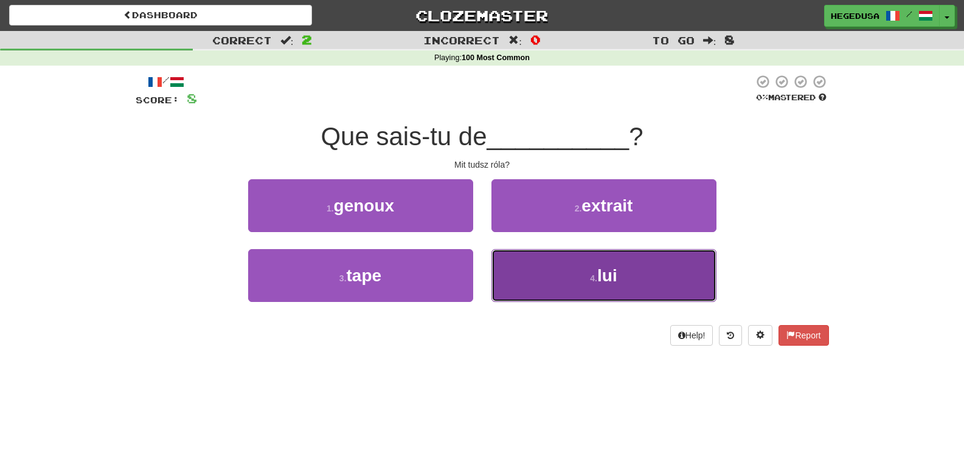
click at [564, 271] on button "4 . lui" at bounding box center [603, 275] width 225 height 53
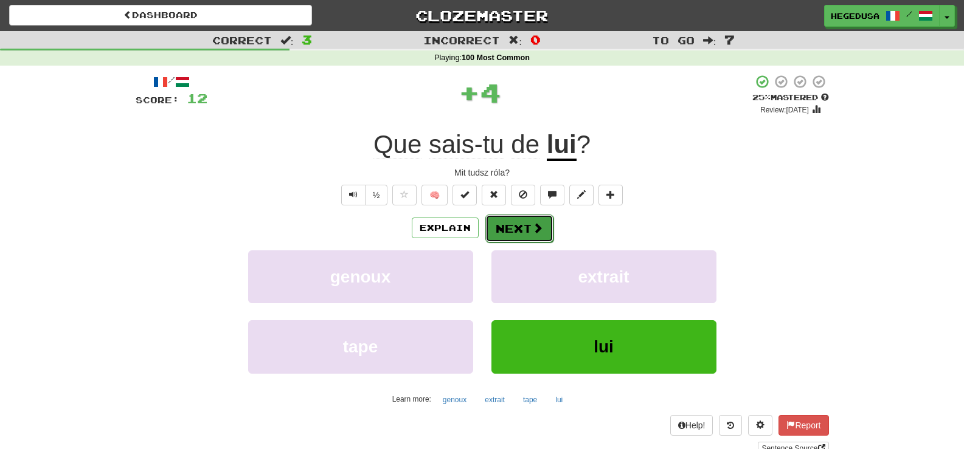
click at [525, 237] on button "Next" at bounding box center [519, 229] width 68 height 28
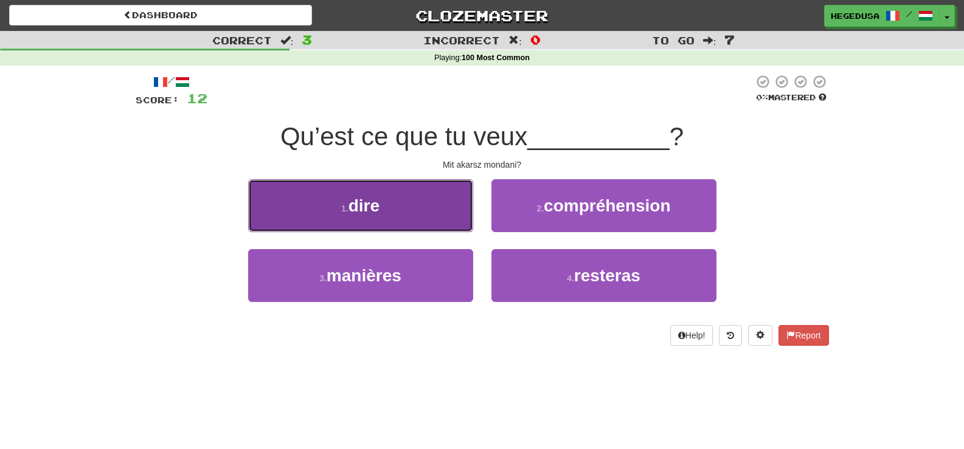
click at [393, 201] on button "1 . dire" at bounding box center [360, 205] width 225 height 53
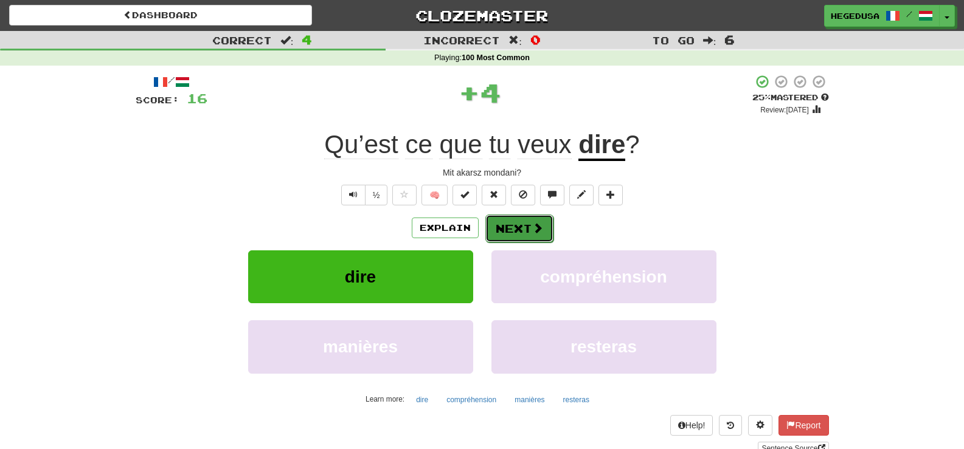
click at [517, 217] on button "Next" at bounding box center [519, 229] width 68 height 28
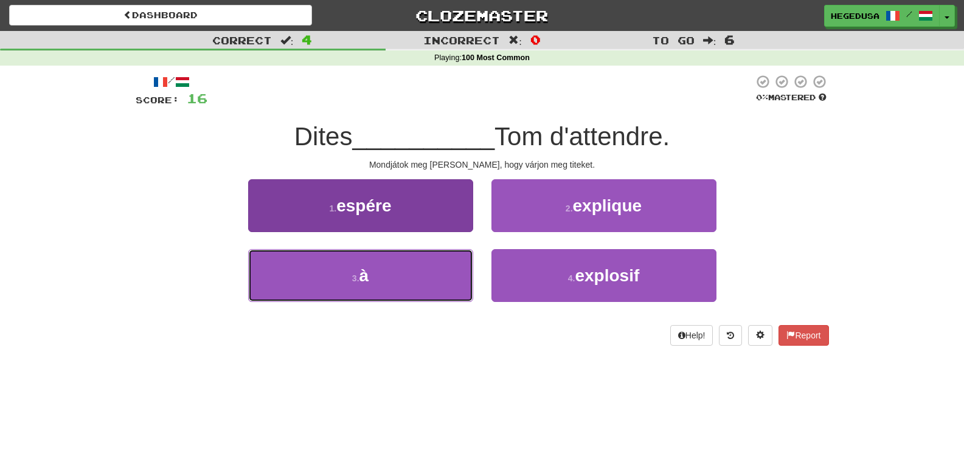
drag, startPoint x: 424, startPoint y: 288, endPoint x: 432, endPoint y: 286, distance: 8.7
click at [423, 288] on button "3 . à" at bounding box center [360, 275] width 225 height 53
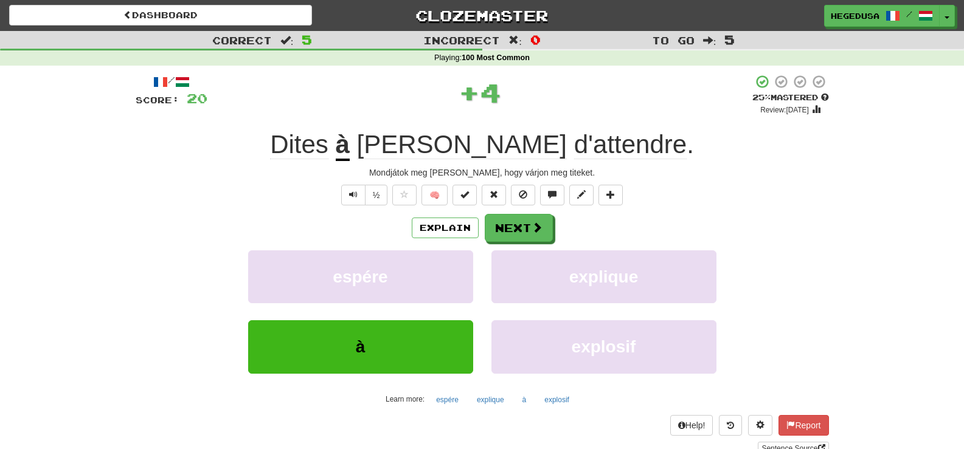
click at [553, 218] on div "Explain Next" at bounding box center [482, 228] width 693 height 28
click at [540, 225] on span at bounding box center [537, 228] width 11 height 11
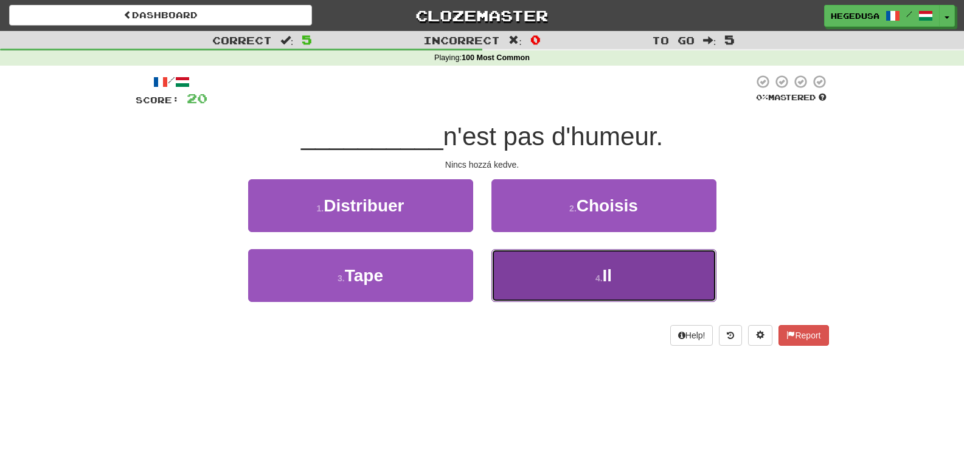
click at [555, 268] on button "4 . Il" at bounding box center [603, 275] width 225 height 53
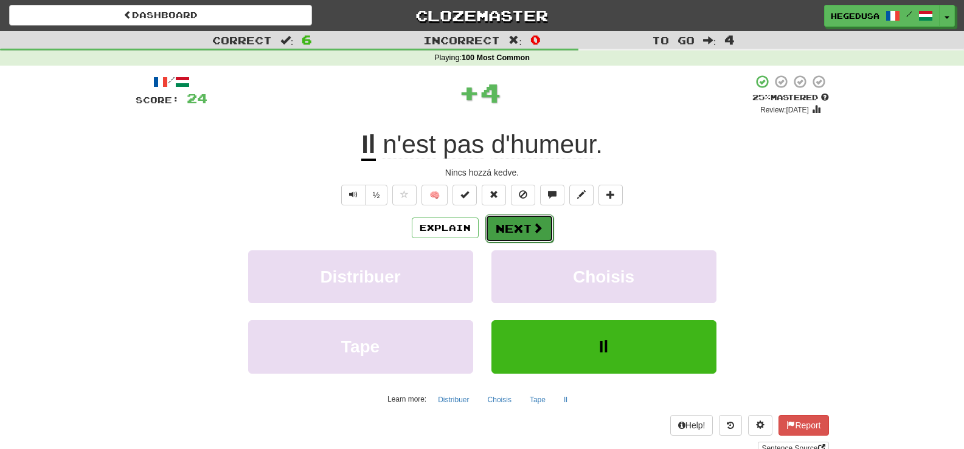
click at [528, 221] on button "Next" at bounding box center [519, 229] width 68 height 28
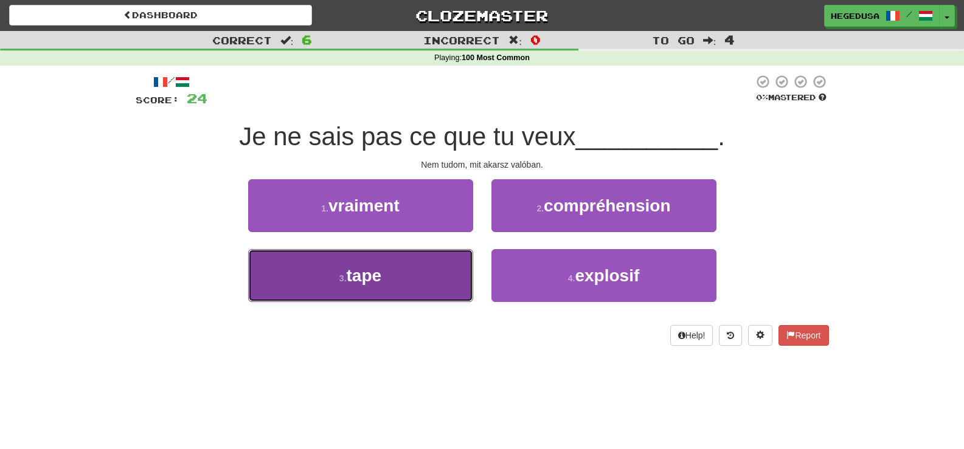
click at [422, 275] on button "3 . tape" at bounding box center [360, 275] width 225 height 53
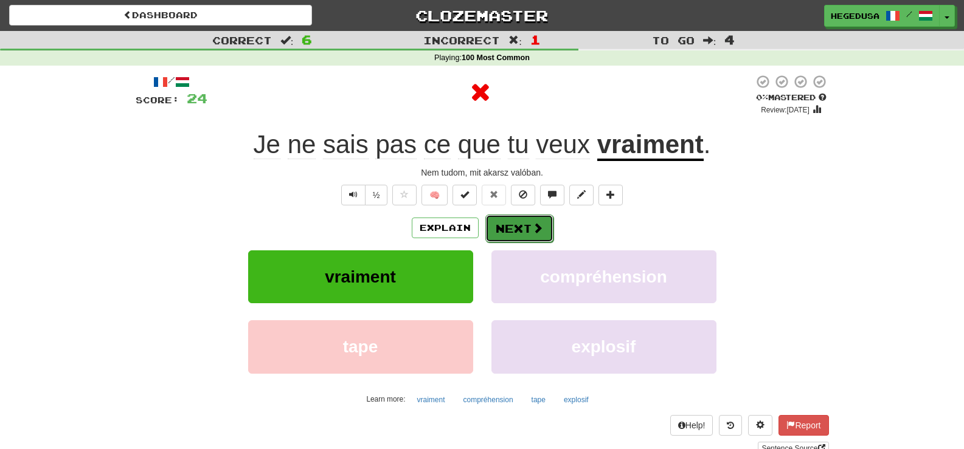
click at [500, 226] on button "Next" at bounding box center [519, 229] width 68 height 28
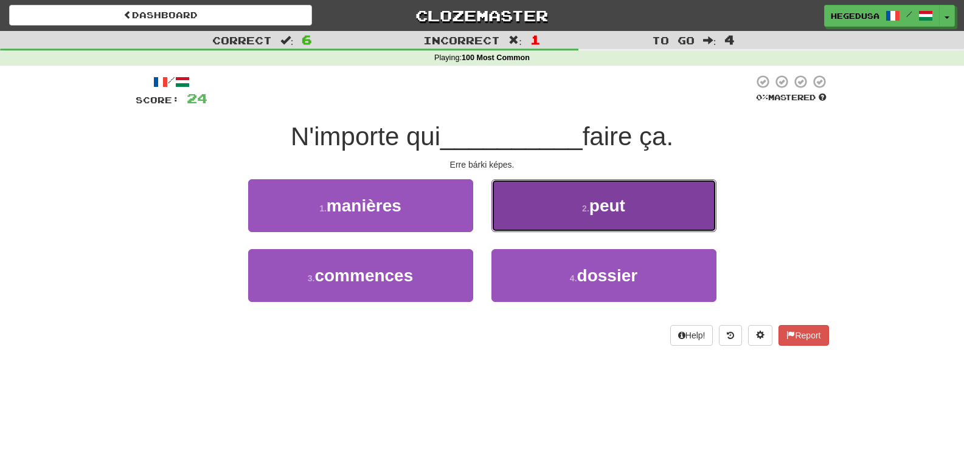
click at [539, 210] on button "2 . peut" at bounding box center [603, 205] width 225 height 53
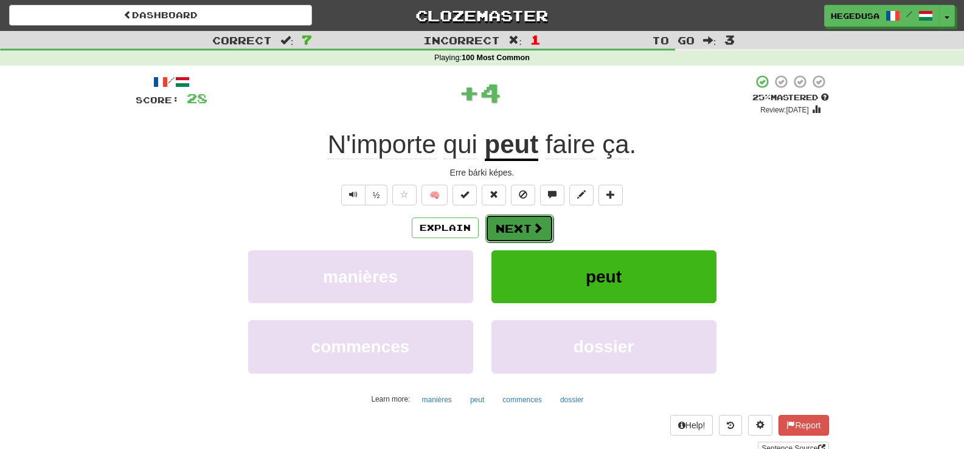
click at [532, 230] on span at bounding box center [537, 228] width 11 height 11
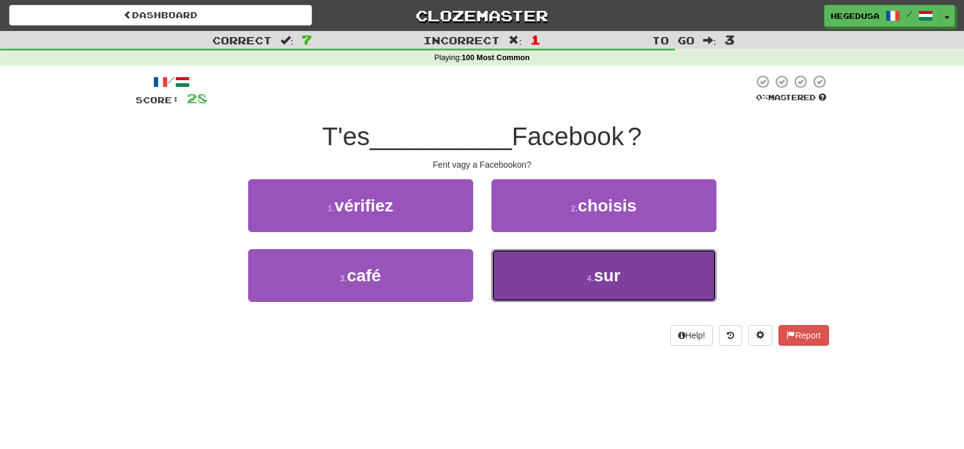
click at [551, 274] on button "4 . sur" at bounding box center [603, 275] width 225 height 53
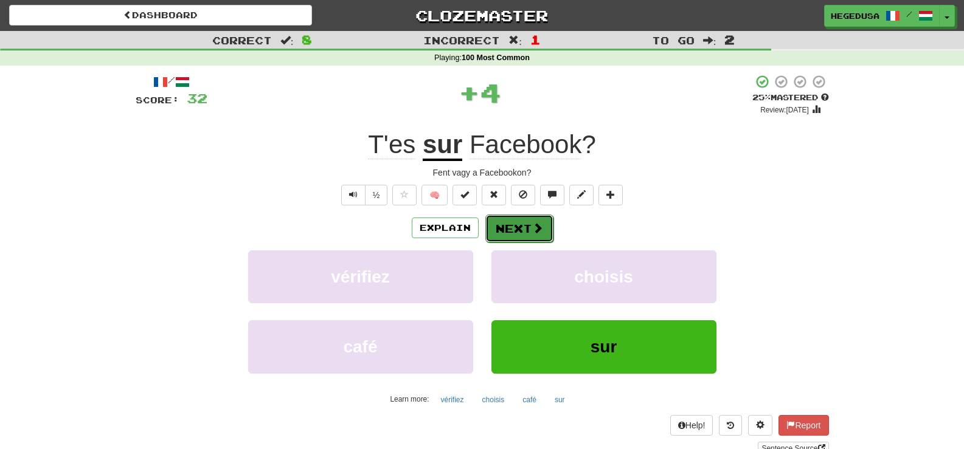
click at [519, 227] on button "Next" at bounding box center [519, 229] width 68 height 28
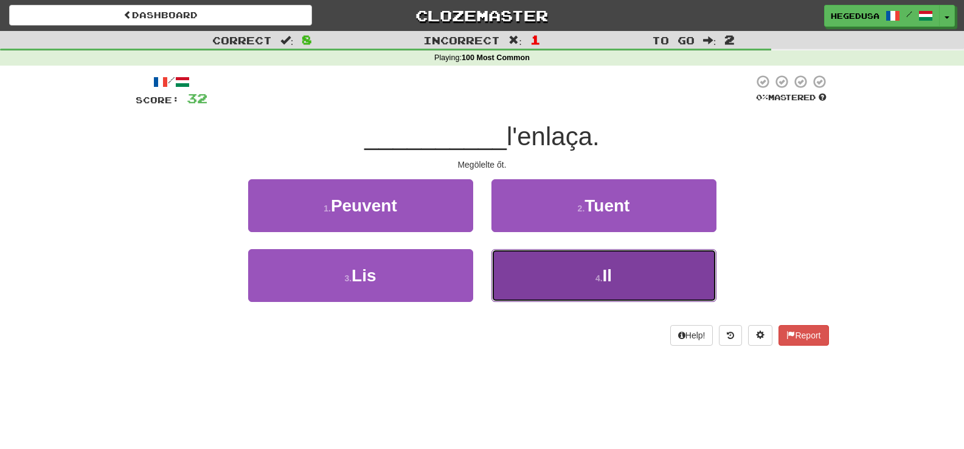
click at [565, 282] on button "4 . Il" at bounding box center [603, 275] width 225 height 53
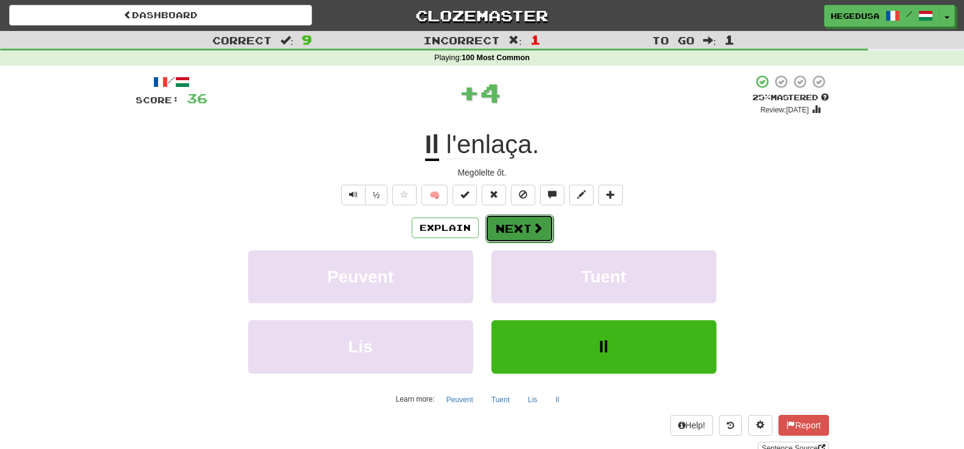
click at [534, 232] on span at bounding box center [537, 228] width 11 height 11
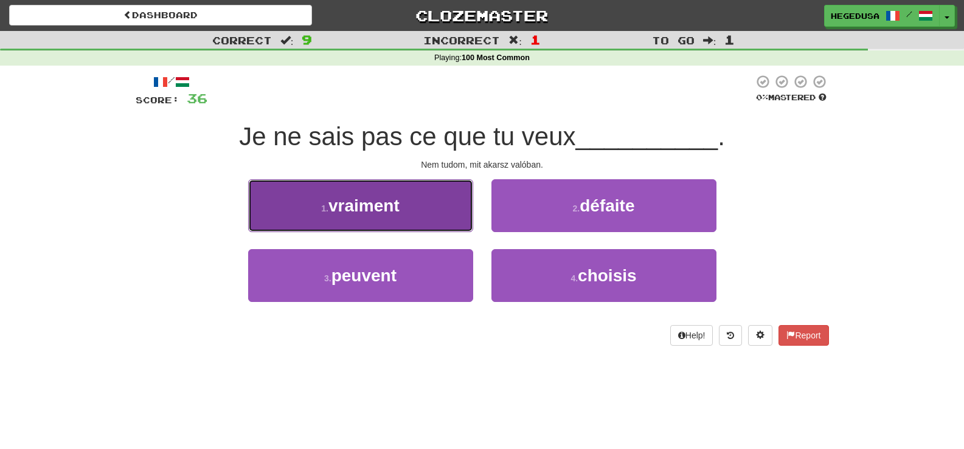
click at [422, 212] on button "1 . vraiment" at bounding box center [360, 205] width 225 height 53
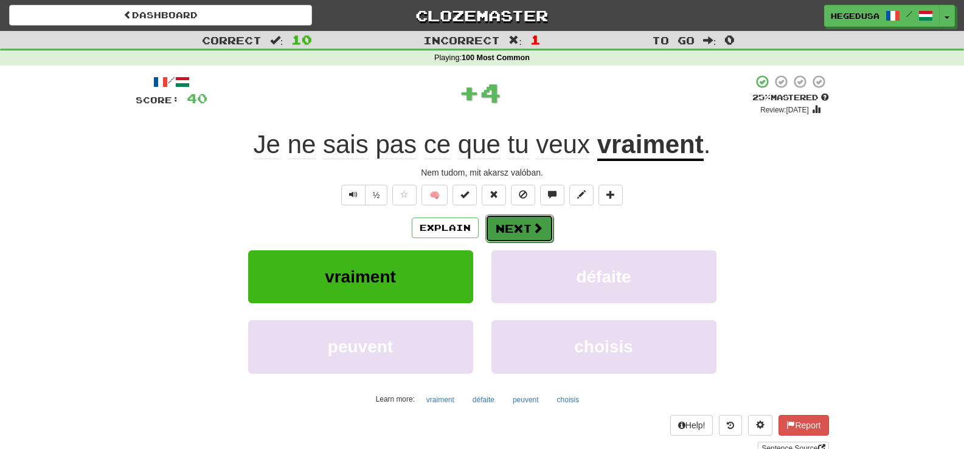
click at [500, 216] on button "Next" at bounding box center [519, 229] width 68 height 28
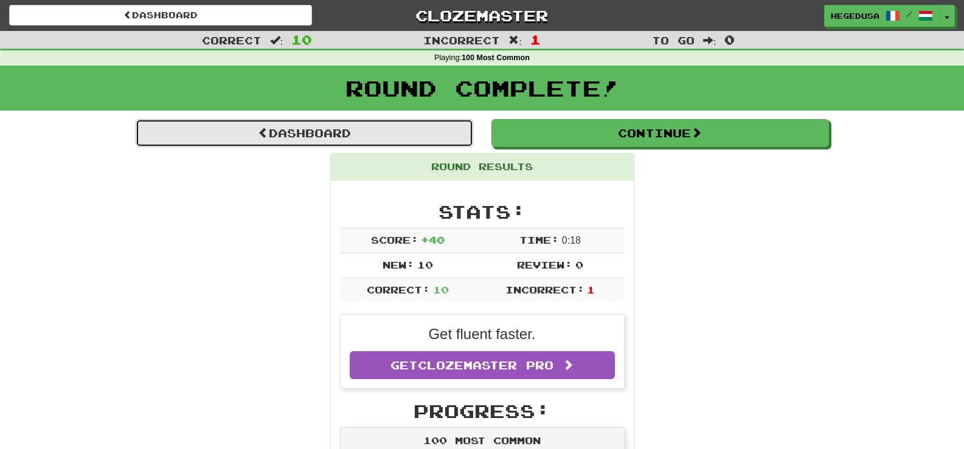
click at [419, 126] on link "Dashboard" at bounding box center [304, 133] width 337 height 28
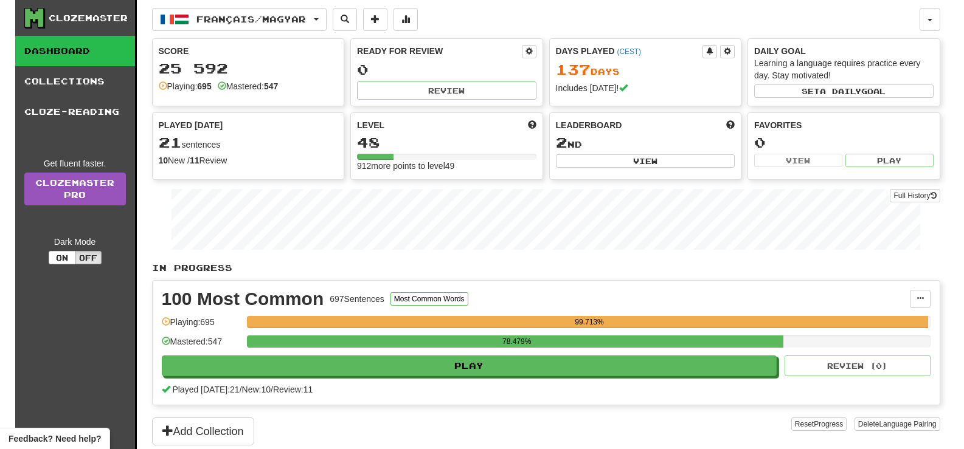
click at [419, 126] on div "Level" at bounding box center [446, 125] width 179 height 12
